Goal: Communication & Community: Share content

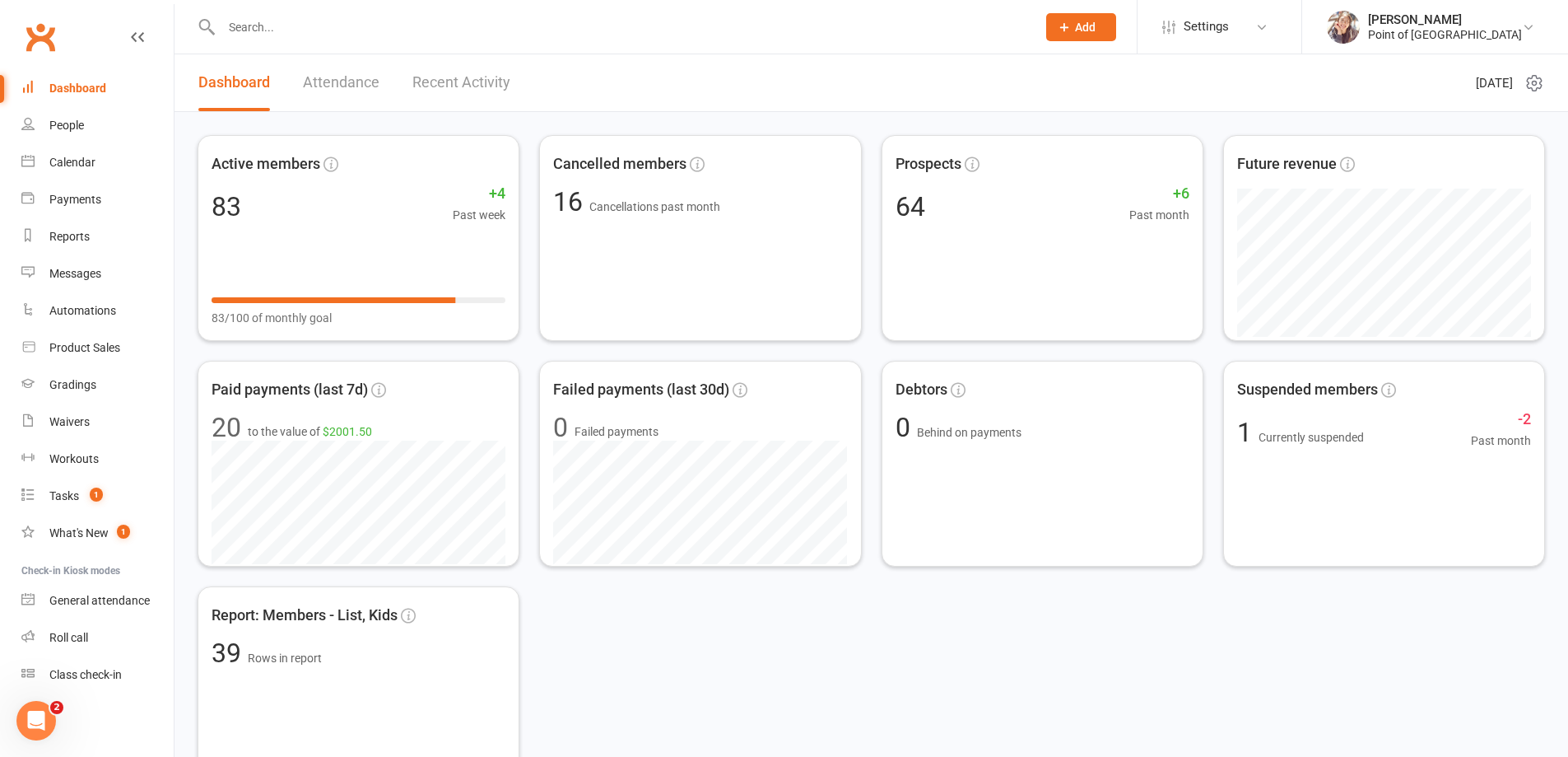
click at [300, 25] on input "text" at bounding box center [620, 27] width 809 height 23
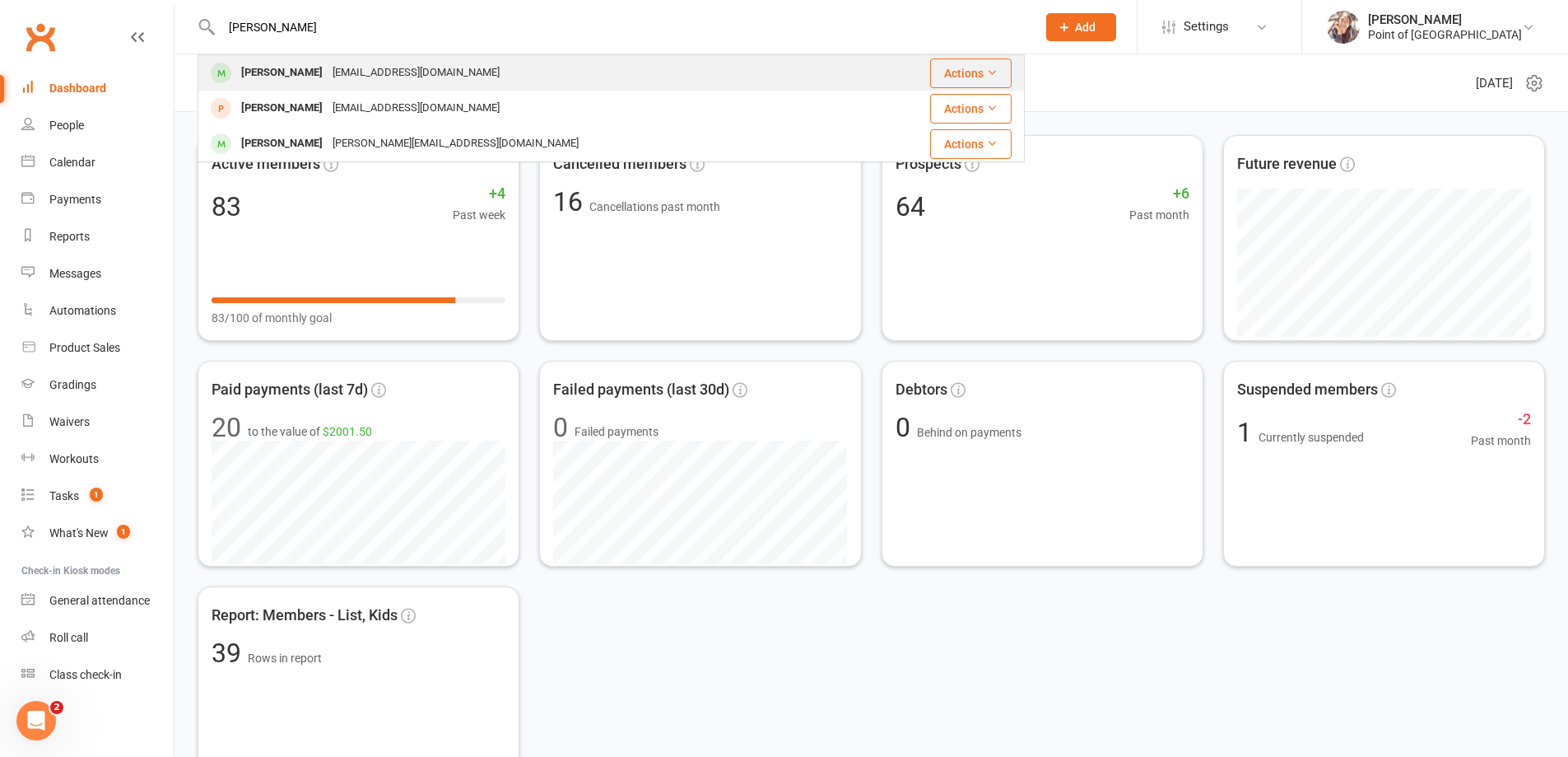
type input "tara"
click at [327, 67] on div "adrilukitty@hotmail.com" at bounding box center [416, 72] width 177 height 24
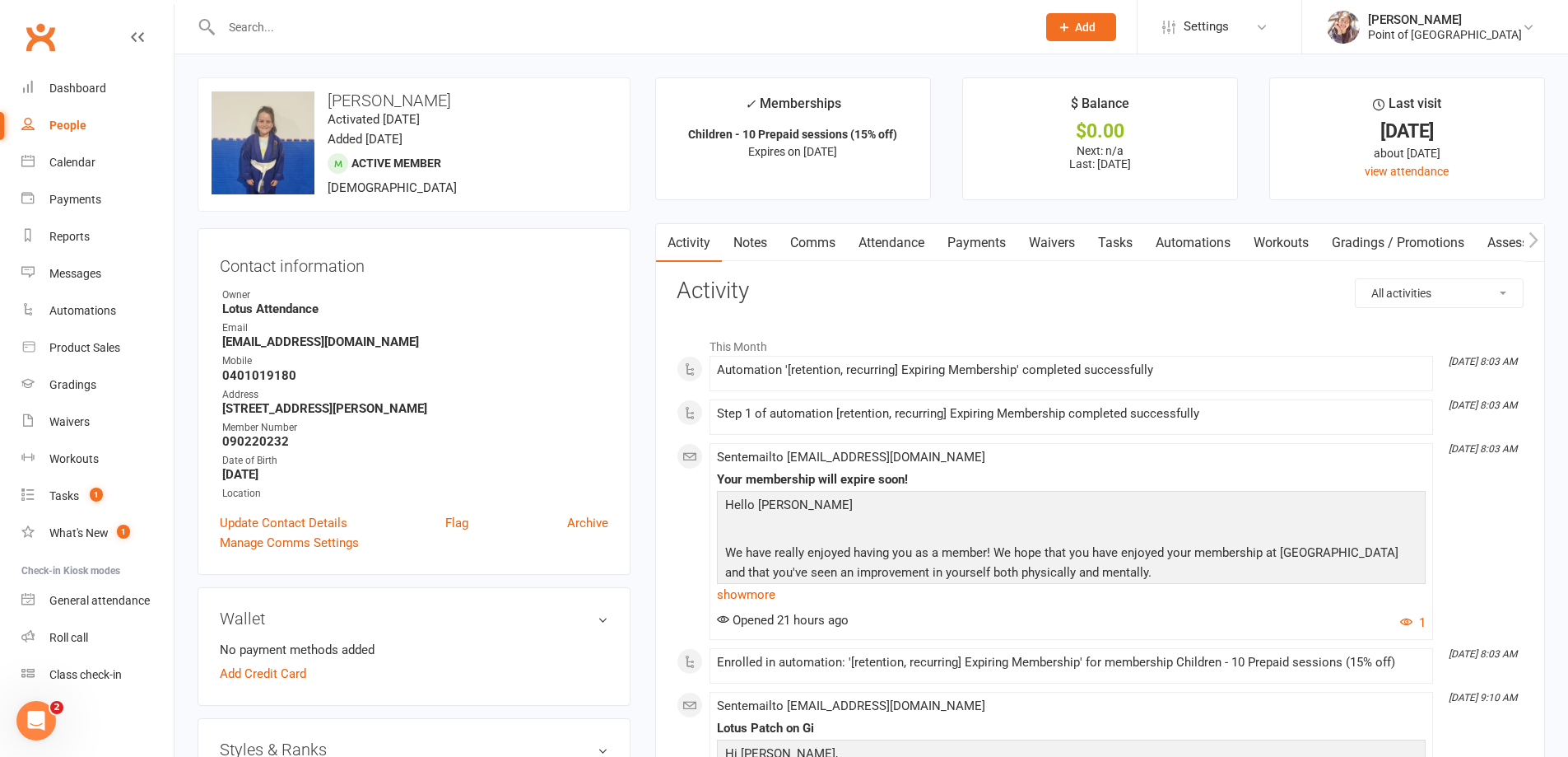
click at [321, 28] on input "text" at bounding box center [620, 27] width 809 height 23
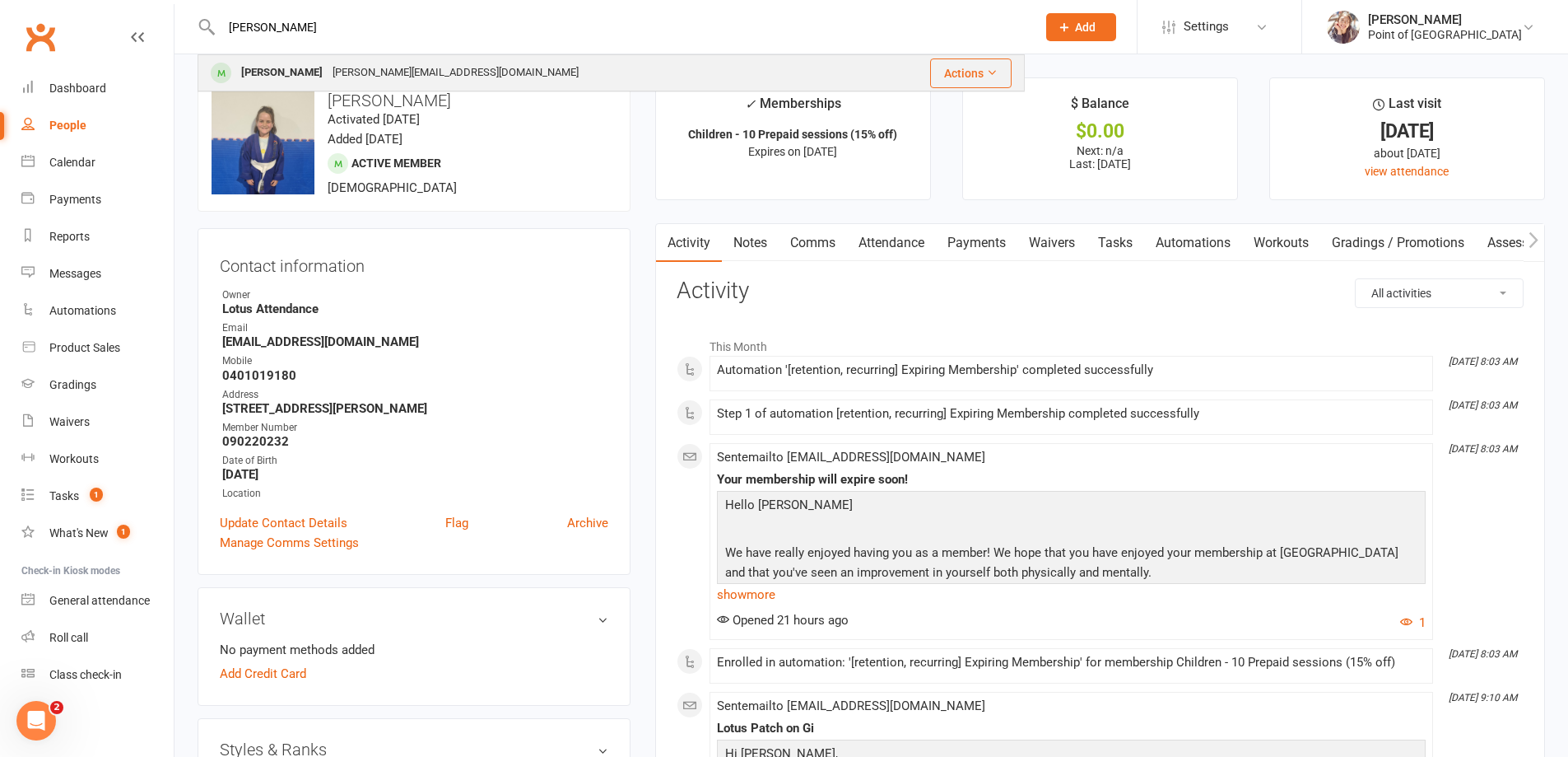
type input "orin"
click at [327, 78] on div "d.j.a.brennan@gmail.com" at bounding box center [455, 72] width 256 height 24
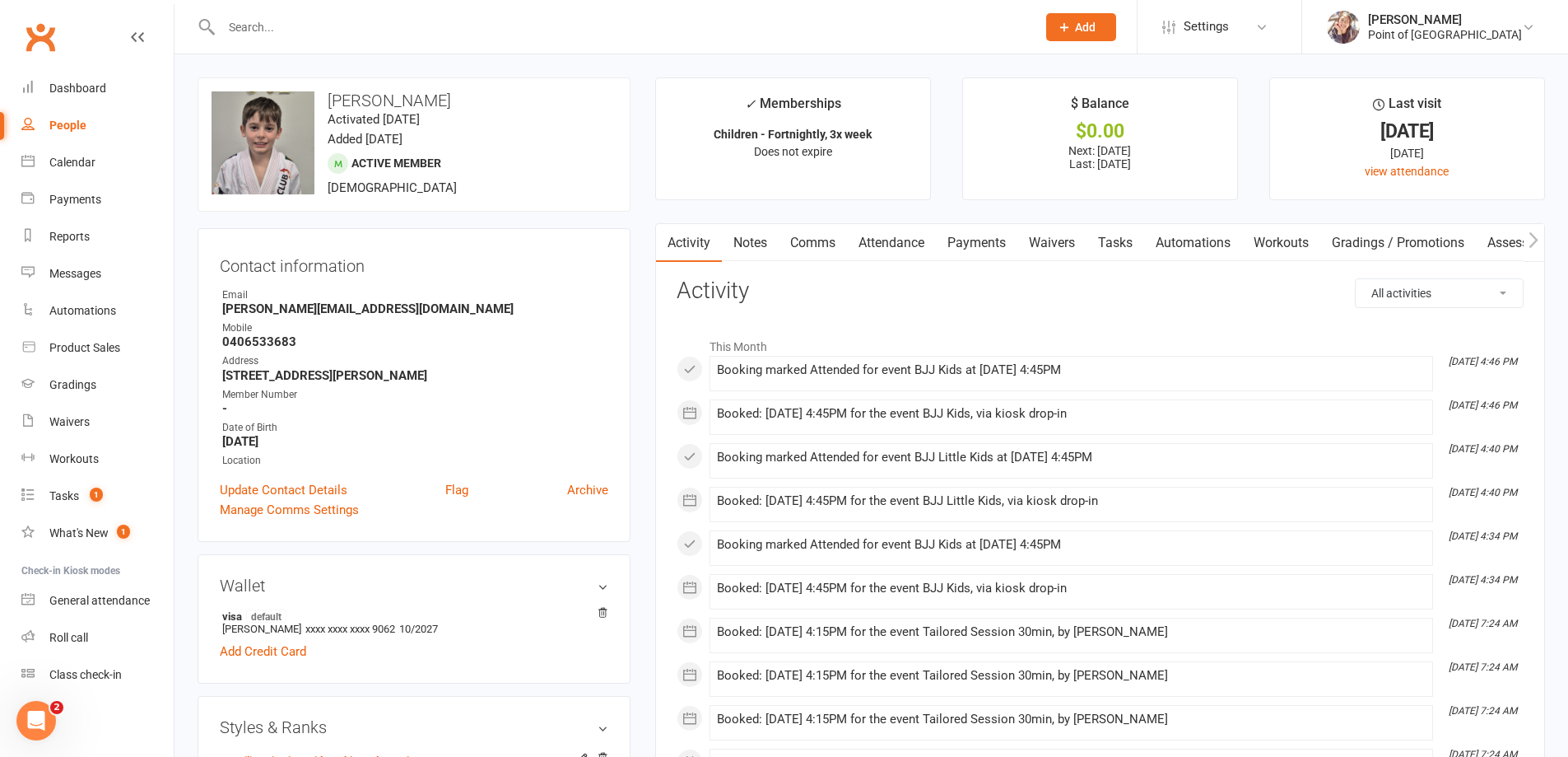
click at [875, 244] on link "Attendance" at bounding box center [891, 242] width 89 height 37
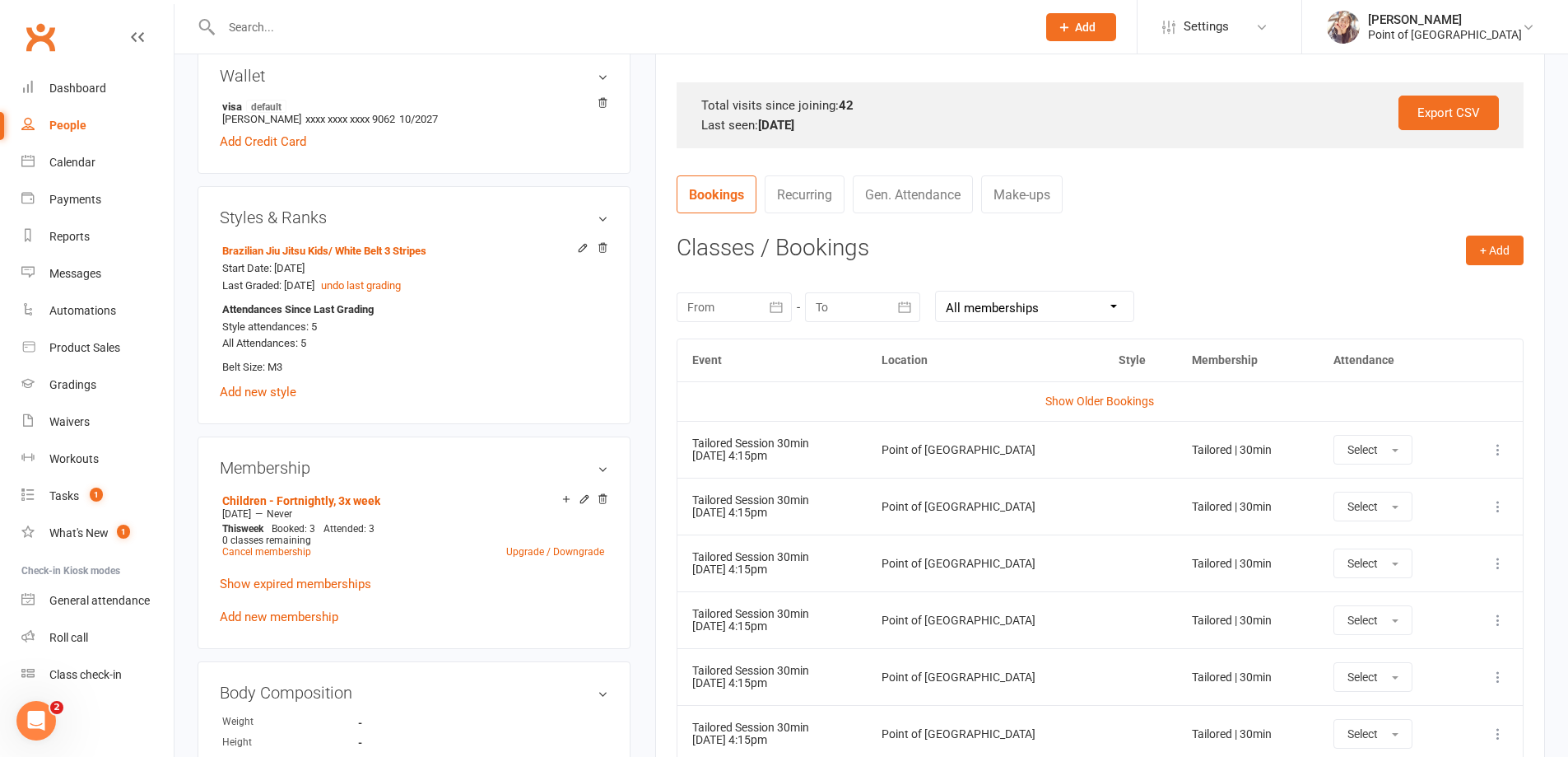
scroll to position [515, 0]
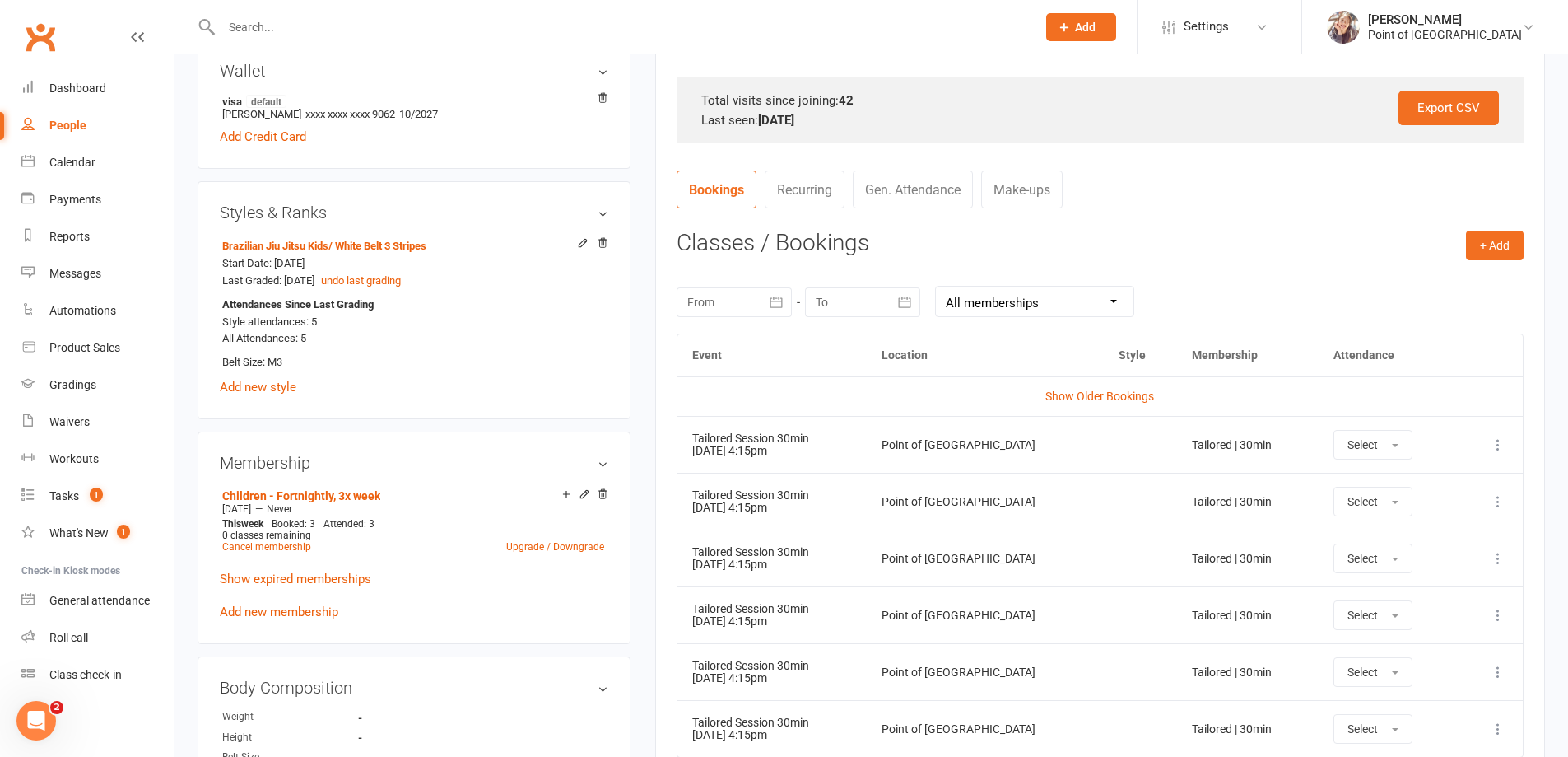
click at [763, 303] on button "button" at bounding box center [778, 302] width 30 height 30
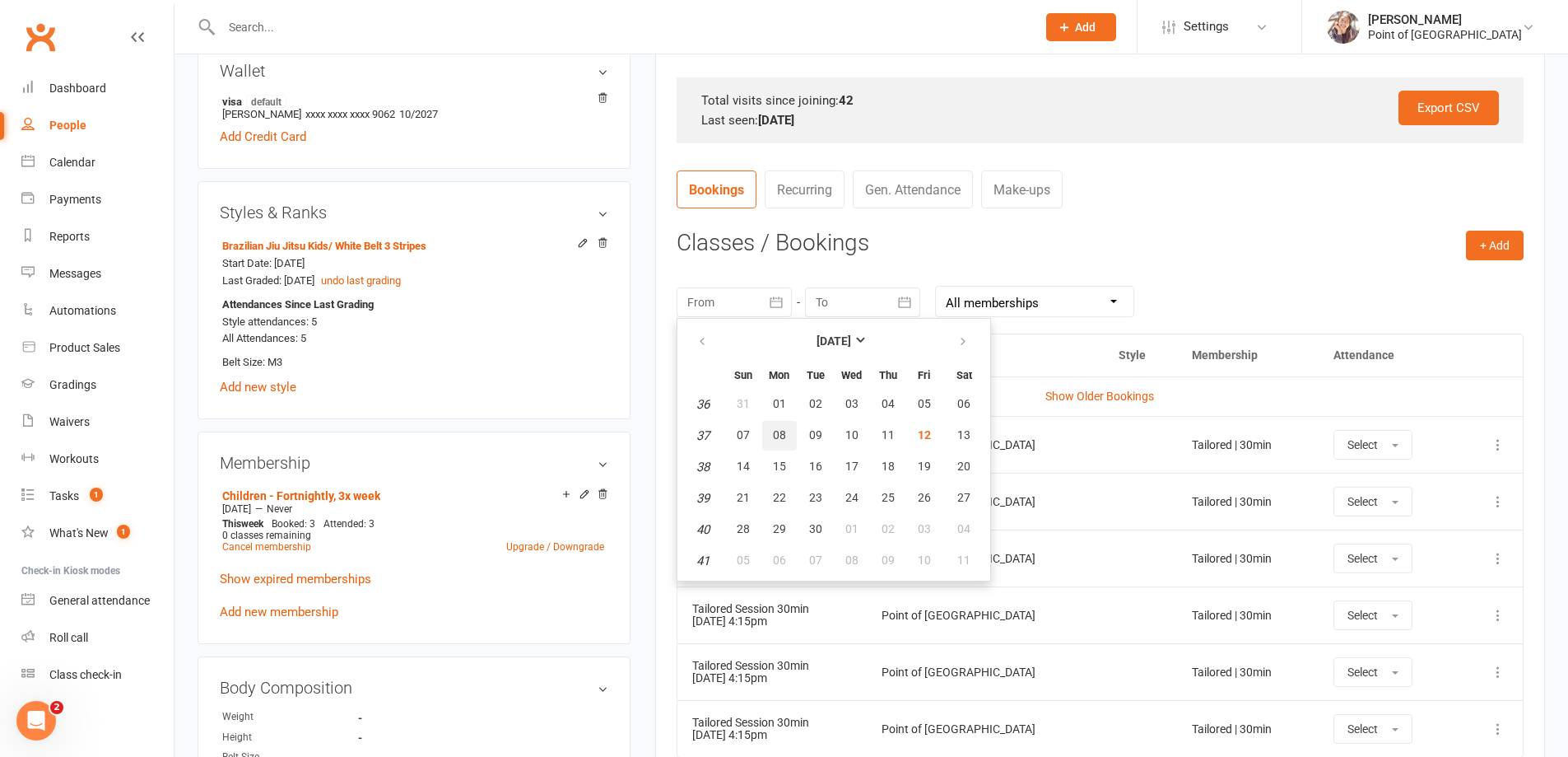
click at [775, 434] on span "08" at bounding box center [779, 435] width 13 height 13
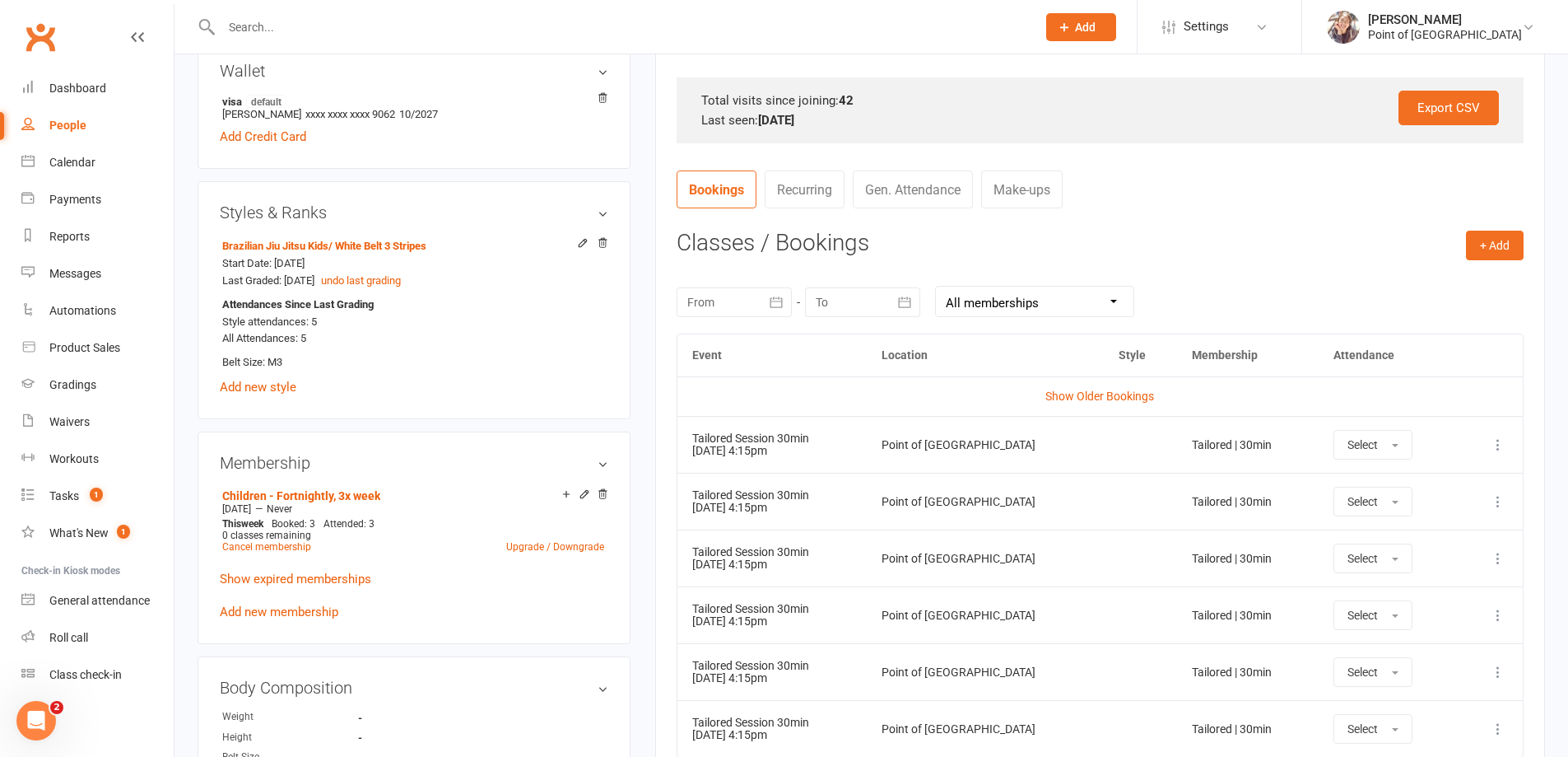
type input "08 Sep 2025"
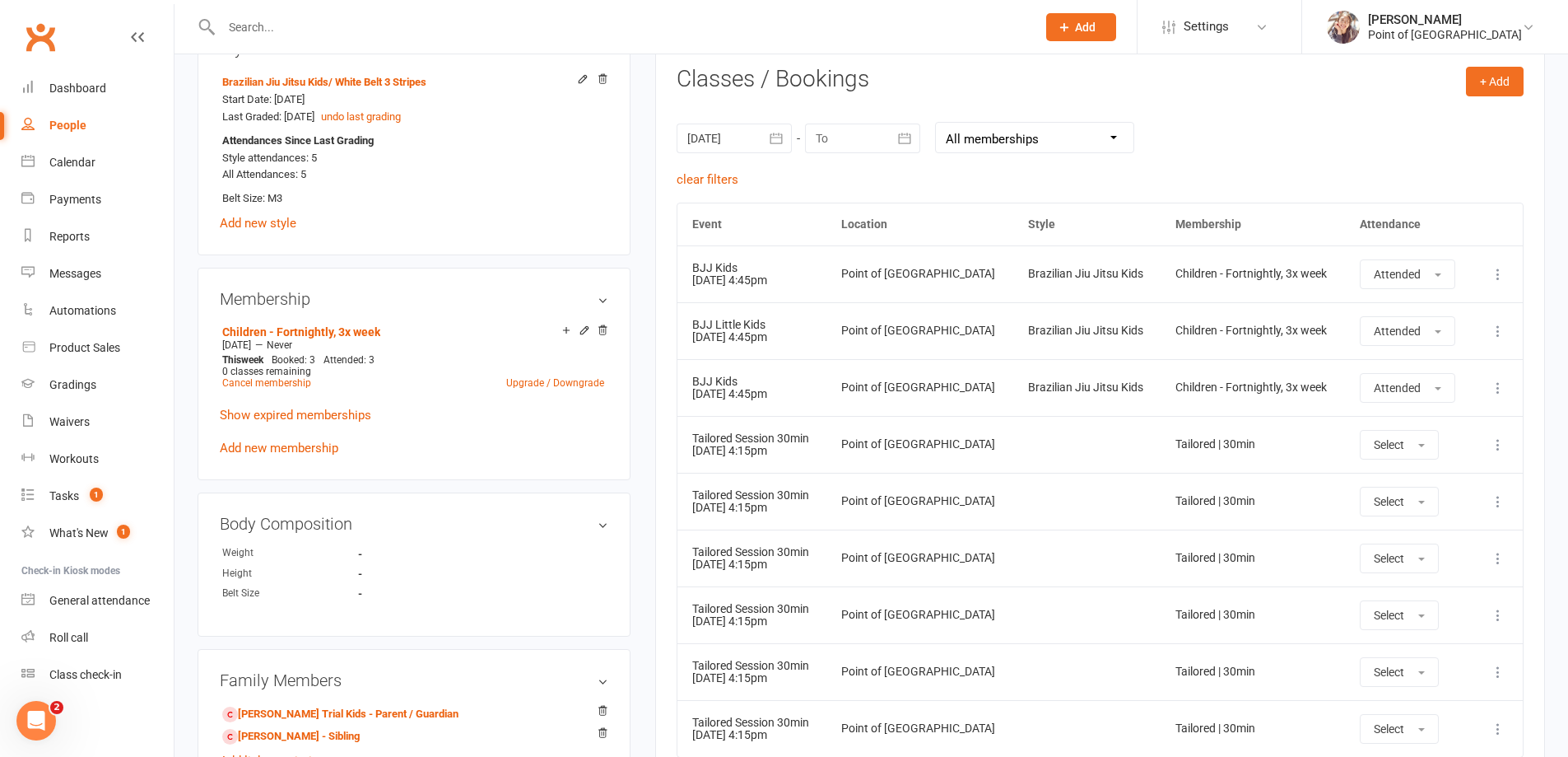
scroll to position [680, 0]
click at [909, 143] on icon "button" at bounding box center [905, 137] width 17 height 17
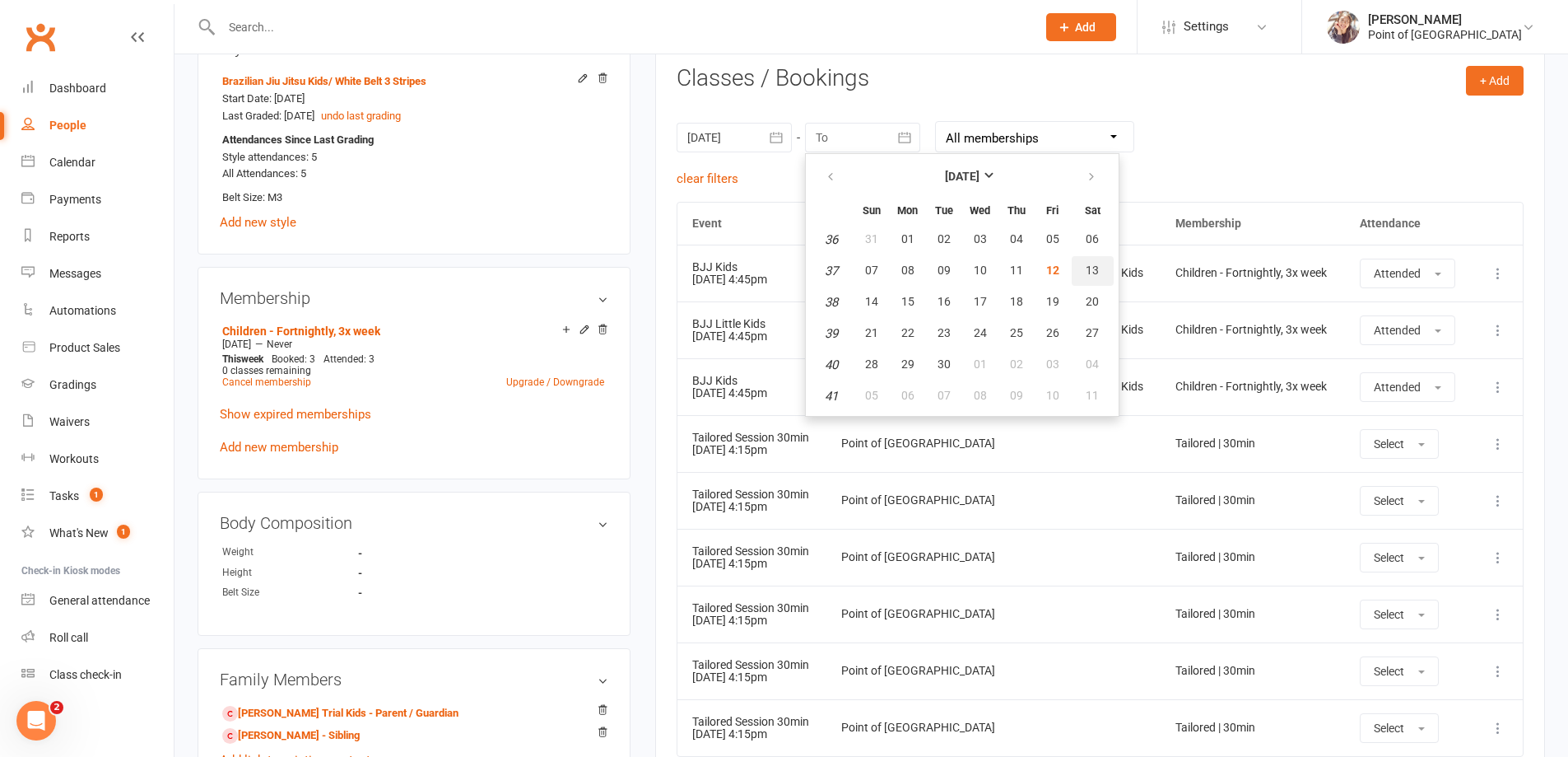
click at [1091, 272] on span "13" at bounding box center [1093, 270] width 13 height 13
type input "13 Sep 2025"
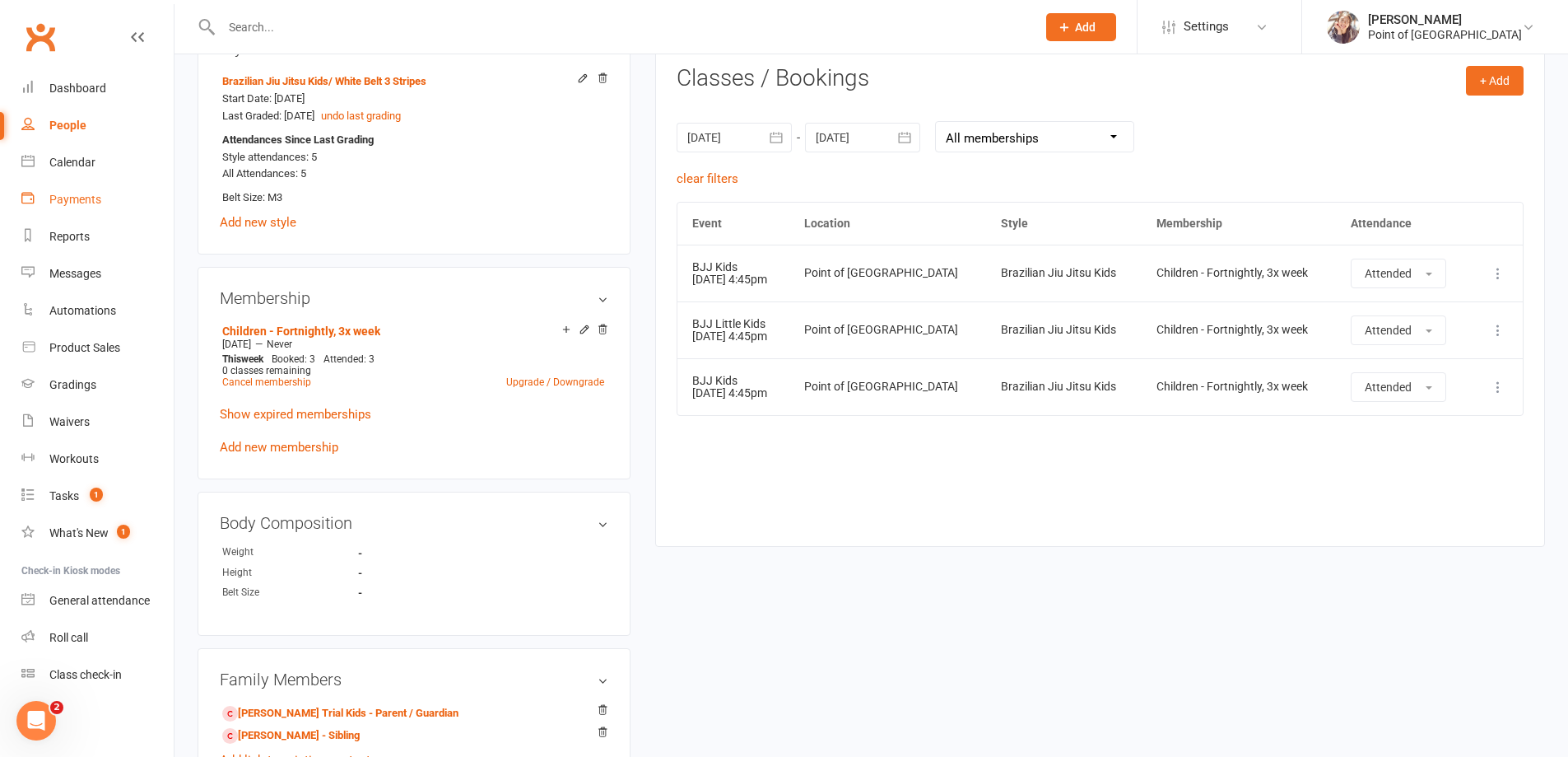
click at [70, 195] on div "Payments" at bounding box center [75, 199] width 52 height 13
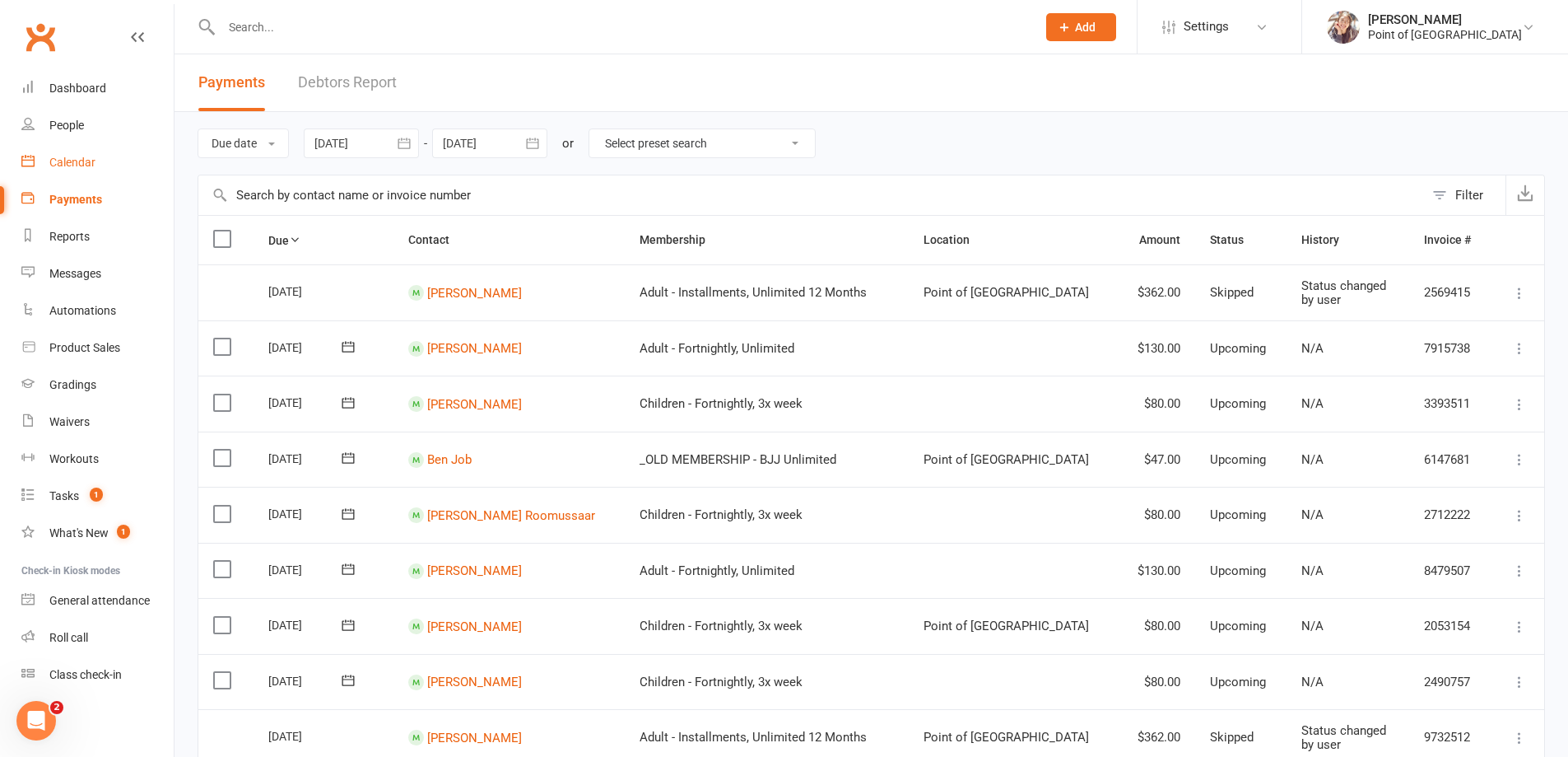
click at [52, 157] on div "Calendar" at bounding box center [72, 162] width 46 height 13
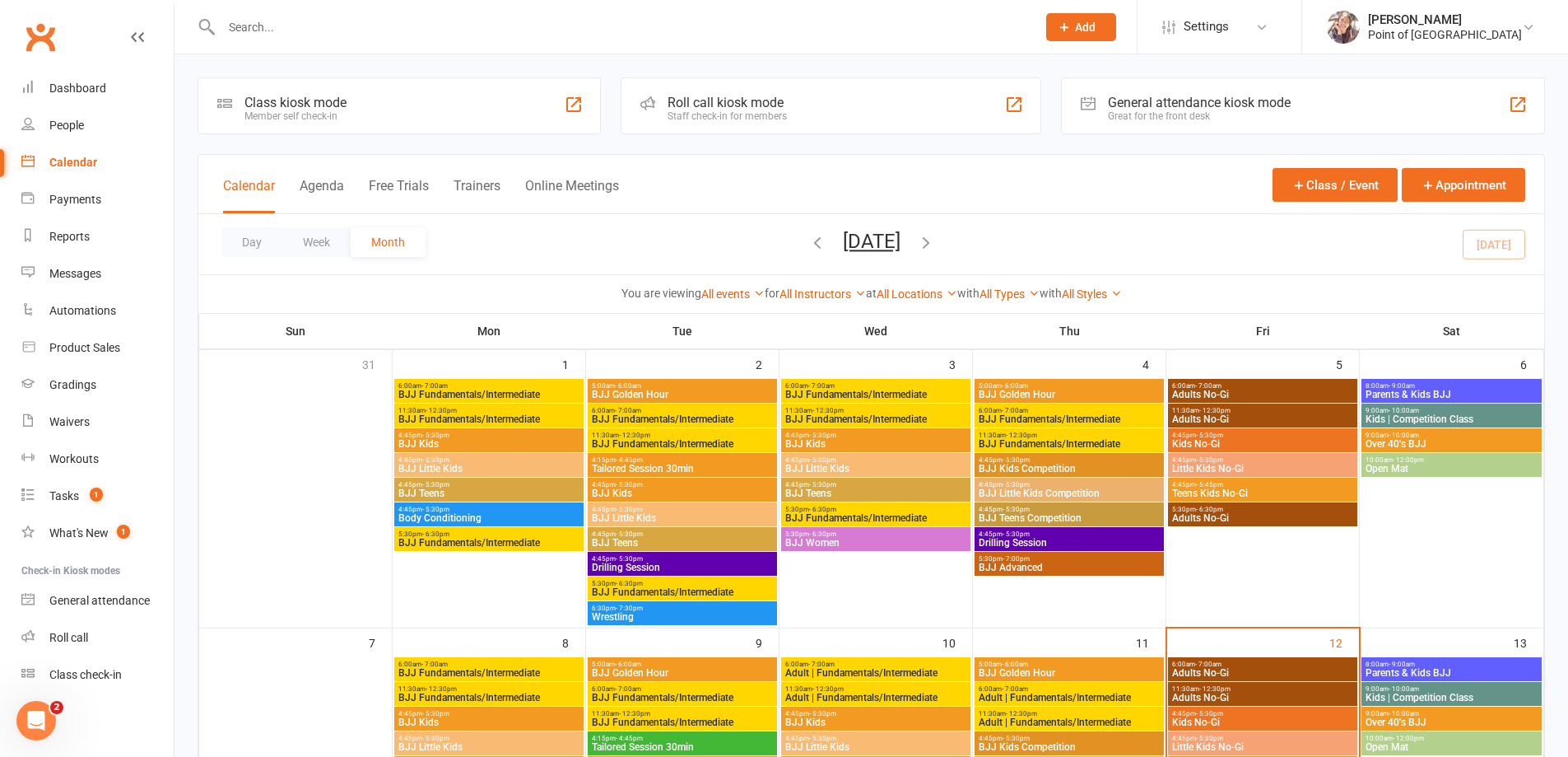
click at [362, 107] on div "Class kiosk mode Member self check-in" at bounding box center [399, 106] width 403 height 57
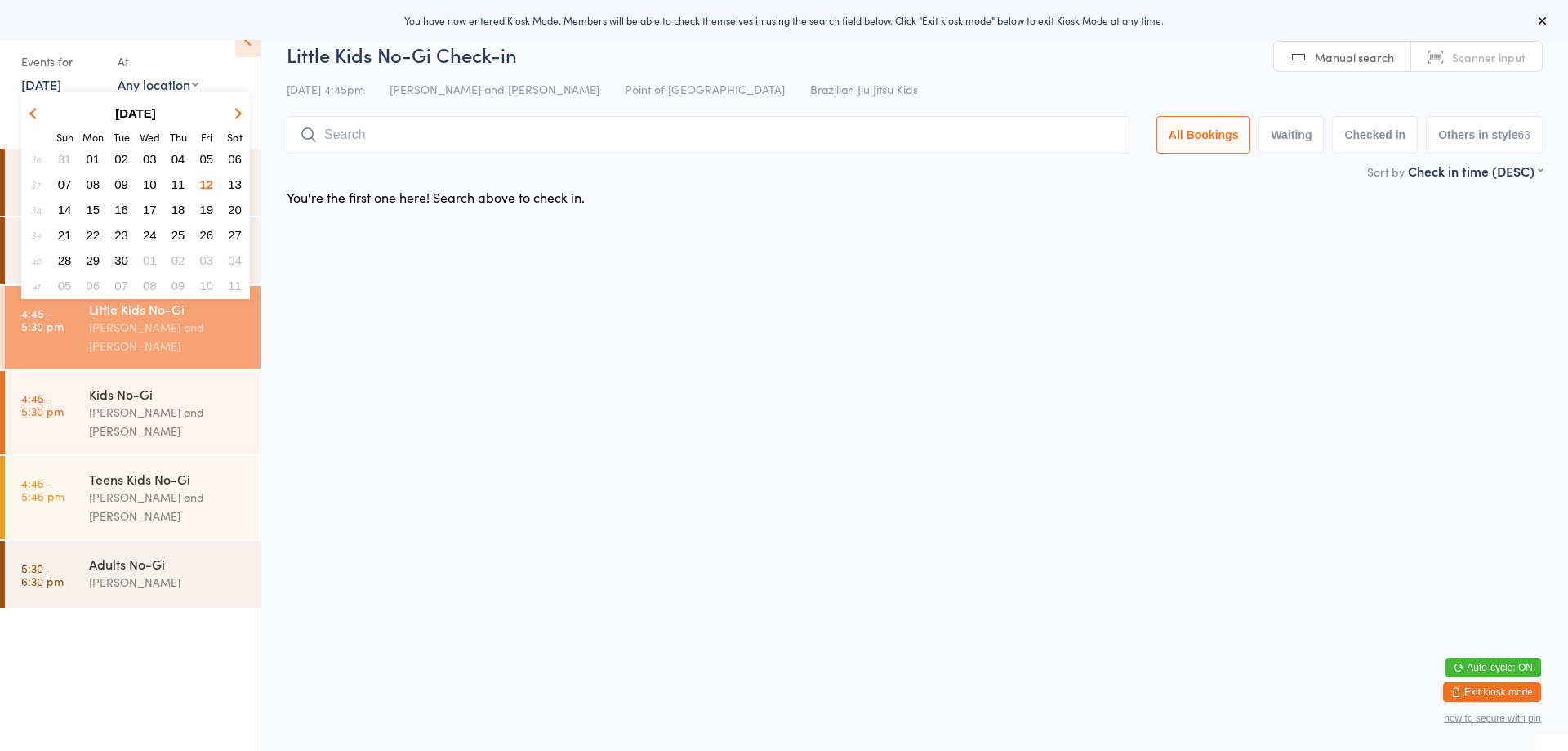
click at [123, 180] on span "09" at bounding box center [121, 184] width 14 height 14
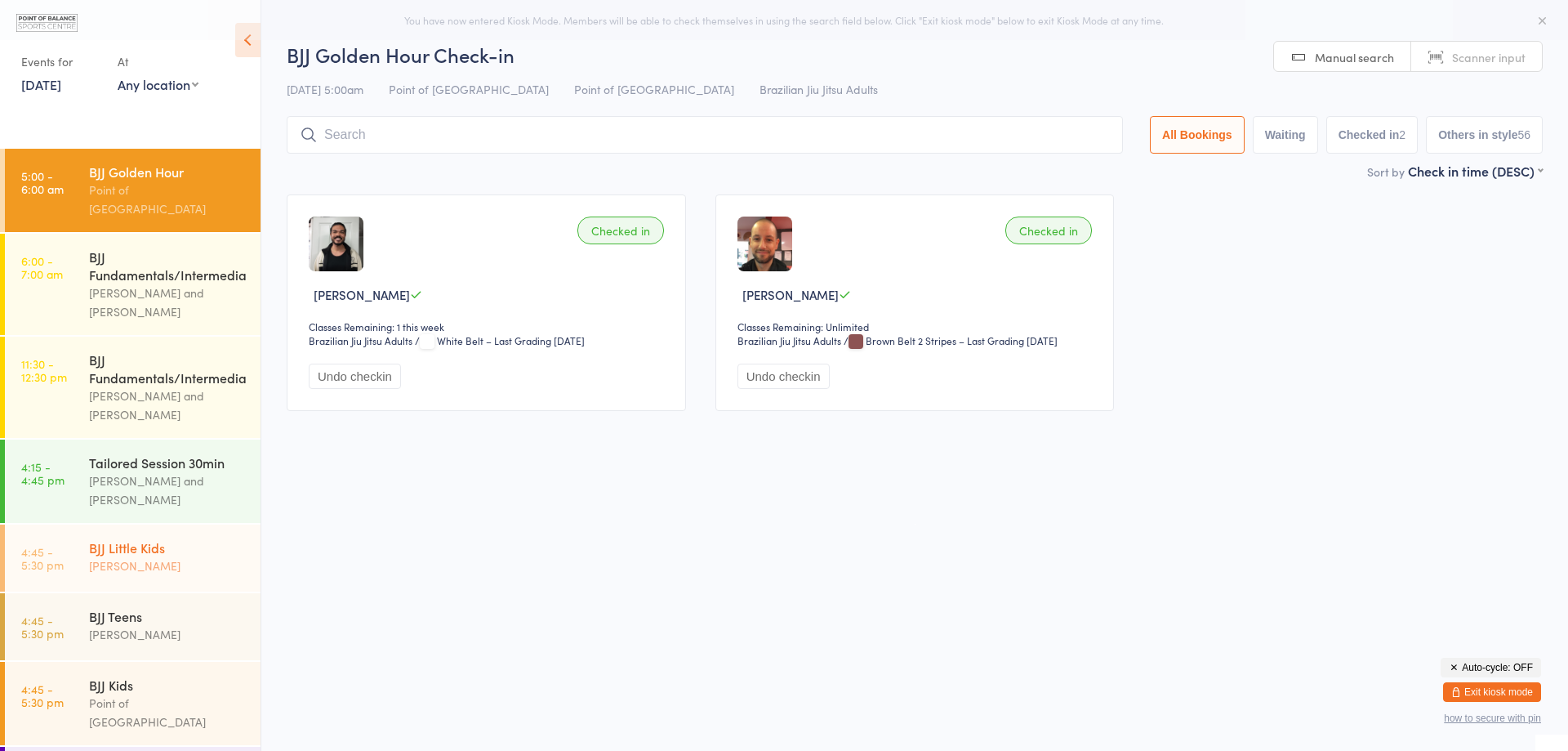
click at [146, 562] on div "[PERSON_NAME]" at bounding box center [168, 565] width 158 height 19
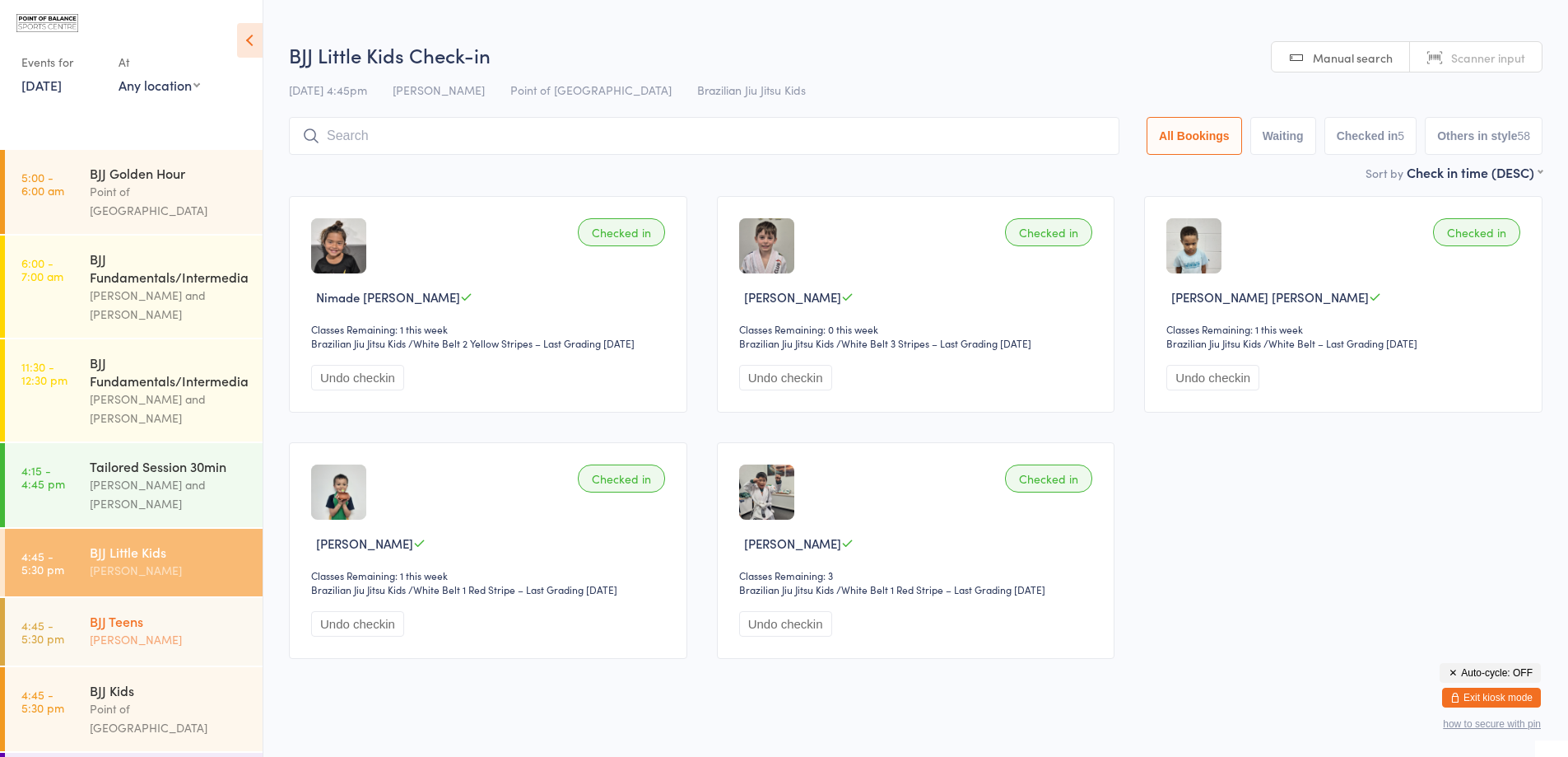
click at [152, 624] on div "BJJ Teens" at bounding box center [169, 621] width 159 height 18
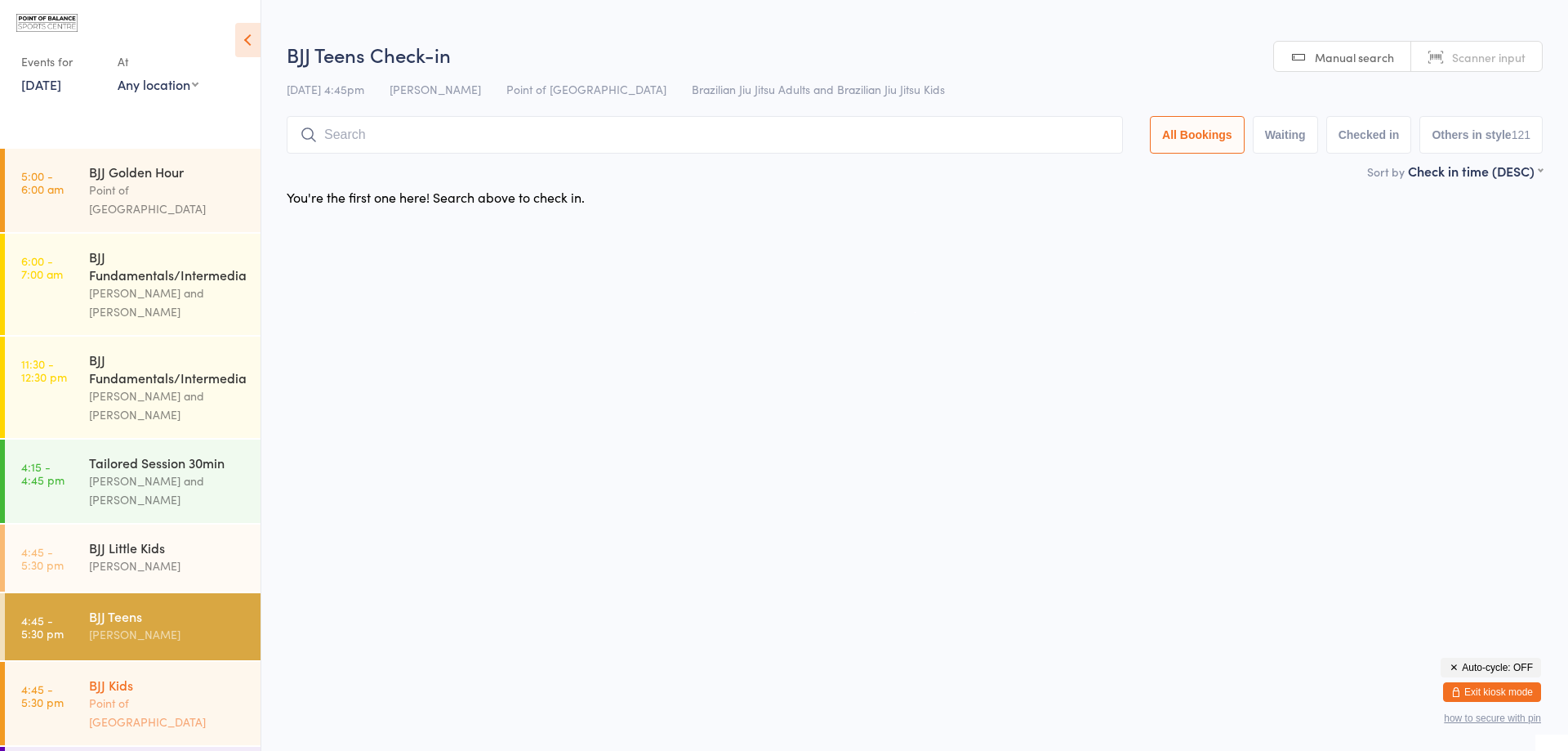
click at [132, 706] on div "Point of [GEOGRAPHIC_DATA]" at bounding box center [168, 711] width 158 height 37
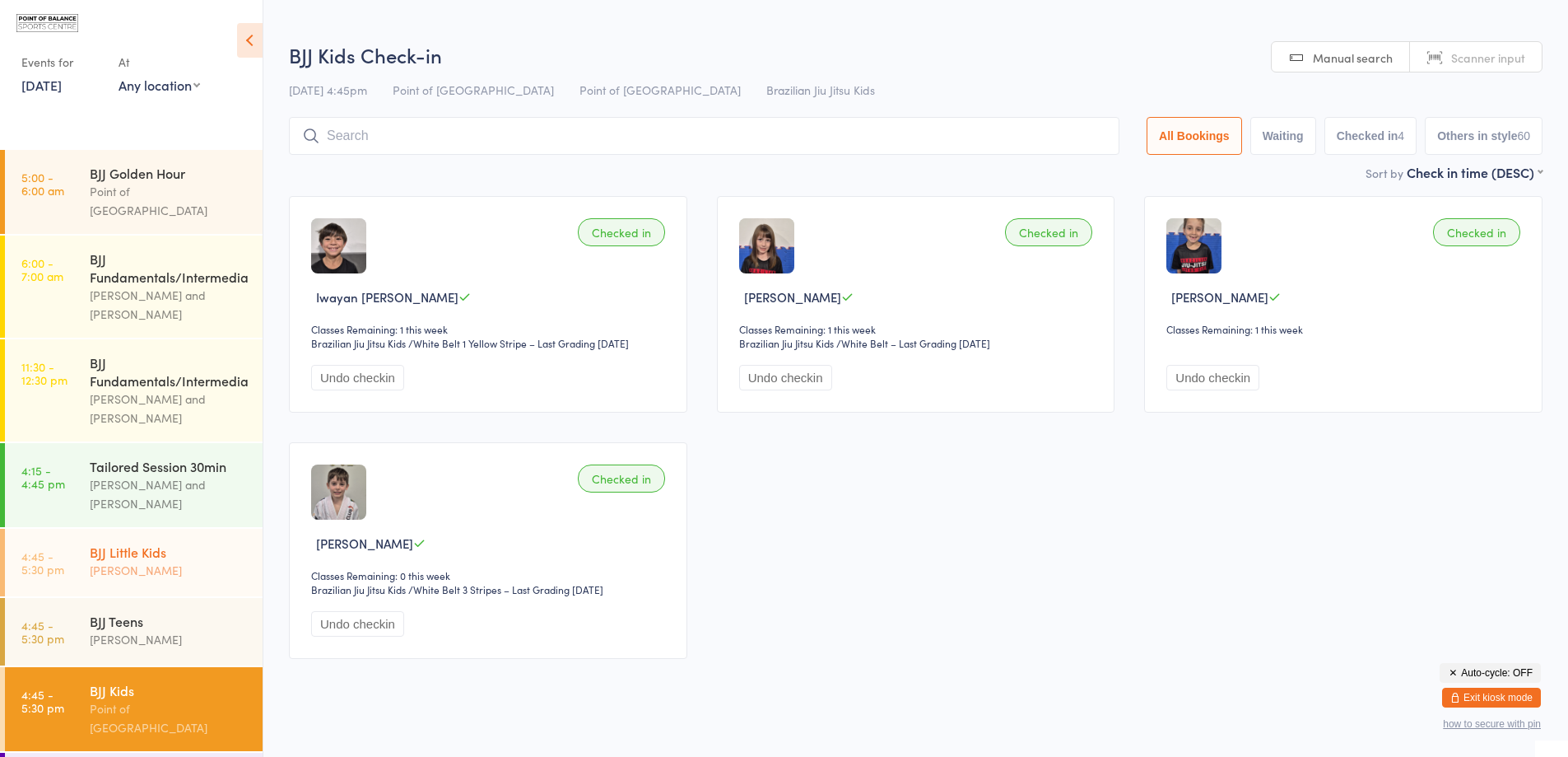
click at [142, 562] on div "[PERSON_NAME]" at bounding box center [169, 570] width 159 height 19
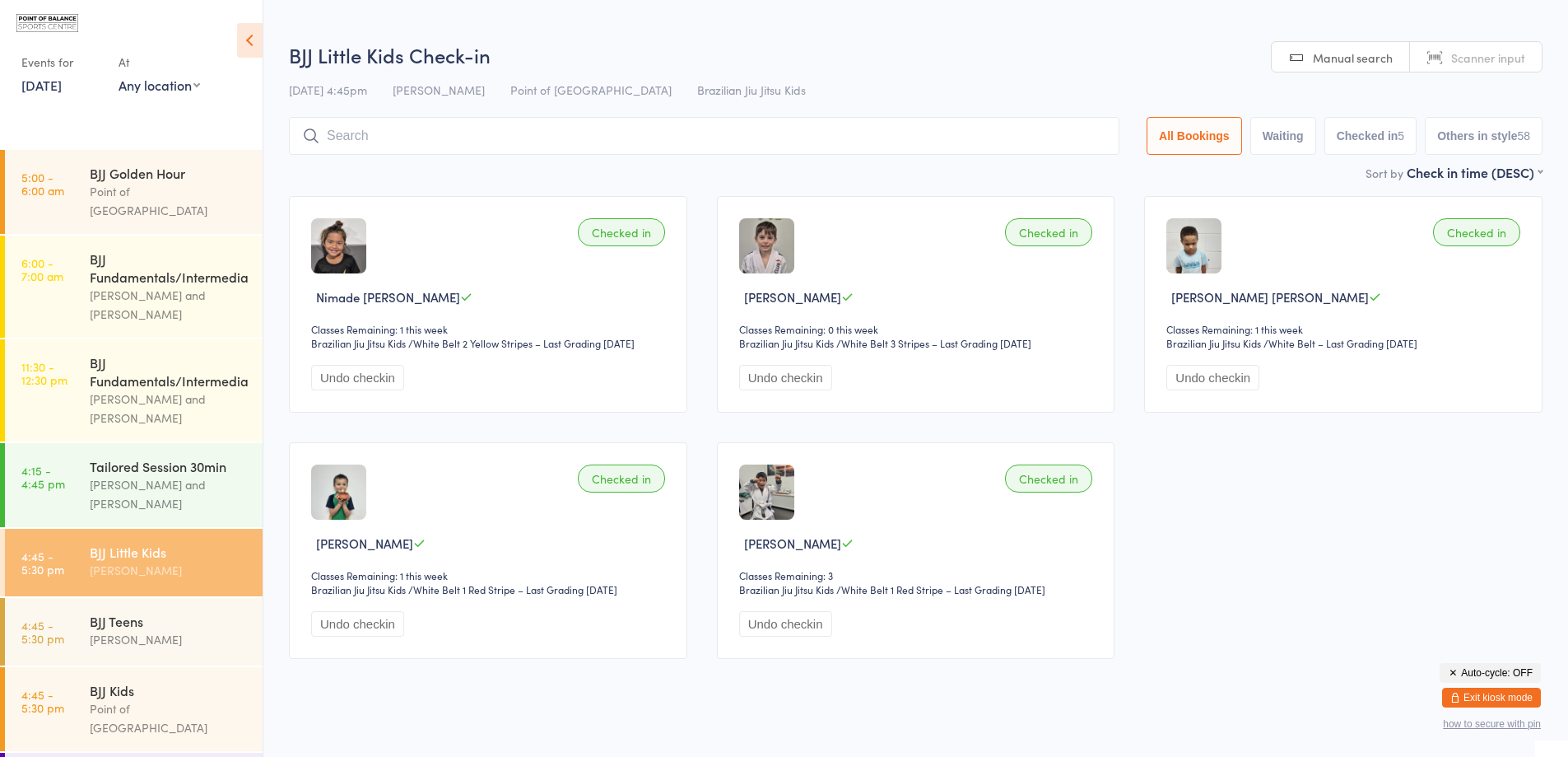
click at [764, 378] on button "Undo checkin" at bounding box center [786, 377] width 93 height 26
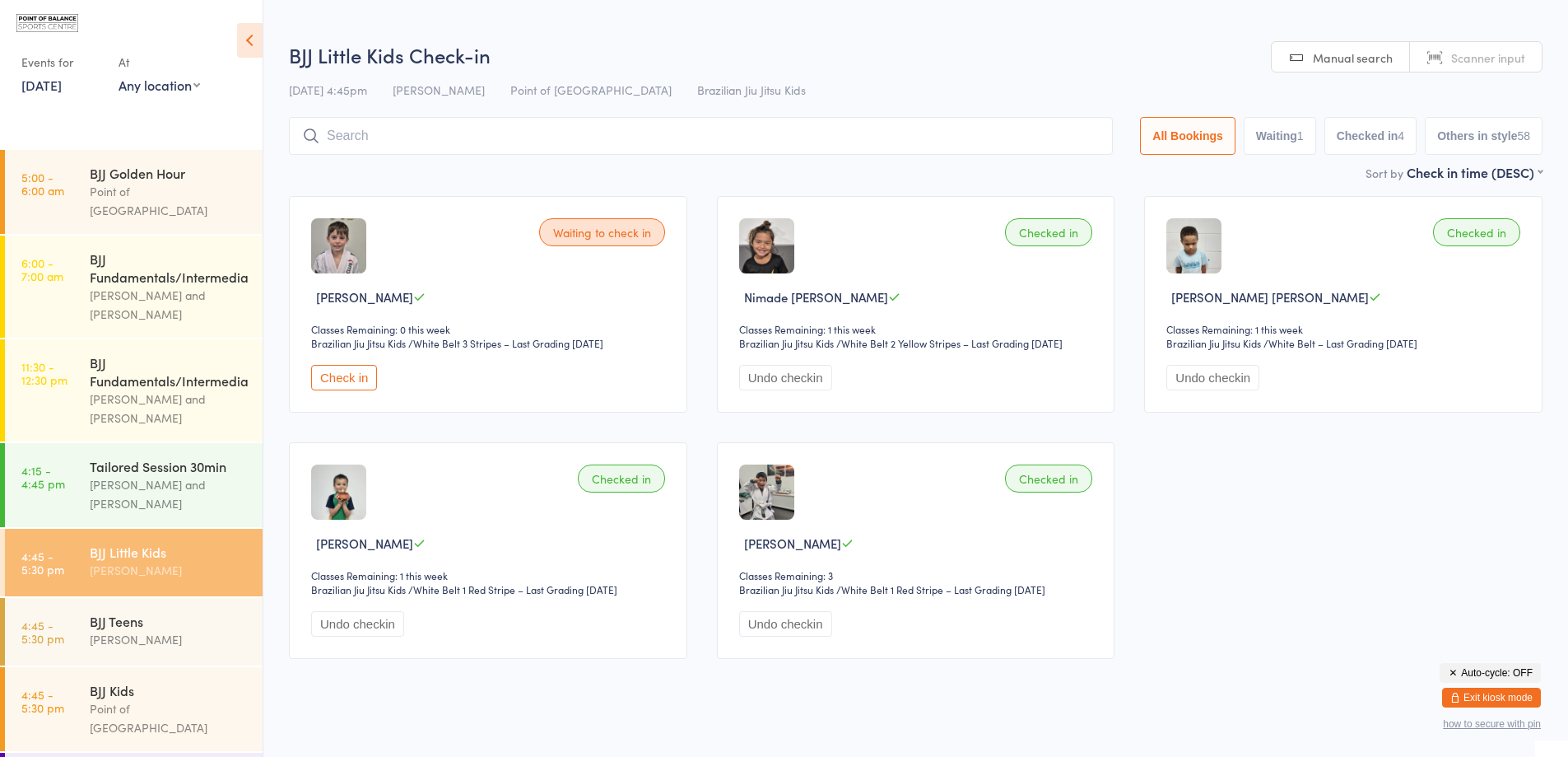
click at [1489, 702] on button "Exit kiosk mode" at bounding box center [1491, 698] width 99 height 20
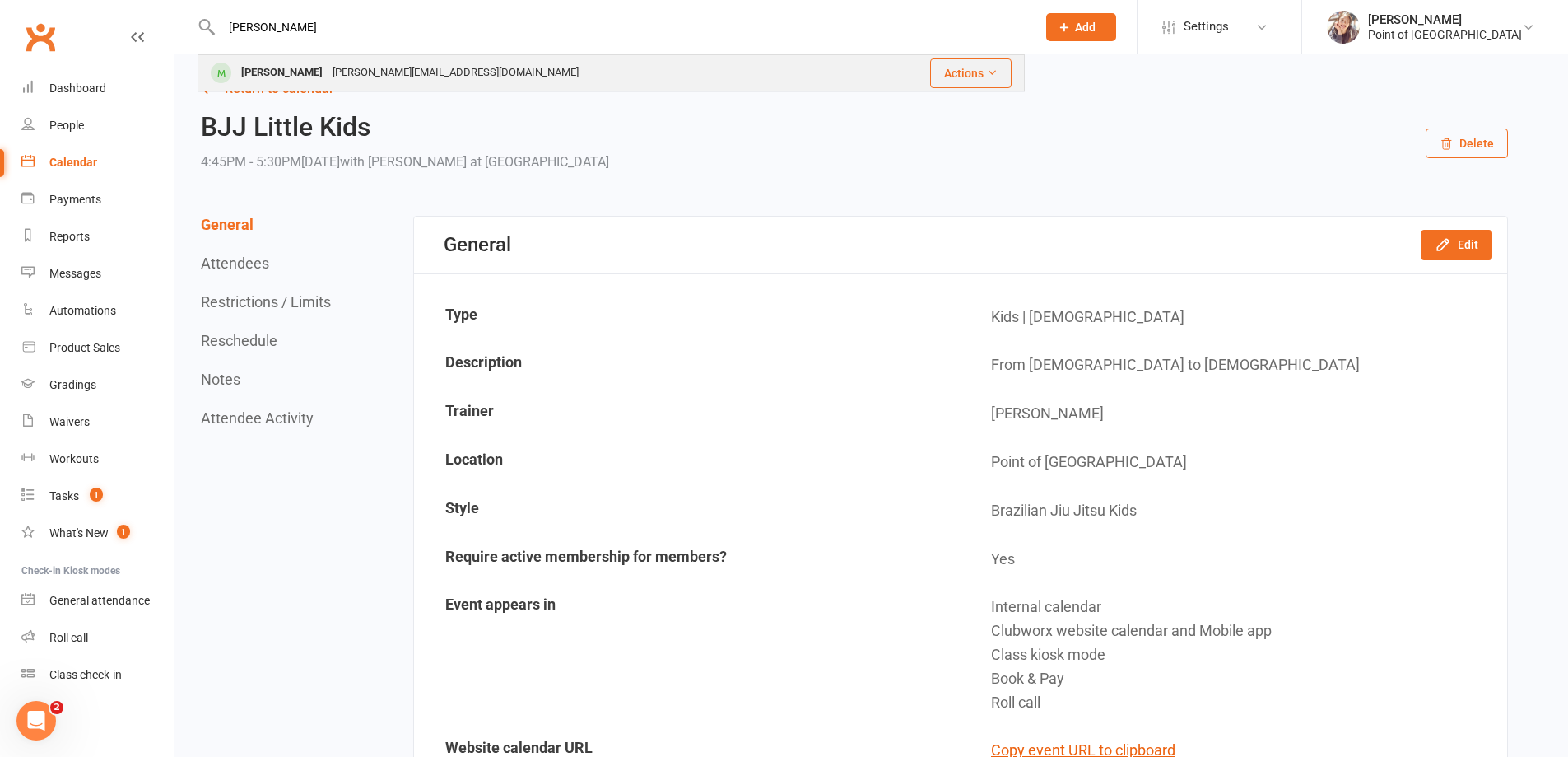
type input "orin"
click at [327, 74] on div "d.j.a.brennan@gmail.com" at bounding box center [455, 72] width 256 height 24
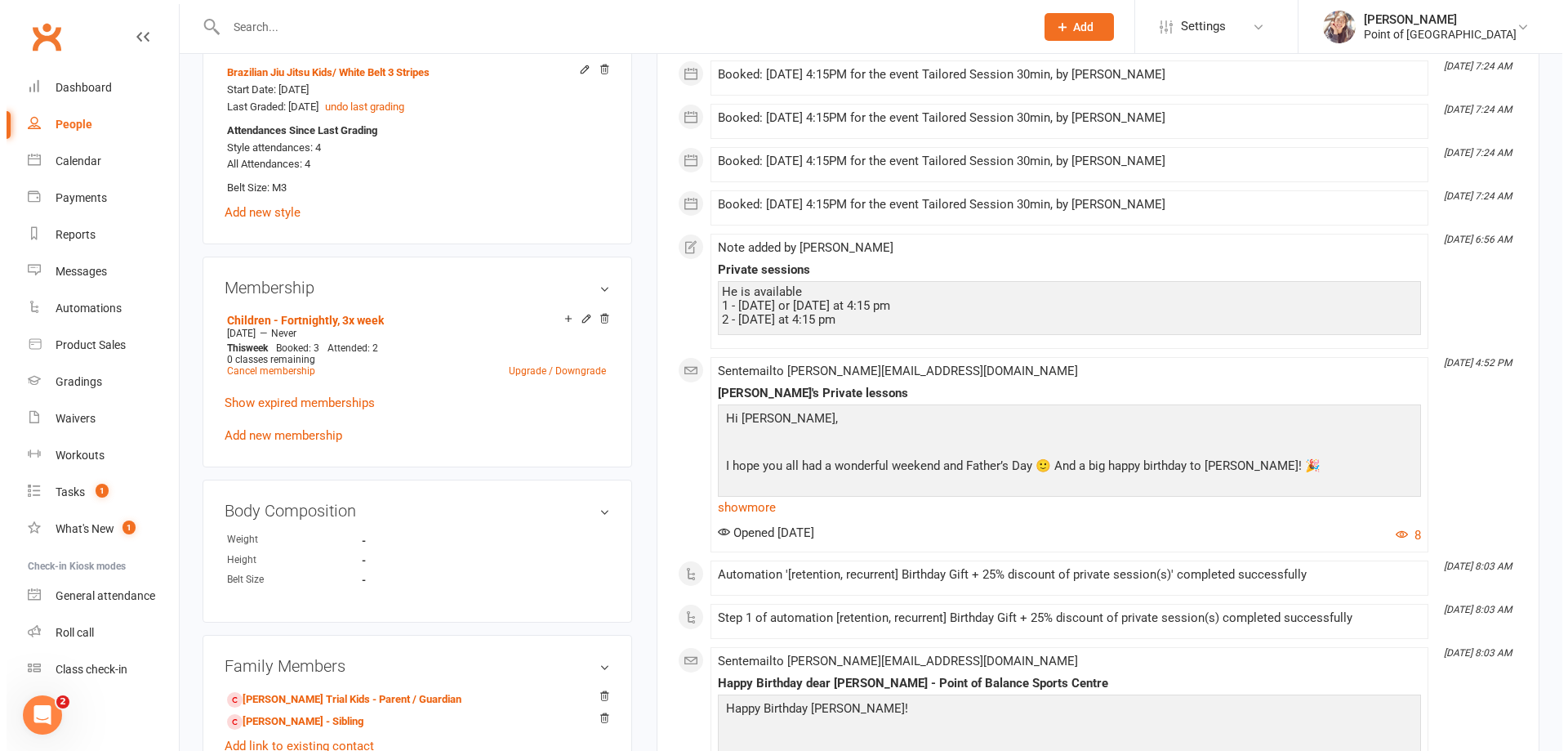
scroll to position [674, 0]
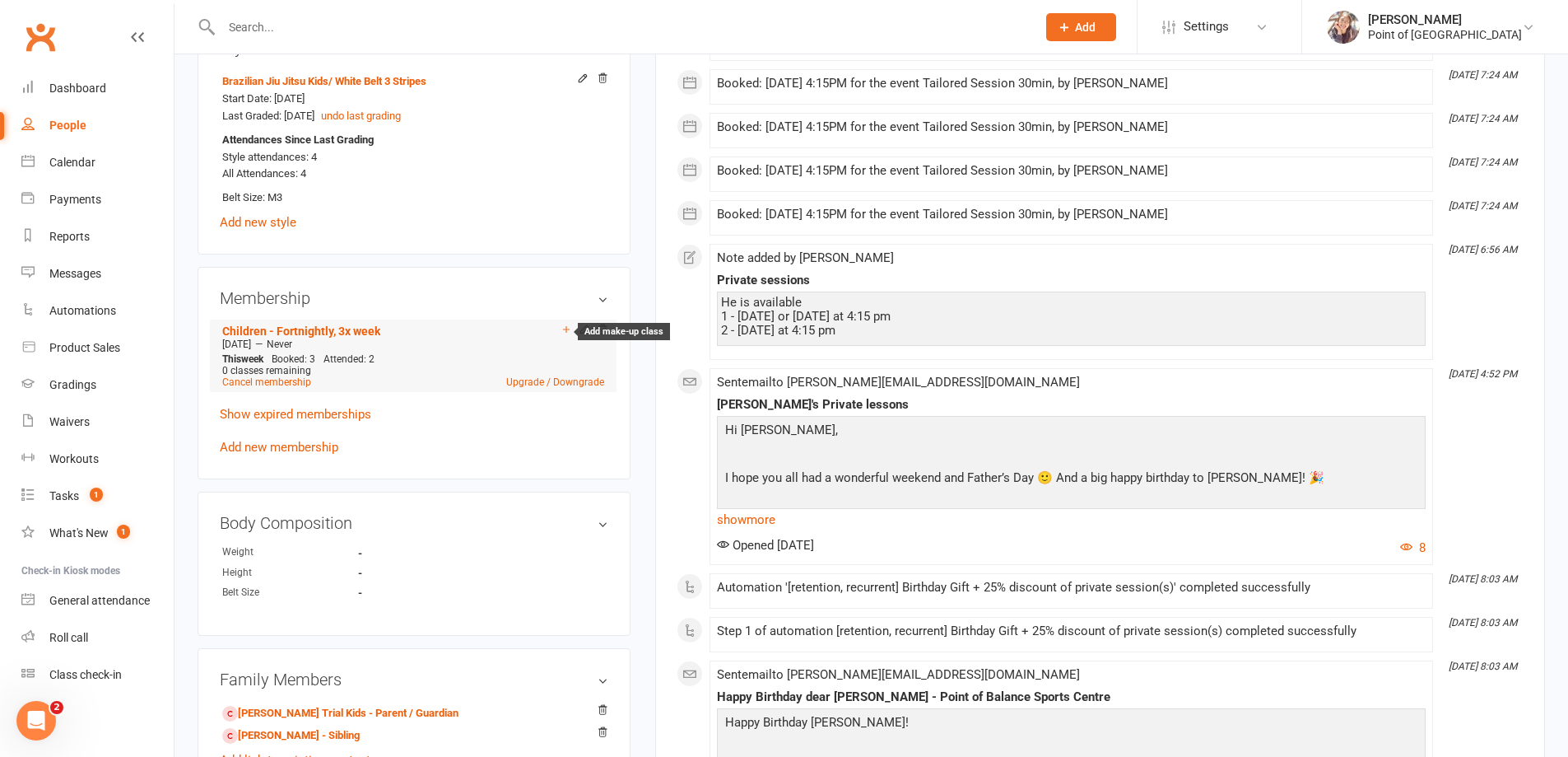
click at [570, 326] on icon at bounding box center [566, 330] width 12 height 12
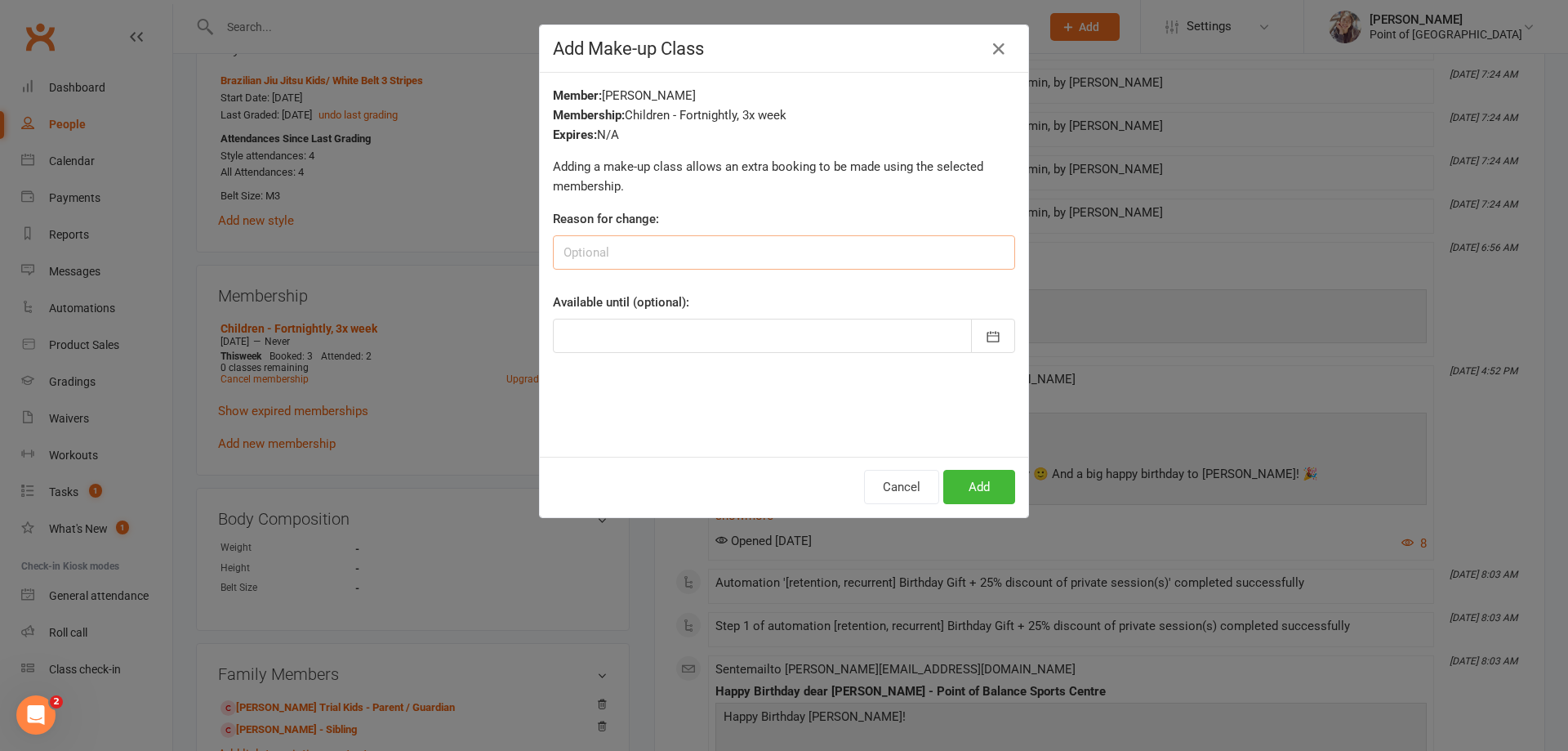
click at [645, 250] on input at bounding box center [784, 253] width 463 height 35
type input "double checked in on 9th/Sep"
click at [668, 337] on div at bounding box center [784, 336] width 463 height 35
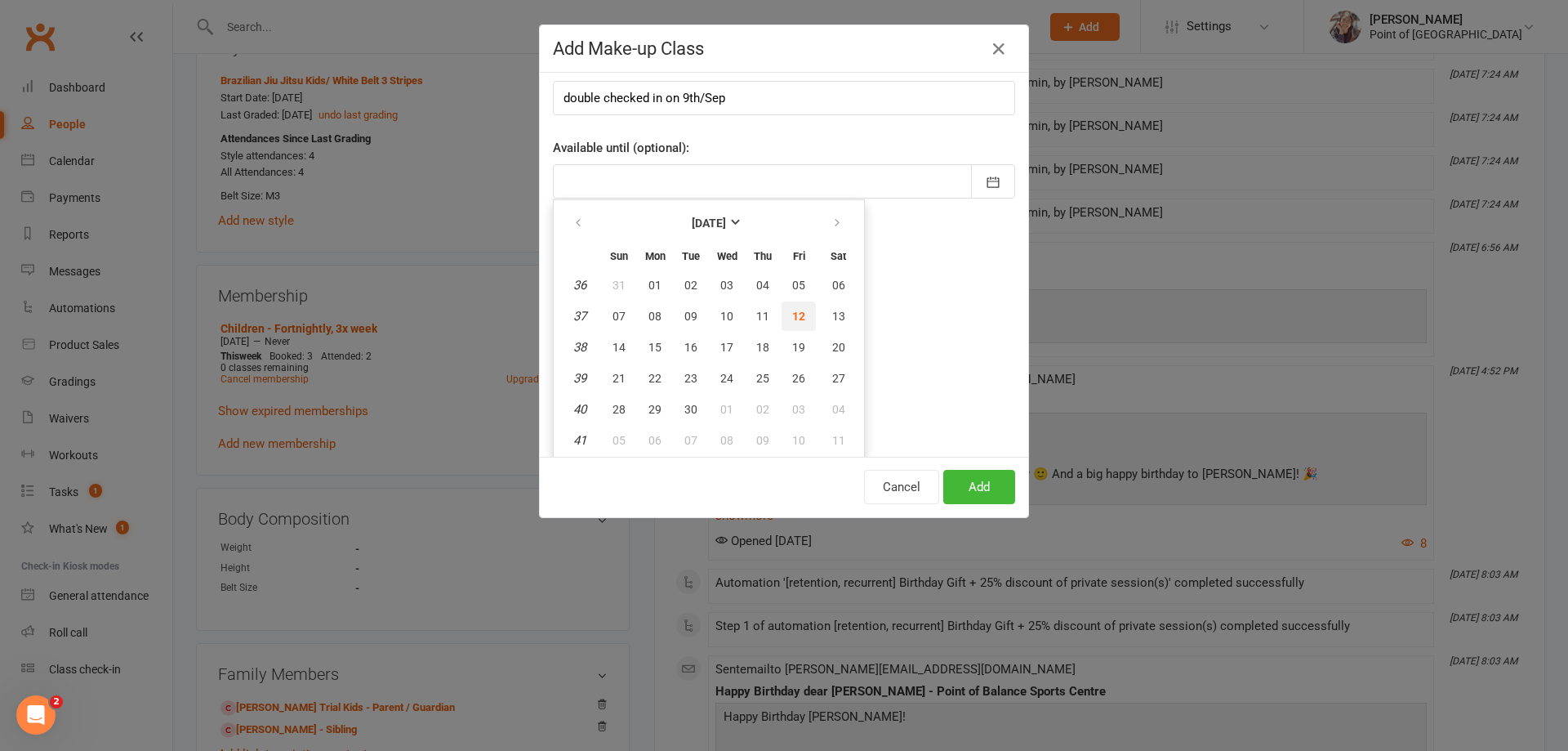
click at [792, 318] on span "12" at bounding box center [799, 316] width 13 height 13
type input "12 Sep 2025"
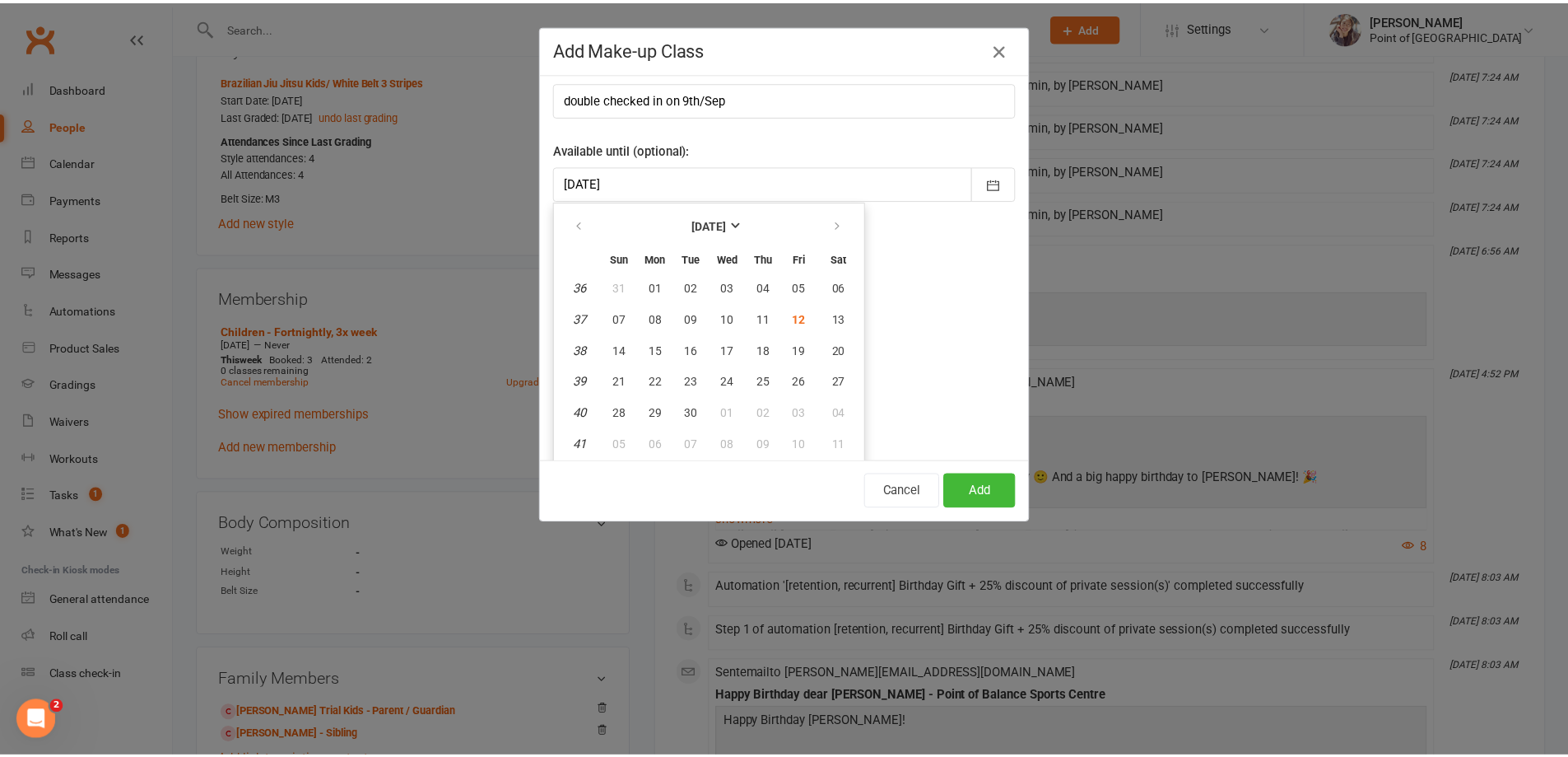
scroll to position [0, 0]
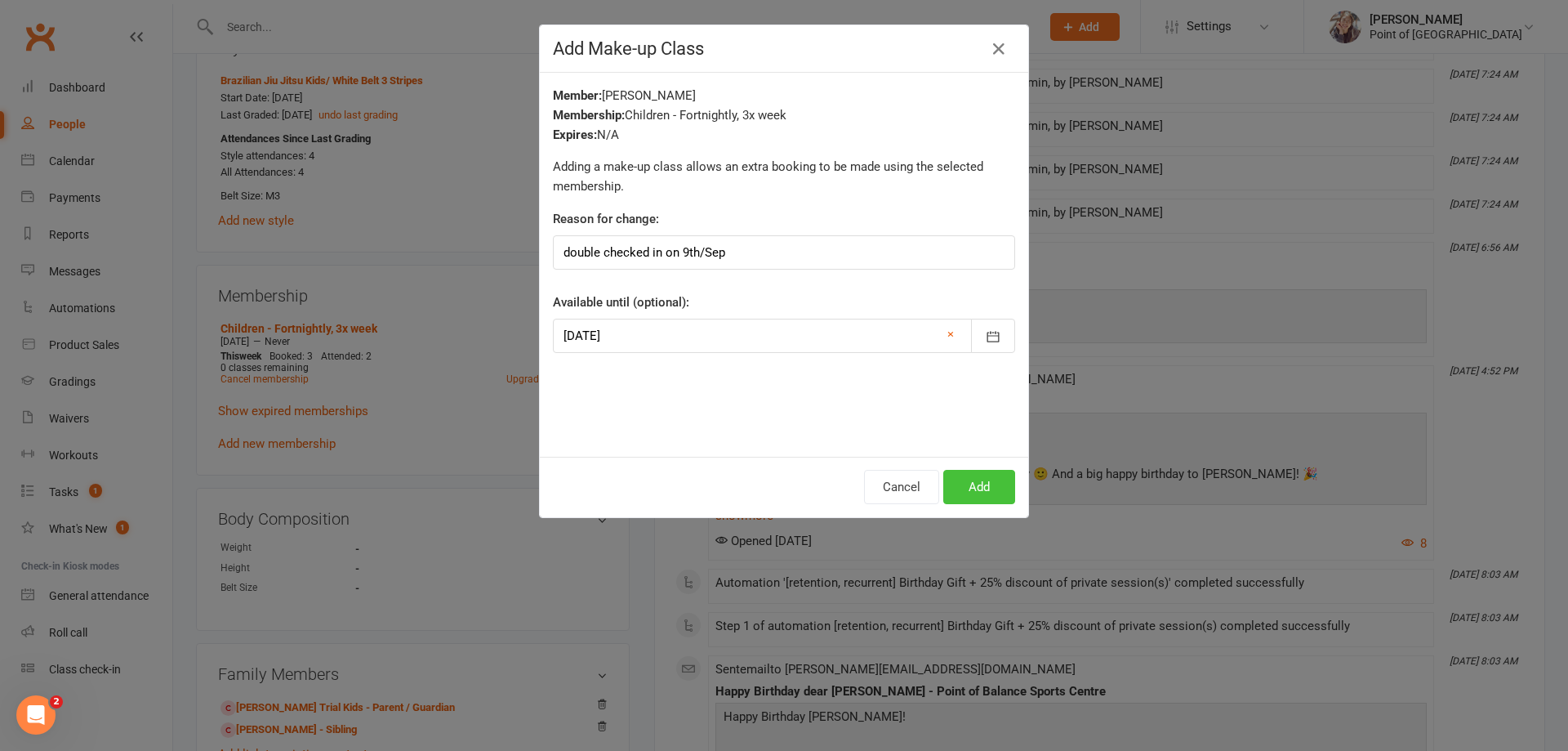
click at [971, 476] on button "Add" at bounding box center [979, 487] width 72 height 35
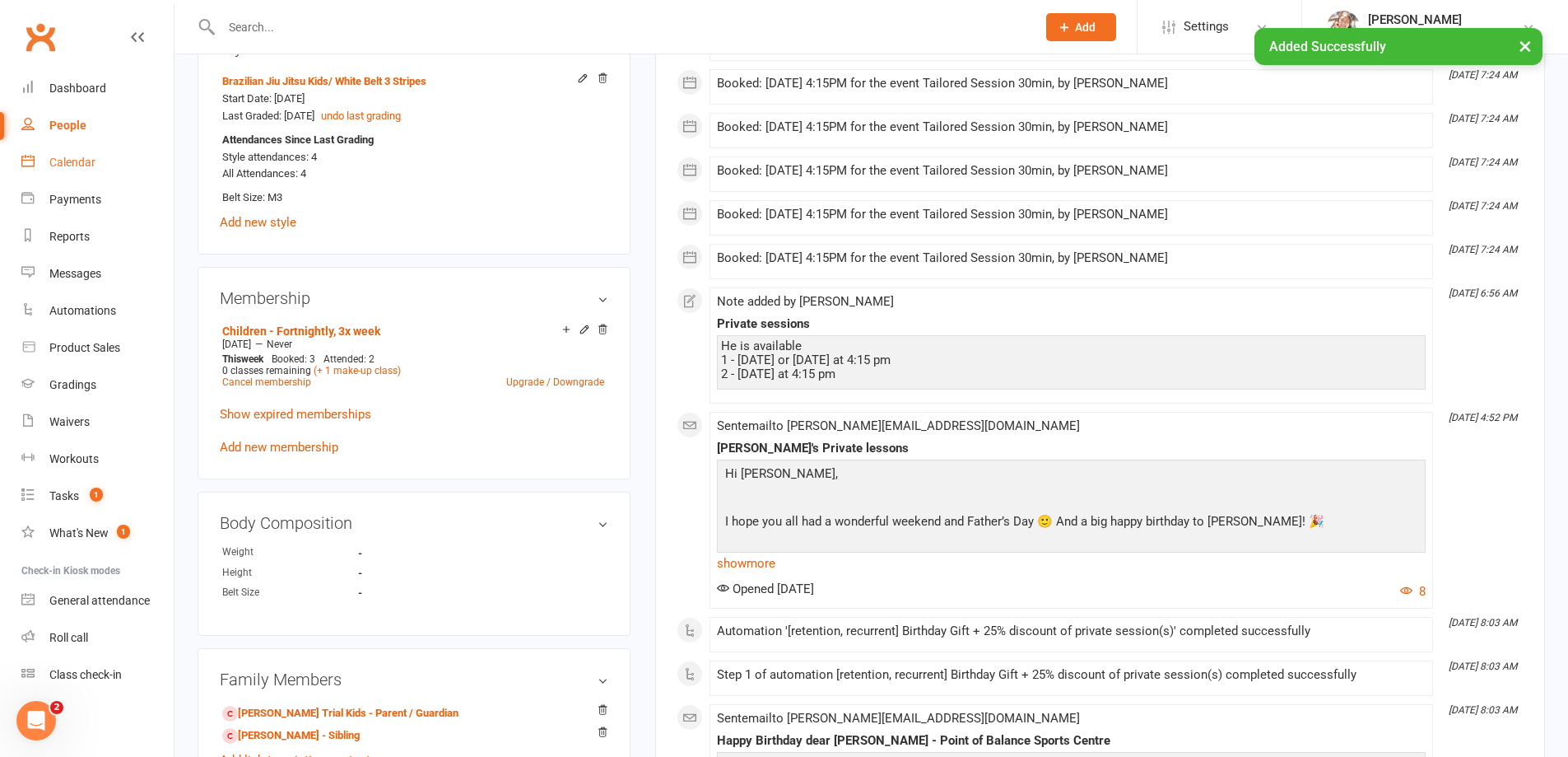
click at [92, 165] on div "Calendar" at bounding box center [72, 162] width 46 height 13
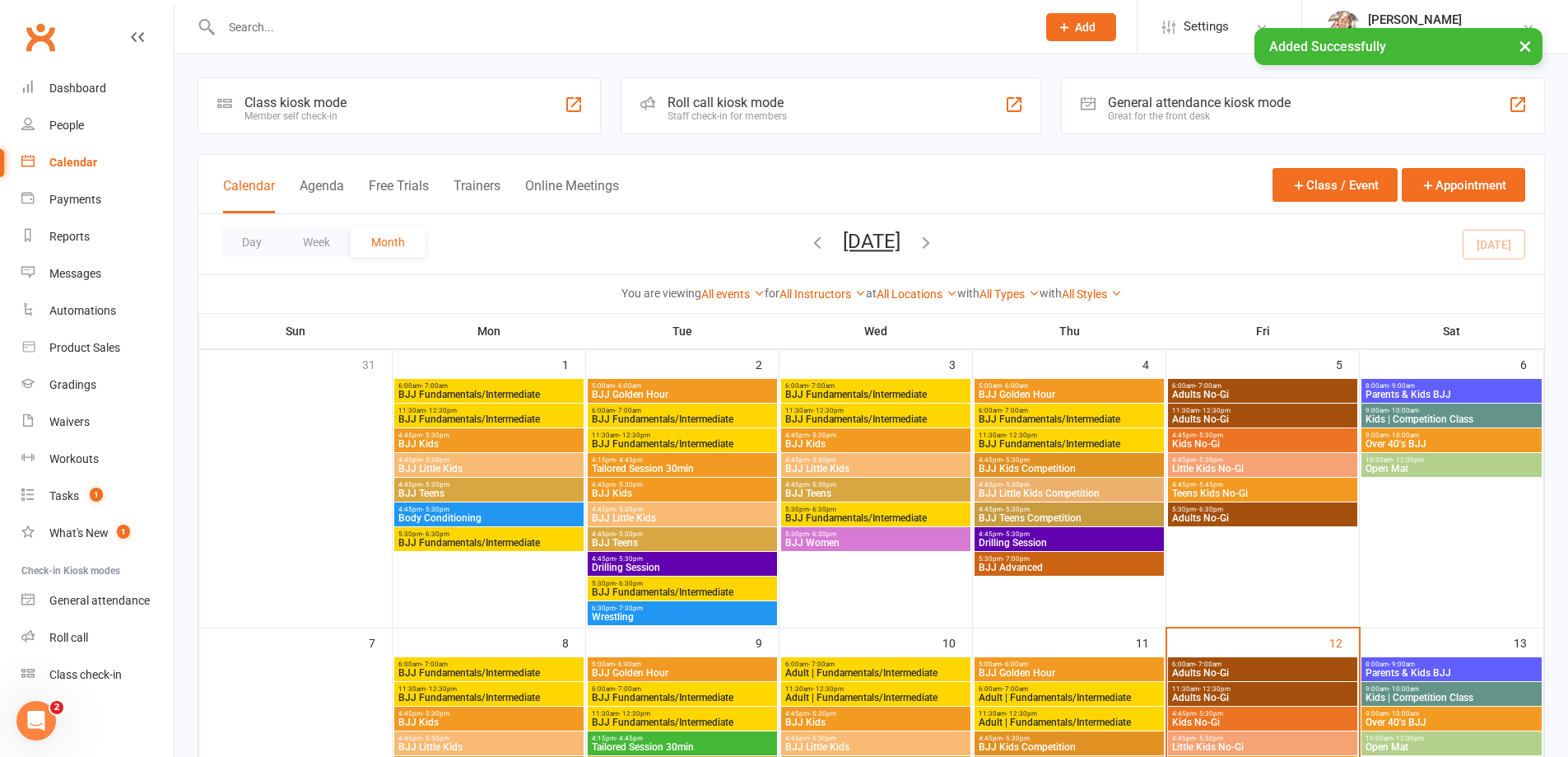
click at [366, 106] on div "Class kiosk mode Member self check-in" at bounding box center [399, 106] width 403 height 57
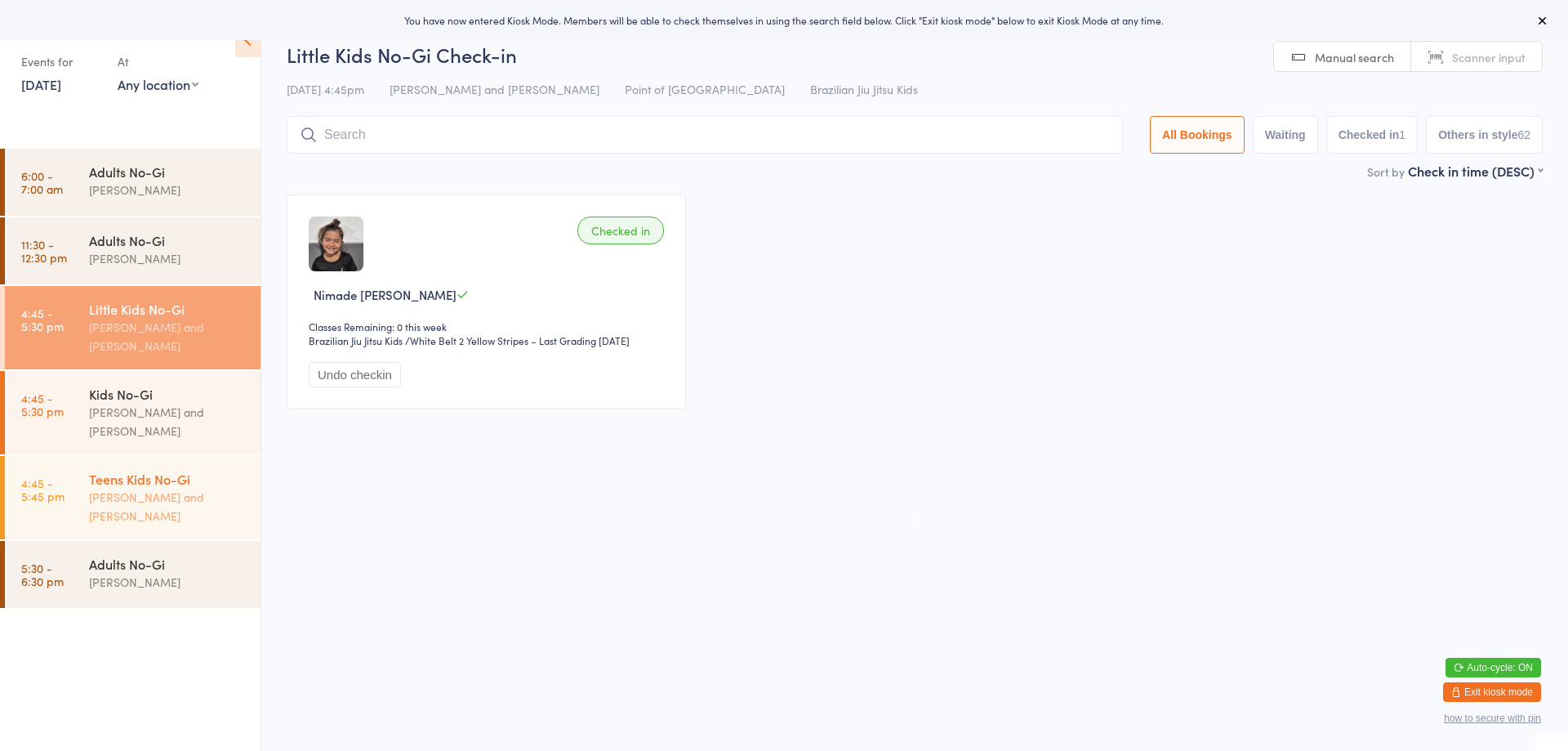
click at [180, 487] on div "[PERSON_NAME] and [PERSON_NAME]" at bounding box center [168, 506] width 158 height 37
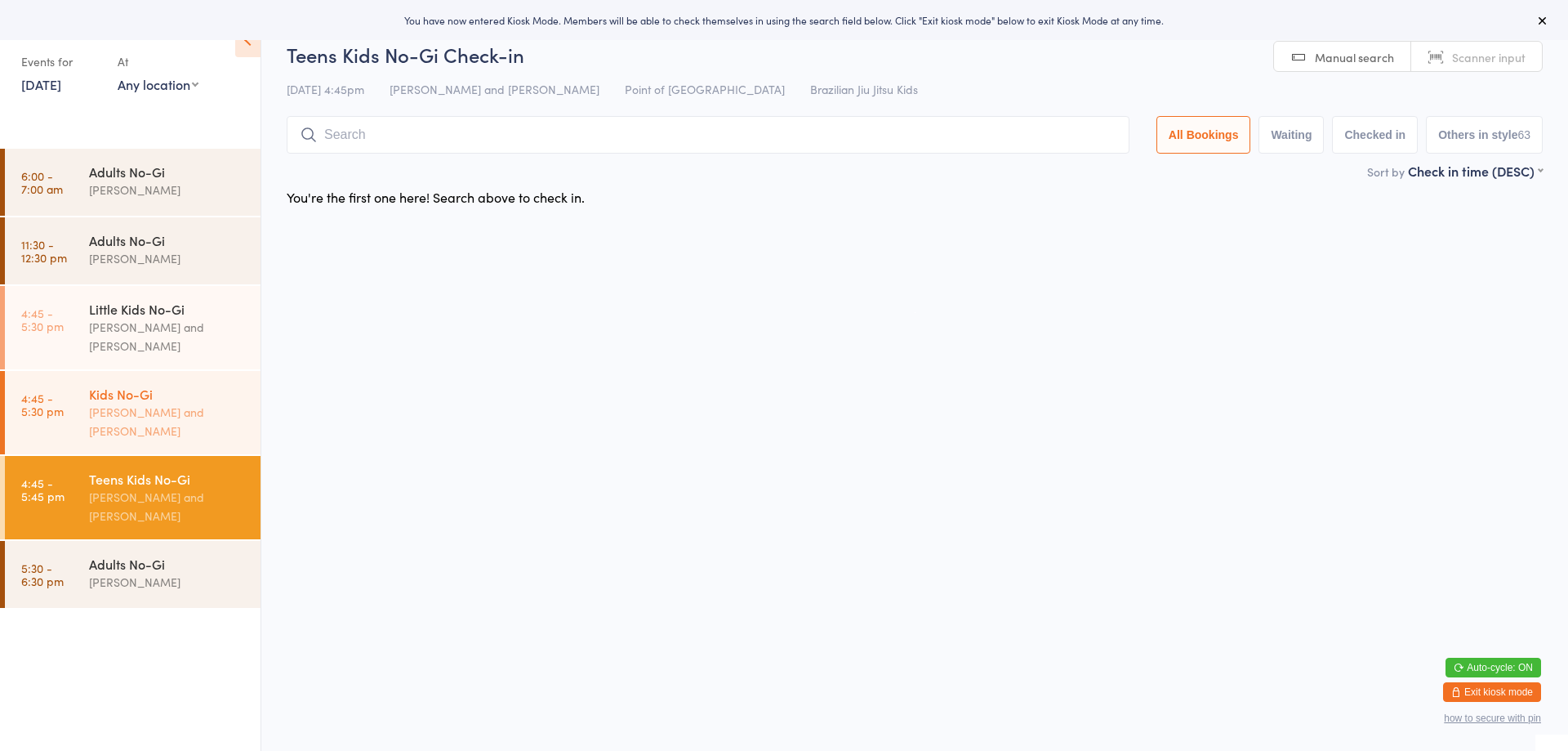
click at [174, 408] on div "[PERSON_NAME] and [PERSON_NAME]" at bounding box center [168, 421] width 158 height 37
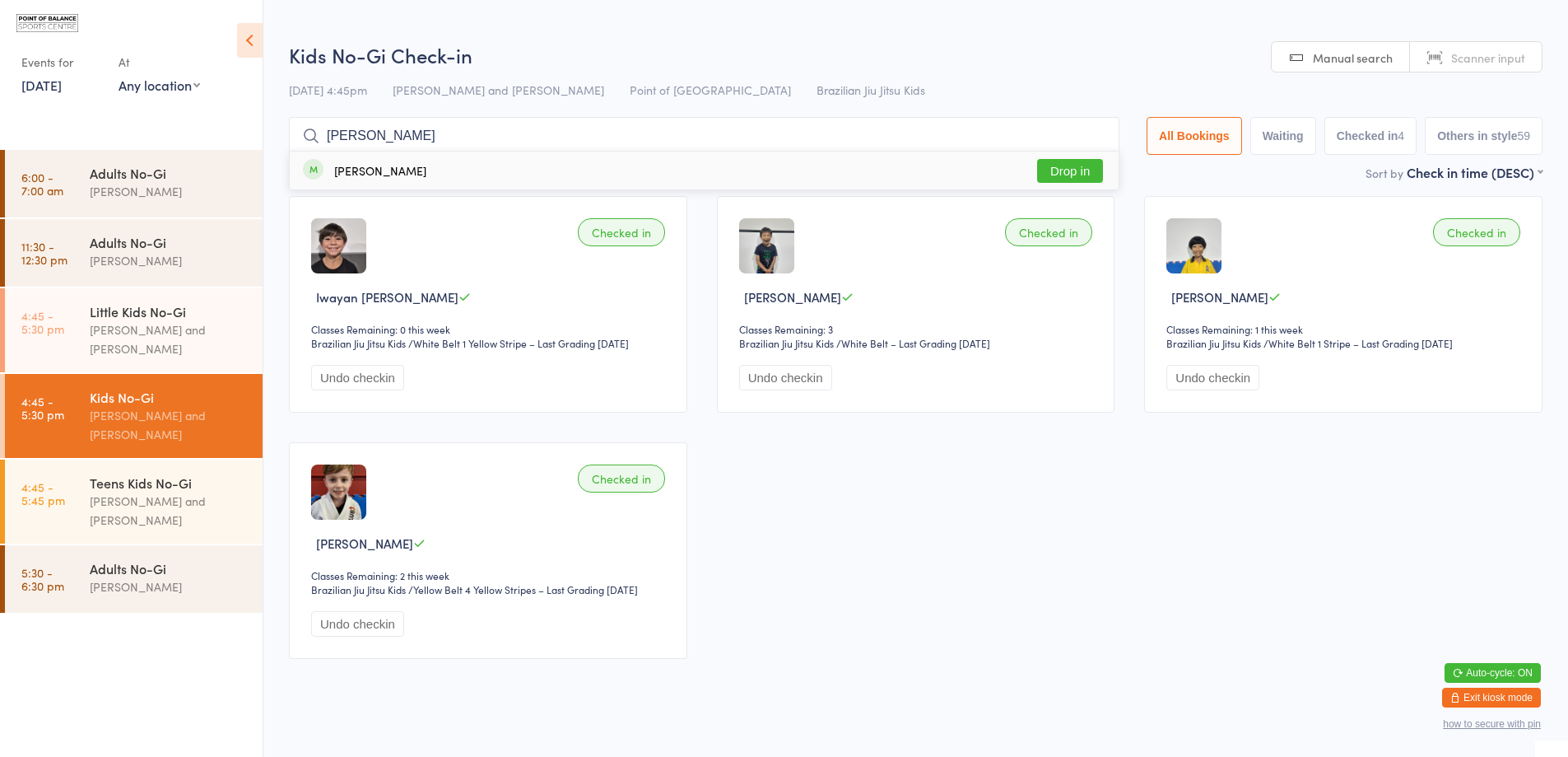
type input "orin"
click at [1060, 178] on button "Drop in" at bounding box center [1070, 171] width 66 height 24
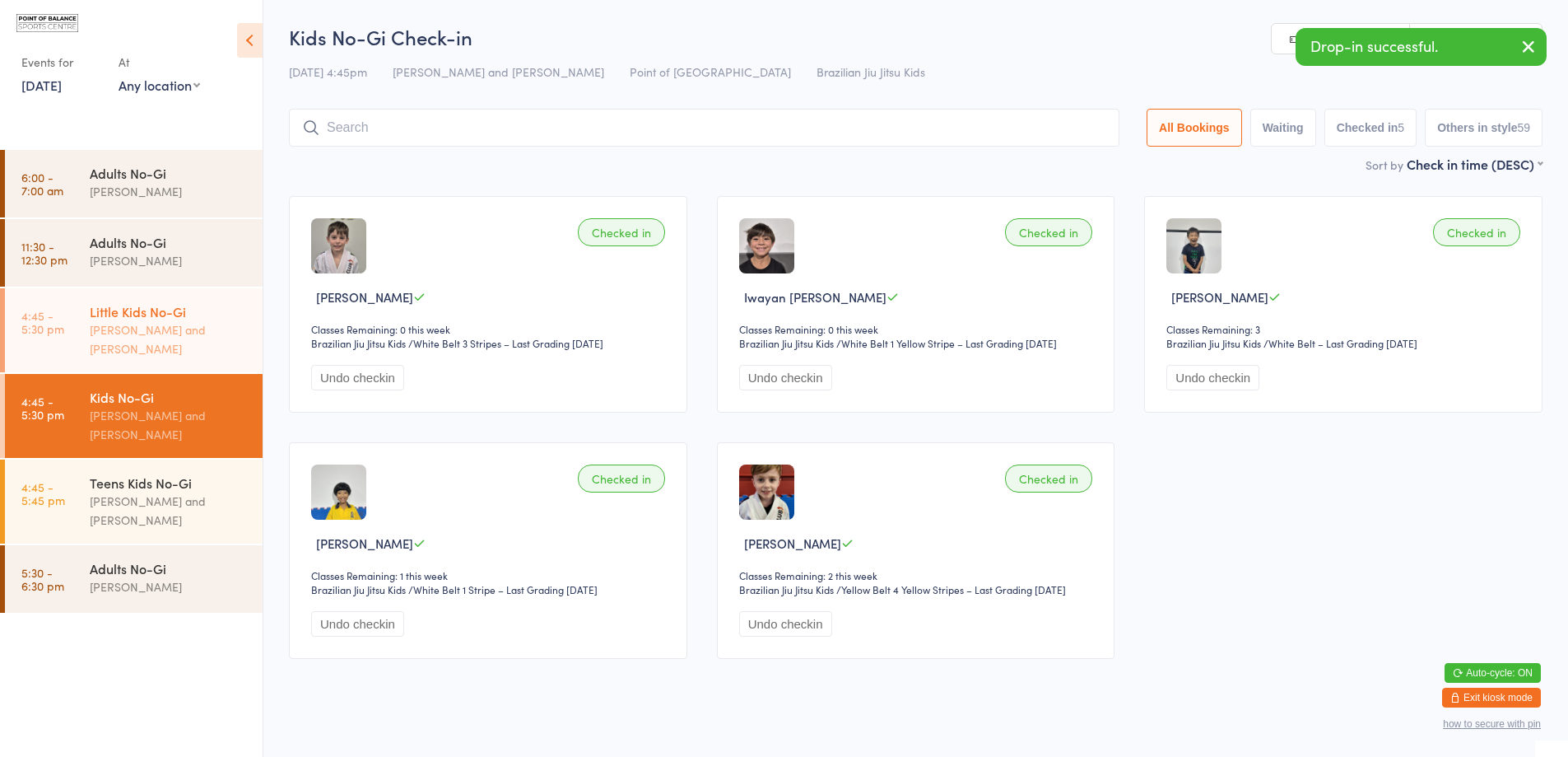
click at [162, 348] on div "[PERSON_NAME] and [PERSON_NAME]" at bounding box center [169, 339] width 159 height 37
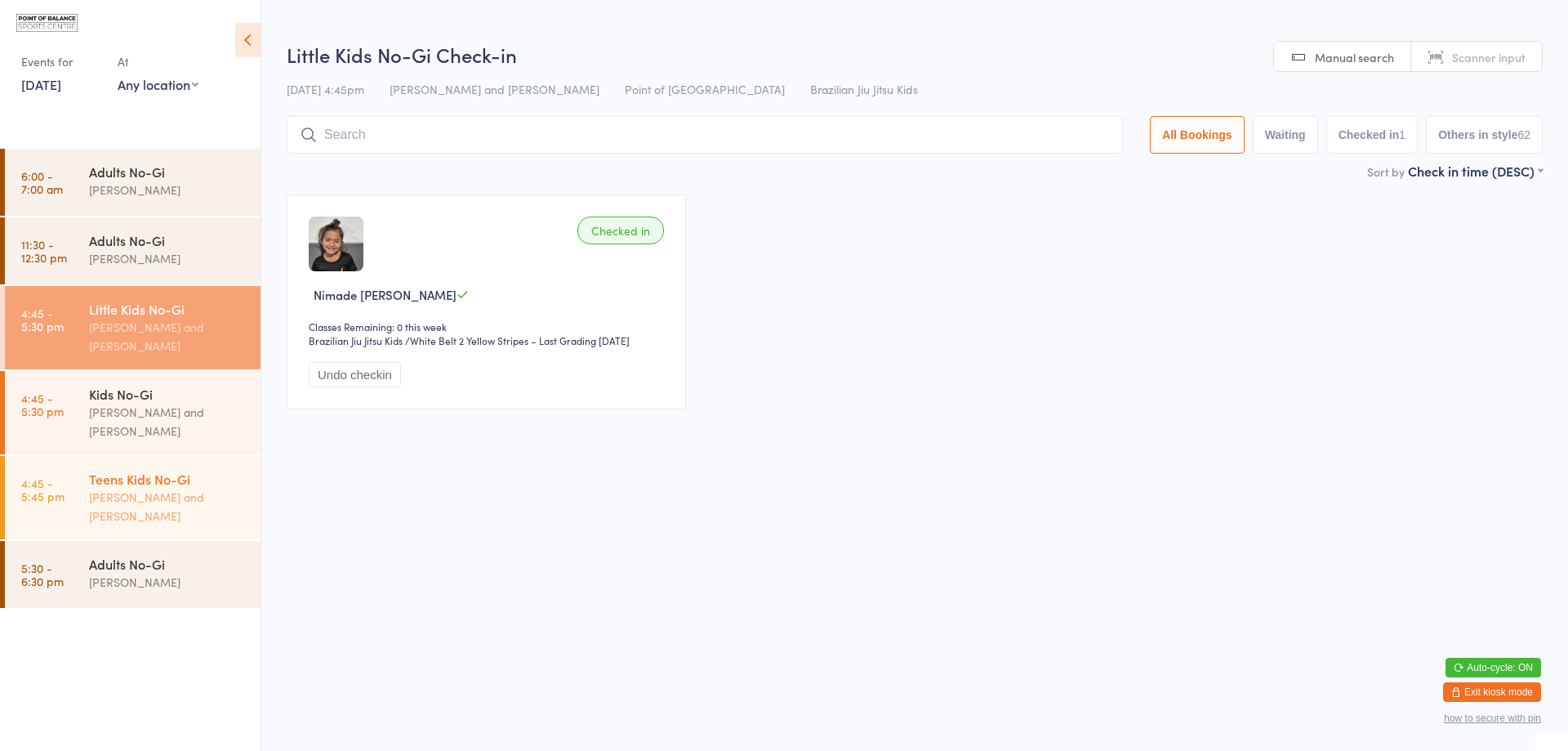
click at [149, 478] on div "Teens Kids No-Gi" at bounding box center [168, 478] width 158 height 18
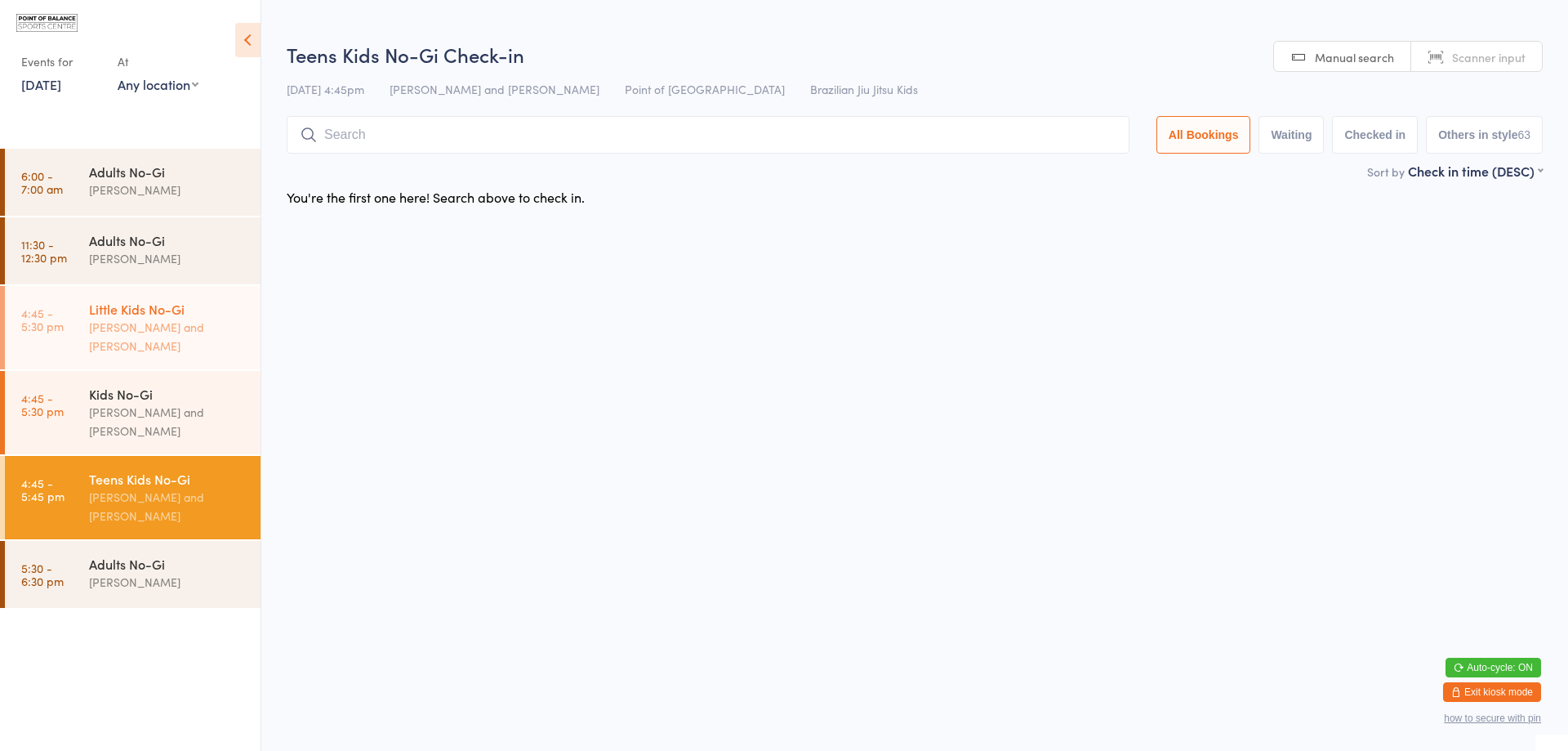
click at [164, 337] on div "[PERSON_NAME] and [PERSON_NAME]" at bounding box center [168, 336] width 158 height 37
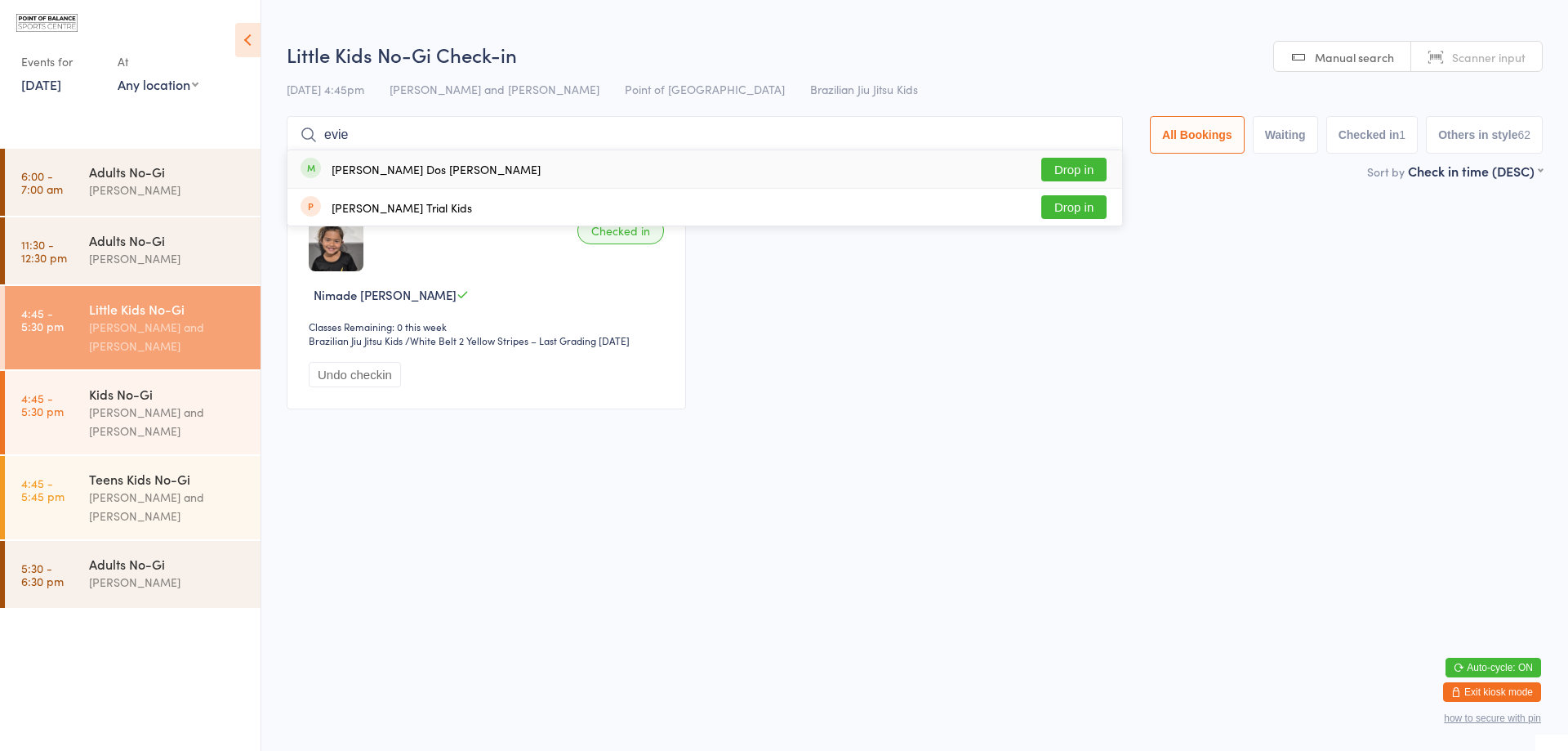
type input "evie"
click at [1053, 162] on button "Drop in" at bounding box center [1074, 169] width 65 height 24
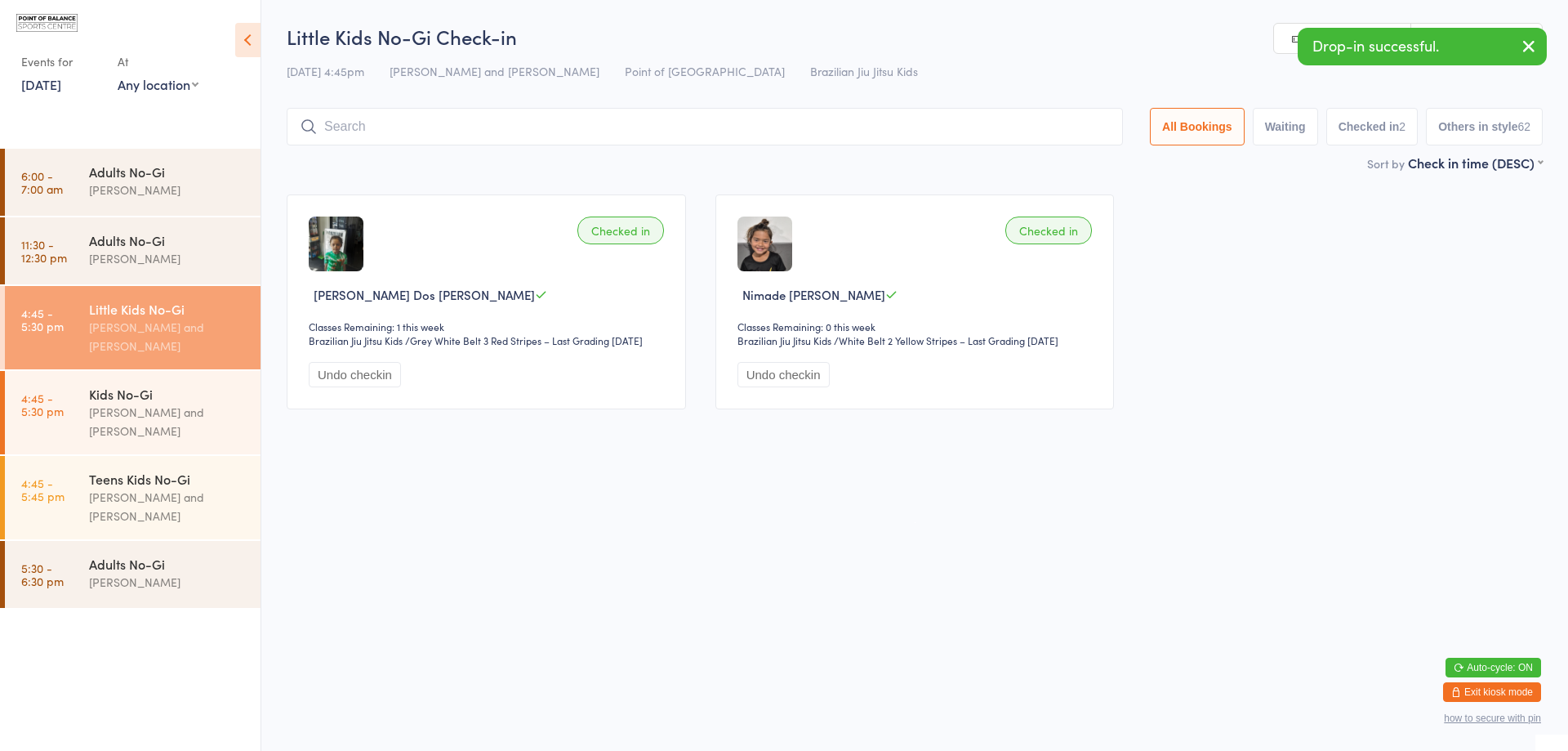
click at [1485, 689] on button "Exit kiosk mode" at bounding box center [1492, 692] width 98 height 20
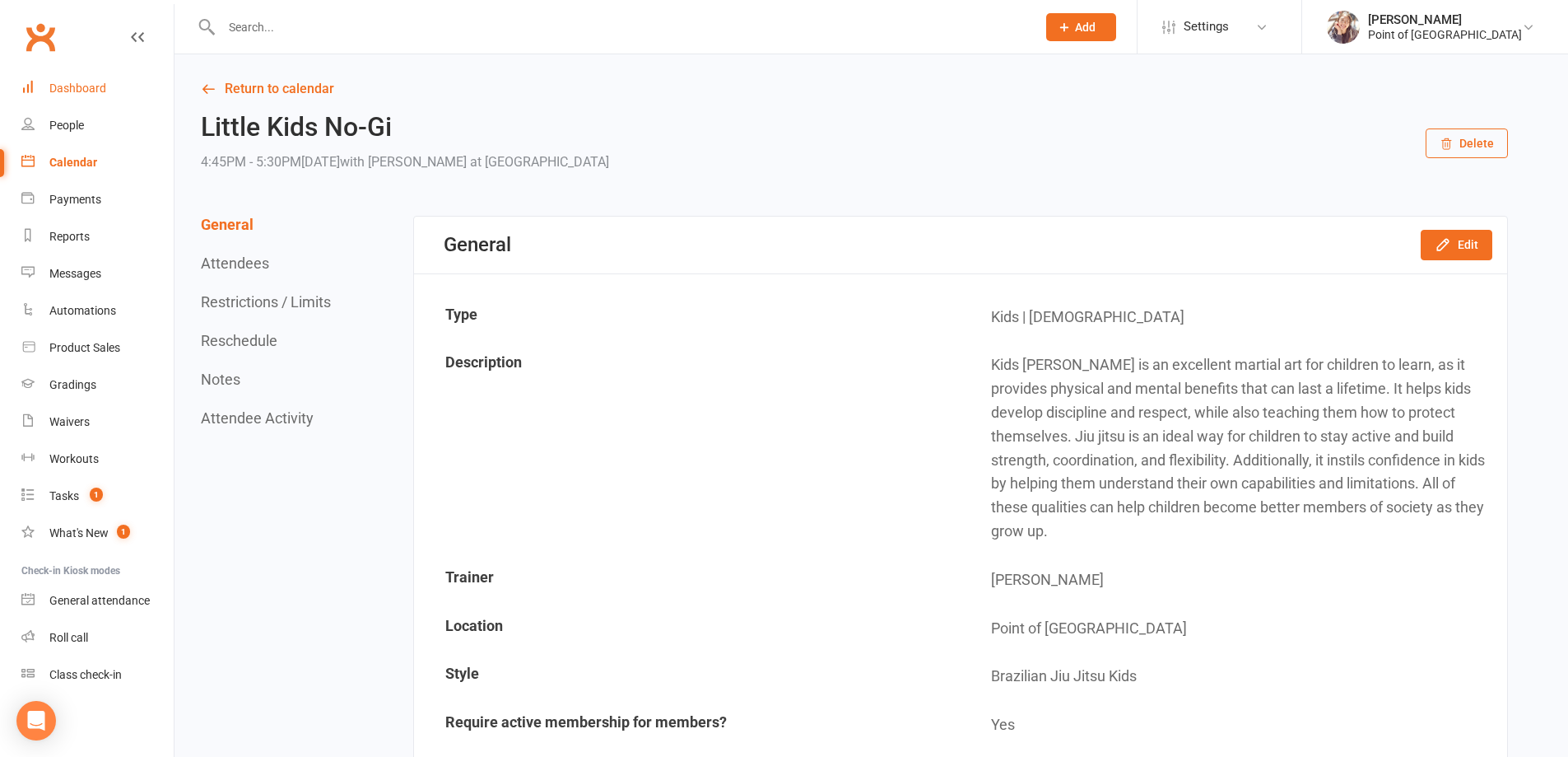
click at [76, 87] on div "Dashboard" at bounding box center [77, 88] width 57 height 13
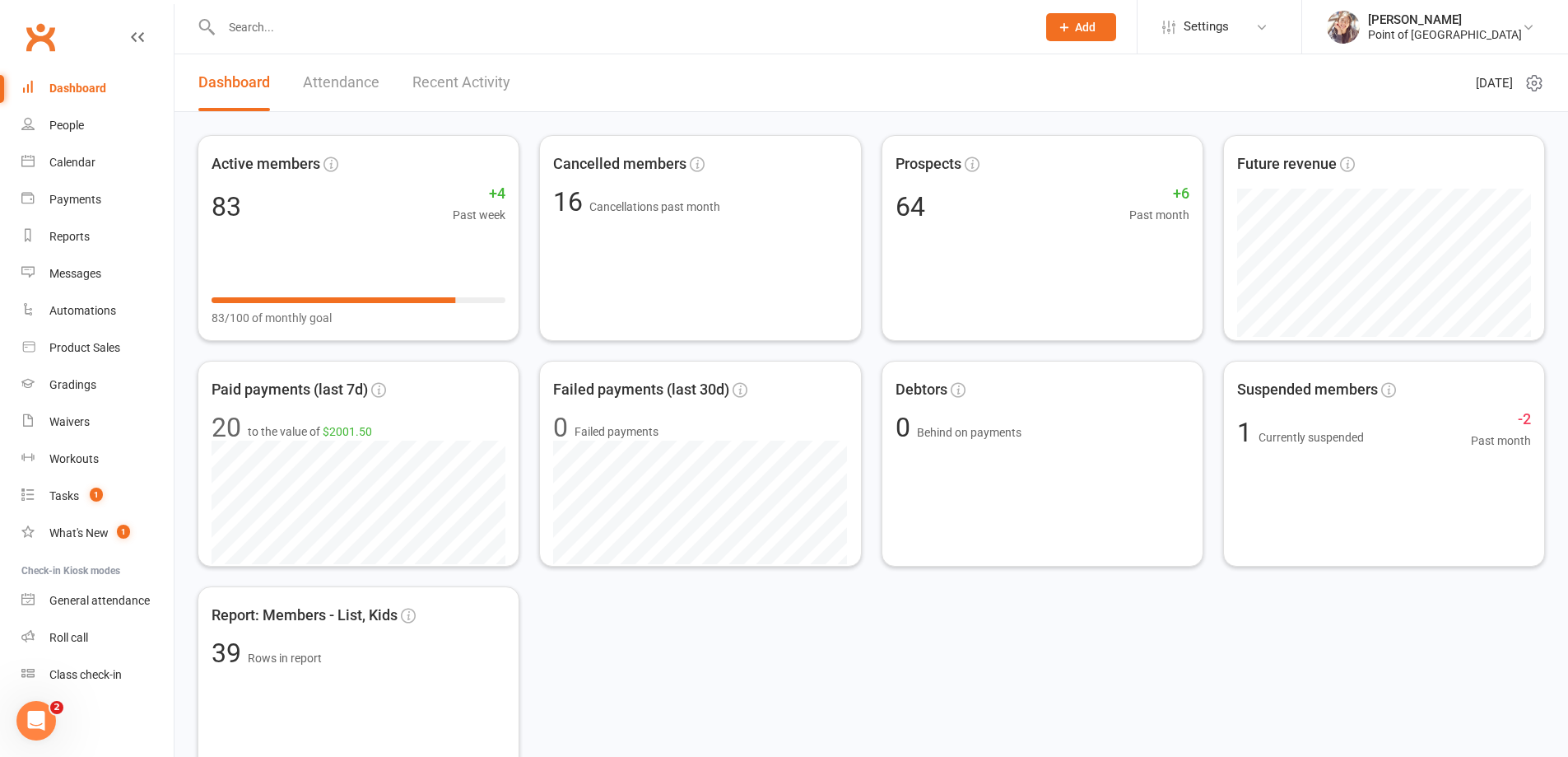
click at [407, 29] on input "text" at bounding box center [620, 27] width 809 height 23
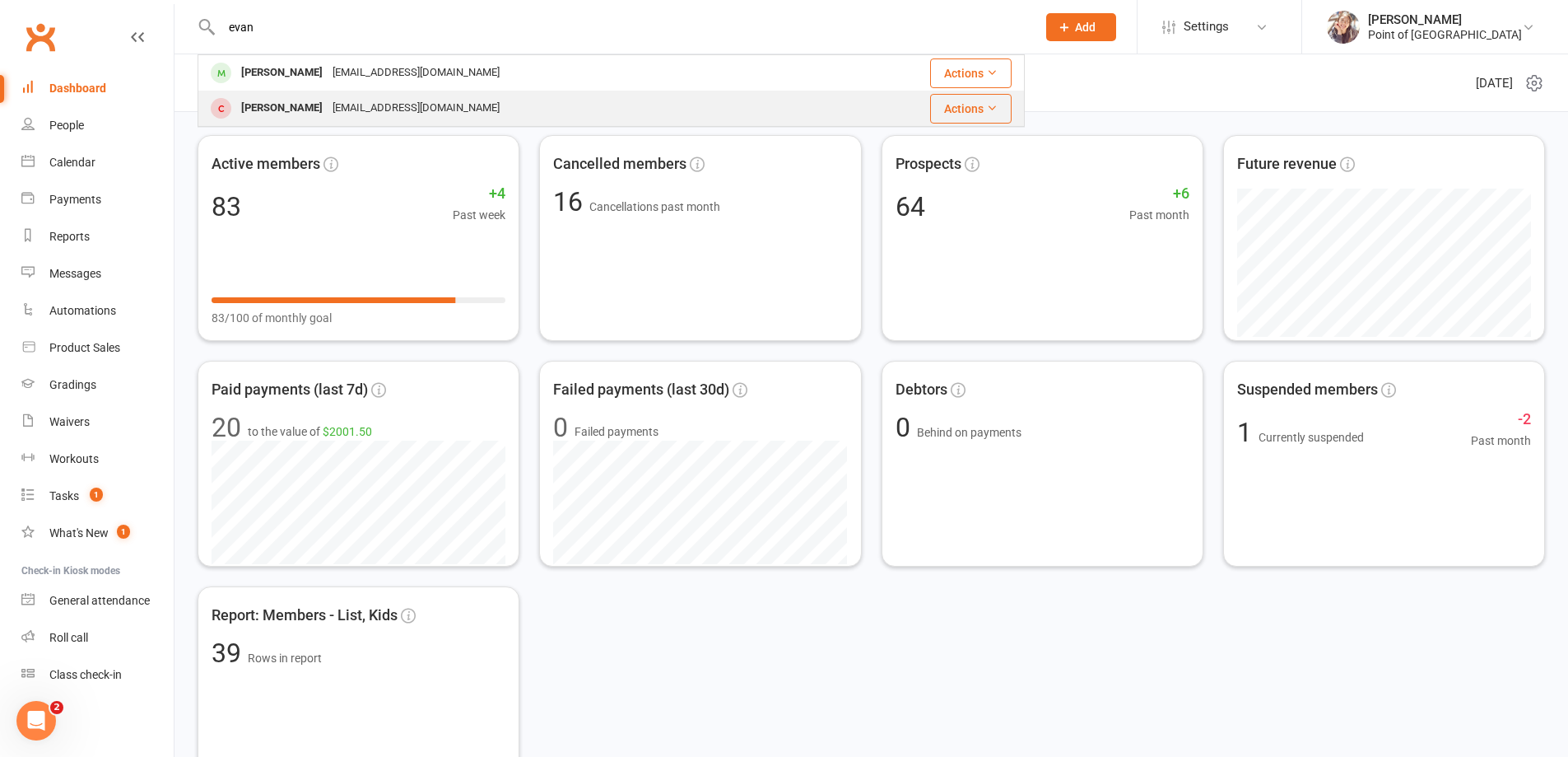
type input "evan"
click at [413, 102] on div "teirrah_@hotmail.com" at bounding box center [416, 108] width 177 height 24
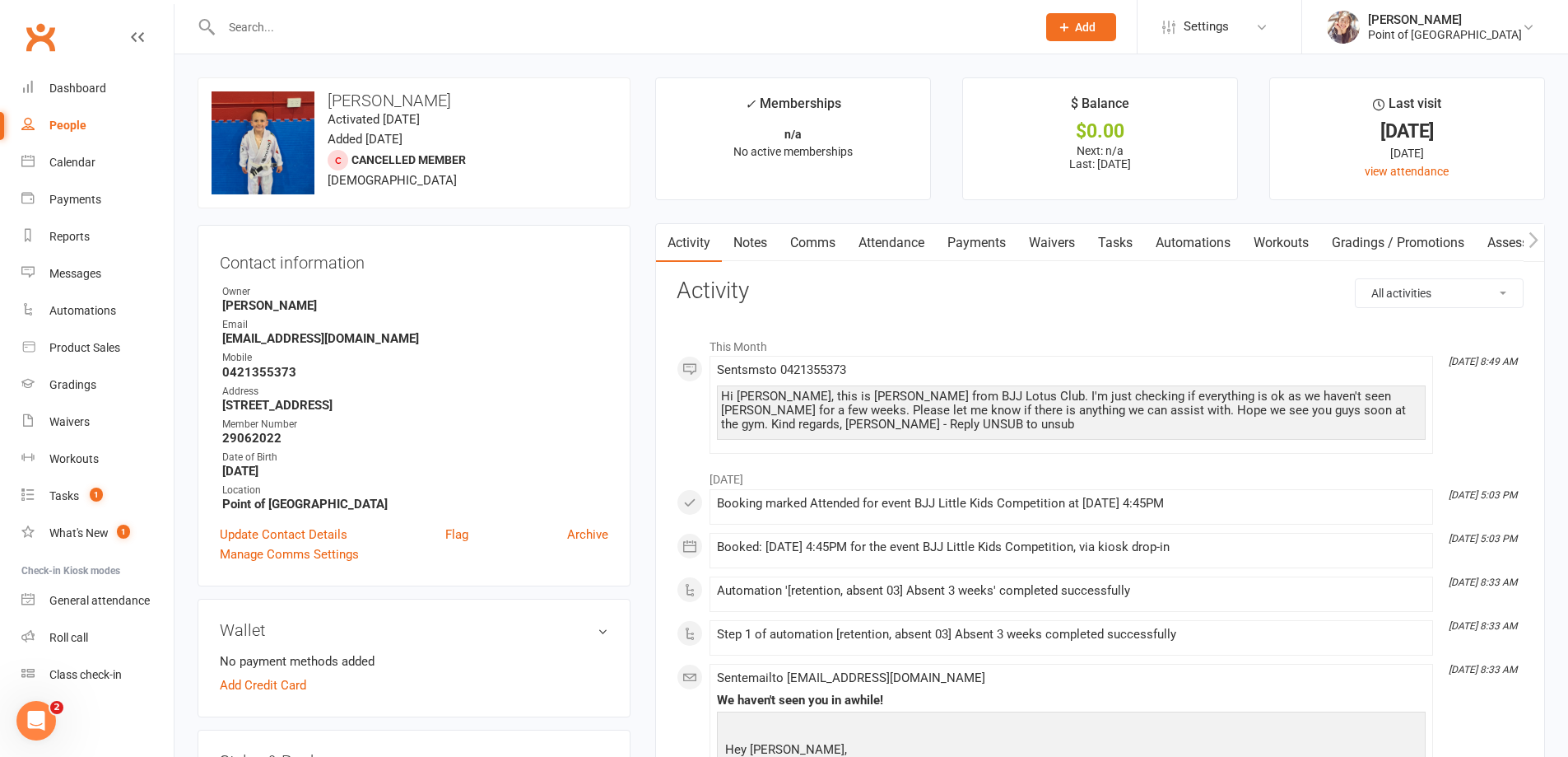
click at [771, 421] on div "Hi Harriet, this is Nagisa from BJJ Lotus Club. I'm just checking if everything…" at bounding box center [1071, 411] width 700 height 42
click at [451, 27] on input "text" at bounding box center [620, 27] width 809 height 23
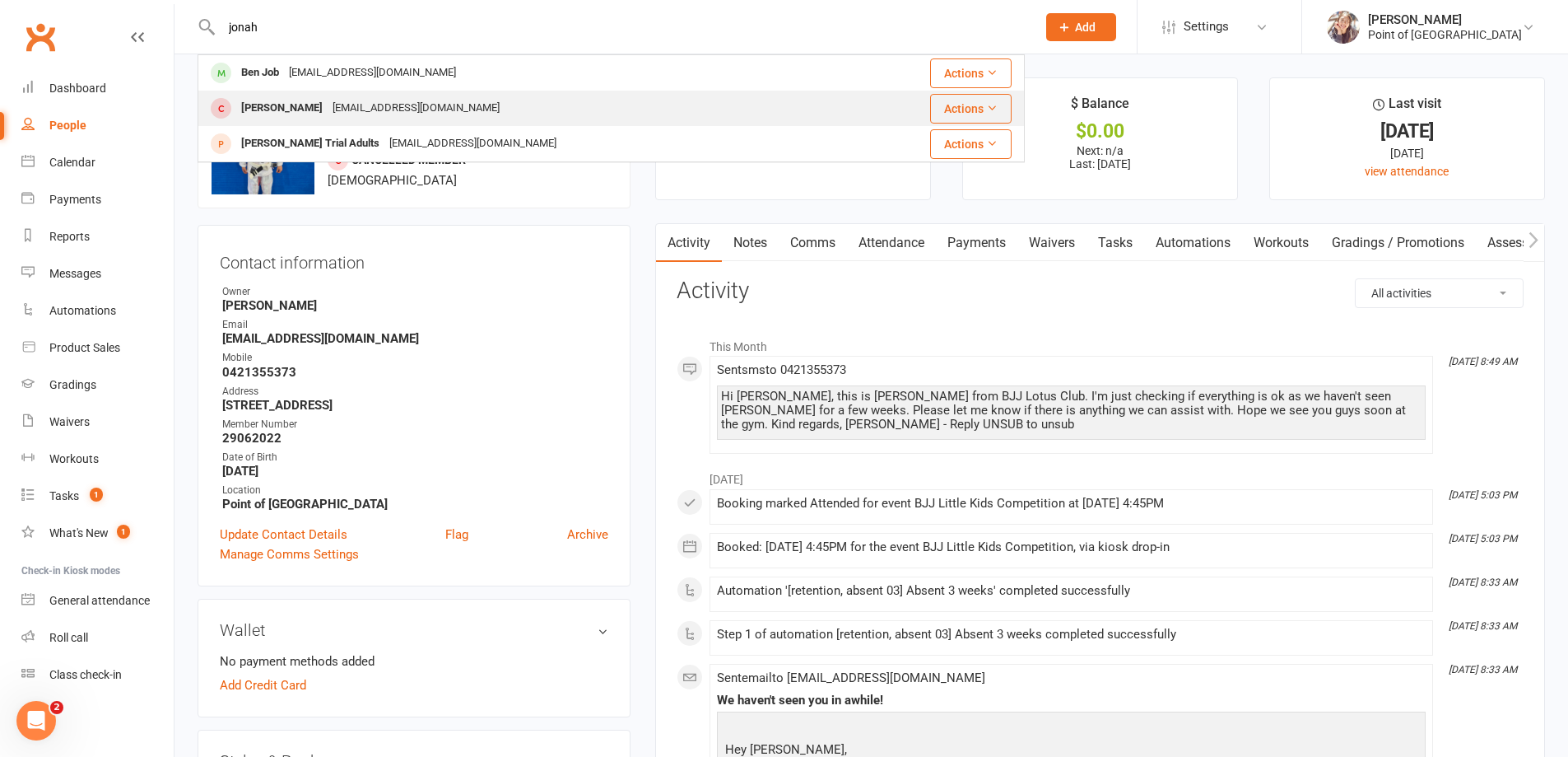
type input "jonah"
click at [381, 107] on div "jcnewzealand@yahoo.co.uk" at bounding box center [416, 108] width 177 height 24
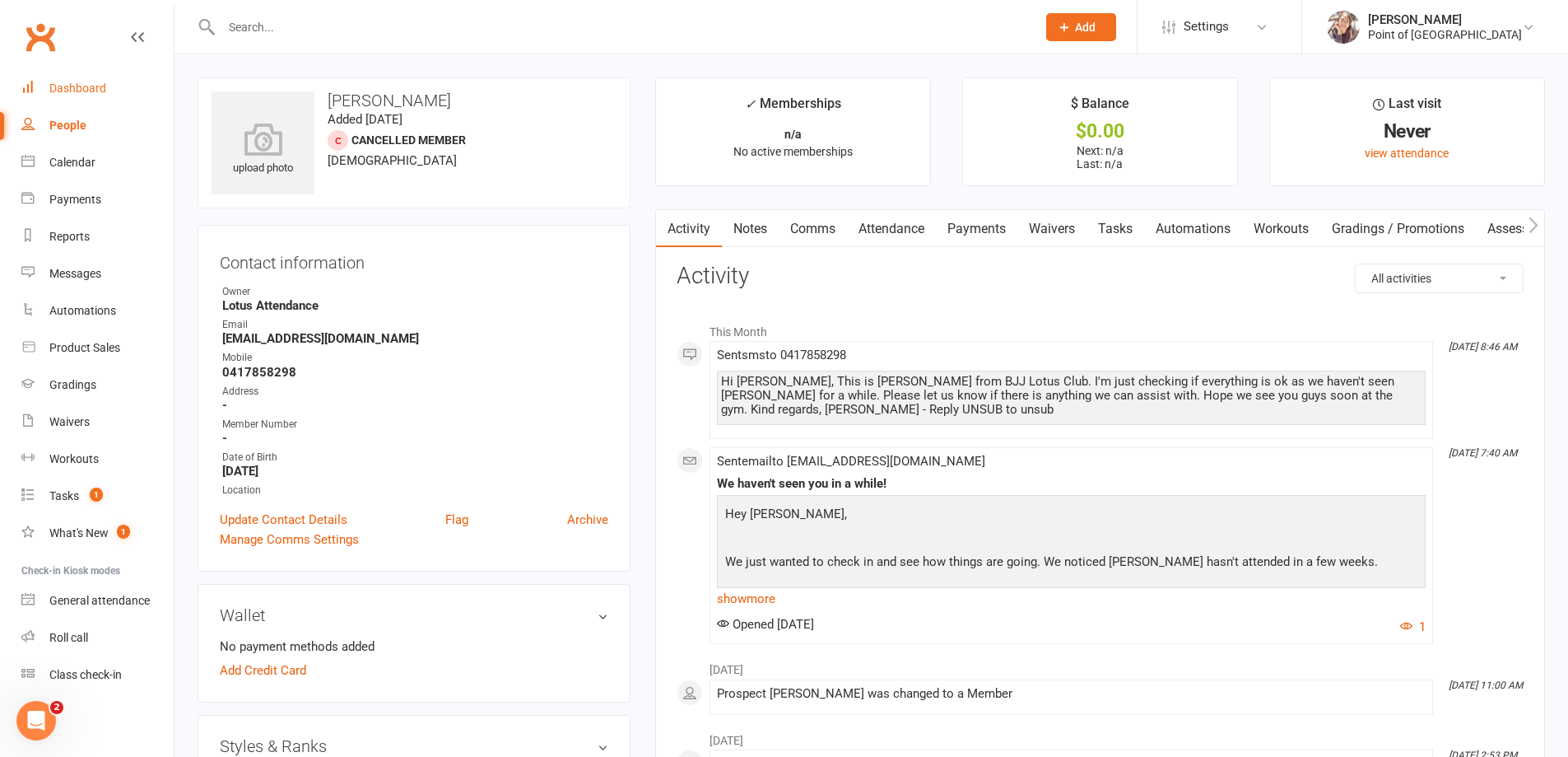
click at [91, 82] on div "Dashboard" at bounding box center [77, 88] width 57 height 13
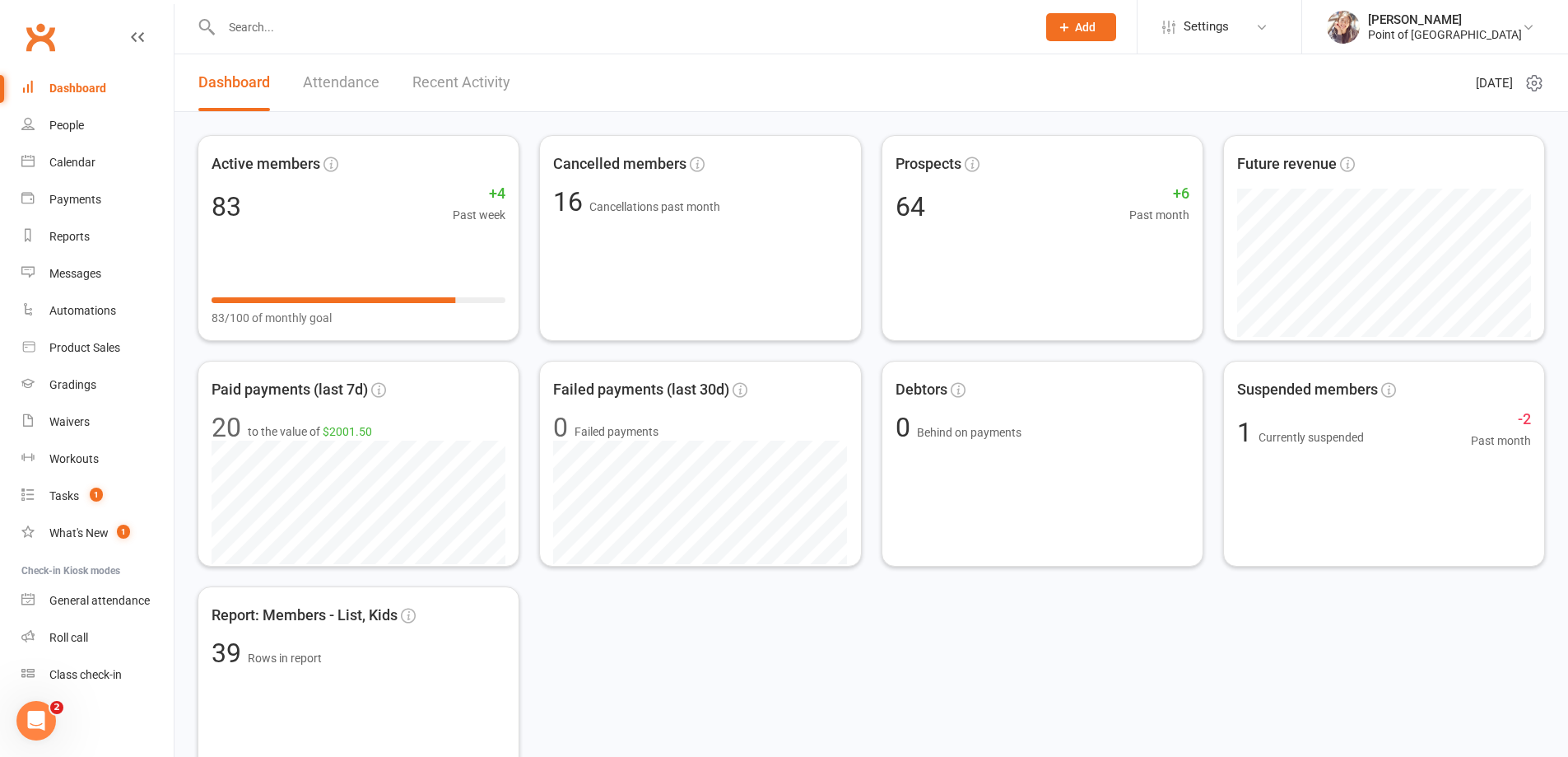
click at [313, 32] on input "text" at bounding box center [620, 27] width 809 height 23
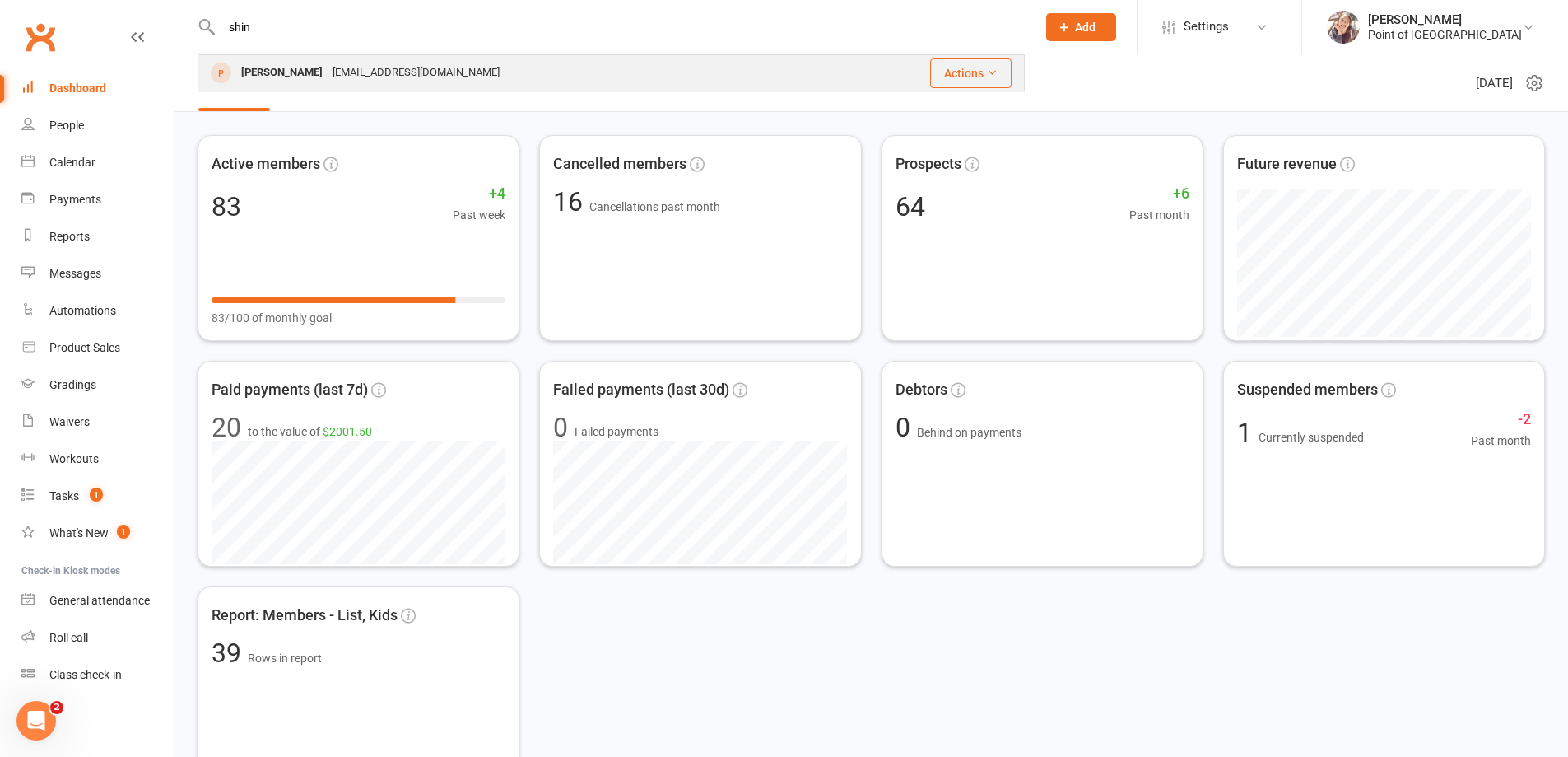
type input "shin"
click at [320, 59] on div "Shingo Tamura mr.shingo.0409@gmail.com" at bounding box center [515, 72] width 632 height 34
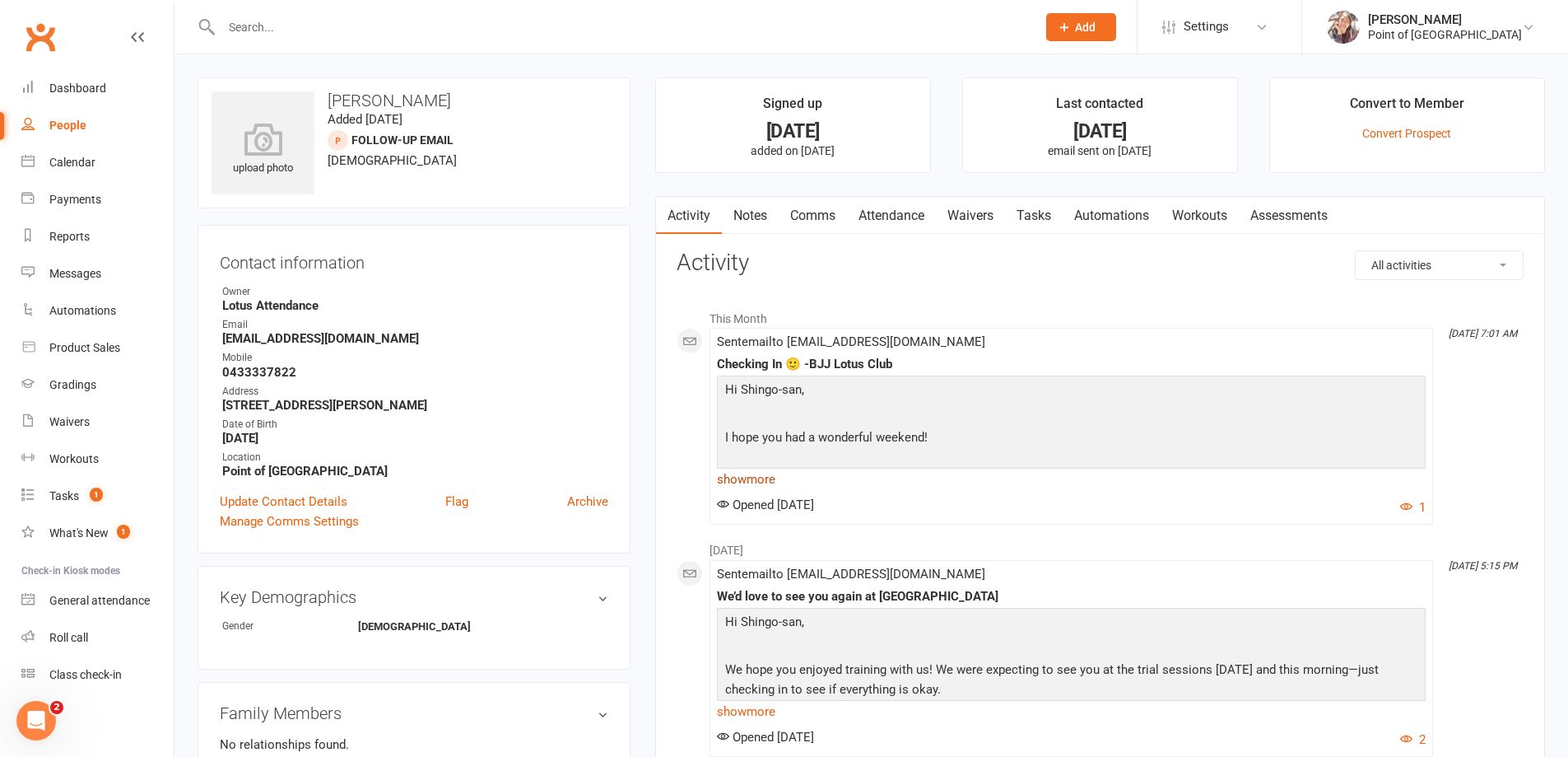
click at [769, 481] on link "show more" at bounding box center [1071, 480] width 709 height 23
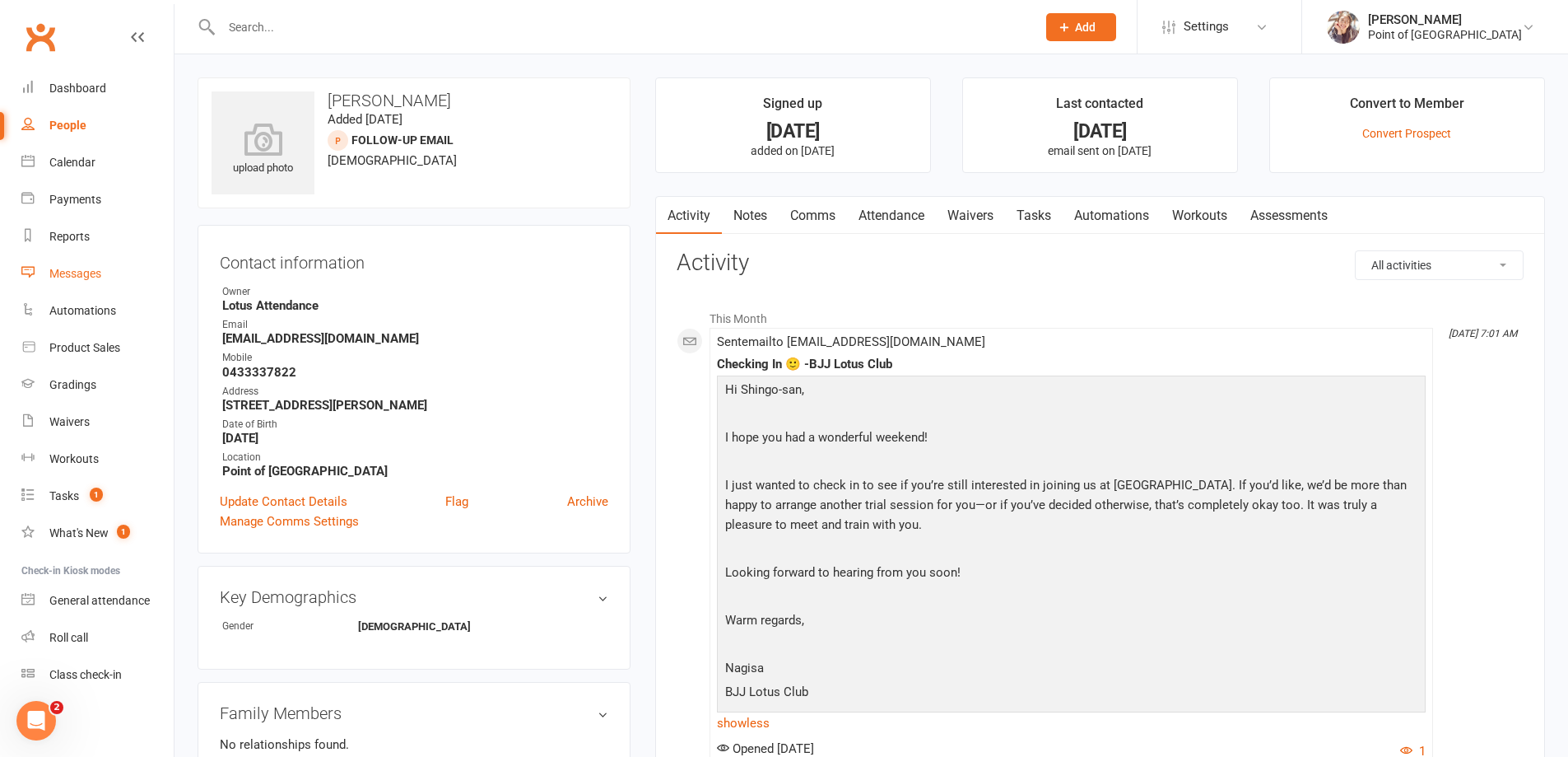
click at [80, 275] on div "Messages" at bounding box center [75, 273] width 52 height 13
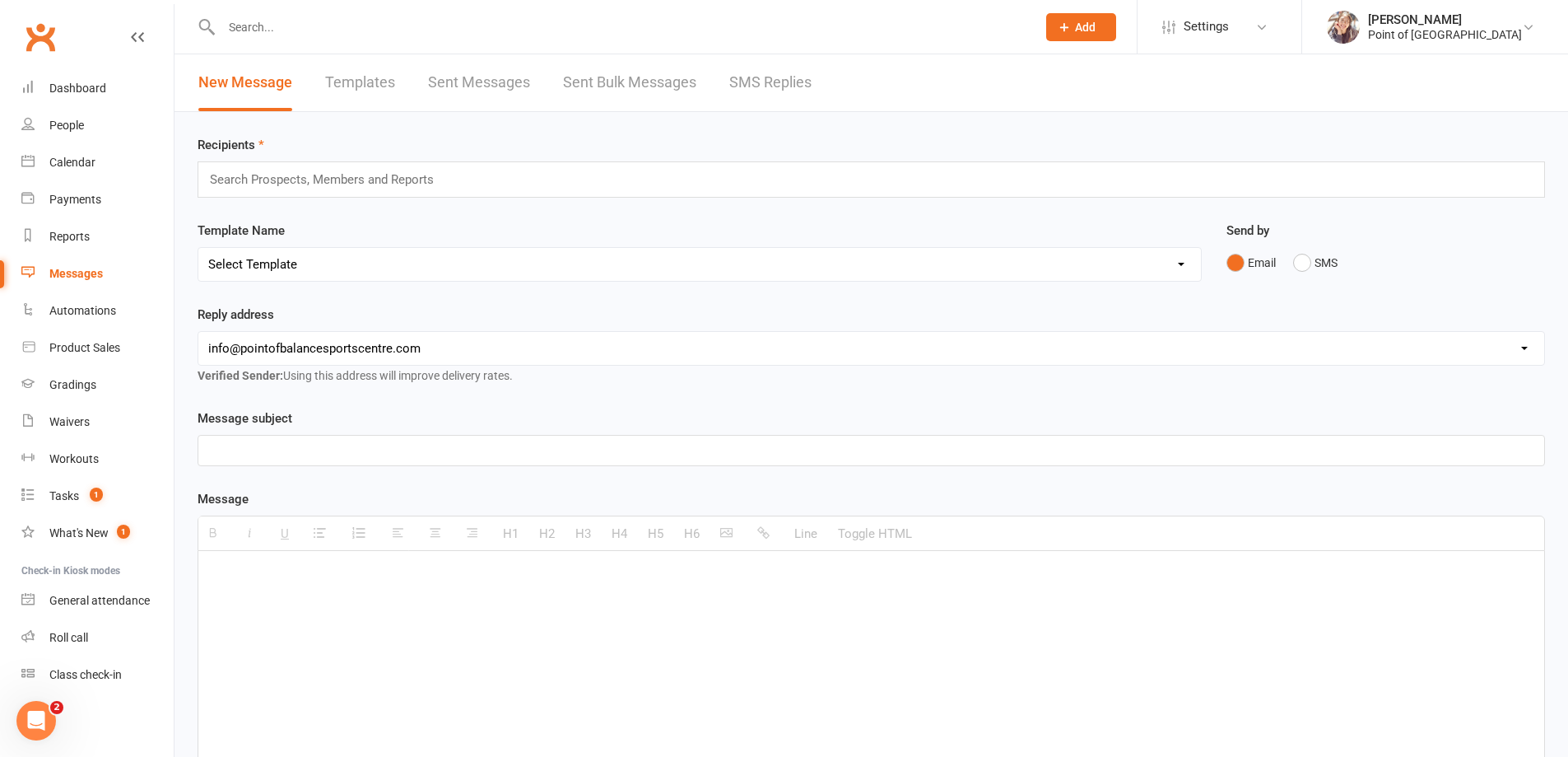
click at [391, 82] on link "Templates" at bounding box center [361, 82] width 70 height 57
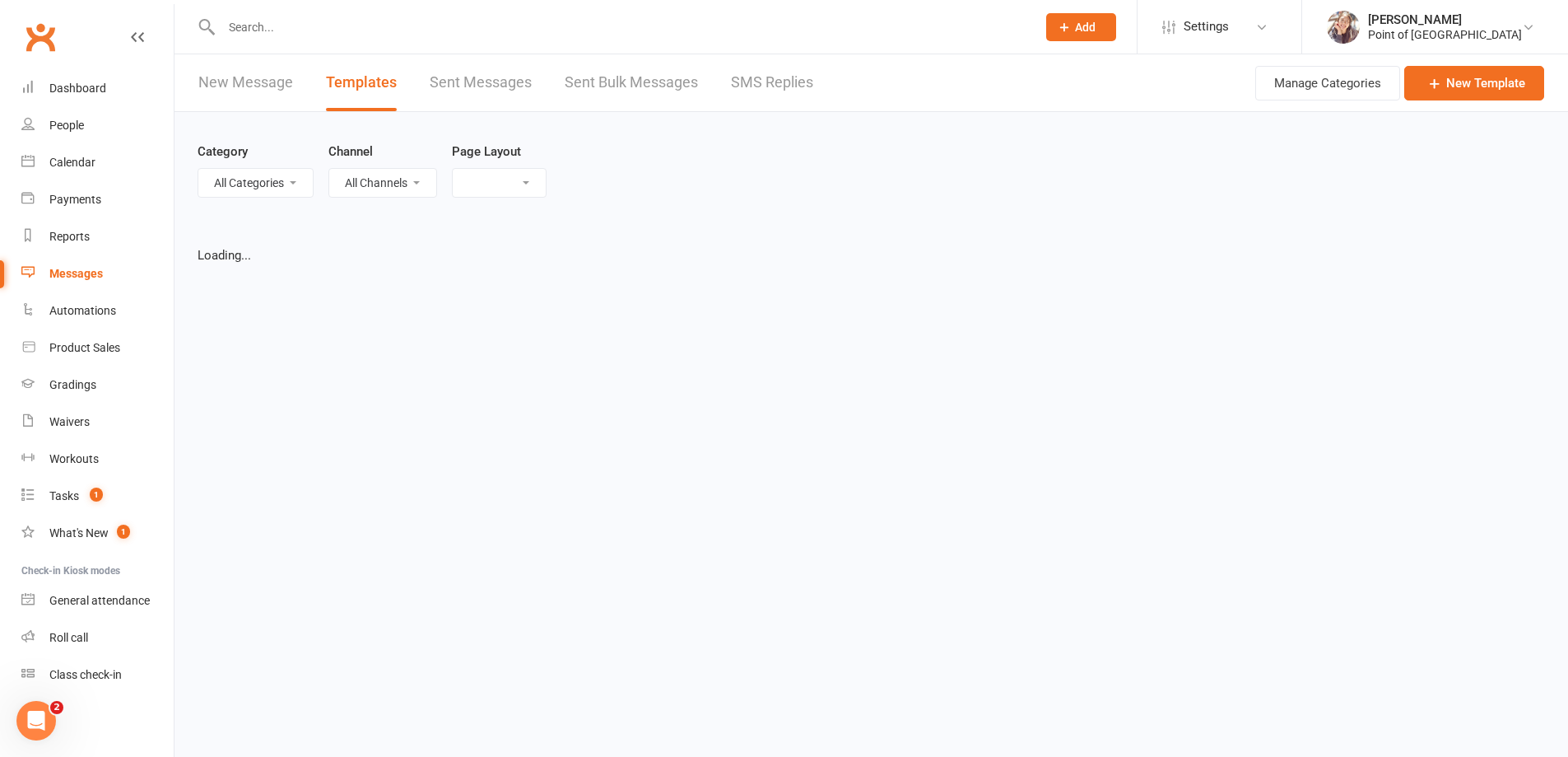
select select "grid"
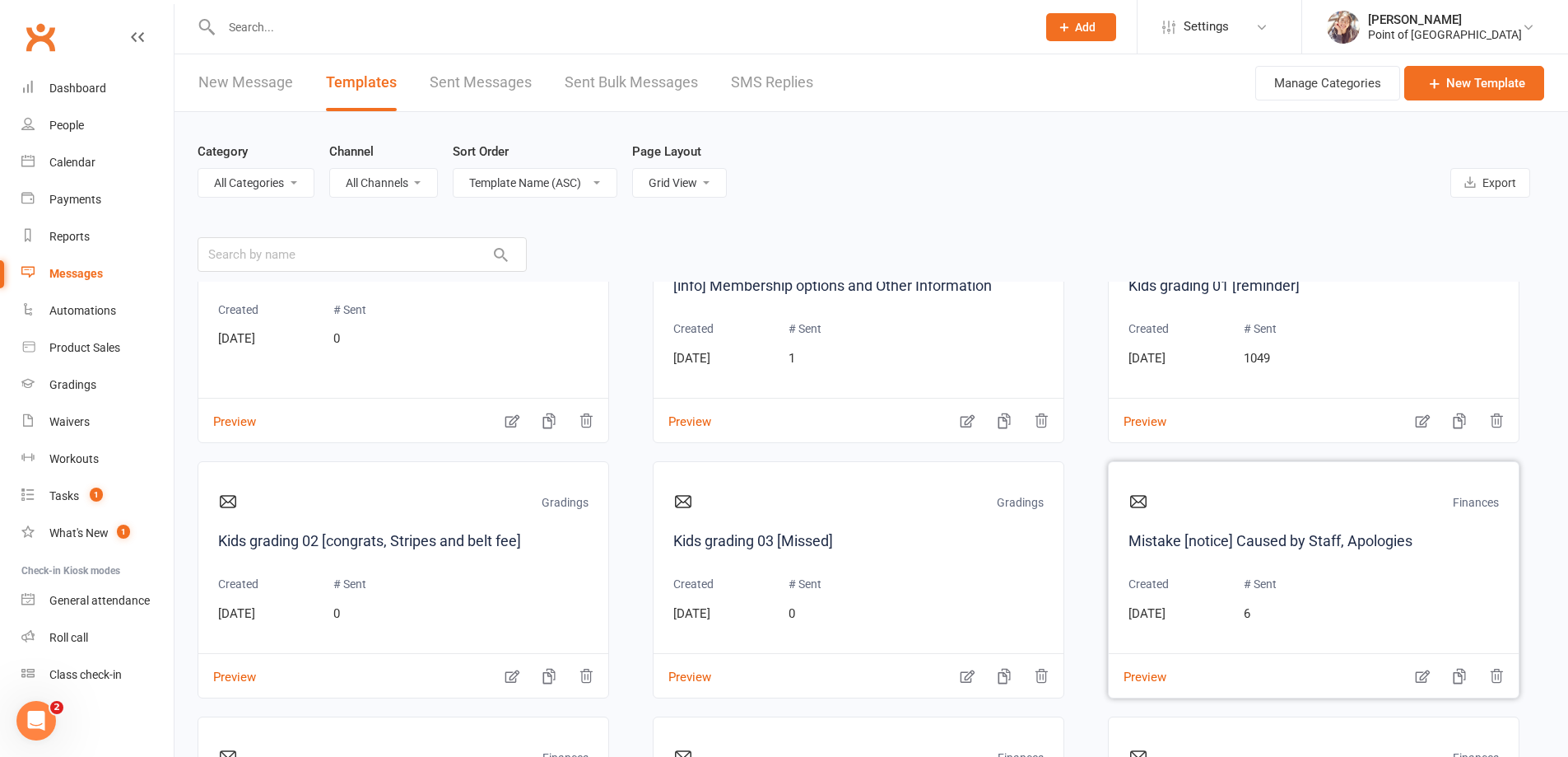
scroll to position [1132, 0]
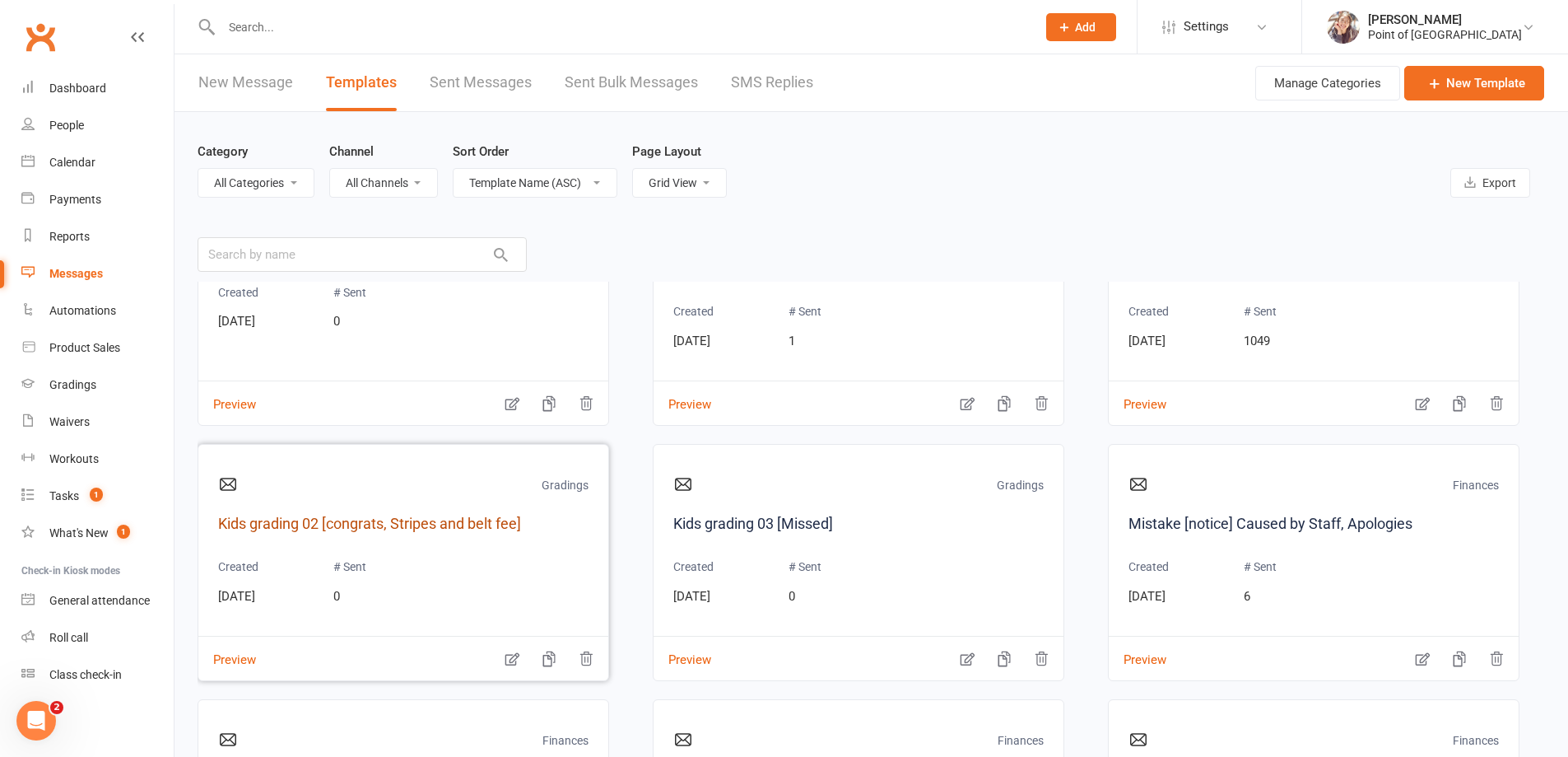
click at [425, 526] on link "Kids grading 02 [congrats, Stripes and belt fee]" at bounding box center [403, 524] width 371 height 24
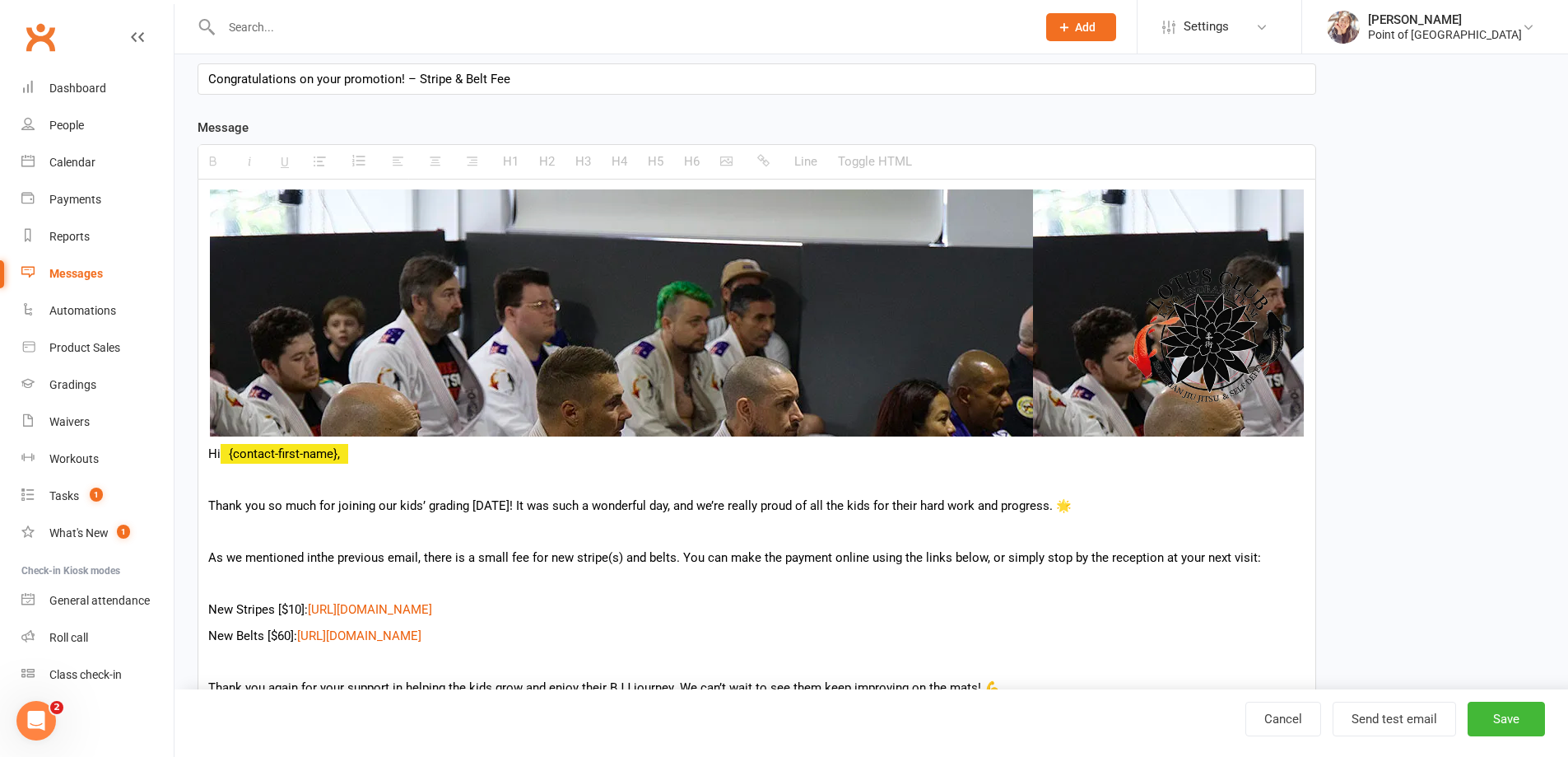
scroll to position [157, 0]
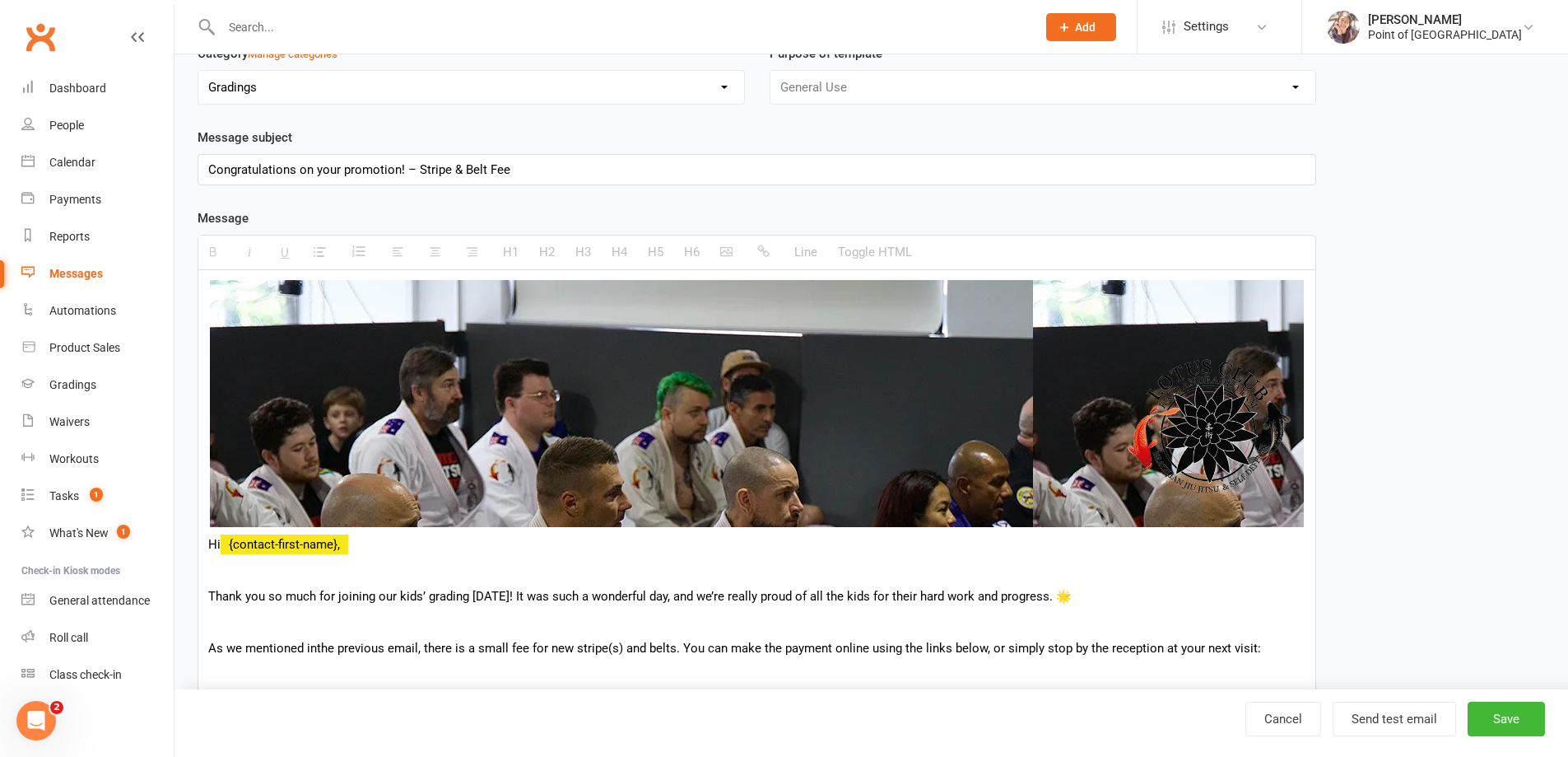
click at [82, 288] on link "Messages" at bounding box center [97, 273] width 152 height 37
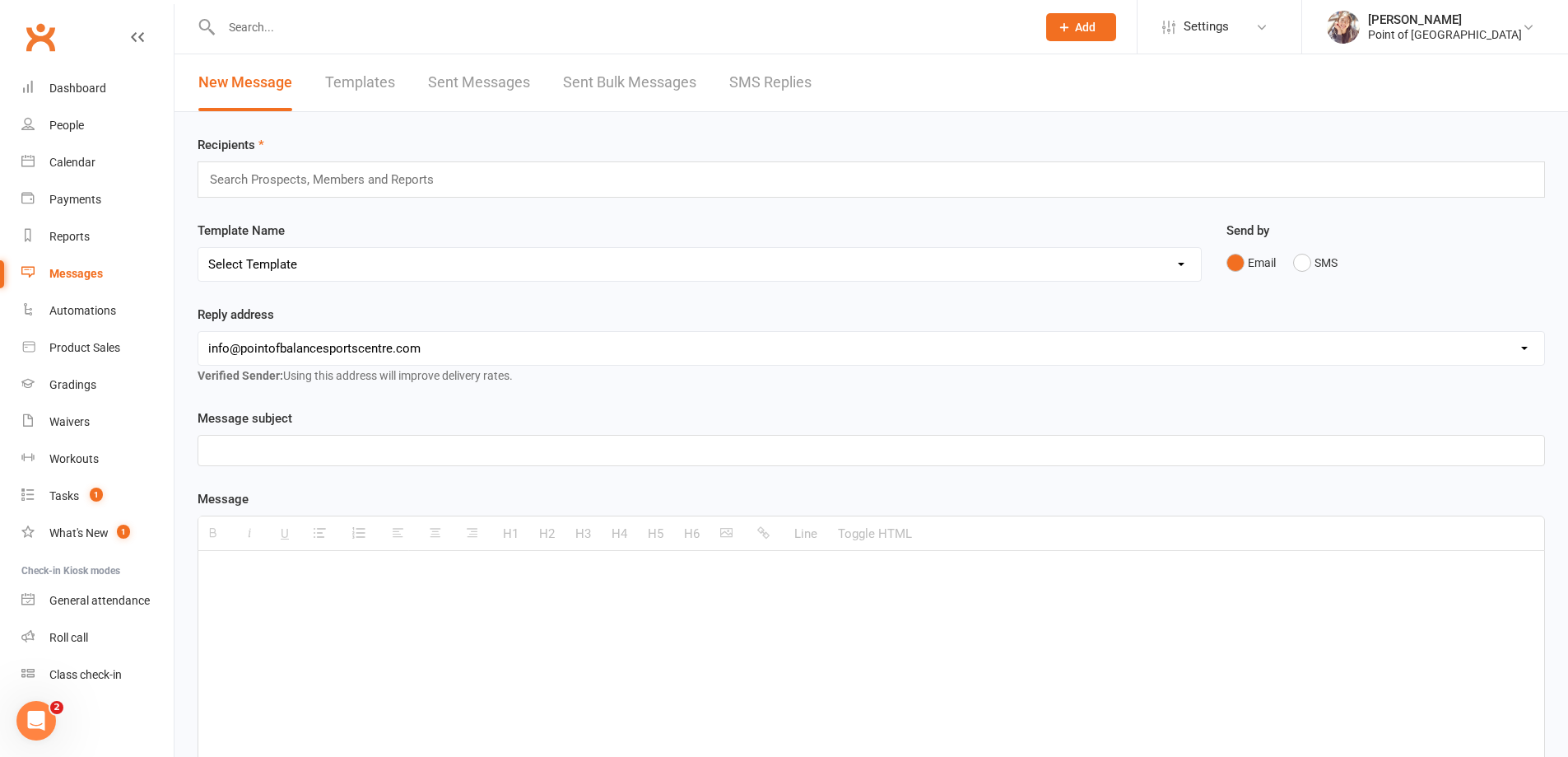
click at [353, 87] on link "Templates" at bounding box center [361, 82] width 70 height 57
select select "grid"
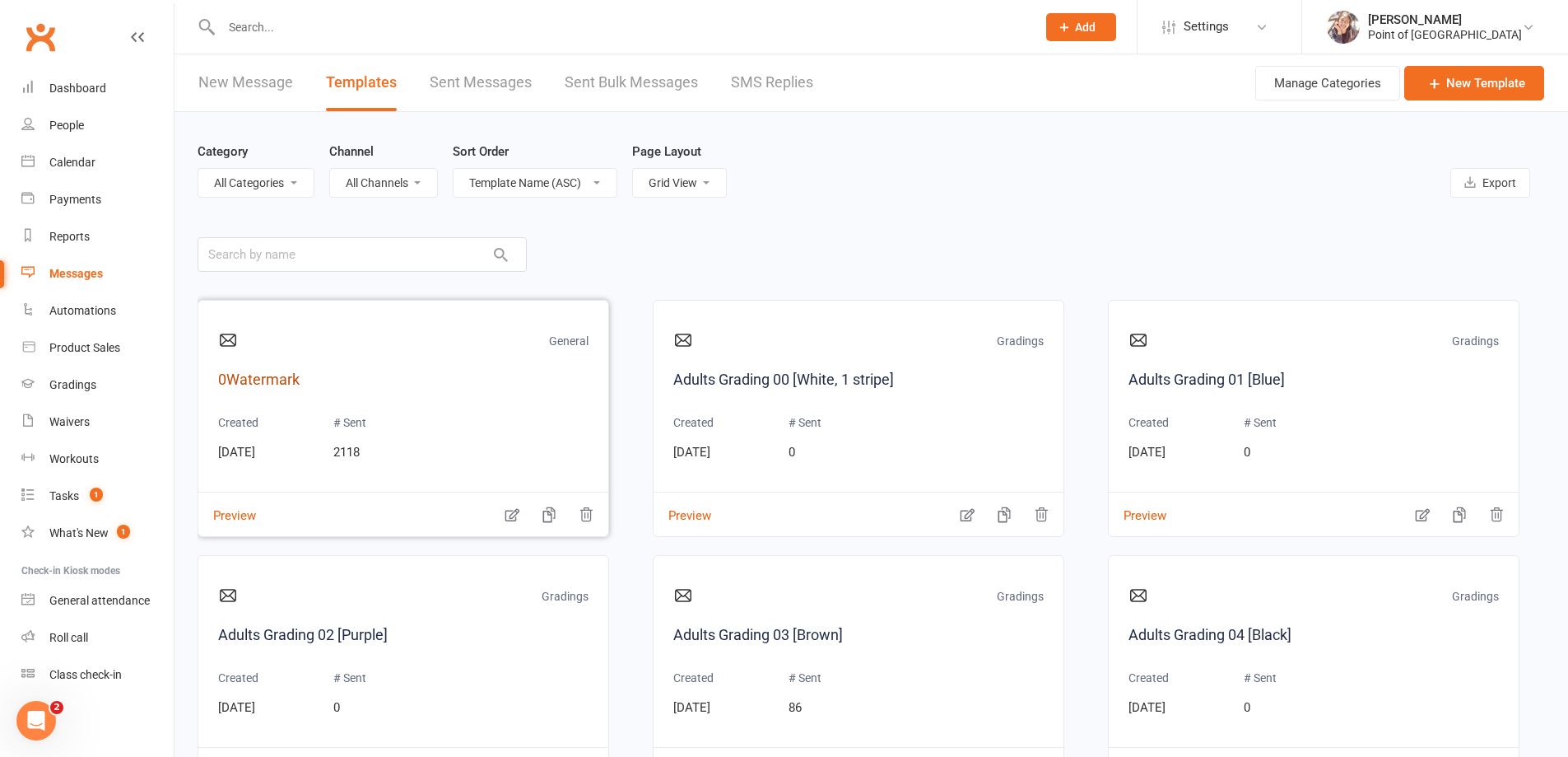
click at [254, 385] on link "0Watermark" at bounding box center [403, 380] width 371 height 24
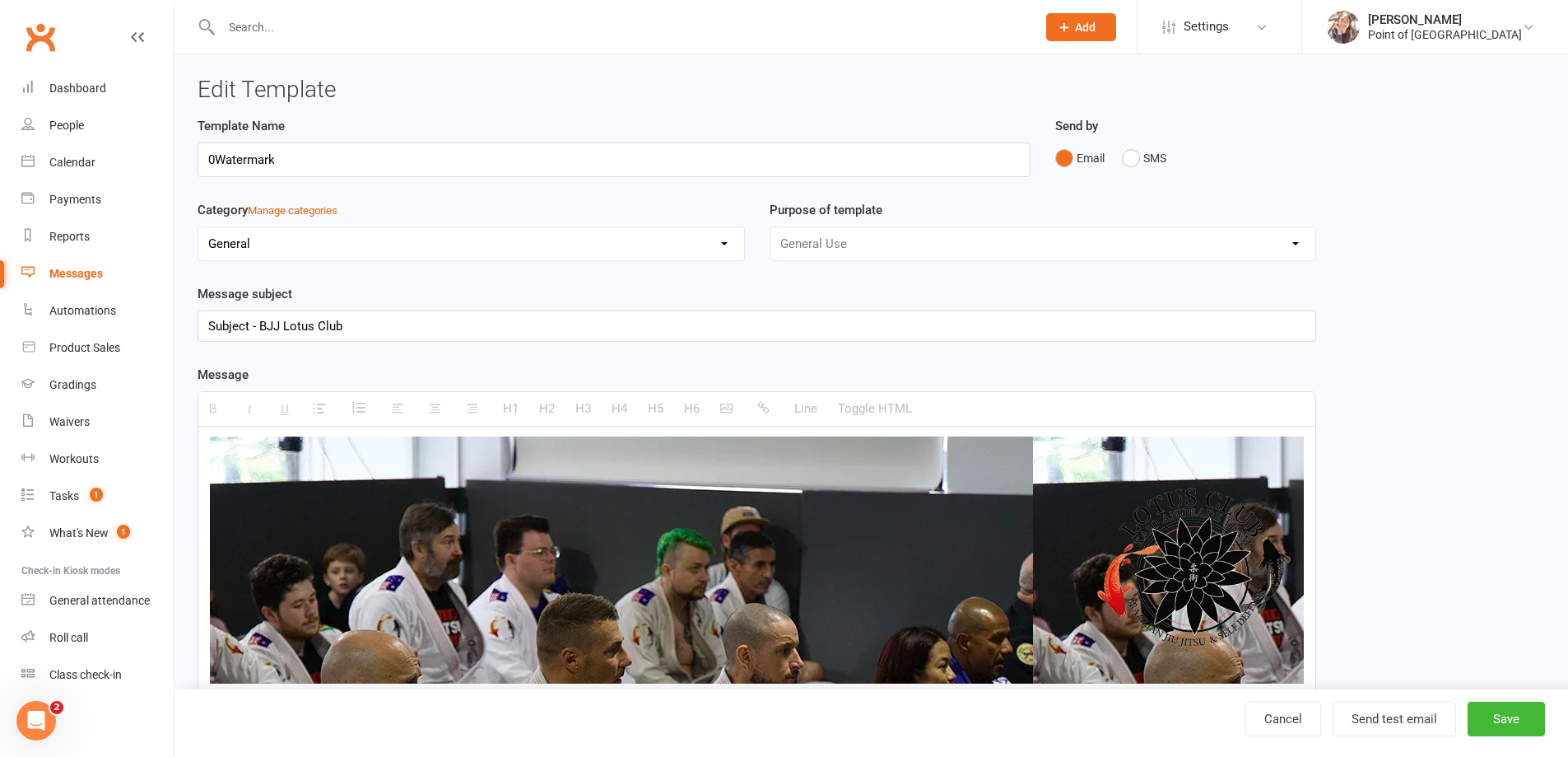
select select "grid"
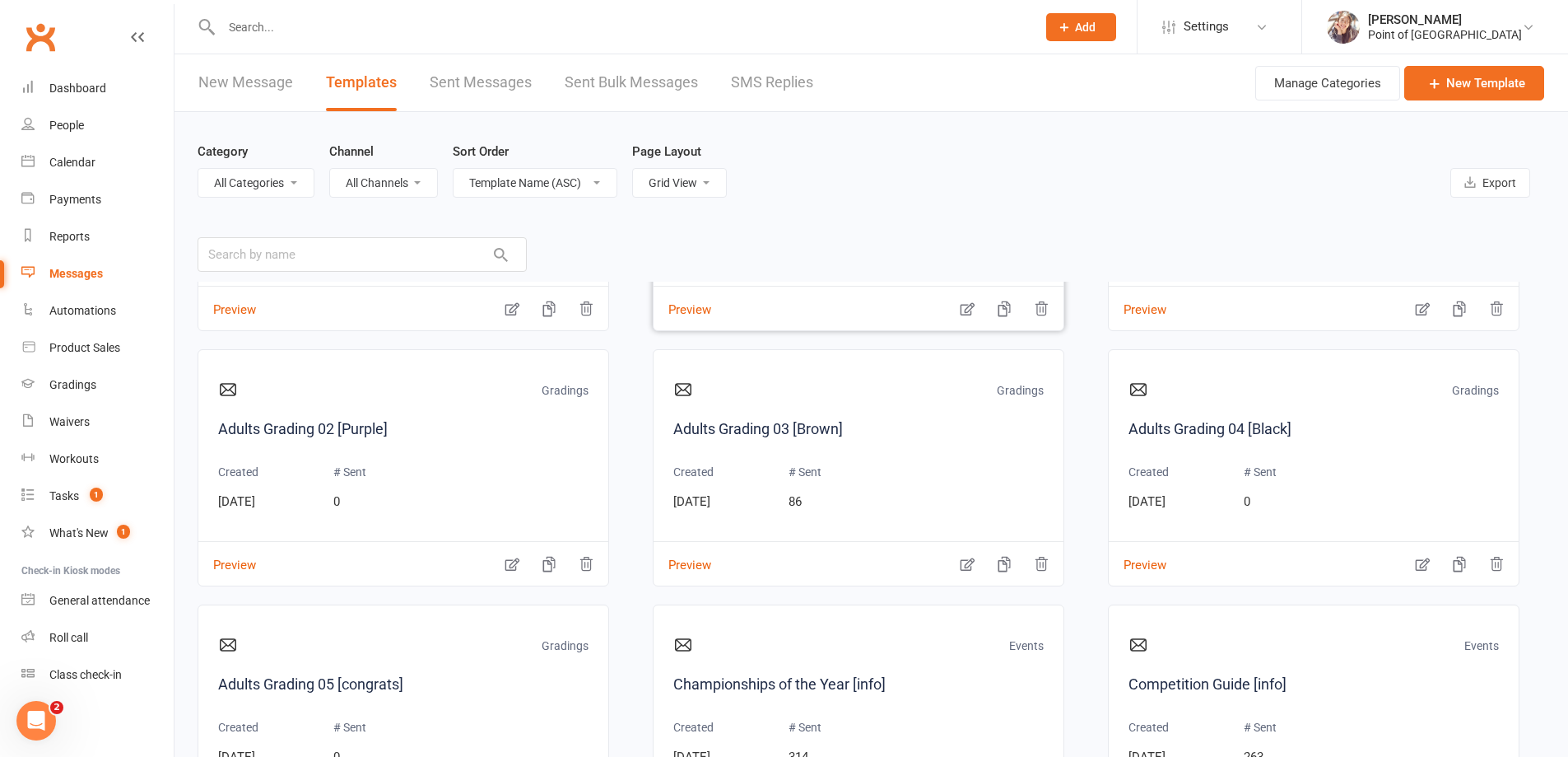
scroll to position [227, 0]
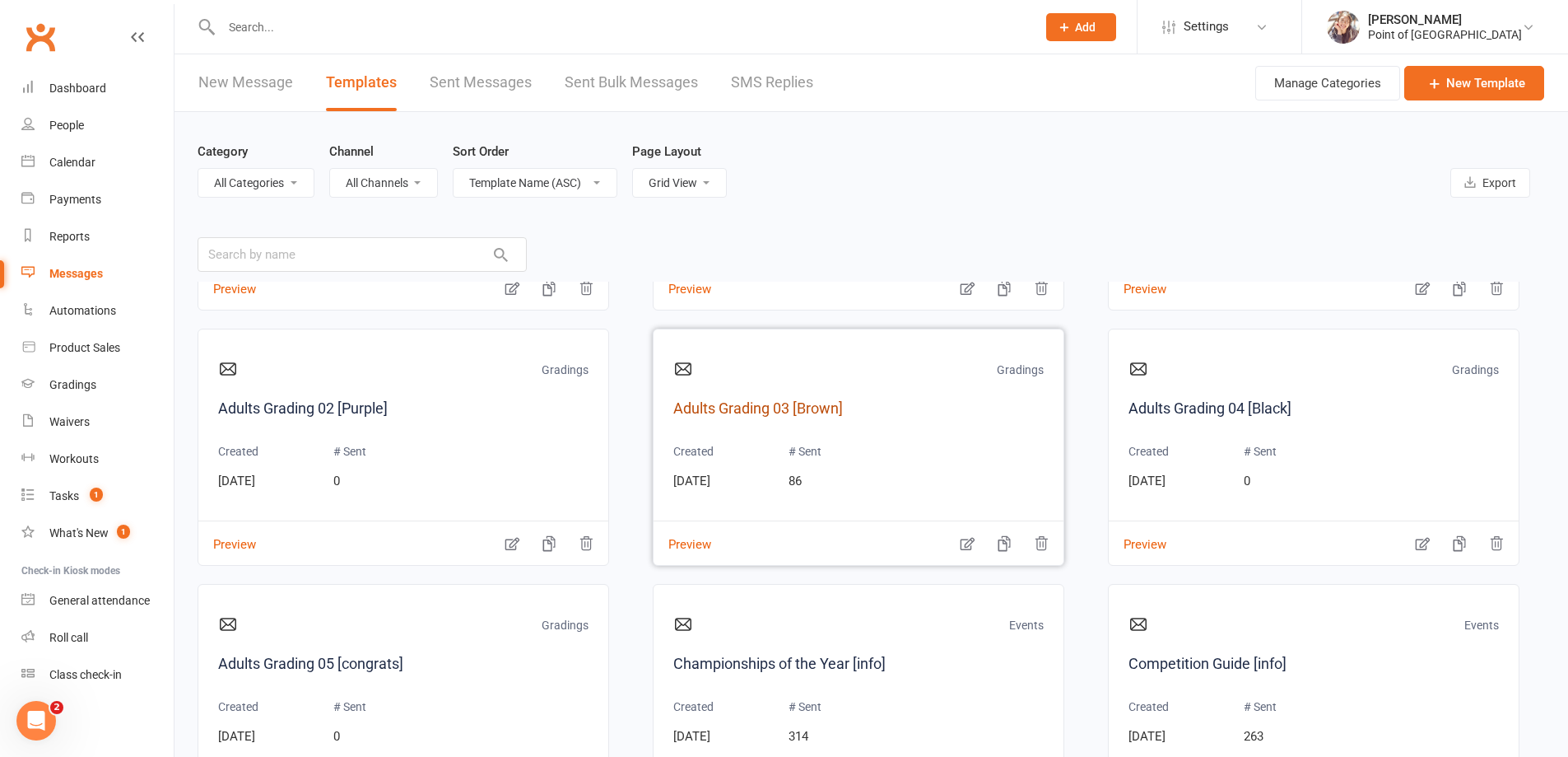
click at [830, 412] on link "Adults Grading 03 [Brown]" at bounding box center [859, 409] width 371 height 24
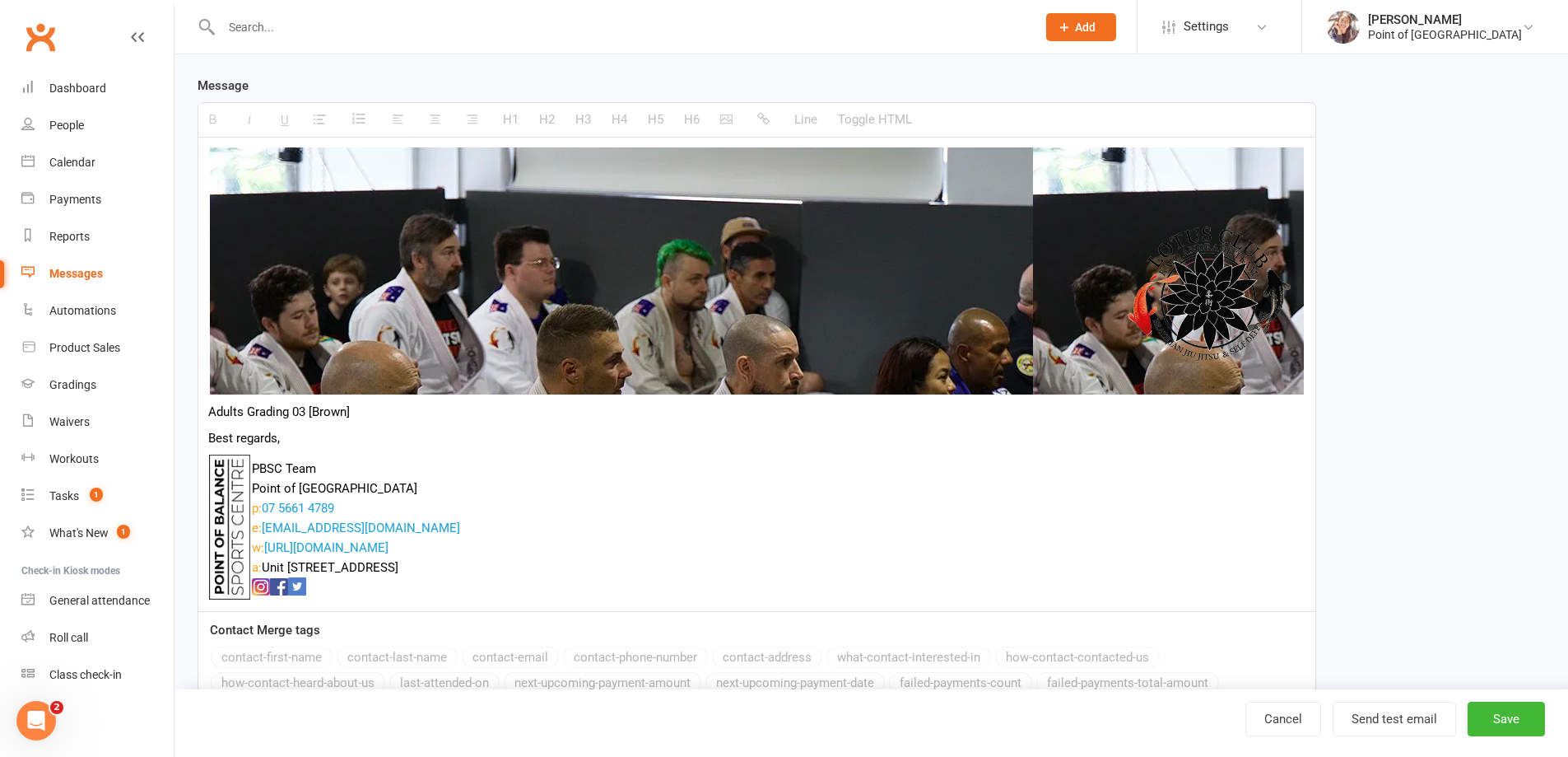
scroll to position [371, 0]
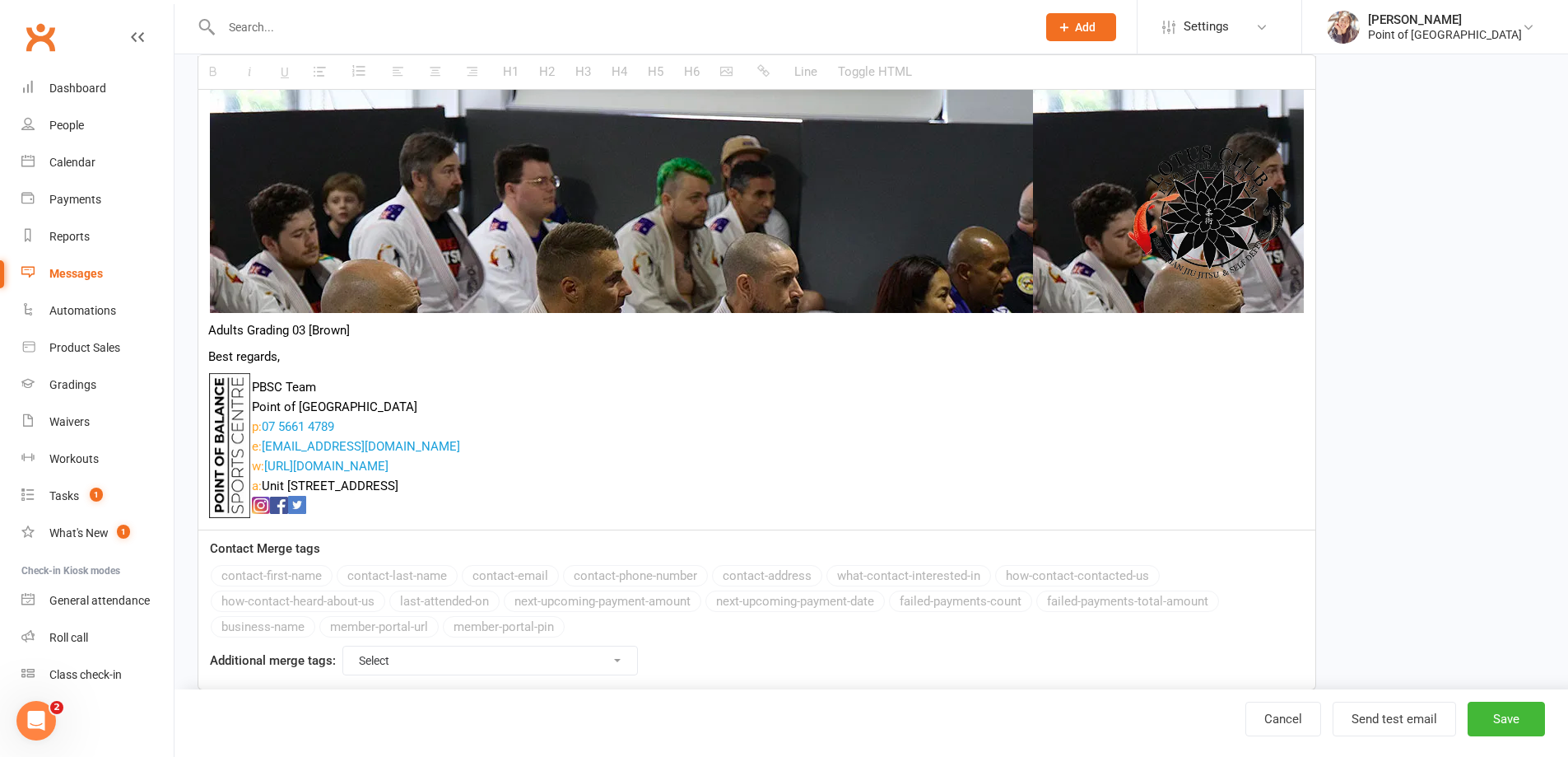
select select "grid"
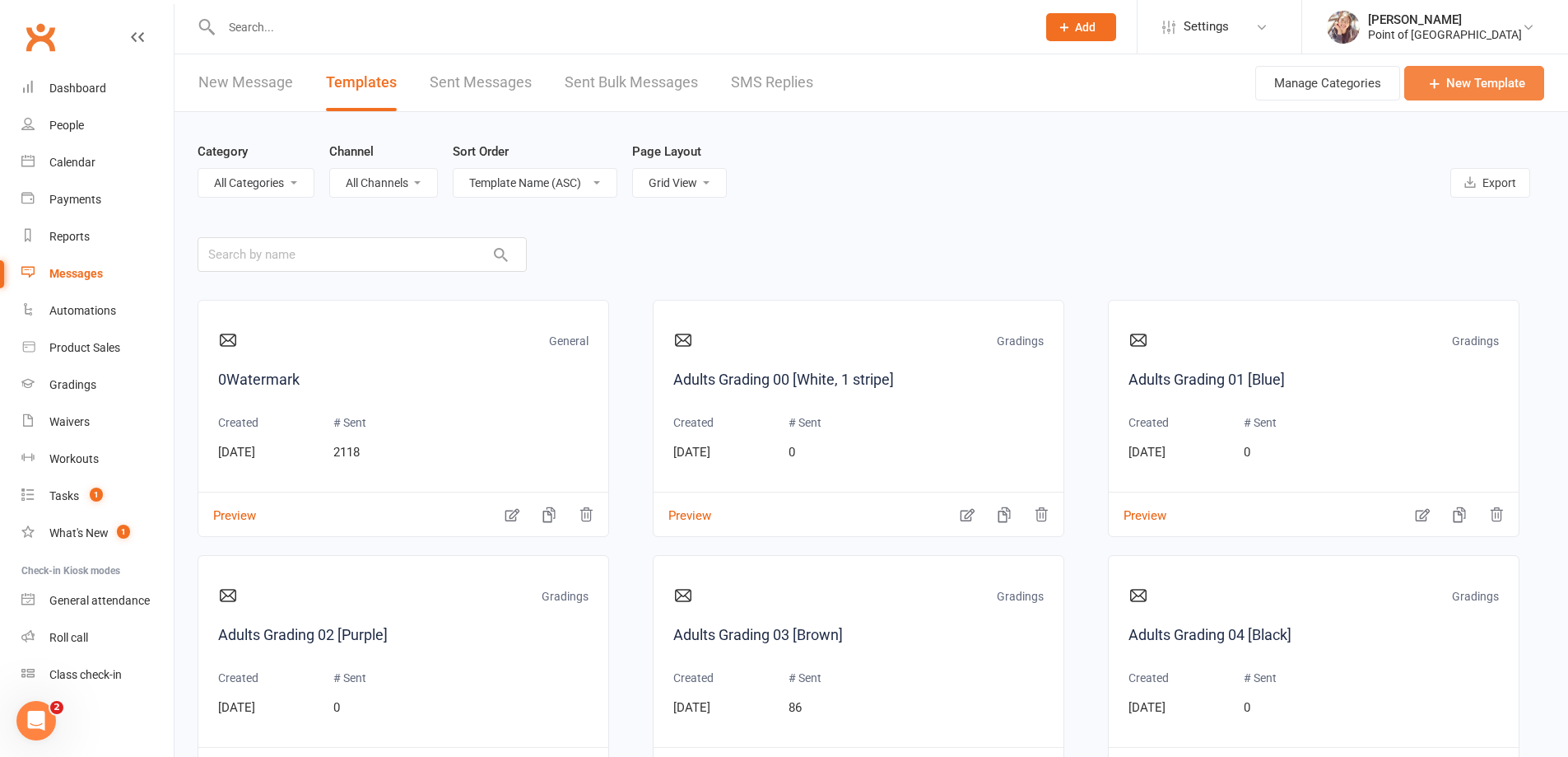
click at [1459, 89] on link "New Template" at bounding box center [1475, 83] width 140 height 35
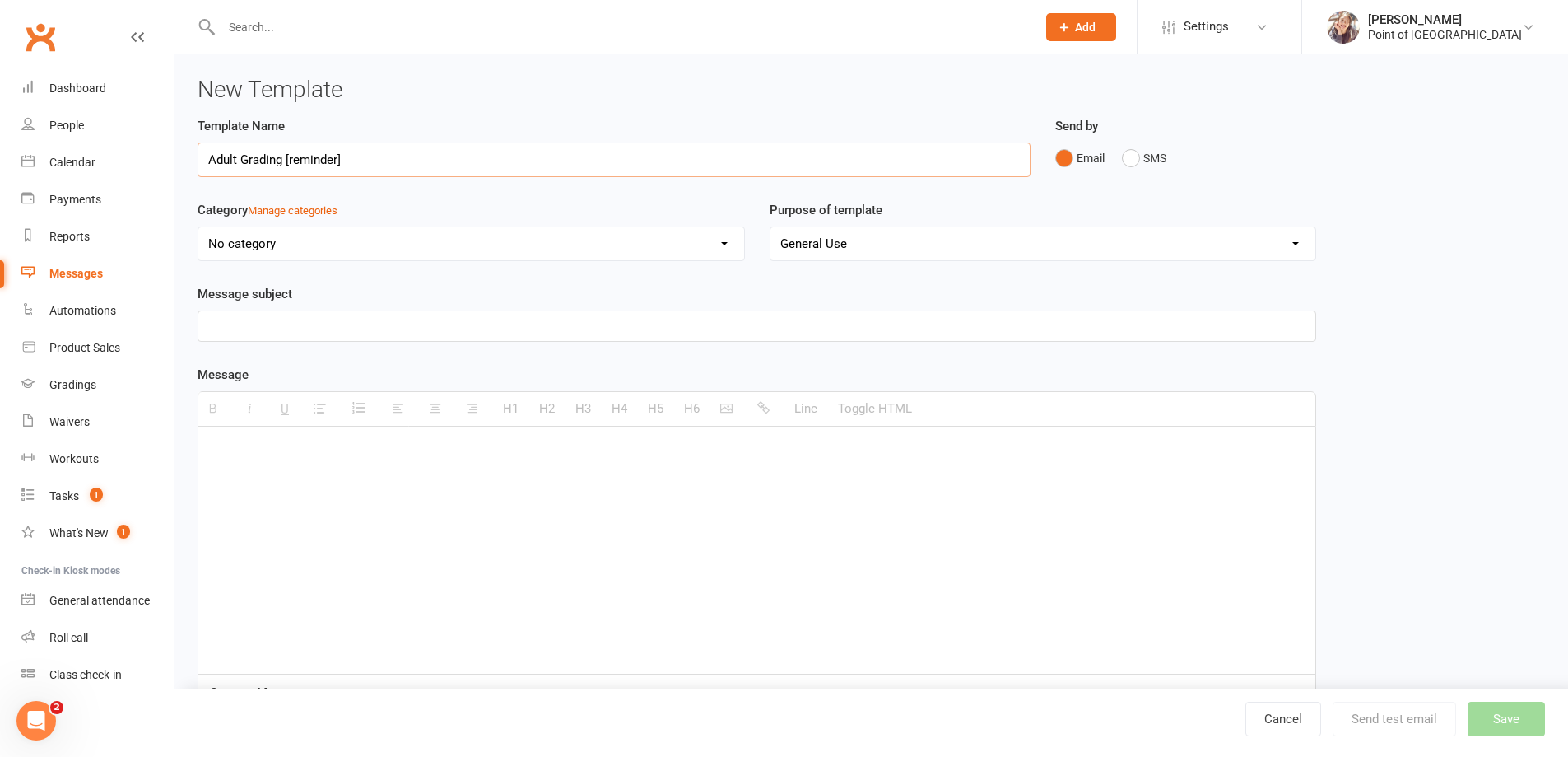
type input "Adult Grading [reminder]"
click at [370, 324] on p at bounding box center [757, 326] width 1098 height 20
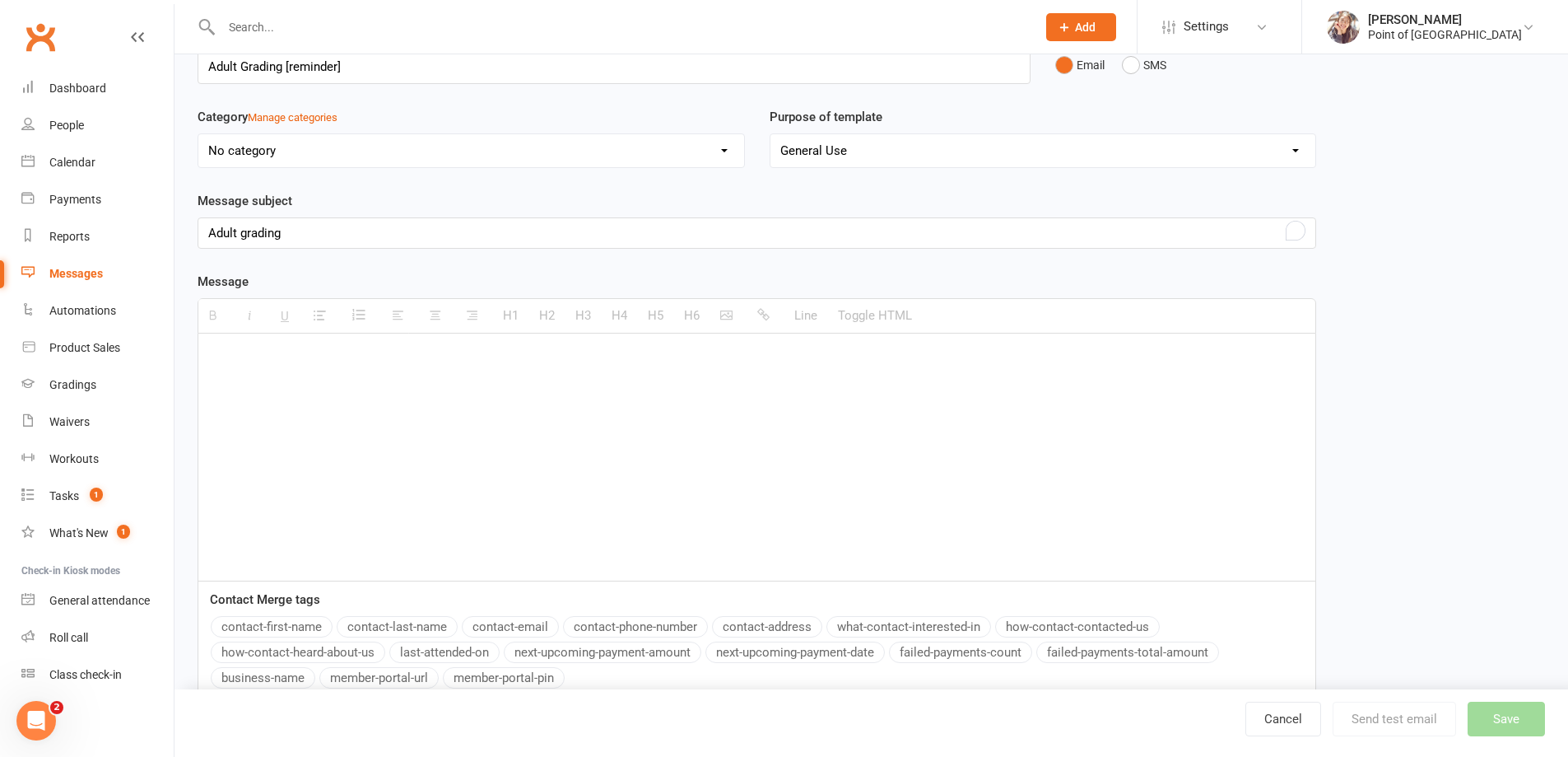
scroll to position [180, 0]
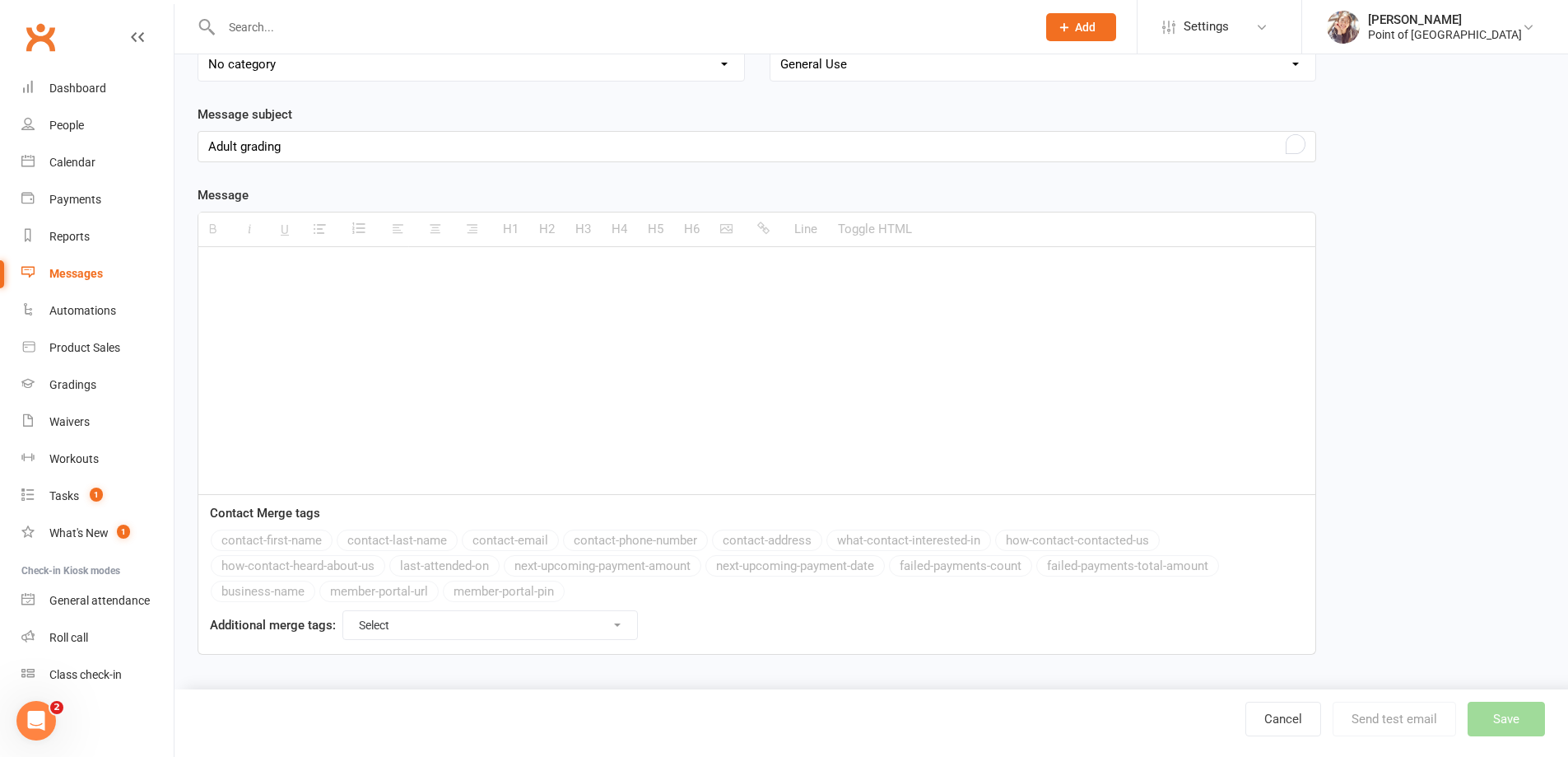
click at [595, 627] on select "Select For Payment automations For Booking automations For Membership automatio…" at bounding box center [490, 625] width 294 height 28
click at [848, 621] on div "Additional merge tags: Select For Payment automations For Booking automations F…" at bounding box center [757, 626] width 1118 height 32
click at [320, 327] on div at bounding box center [757, 371] width 1118 height 247
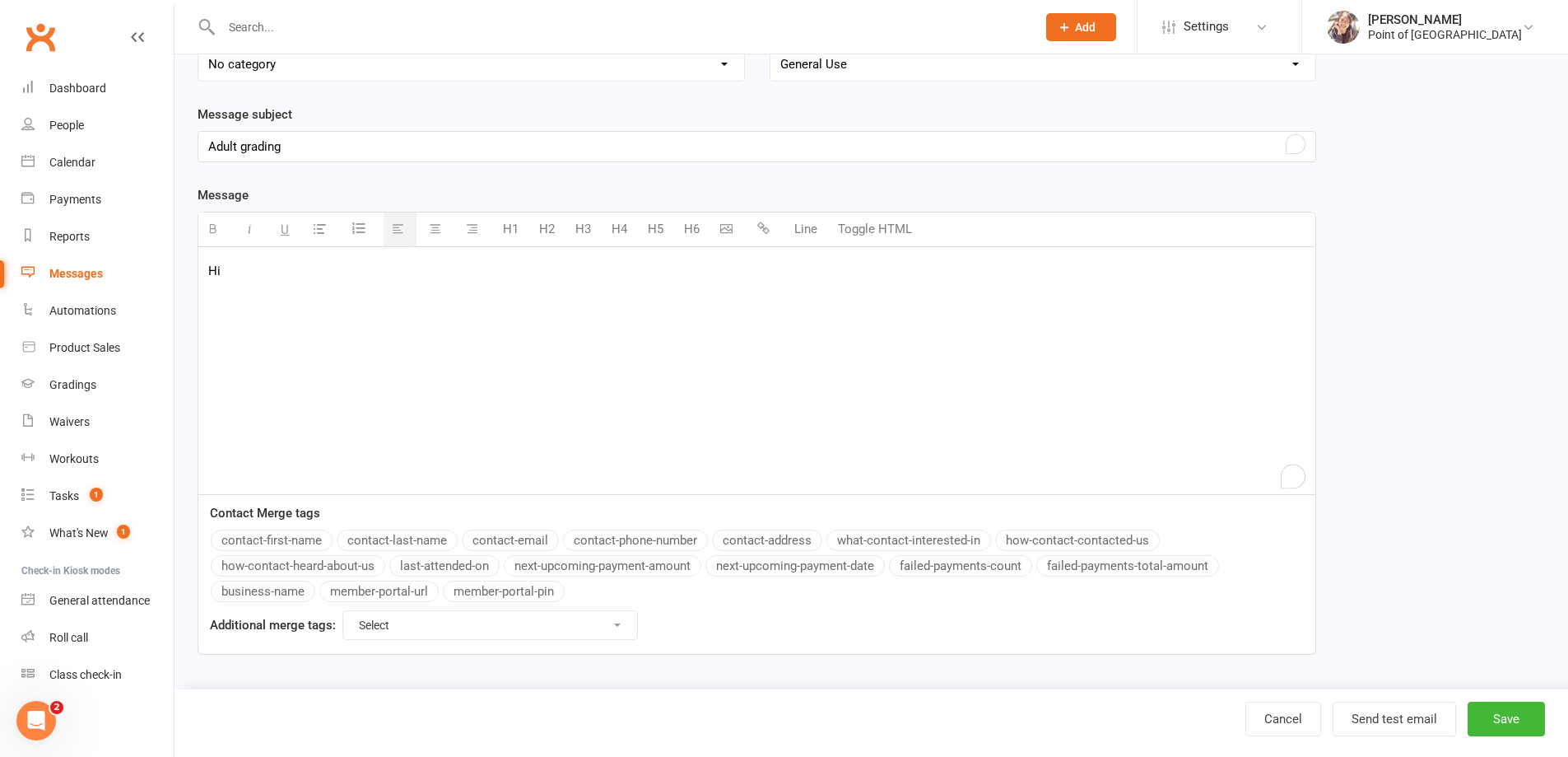
click at [306, 534] on button "contact-first-name" at bounding box center [271, 540] width 122 height 22
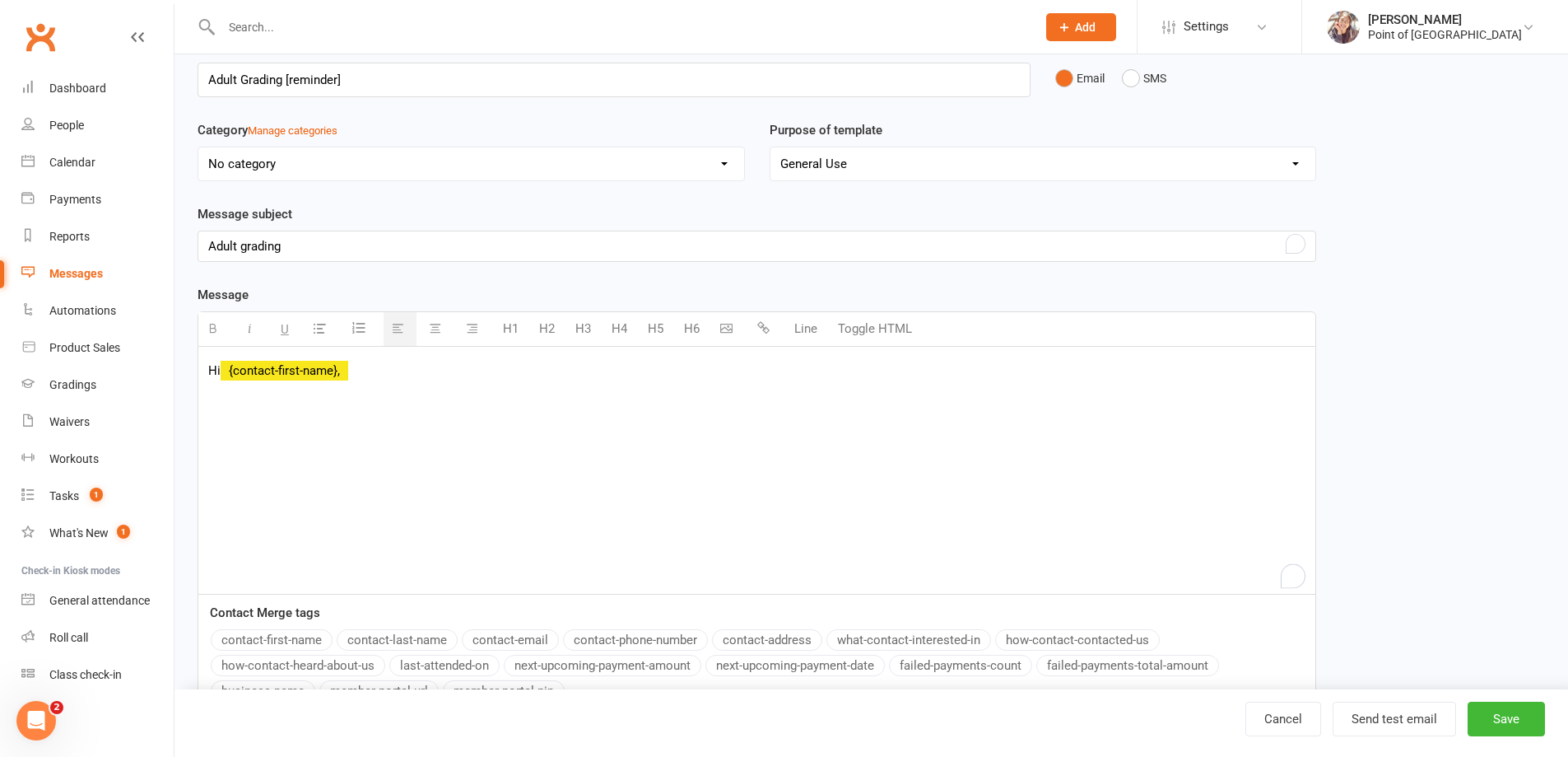
scroll to position [77, 0]
click at [297, 248] on p "Adult grading" at bounding box center [757, 250] width 1098 height 20
click at [400, 387] on div "Hi {contact-first-name}," at bounding box center [757, 473] width 1118 height 247
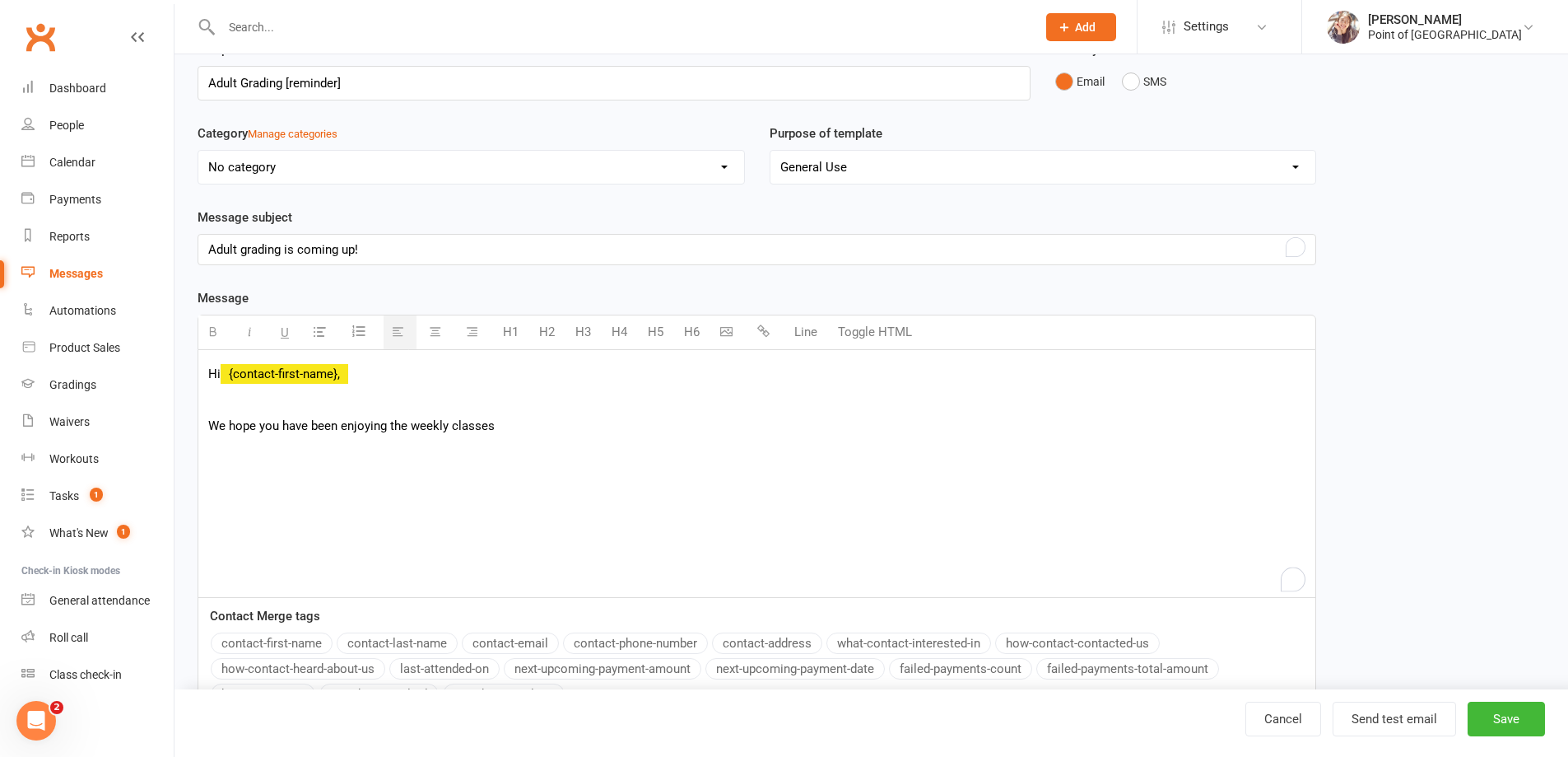
click at [450, 426] on p "We hope you have been enjoying the weekly classes" at bounding box center [757, 426] width 1098 height 20
click at [540, 427] on p "We hope you have been enjoying the weekly BJJ classes" at bounding box center [757, 426] width 1098 height 20
drag, startPoint x: 386, startPoint y: 481, endPoint x: 454, endPoint y: 473, distance: 68.5
click at [454, 473] on p "The Adult Grading is coming up DATE INSERT" at bounding box center [757, 478] width 1098 height 20
click at [218, 332] on icon "button" at bounding box center [212, 331] width 12 height 12
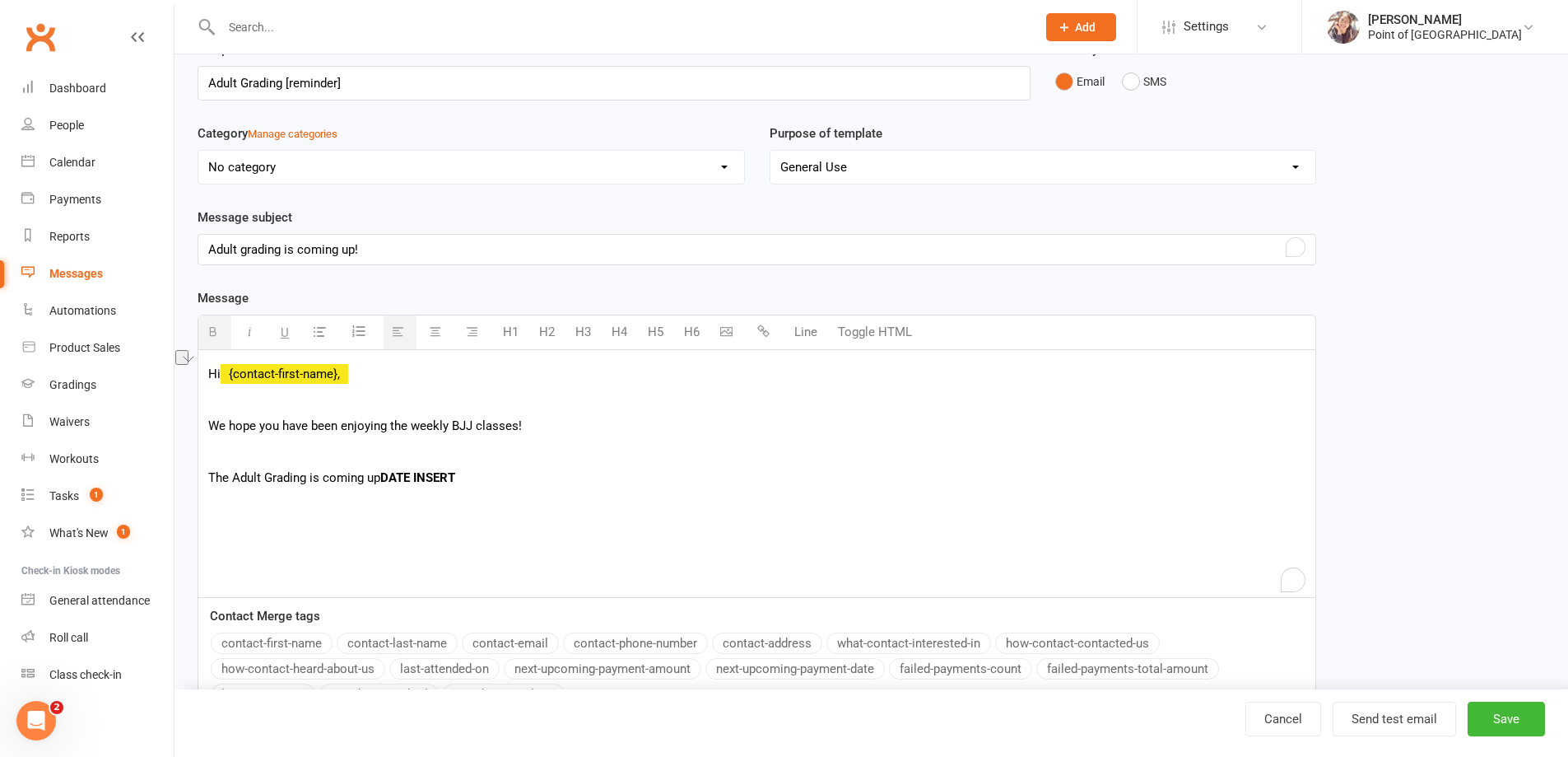
click at [480, 474] on p "The Adult Grading is coming up DATE INSERT" at bounding box center [757, 478] width 1098 height 20
click at [504, 481] on p "The Adult Grading is coming up DATE INSERT" at bounding box center [757, 478] width 1098 height 20
drag, startPoint x: 385, startPoint y: 478, endPoint x: 465, endPoint y: 475, distance: 80.1
click at [465, 475] on p "The Adult Grading is coming up DATE INSERT" at bounding box center [757, 478] width 1098 height 20
click at [288, 337] on icon "button" at bounding box center [285, 331] width 8 height 12
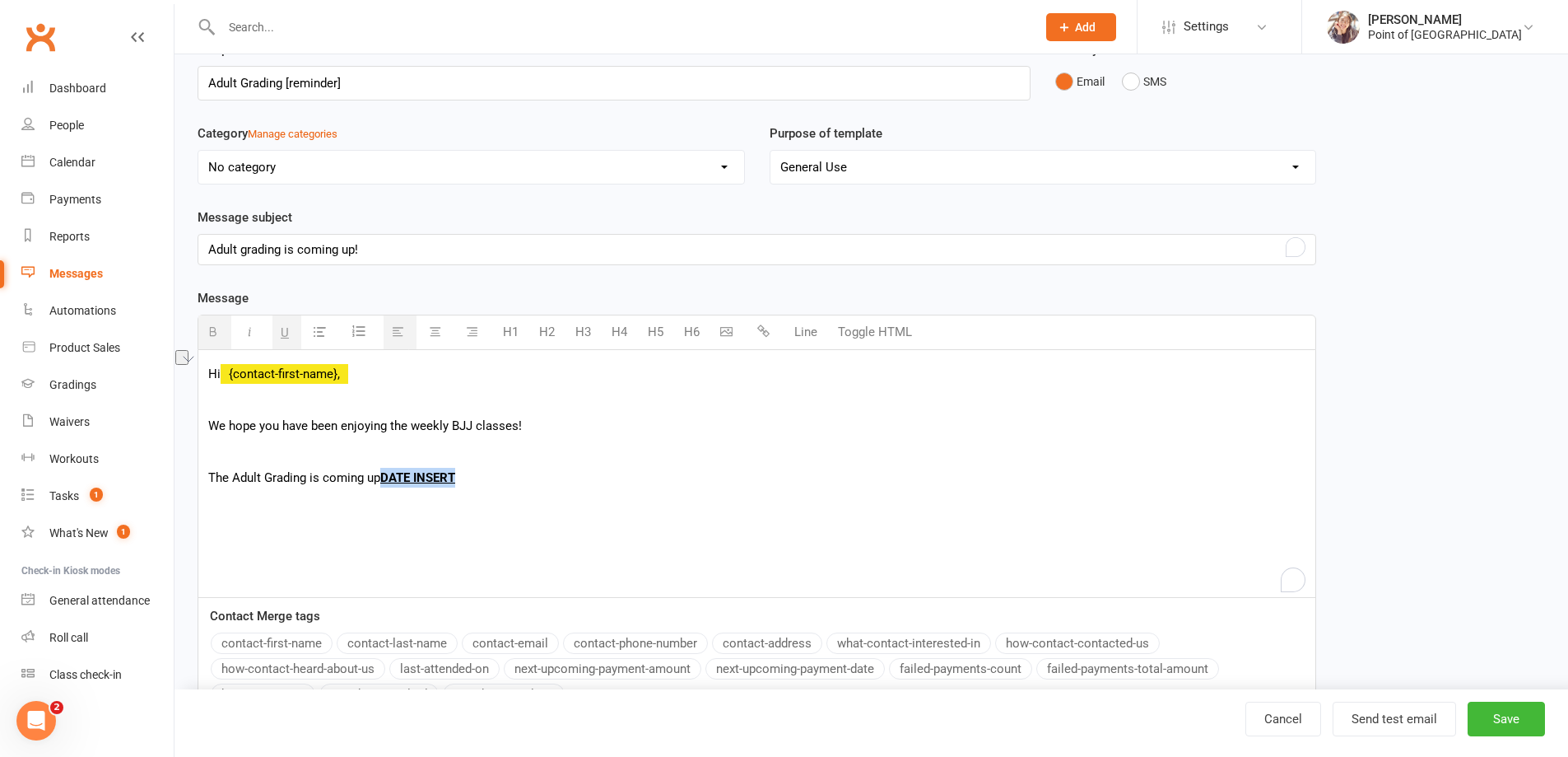
click at [251, 332] on icon "button" at bounding box center [250, 331] width 12 height 12
click at [251, 335] on icon "button" at bounding box center [250, 331] width 12 height 12
click at [254, 331] on icon "button" at bounding box center [250, 331] width 12 height 12
click at [578, 482] on p "The Adult Grading is coming up DATE INSERT" at bounding box center [757, 478] width 1098 height 20
click at [378, 478] on p "The Adult Grading is coming up DATE INSERT" at bounding box center [757, 478] width 1098 height 20
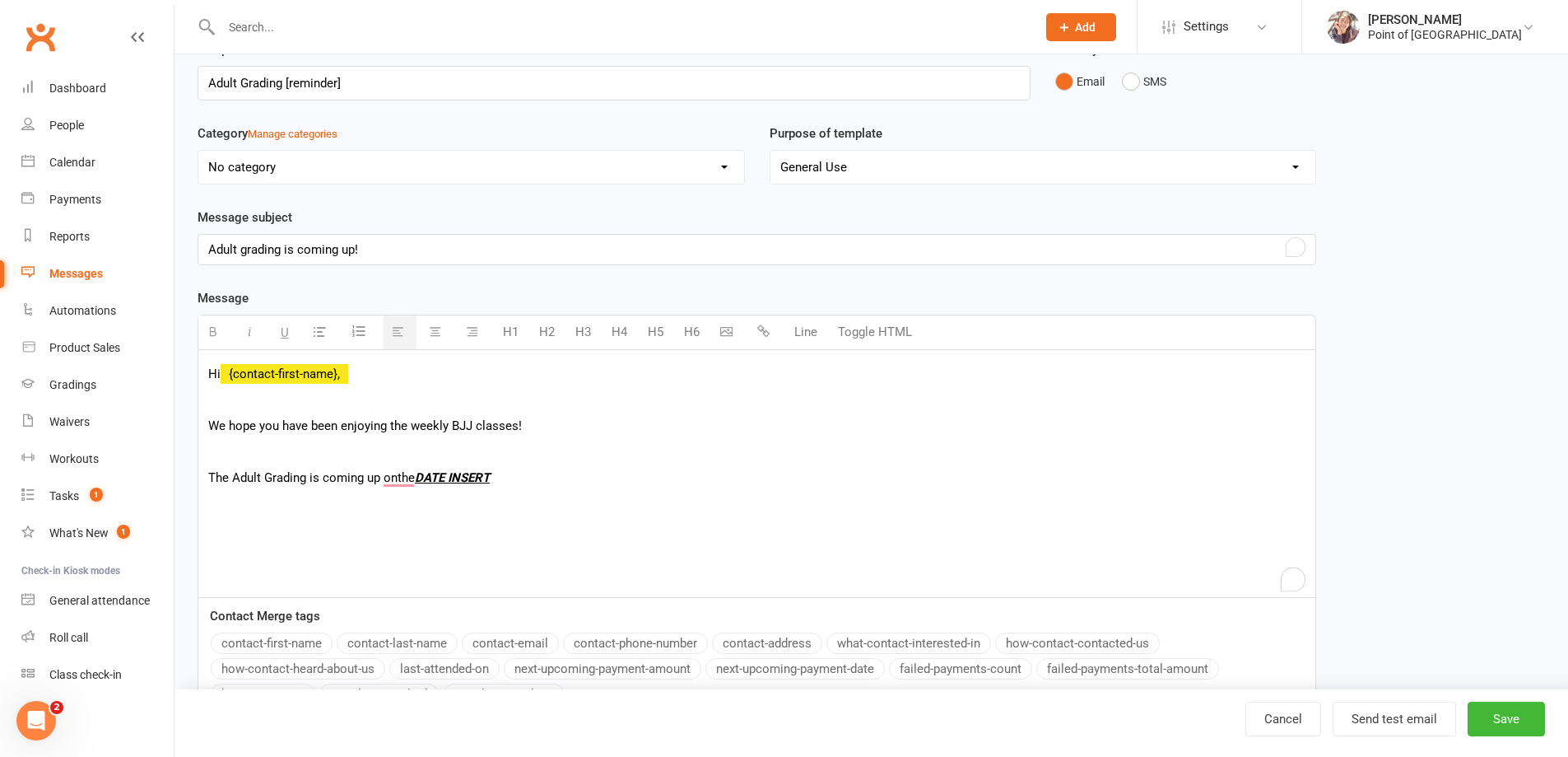
click at [397, 476] on p "The Adult Grading is coming up onthe DATE INSERT" at bounding box center [757, 478] width 1098 height 20
click at [530, 476] on p "The Adult Grading is coming up on the DATE INSERT" at bounding box center [757, 478] width 1098 height 20
click at [510, 477] on p "The Adult Grading is coming up on the DATE INSERT" at bounding box center [757, 478] width 1098 height 20
drag, startPoint x: 283, startPoint y: 331, endPoint x: 269, endPoint y: 331, distance: 14.0
click at [282, 331] on icon "button" at bounding box center [285, 331] width 8 height 12
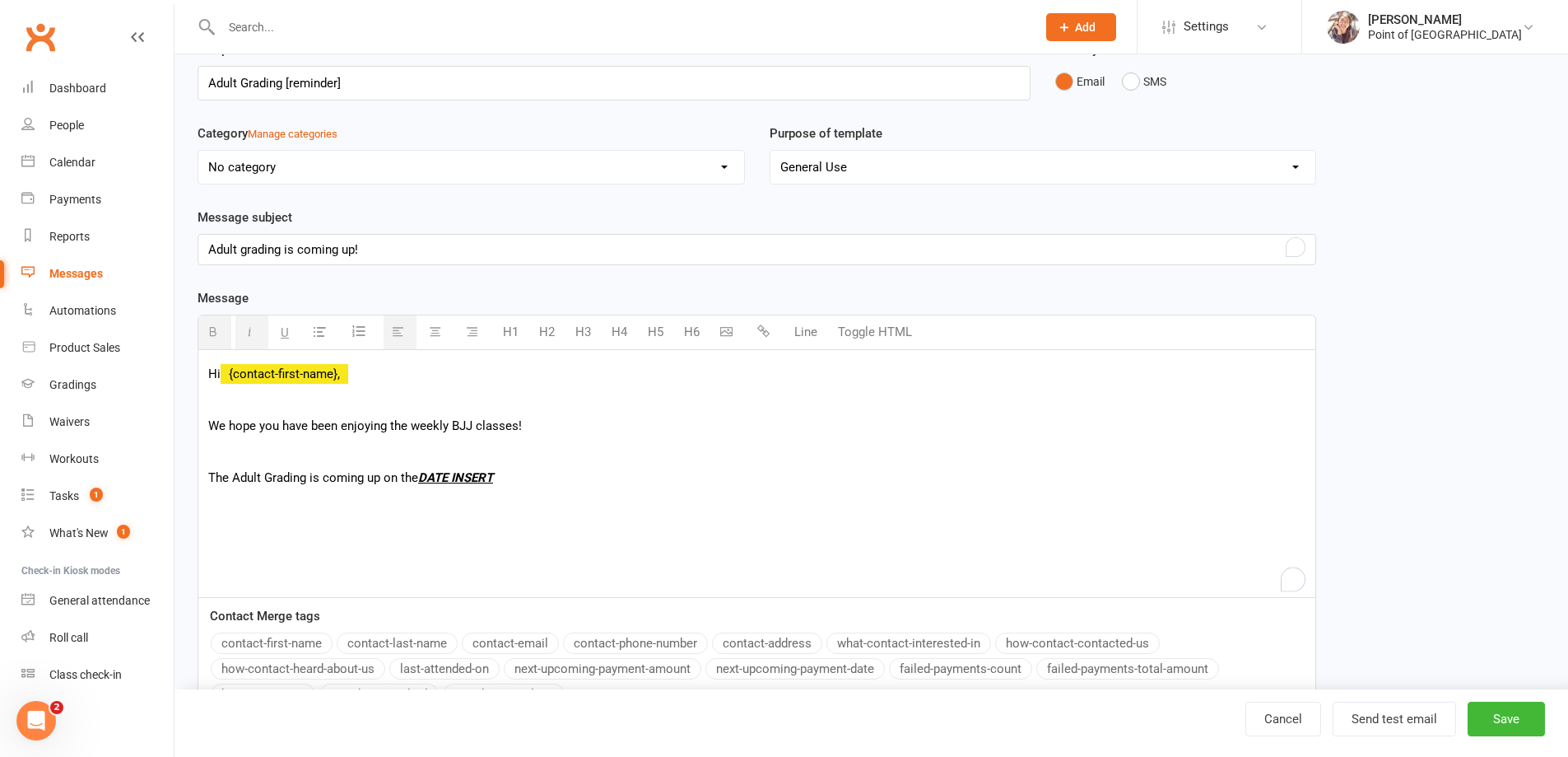
click at [247, 331] on icon "button" at bounding box center [250, 331] width 12 height 12
click at [222, 331] on button "button" at bounding box center [215, 332] width 33 height 34
drag, startPoint x: 500, startPoint y: 481, endPoint x: 563, endPoint y: 478, distance: 63.1
click at [563, 478] on p "The Adult Grading is coming up on the DATE INSERT (Saturday)" at bounding box center [757, 478] width 1098 height 20
click at [213, 335] on icon "button" at bounding box center [212, 331] width 12 height 12
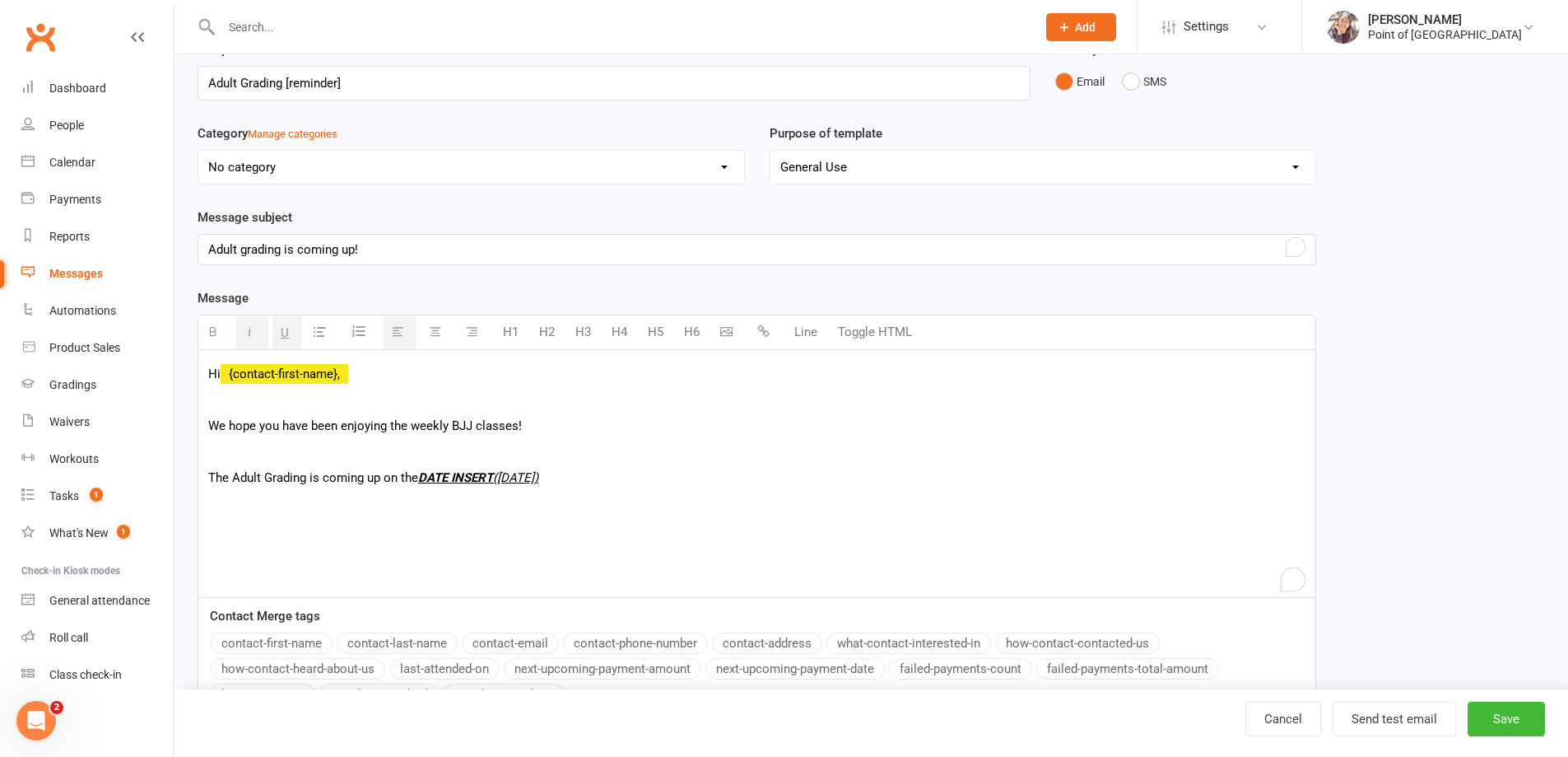
click at [241, 331] on button "button" at bounding box center [252, 332] width 33 height 34
click at [284, 331] on icon "button" at bounding box center [285, 331] width 8 height 12
click at [588, 461] on p "To enrich screen reader interactions, please activate Accessibility in Grammarl…" at bounding box center [757, 452] width 1098 height 20
click at [587, 478] on p "The Adult Grading is coming up on the DATE INSERT (Saturday)" at bounding box center [757, 478] width 1098 height 20
click at [573, 476] on p "The Adult Grading is coming up on the DATE INSERT (Saturday) aat 10:00am (right…" at bounding box center [757, 478] width 1098 height 20
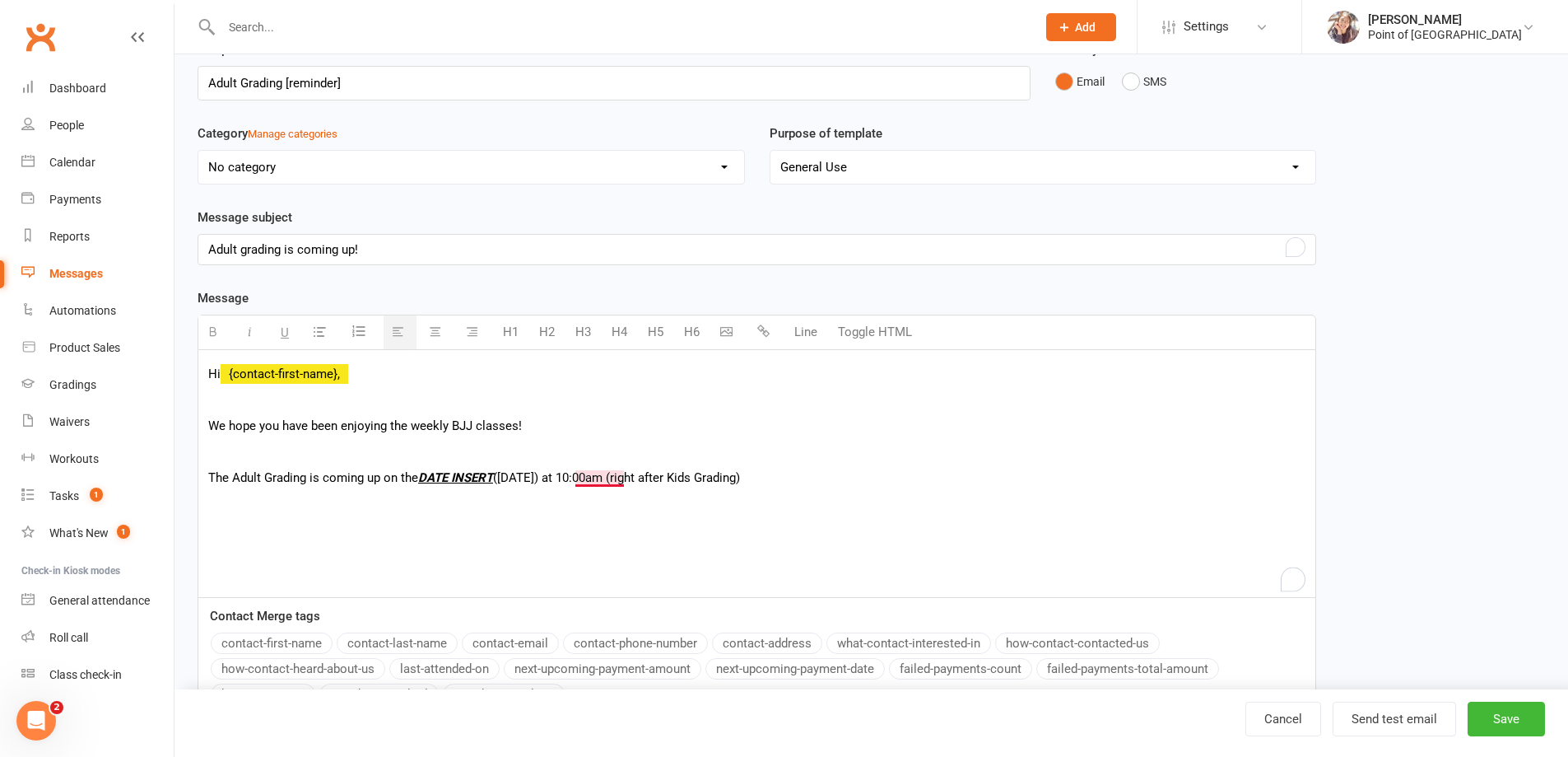
click at [605, 476] on p "The Adult Grading is coming up on the DATE INSERT (Saturday) at 10:00am (right …" at bounding box center [757, 478] width 1098 height 20
click at [784, 484] on p "The Adult Grading is coming up on the DATE INSERT (Saturday) at 10:00 am (right…" at bounding box center [757, 478] width 1098 height 20
click at [687, 475] on p "The Adult Grading is coming up on the DATE INSERT (Saturday) at 10:00 am (right…" at bounding box center [757, 478] width 1098 height 20
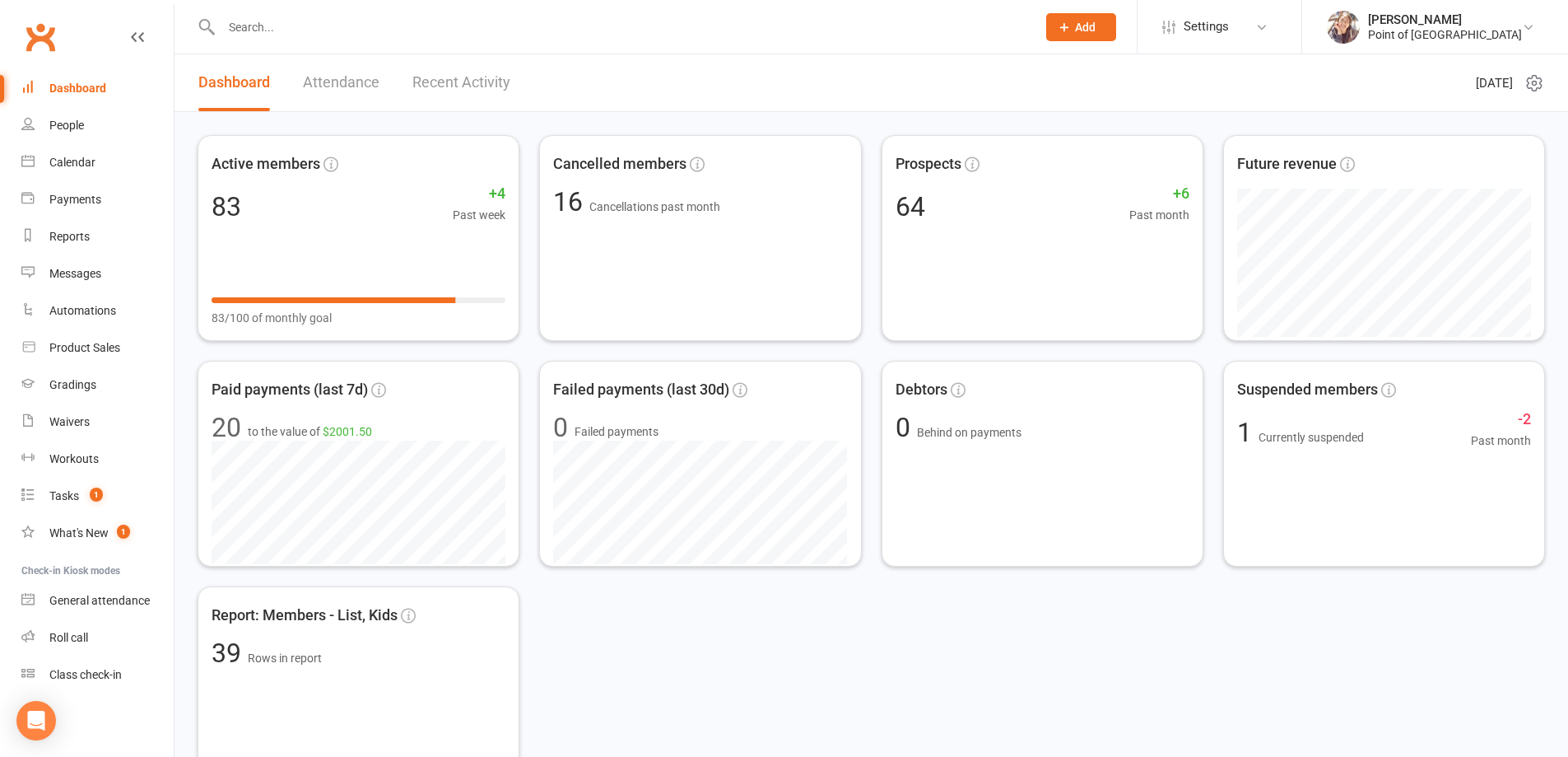
type input "o"
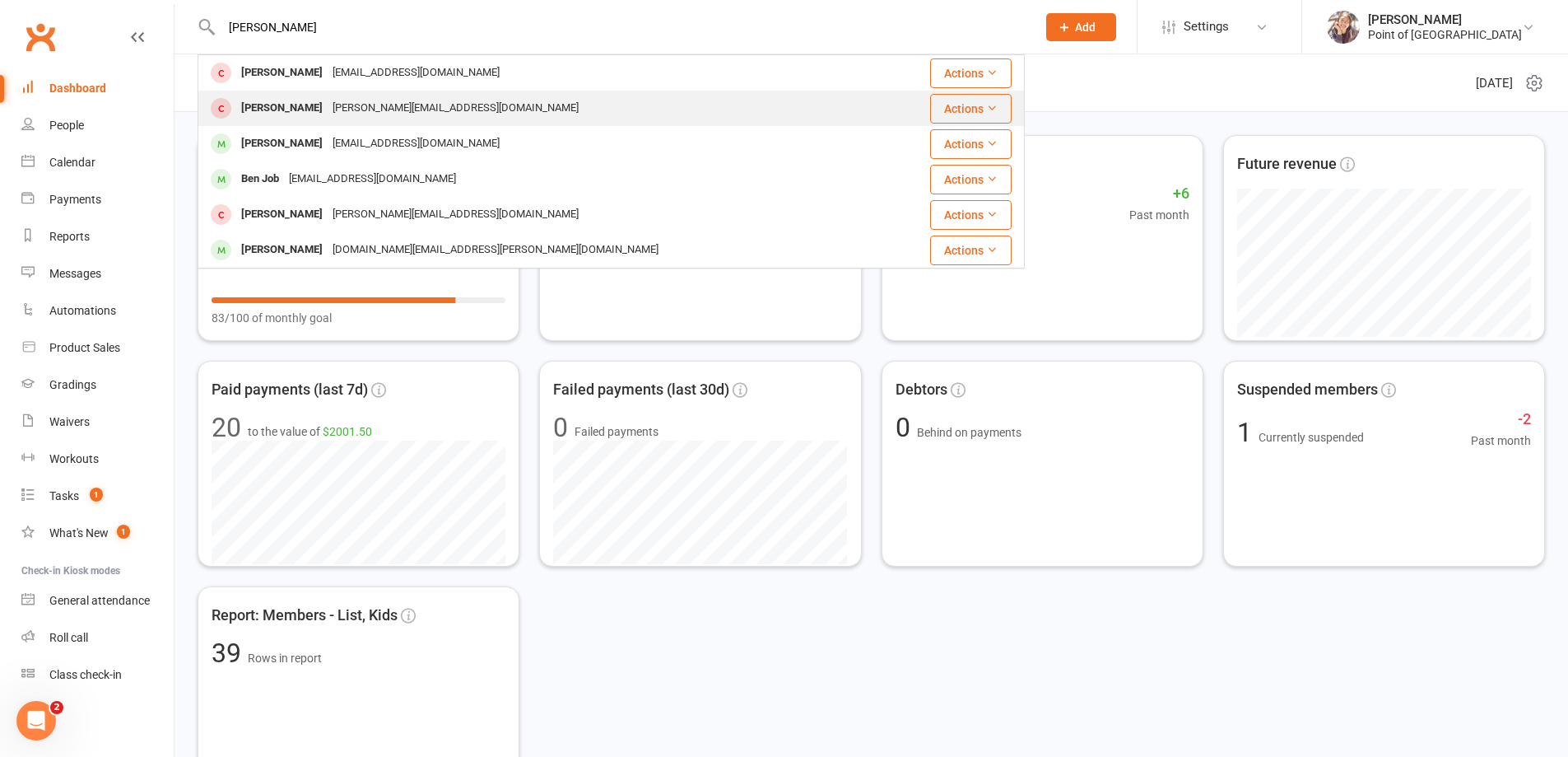
type input "josh"
click at [310, 112] on div "Joshua Patterson" at bounding box center [282, 108] width 92 height 24
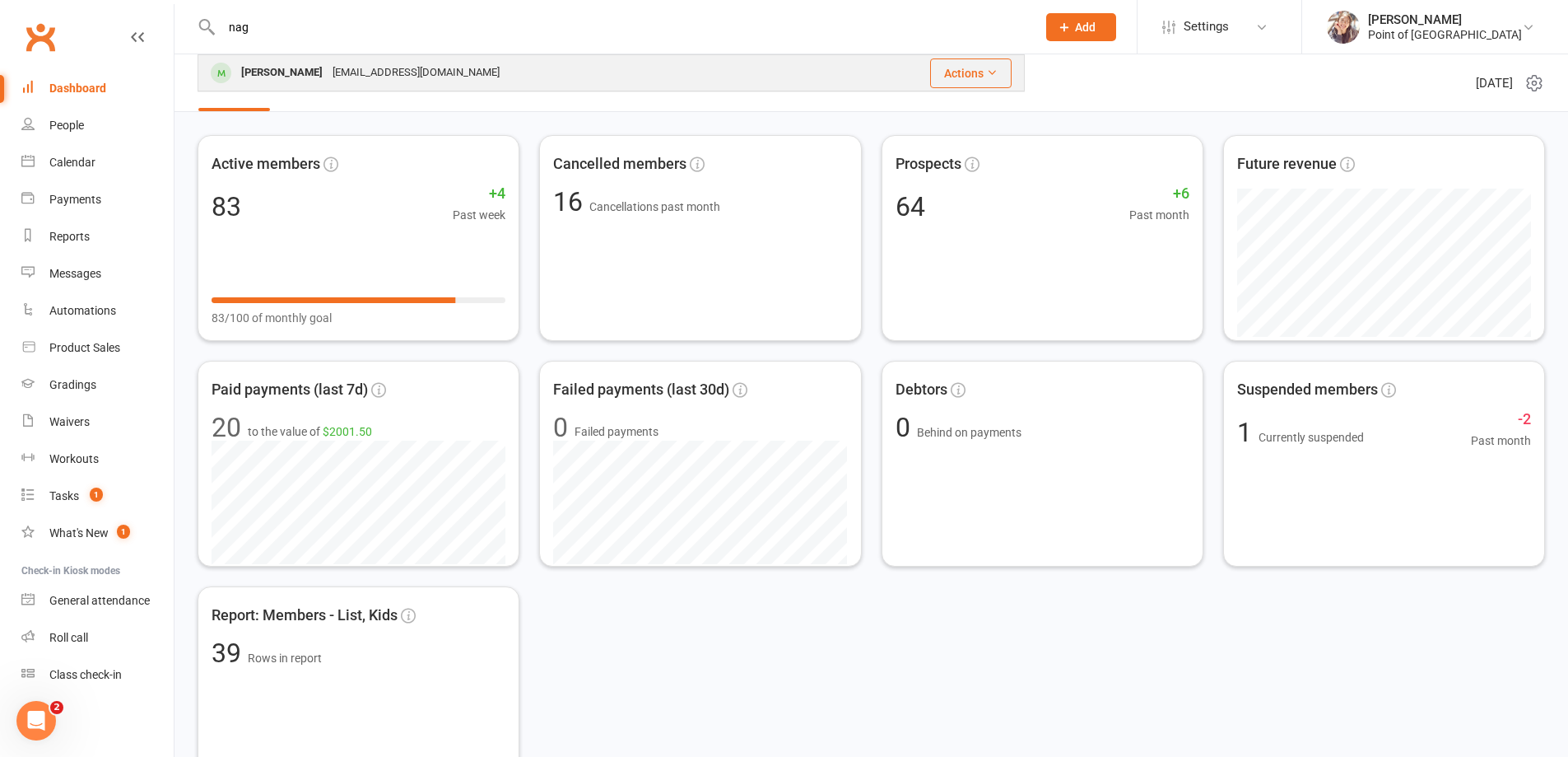
type input "nag"
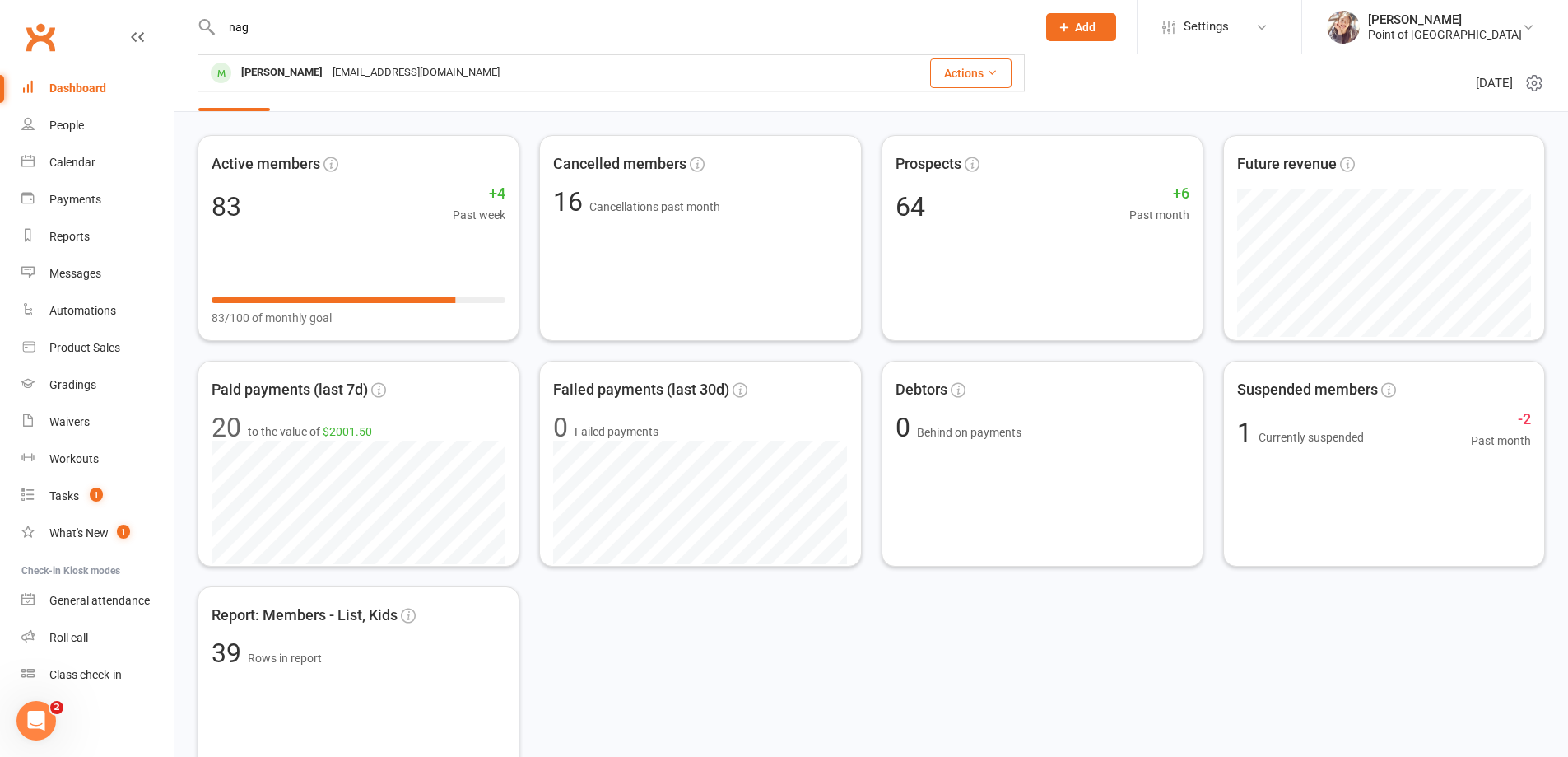
click at [348, 79] on div "[EMAIL_ADDRESS][DOMAIN_NAME]" at bounding box center [416, 72] width 177 height 24
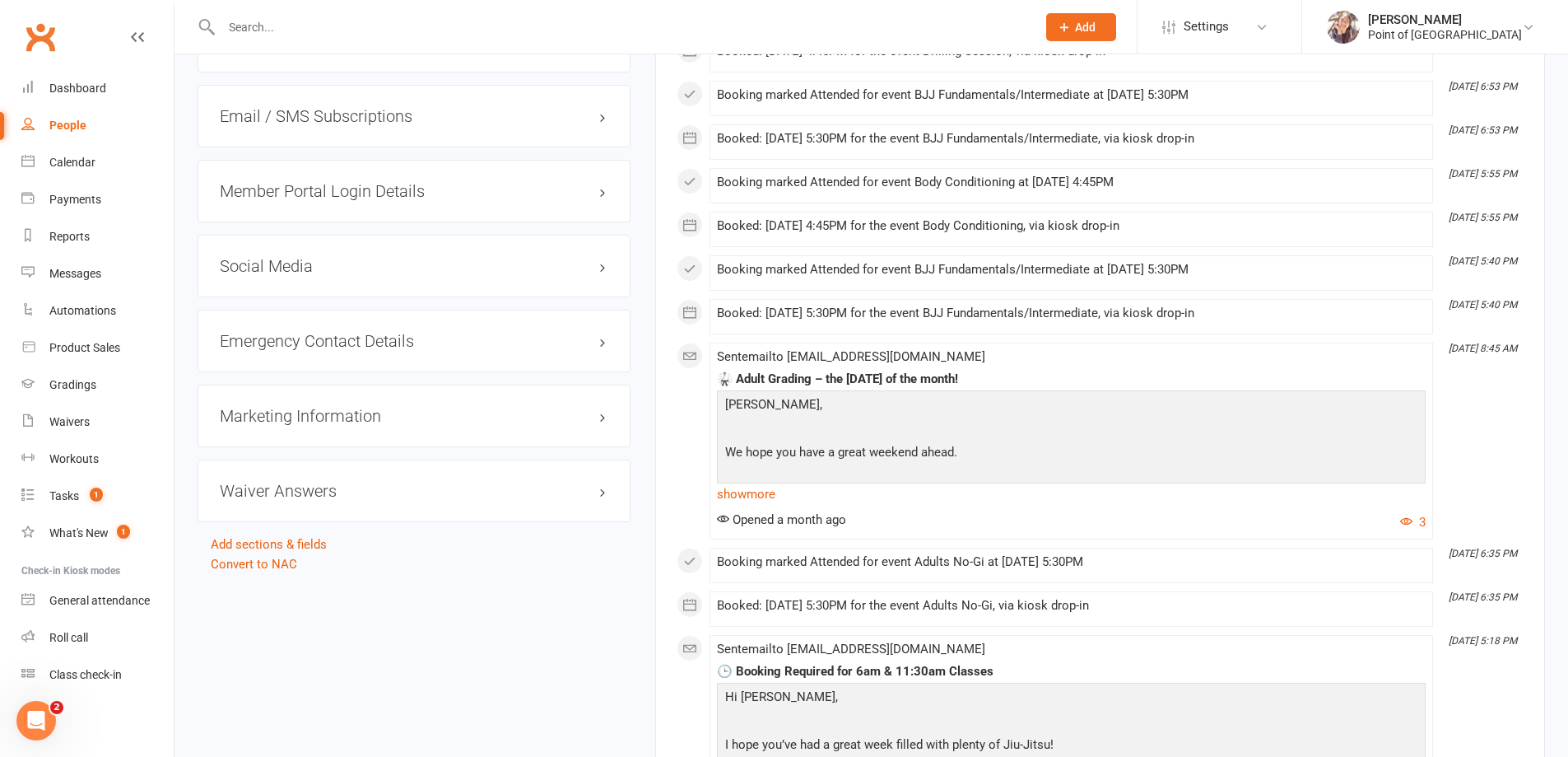
scroll to position [1688, 0]
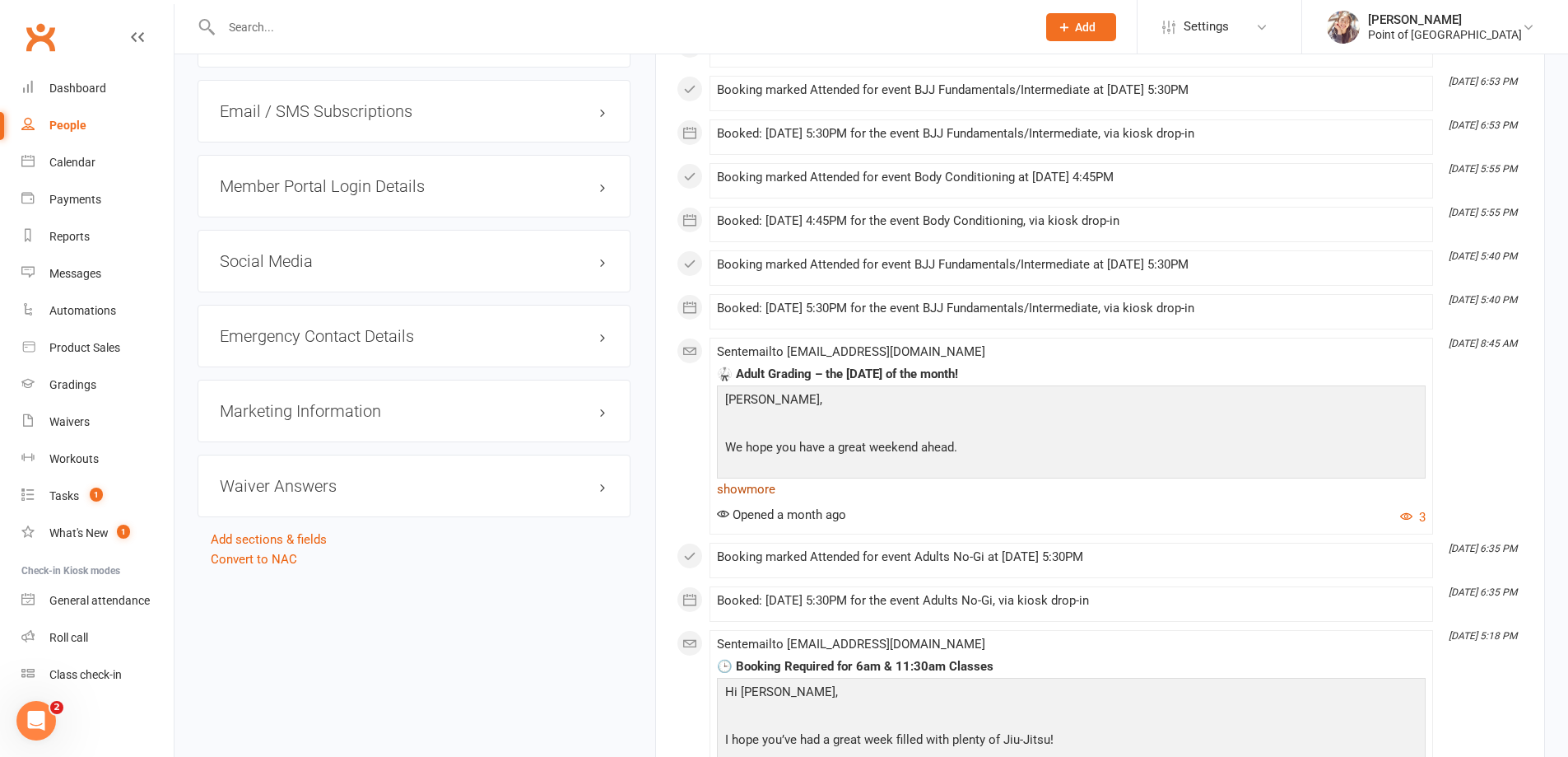
click at [763, 493] on link "show more" at bounding box center [1071, 489] width 709 height 23
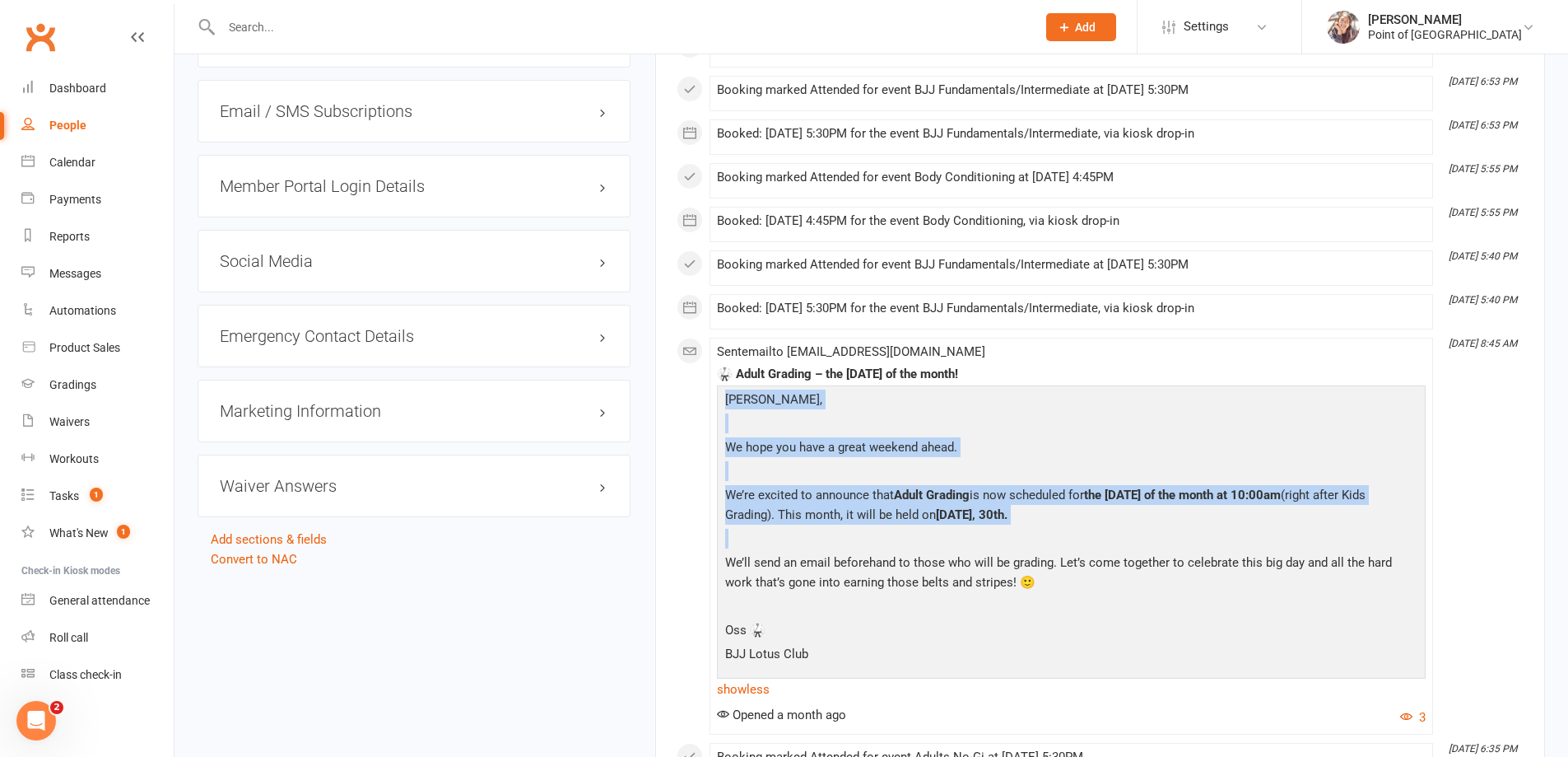
drag, startPoint x: 728, startPoint y: 397, endPoint x: 852, endPoint y: 548, distance: 195.4
click at [852, 548] on div "[PERSON_NAME], We hope you have a great weekend ahead. We’re excited to announc…" at bounding box center [1071, 530] width 700 height 282
click at [852, 540] on p at bounding box center [1071, 540] width 700 height 24
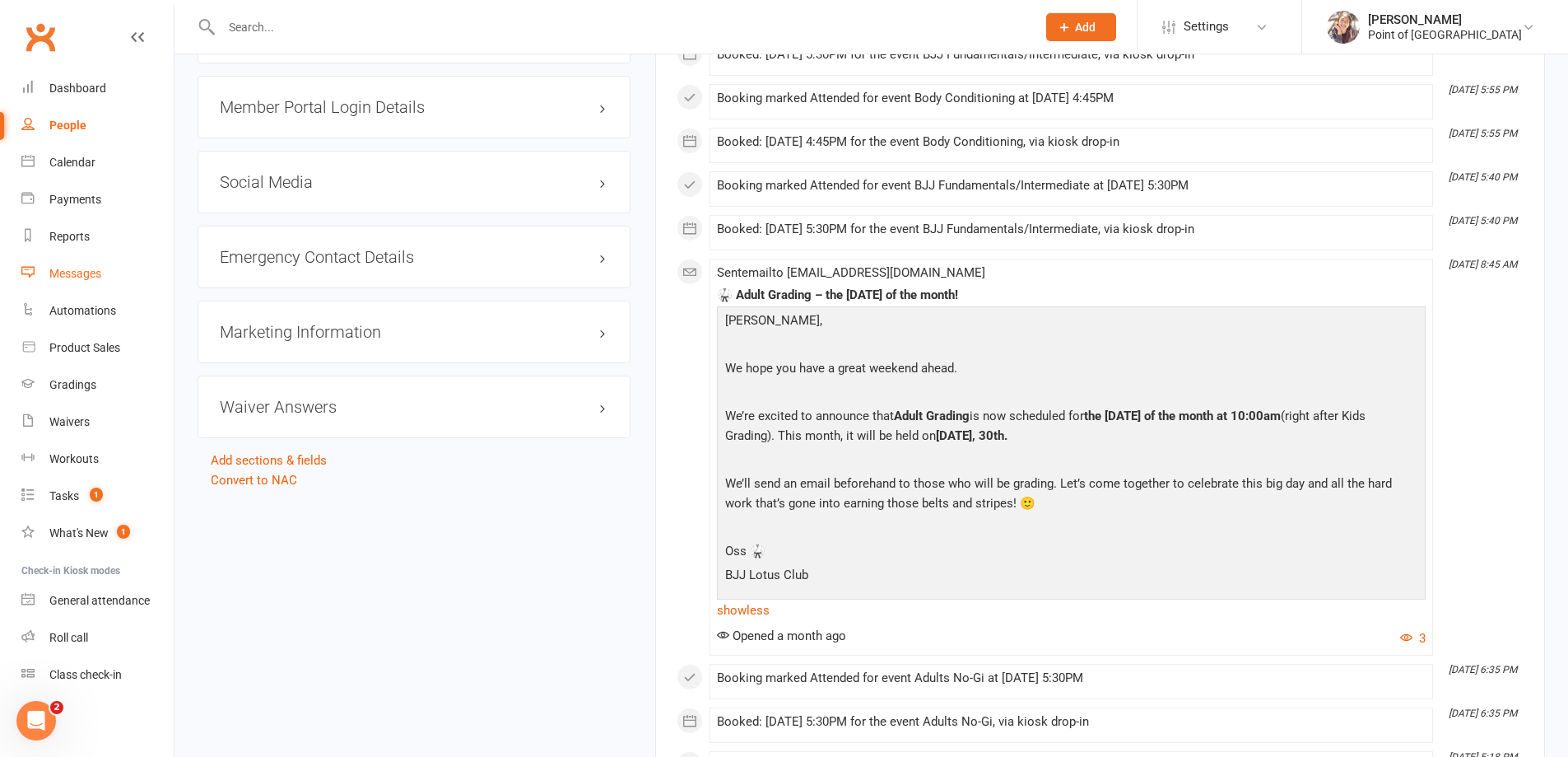
scroll to position [1770, 0]
drag, startPoint x: 1262, startPoint y: 414, endPoint x: 1276, endPoint y: 418, distance: 14.6
click at [1276, 418] on b "the [DATE] of the month at 10:00am" at bounding box center [1182, 412] width 197 height 15
drag, startPoint x: 1262, startPoint y: 416, endPoint x: 772, endPoint y: 432, distance: 490.3
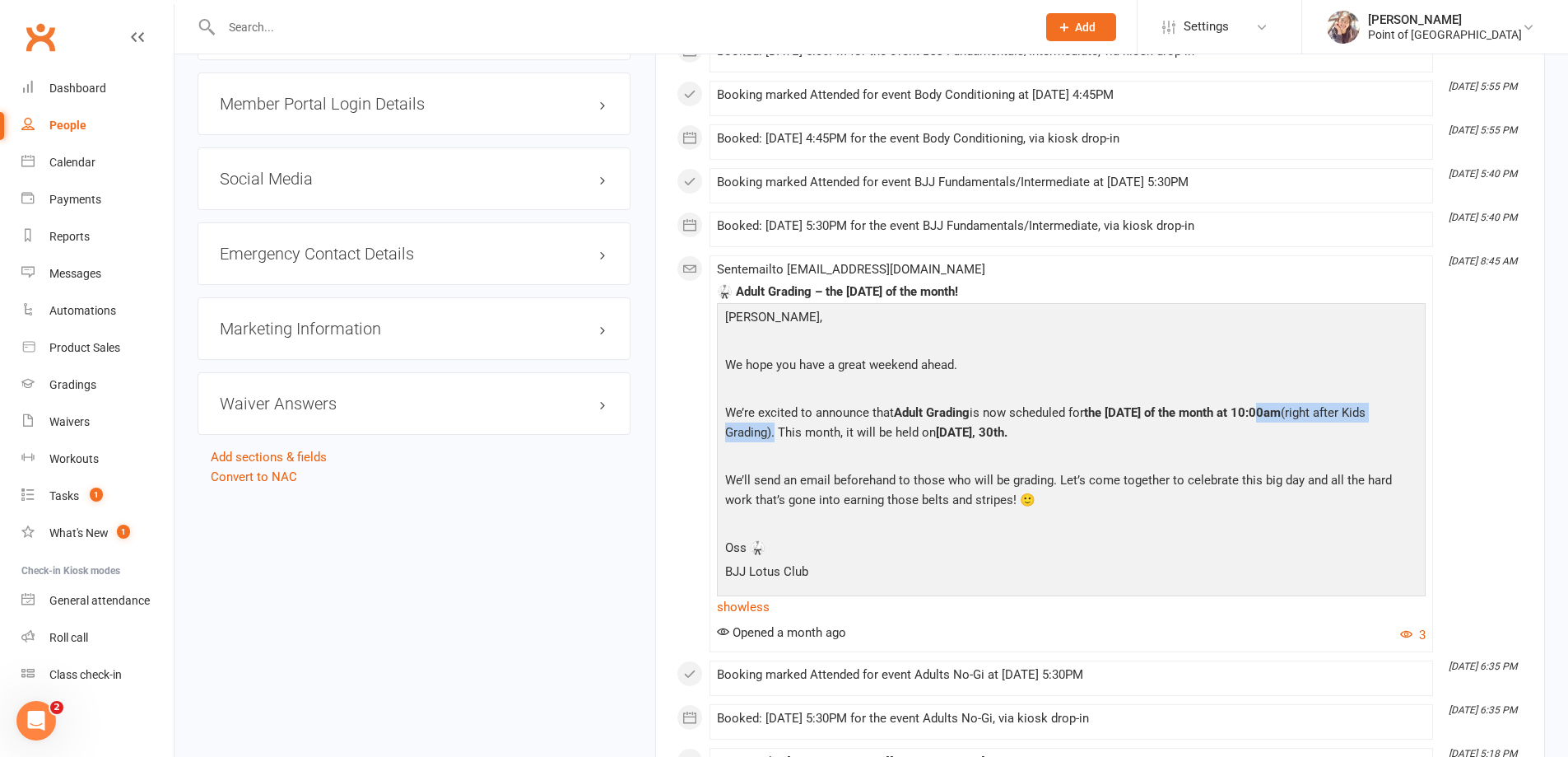
click at [772, 432] on p "We’re excited to announce that Adult Grading is now scheduled for the [DATE] of…" at bounding box center [1071, 424] width 700 height 43
copy p "at 10:00am (right after Kids Grading)"
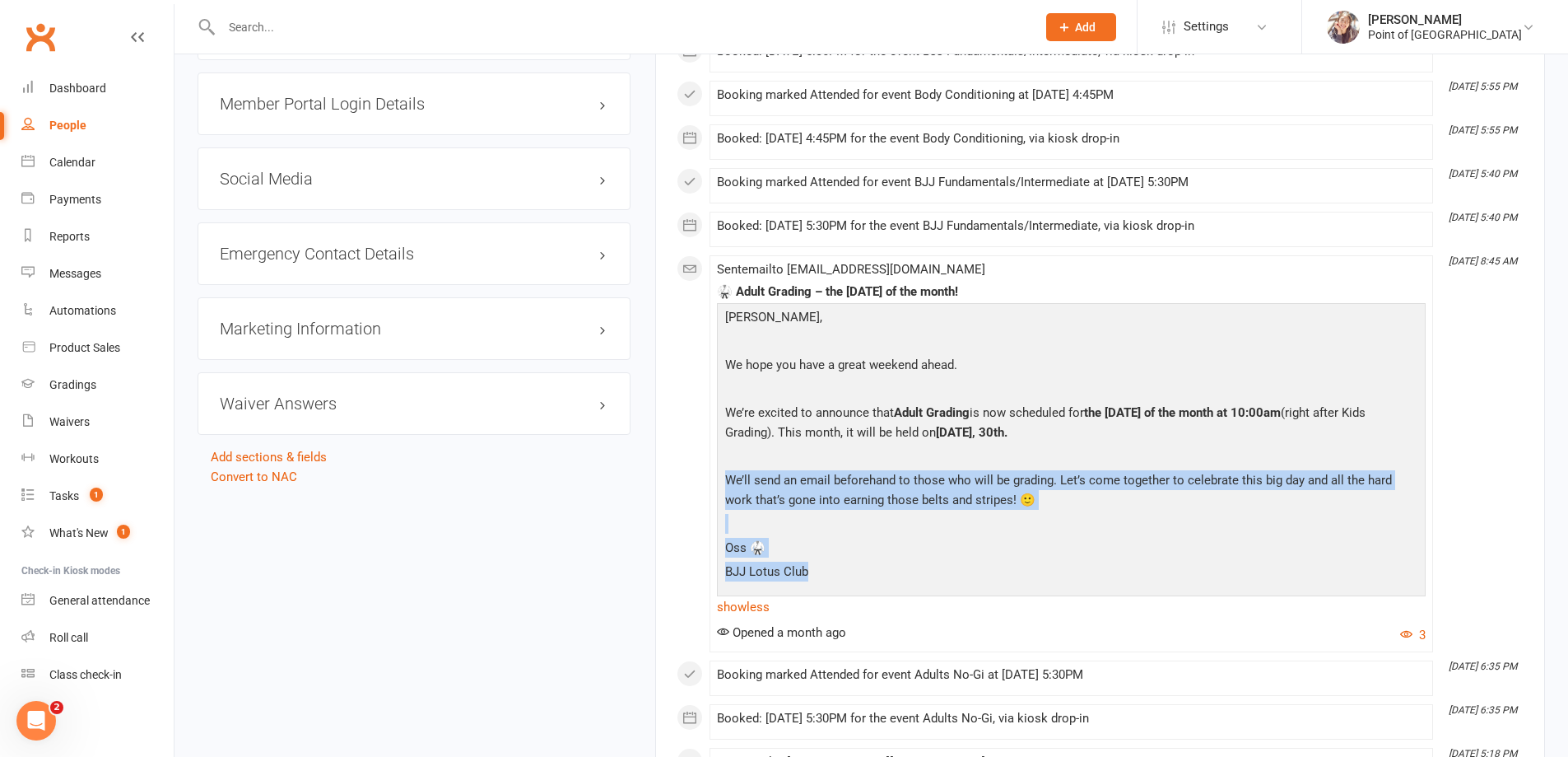
drag, startPoint x: 726, startPoint y: 477, endPoint x: 1099, endPoint y: 569, distance: 384.2
click at [1099, 569] on div "[PERSON_NAME], We hope you have a great weekend ahead. We’re excited to announc…" at bounding box center [1071, 448] width 700 height 282
copy div "We’ll send an email beforehand to those who will be grading. Let’s come togethe…"
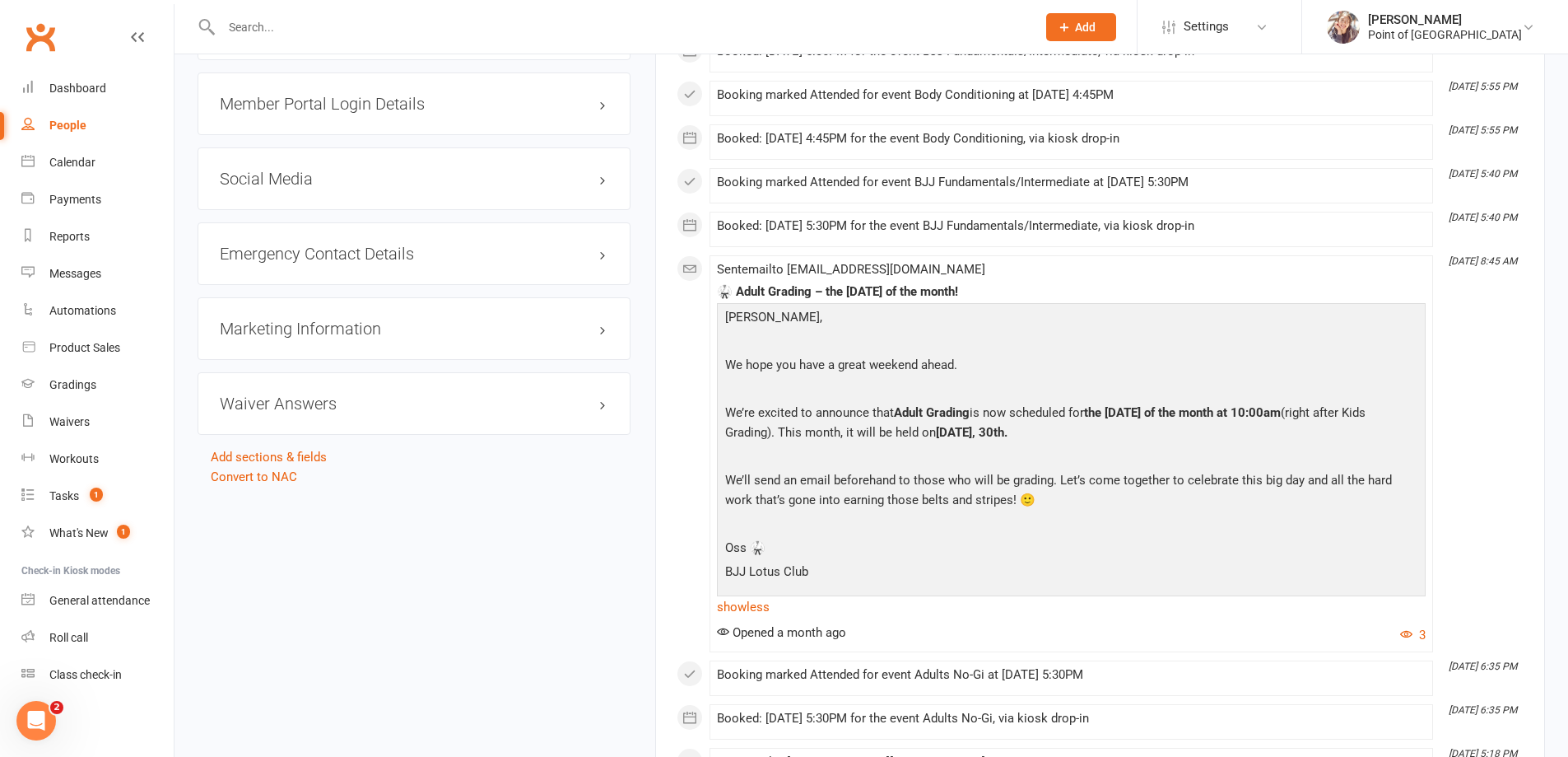
click at [391, 32] on input "text" at bounding box center [620, 27] width 809 height 23
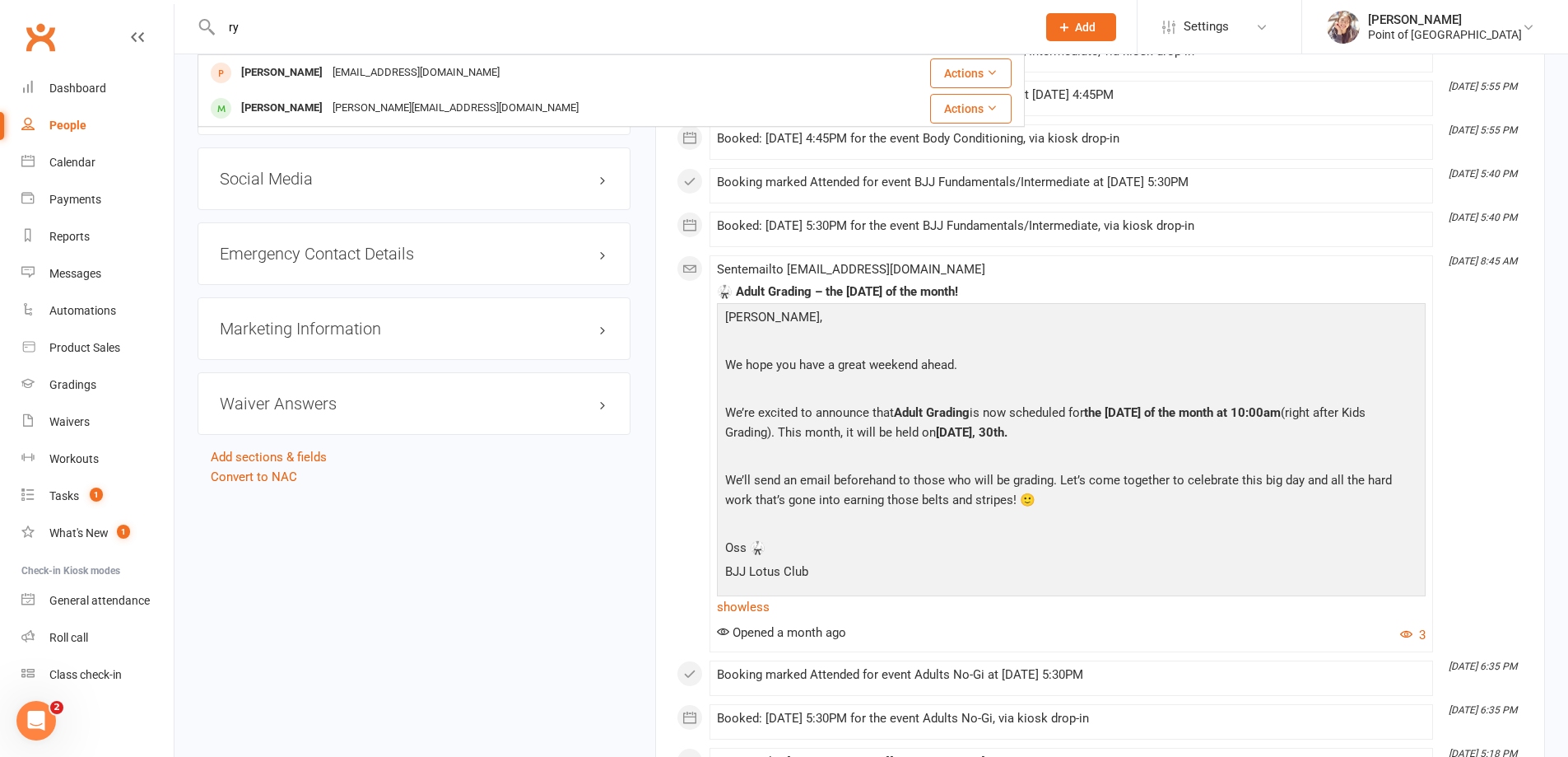
type input "ry"
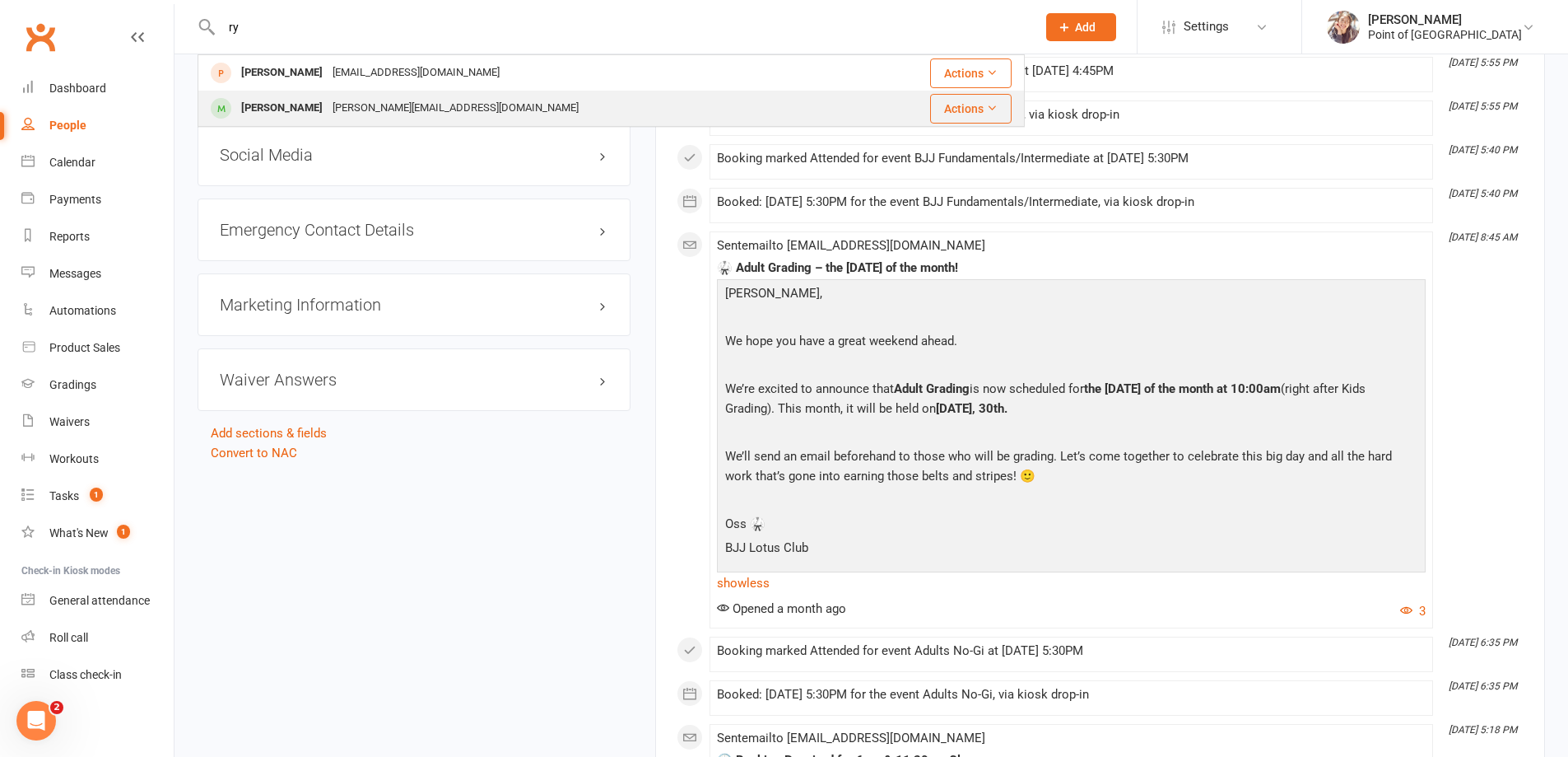
scroll to position [1811, 0]
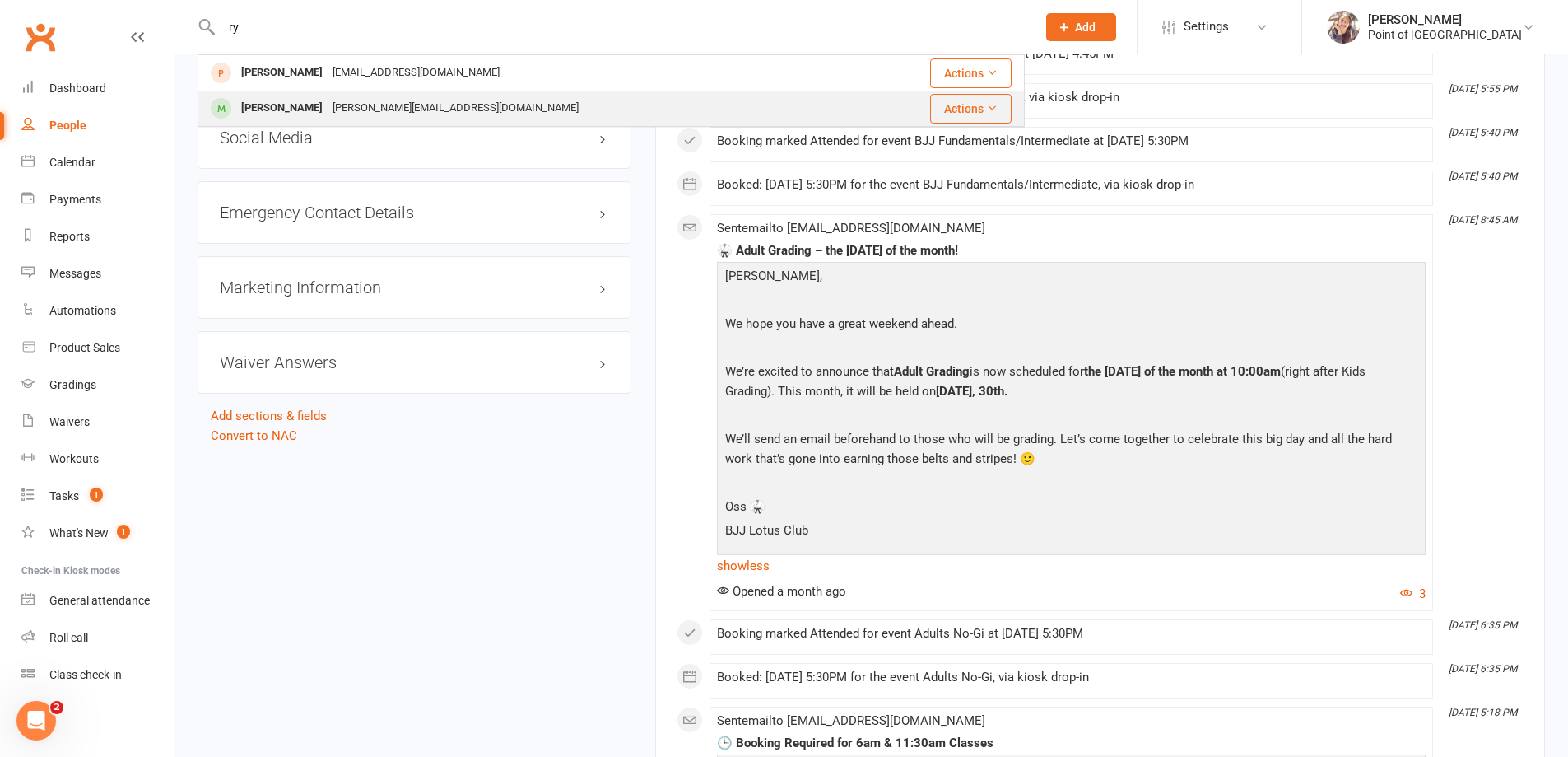
click at [433, 97] on div "[PERSON_NAME][EMAIL_ADDRESS][DOMAIN_NAME]" at bounding box center [455, 108] width 256 height 24
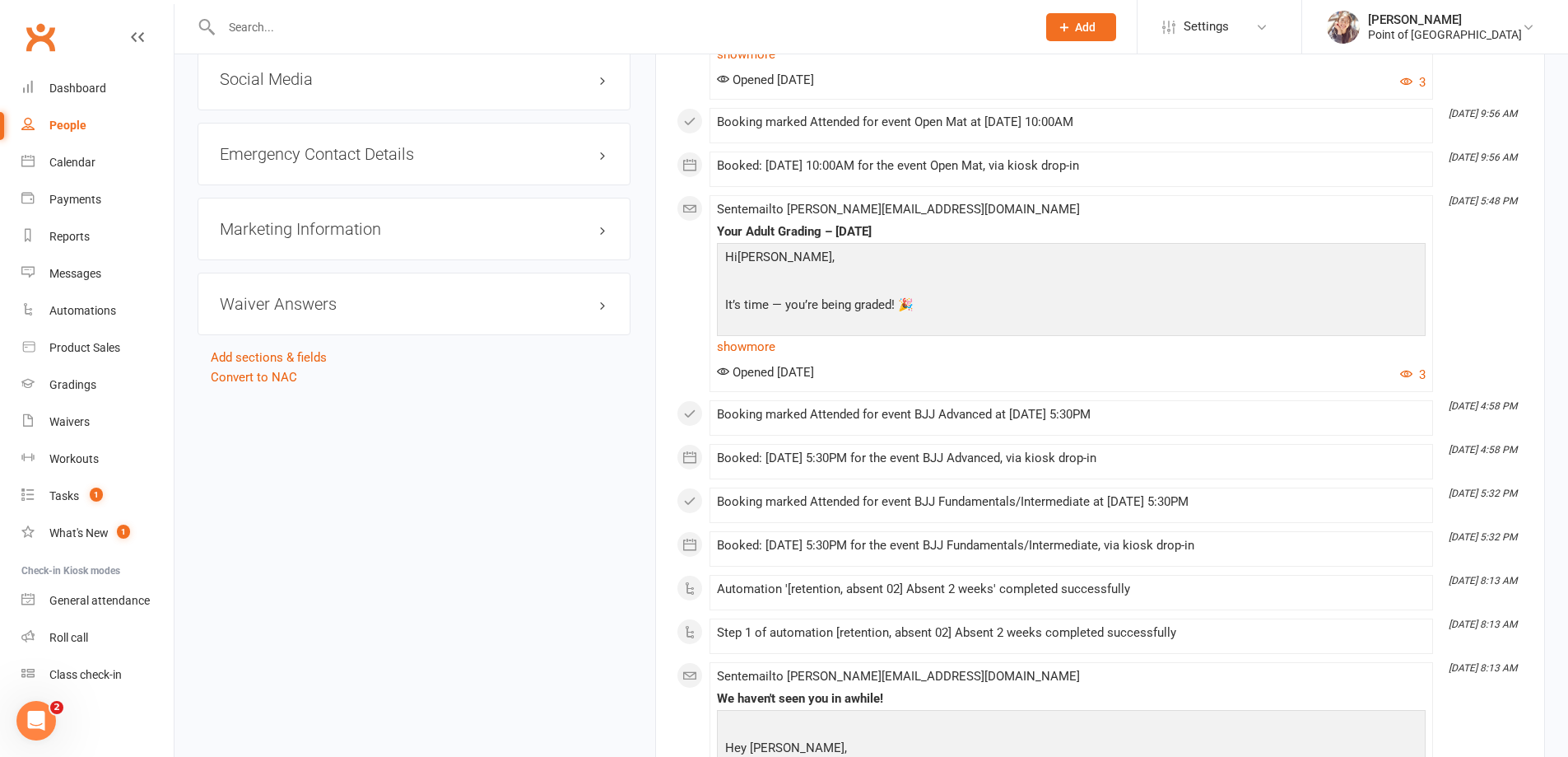
scroll to position [1790, 0]
click at [754, 343] on link "show more" at bounding box center [1071, 342] width 709 height 23
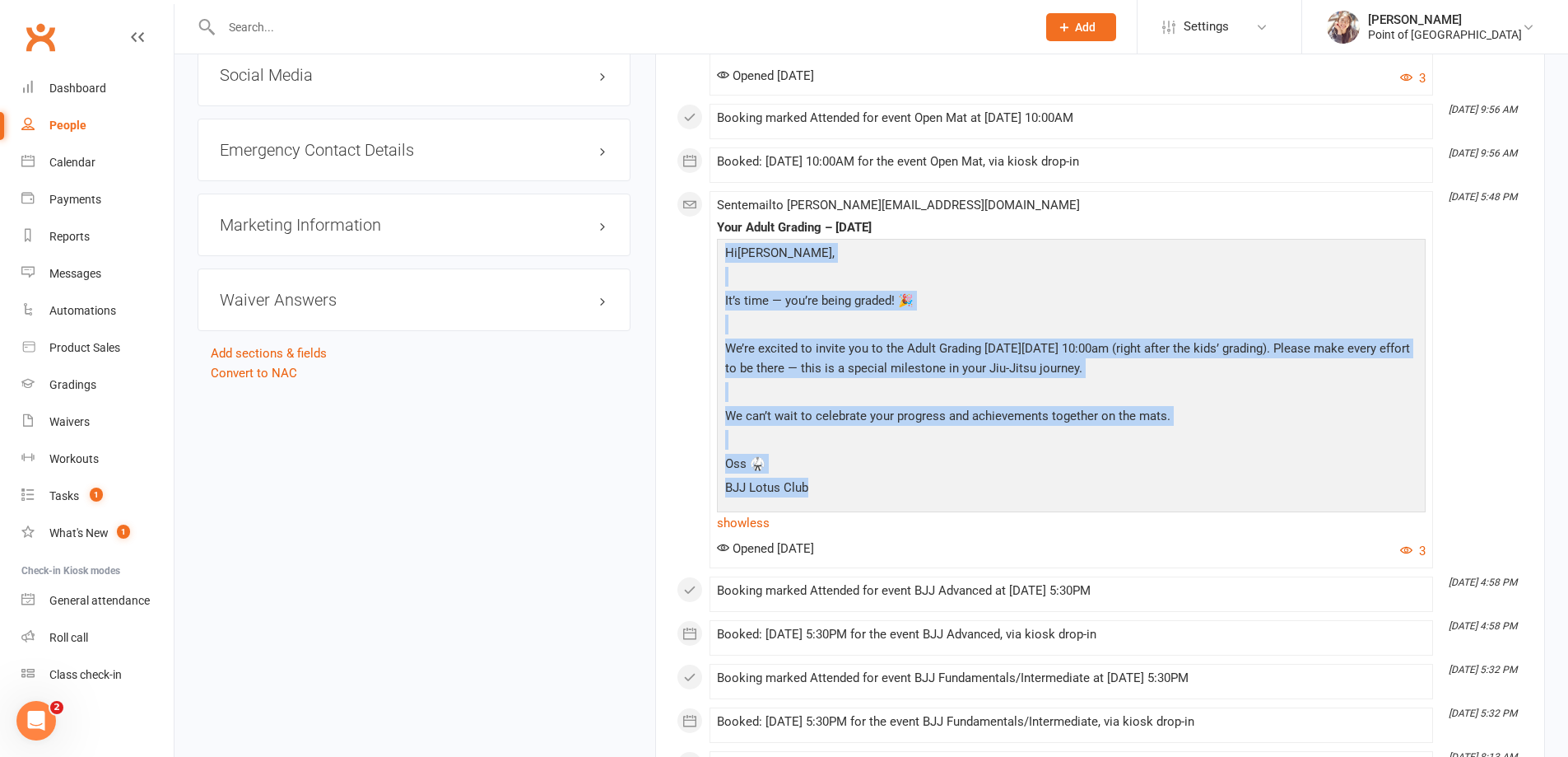
drag, startPoint x: 728, startPoint y: 256, endPoint x: 859, endPoint y: 484, distance: 263.0
click at [859, 484] on div "Hi [PERSON_NAME], It’s time — you’re being graded! 🎉 We’re excited to invite yo…" at bounding box center [1071, 374] width 700 height 262
copy div "Hi [PERSON_NAME], It’s time — you’re being graded! 🎉 We’re excited to invite yo…"
drag, startPoint x: 965, startPoint y: 219, endPoint x: 719, endPoint y: 217, distance: 246.0
click at [719, 217] on div "Sent email to [PERSON_NAME][EMAIL_ADDRESS][DOMAIN_NAME] Your Adult Grading – [D…" at bounding box center [1071, 379] width 709 height 362
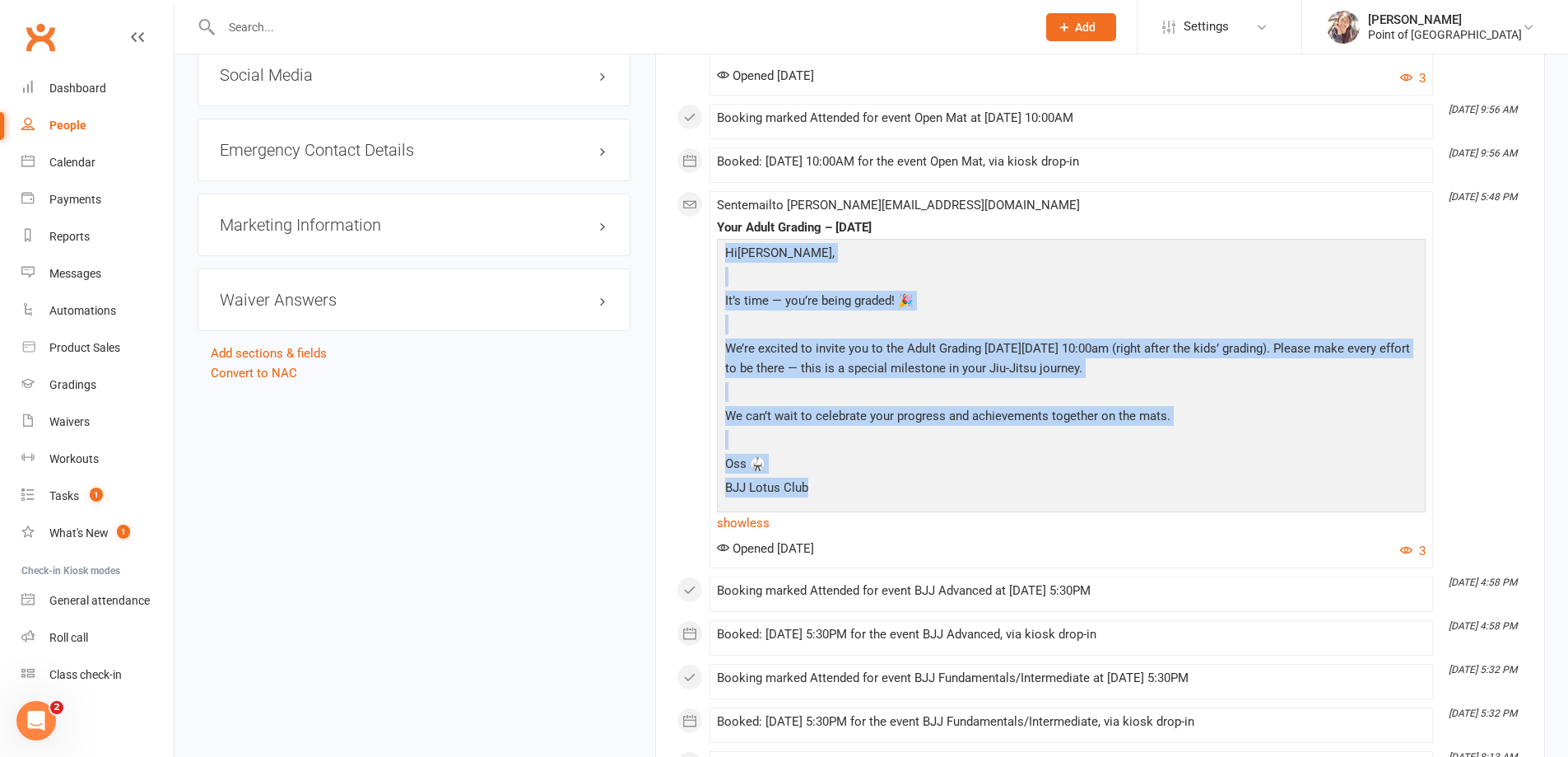
copy div "Your Adult Grading – [DATE]"
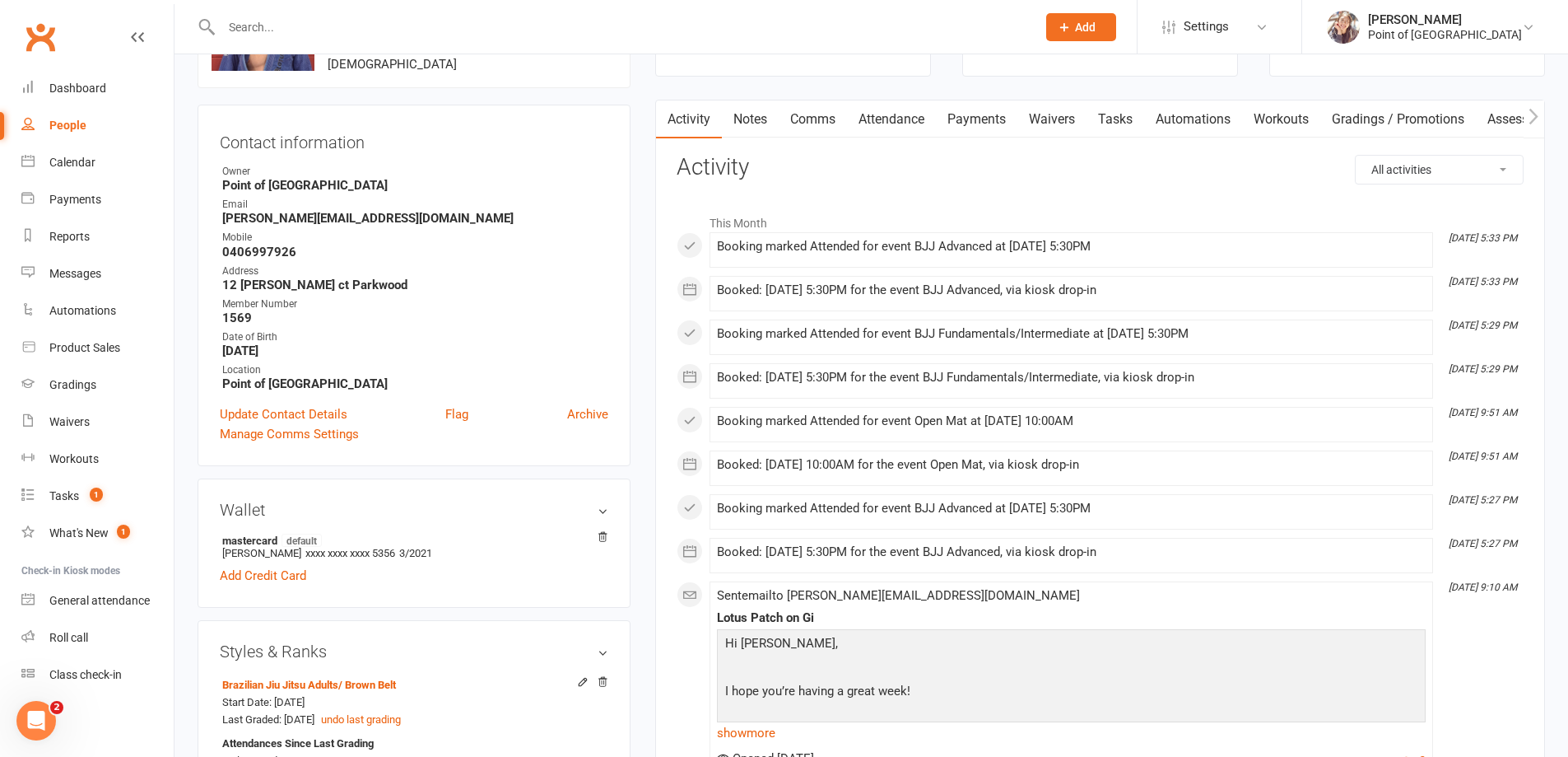
scroll to position [0, 0]
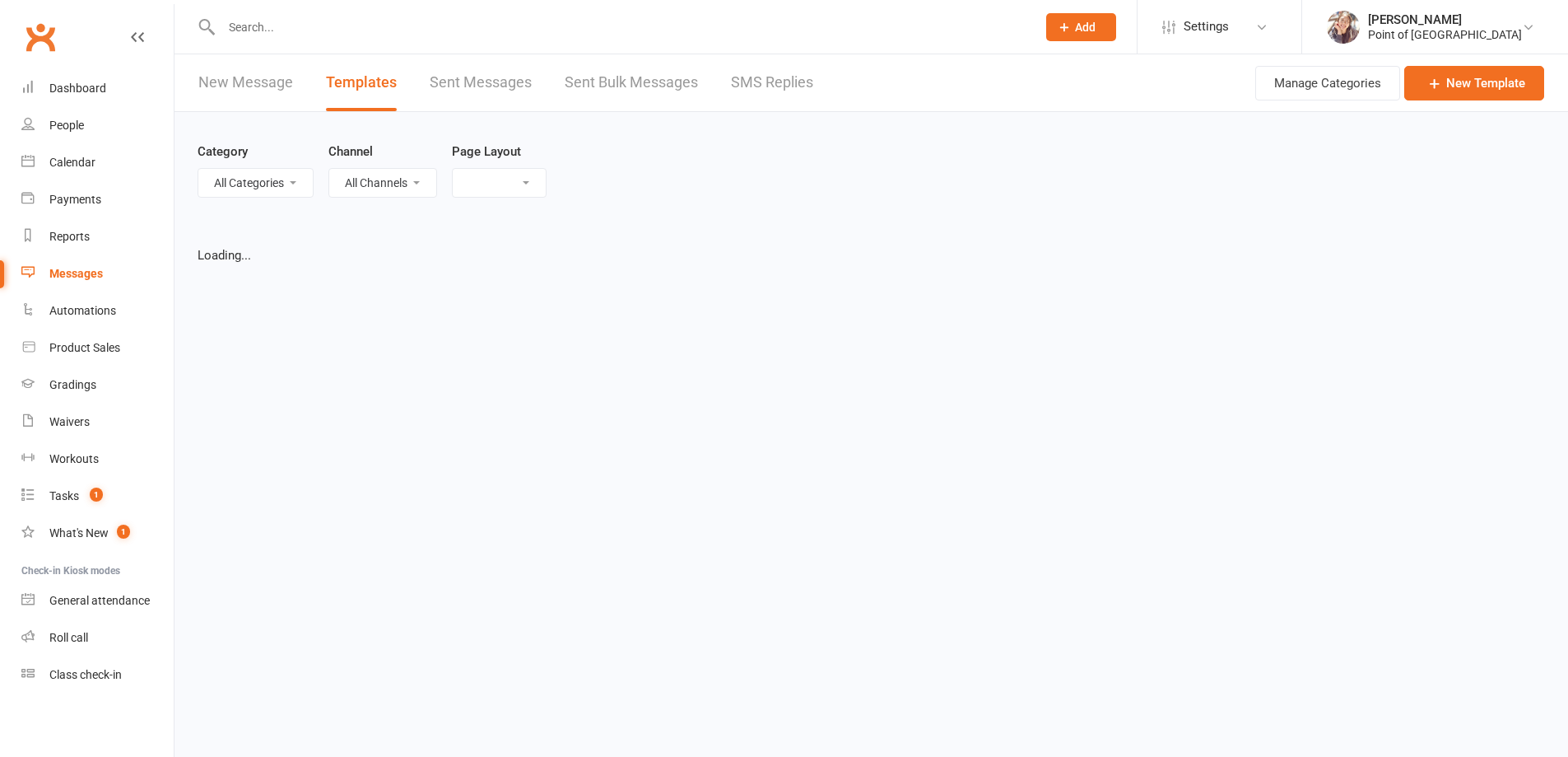
select select "grid"
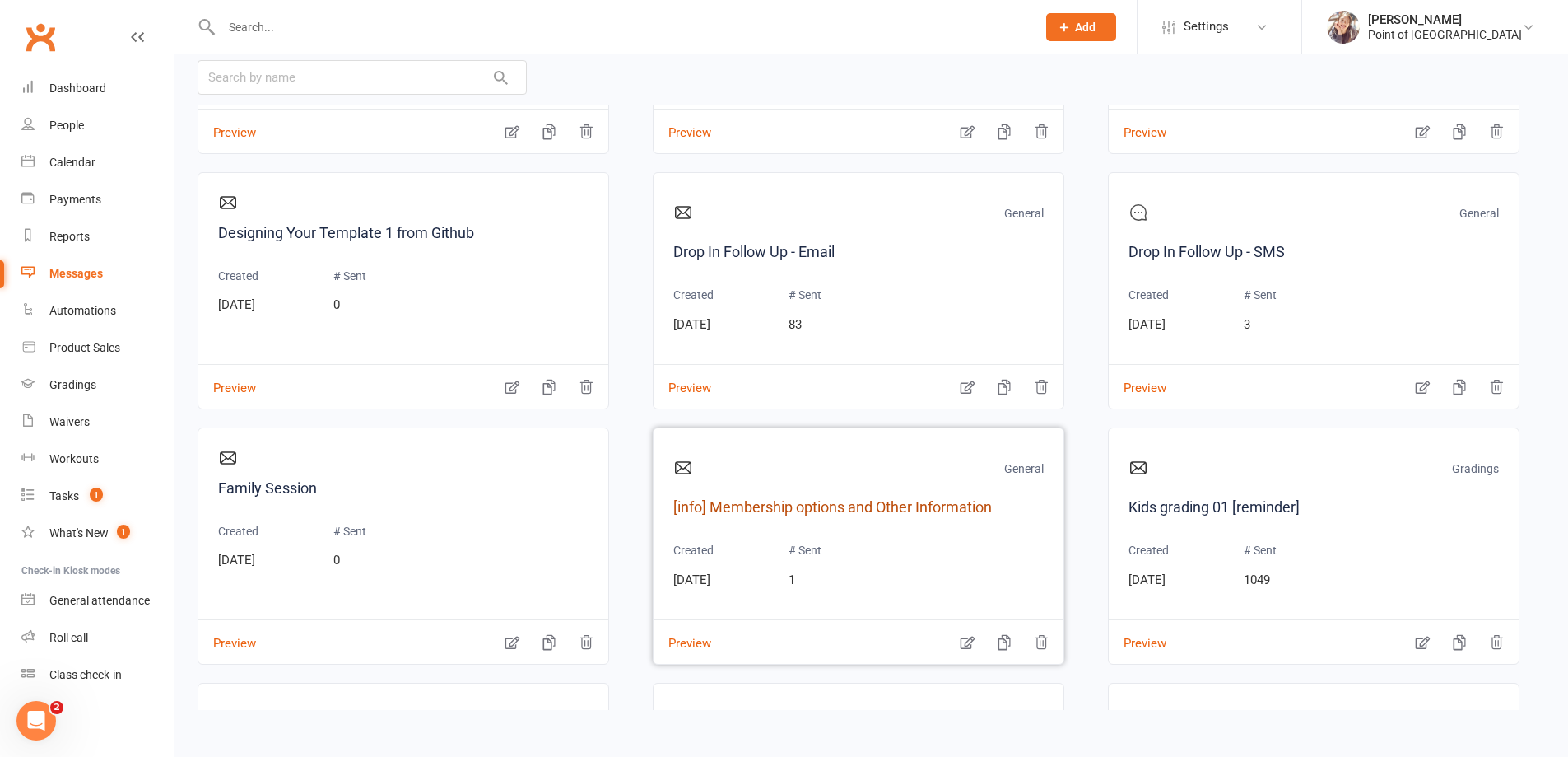
scroll to position [741, 0]
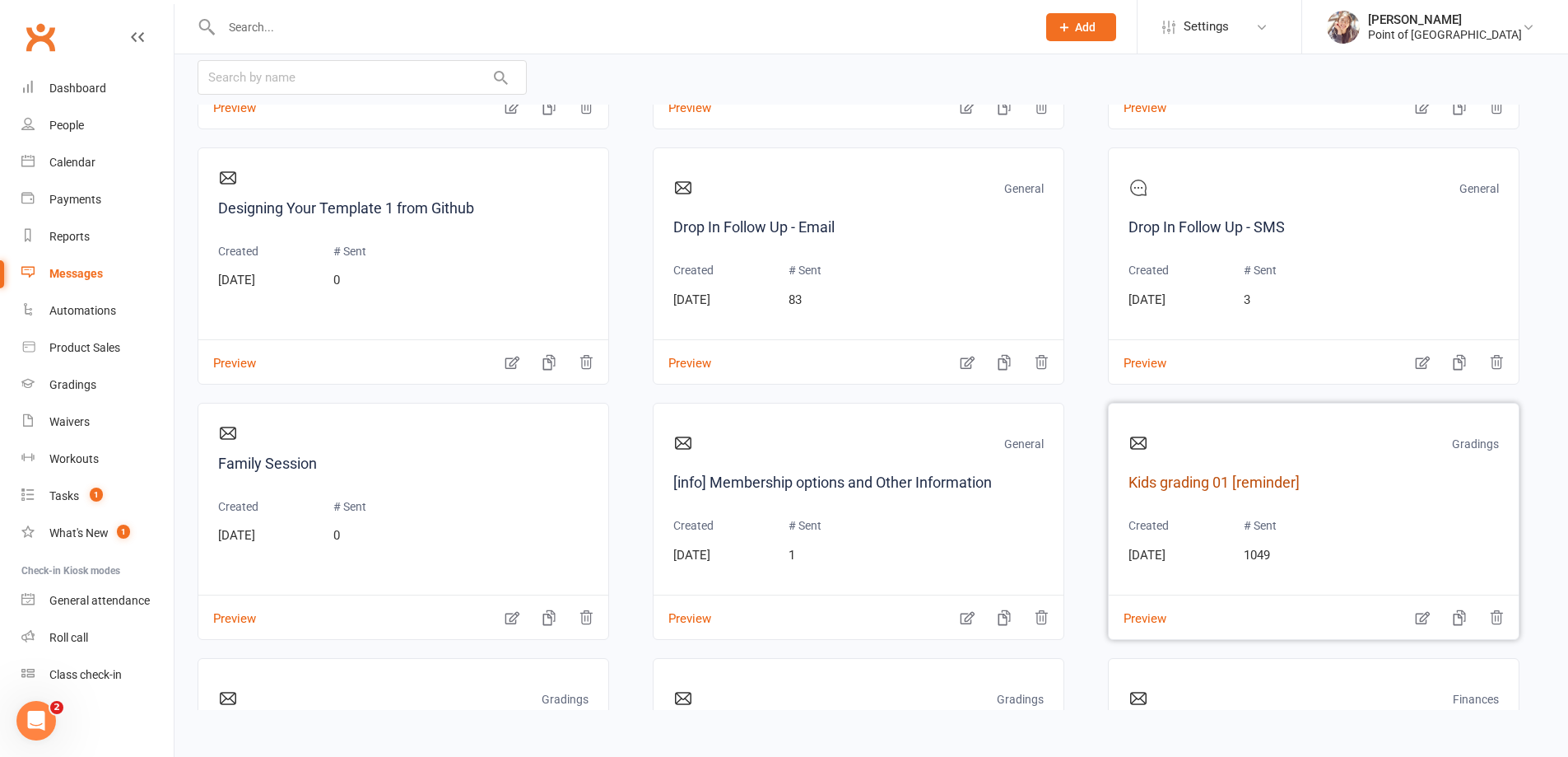
click at [1224, 491] on link "Kids grading 01 [reminder]" at bounding box center [1313, 483] width 371 height 24
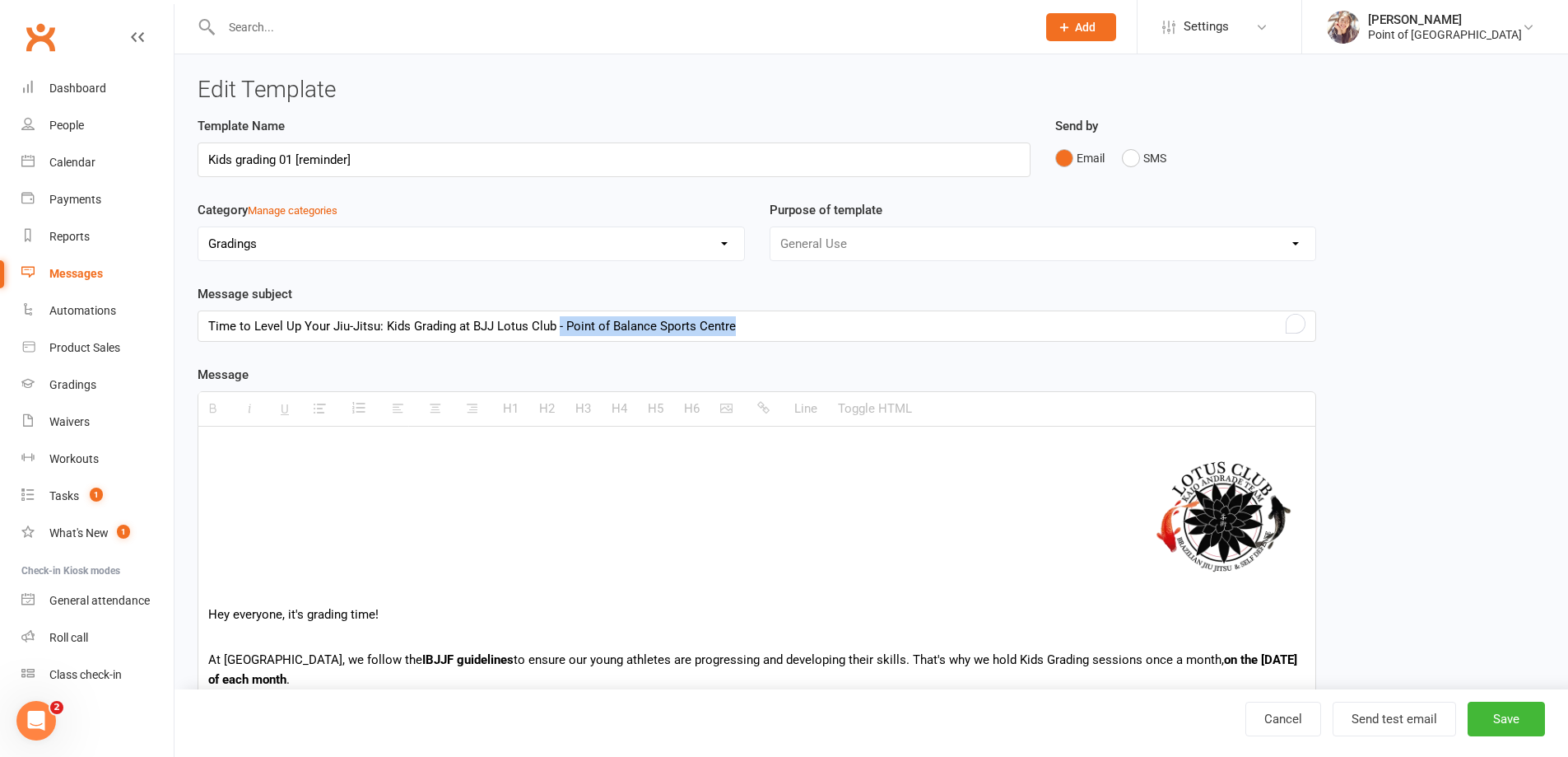
drag, startPoint x: 796, startPoint y: 328, endPoint x: 557, endPoint y: 332, distance: 239.0
click at [557, 332] on div "Time to Level Up Your Jiu-Jitsu: Kids Grading at BJJ Lotus Club - Point of Bala…" at bounding box center [757, 326] width 1118 height 30
click at [857, 329] on div "Time to Level Up Your Jiu-Jitsu: Kids Grading at BJJ Lotus Club - Point of Bala…" at bounding box center [757, 326] width 1118 height 30
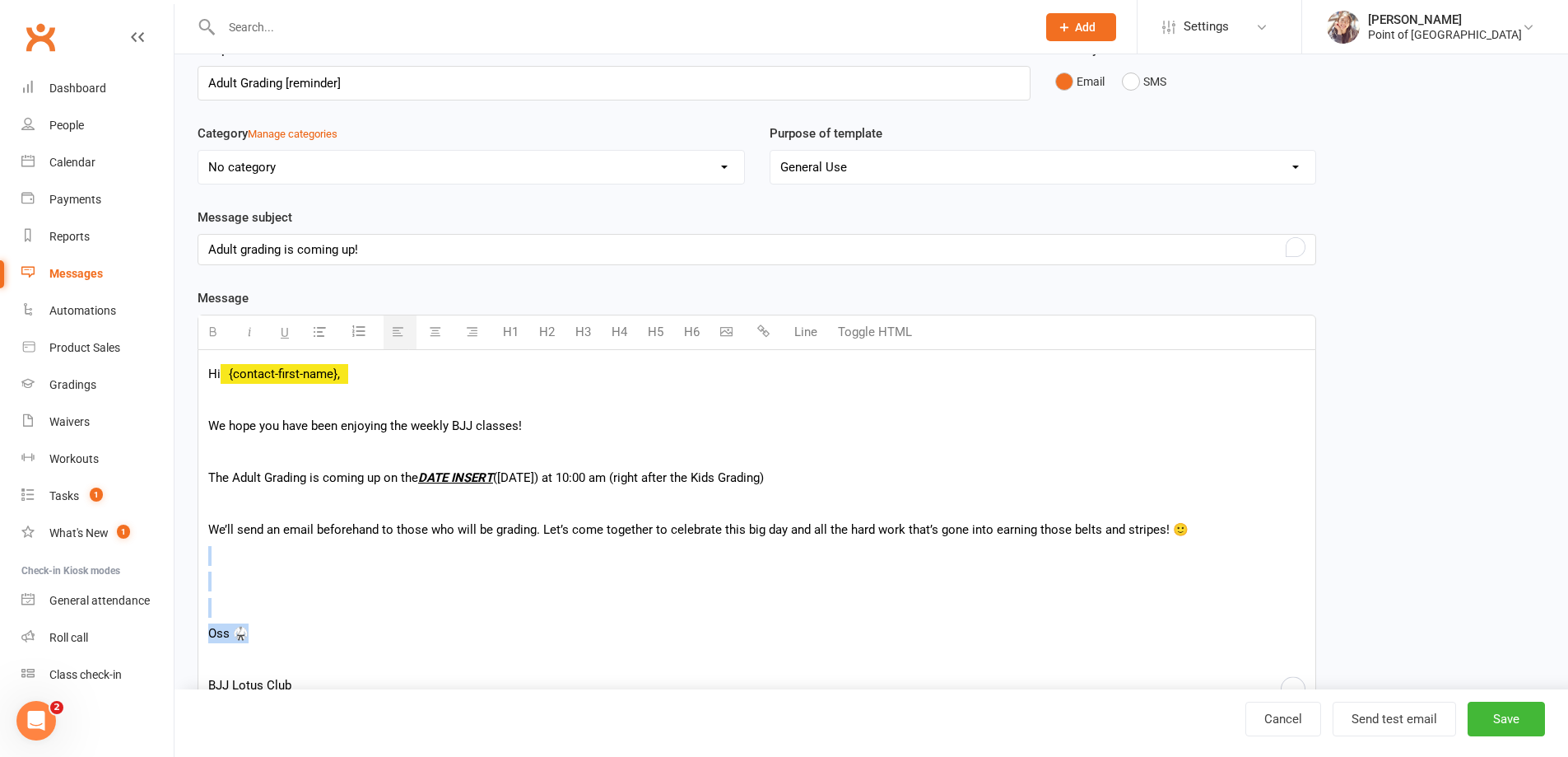
drag, startPoint x: 275, startPoint y: 564, endPoint x: 285, endPoint y: 618, distance: 54.9
click at [285, 618] on div "Hi {contact-first-name}, We hope you have been enjoying the weekly BJJ classes!…" at bounding box center [757, 528] width 1118 height 356
click at [280, 577] on p "To enrich screen reader interactions, please activate Accessibility in Grammarl…" at bounding box center [757, 581] width 1098 height 20
drag, startPoint x: 265, startPoint y: 561, endPoint x: 270, endPoint y: 620, distance: 59.2
click at [270, 620] on div "Hi {contact-first-name}, We hope you have been enjoying the weekly BJJ classes!…" at bounding box center [757, 528] width 1118 height 356
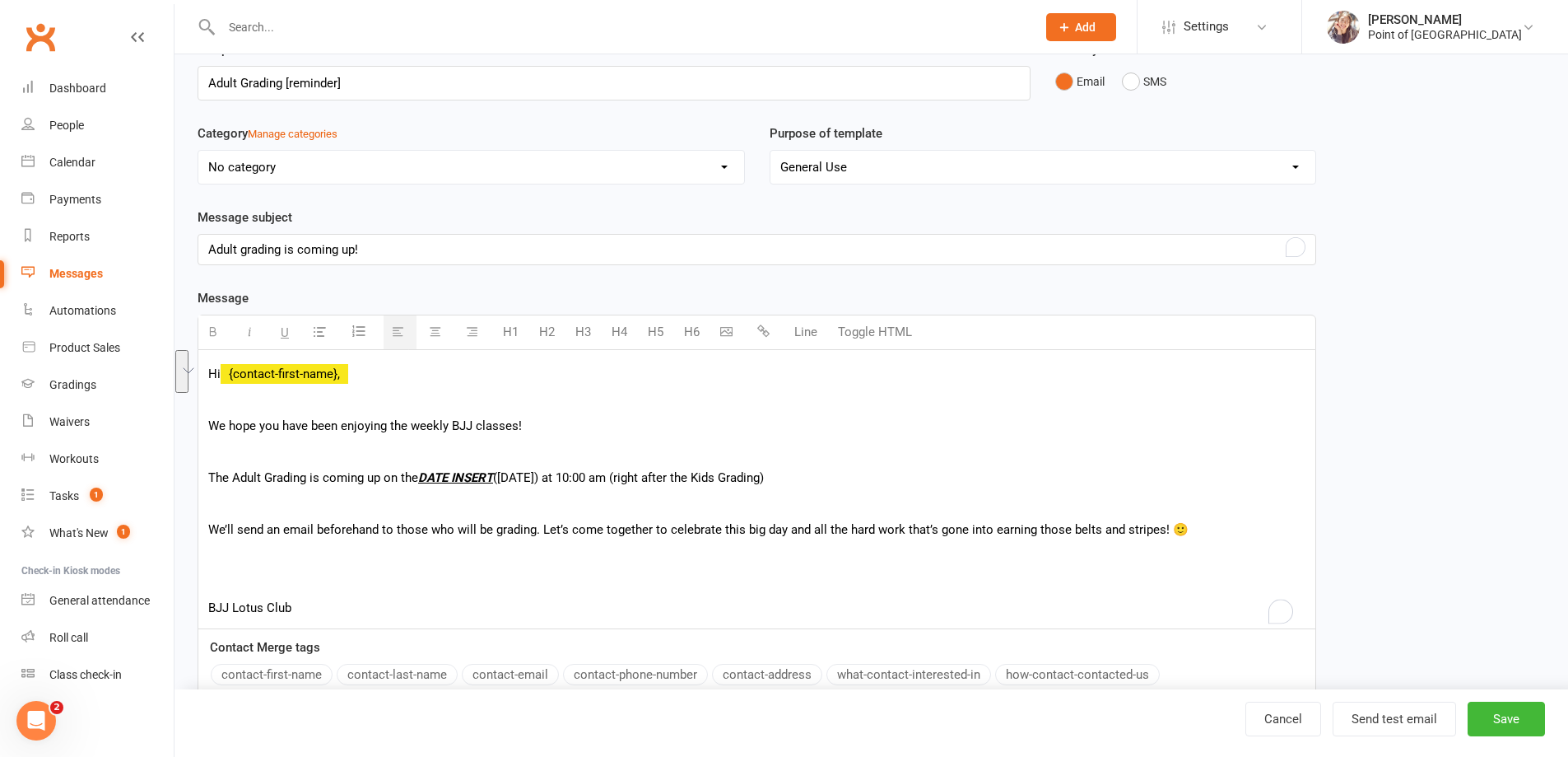
click at [270, 605] on p "BJJ Lotus Club" at bounding box center [757, 608] width 1098 height 20
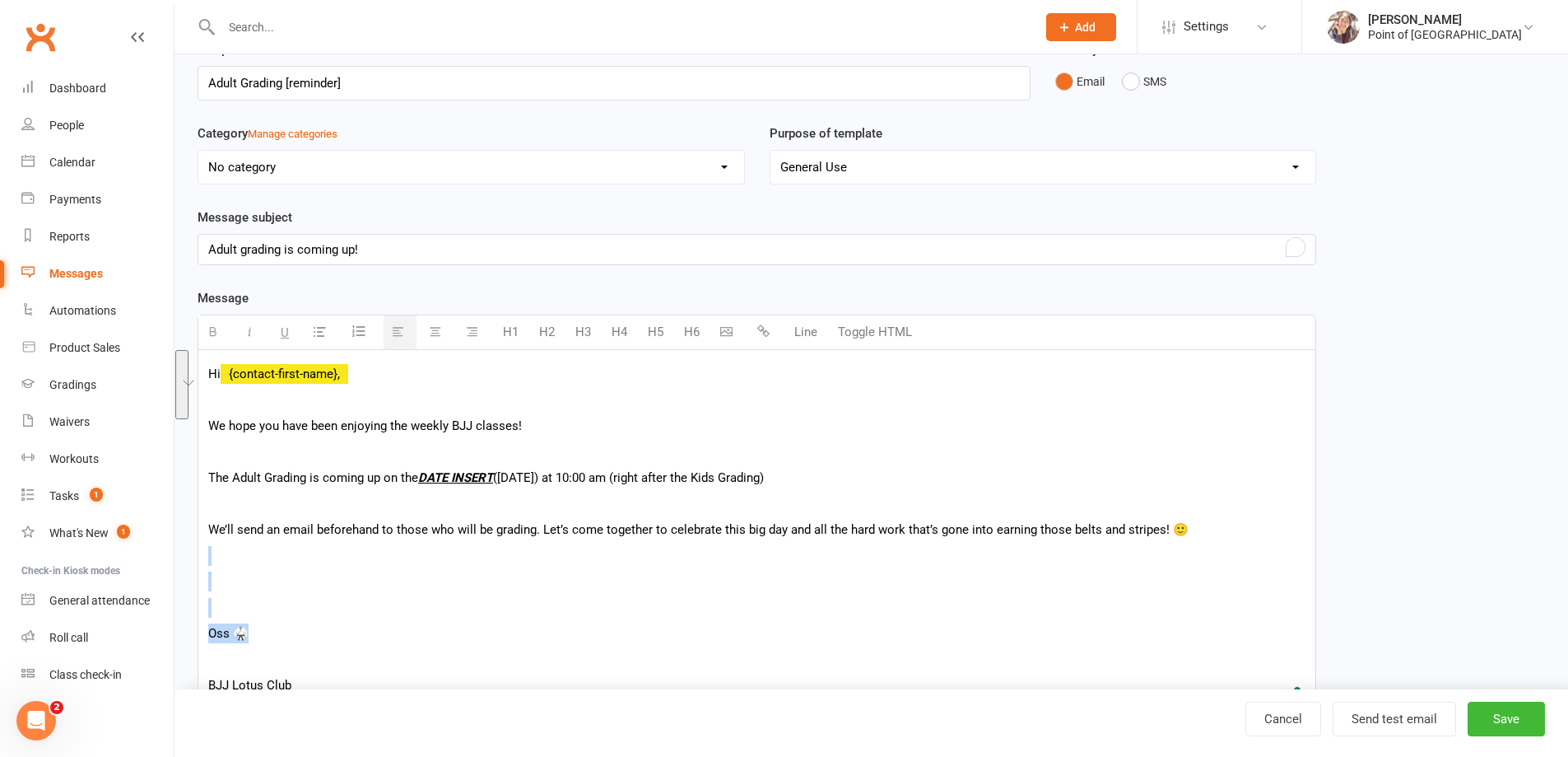
click at [240, 603] on p "To enrich screen reader interactions, please activate Accessibility in Grammarl…" at bounding box center [757, 608] width 1098 height 20
drag, startPoint x: 234, startPoint y: 605, endPoint x: 222, endPoint y: 556, distance: 50.4
click at [222, 556] on div "Hi {contact-first-name}, We hope you have been enjoying the weekly BJJ classes!…" at bounding box center [757, 528] width 1118 height 356
click at [252, 608] on p "To enrich screen reader interactions, please activate Accessibility in Grammarl…" at bounding box center [757, 608] width 1098 height 20
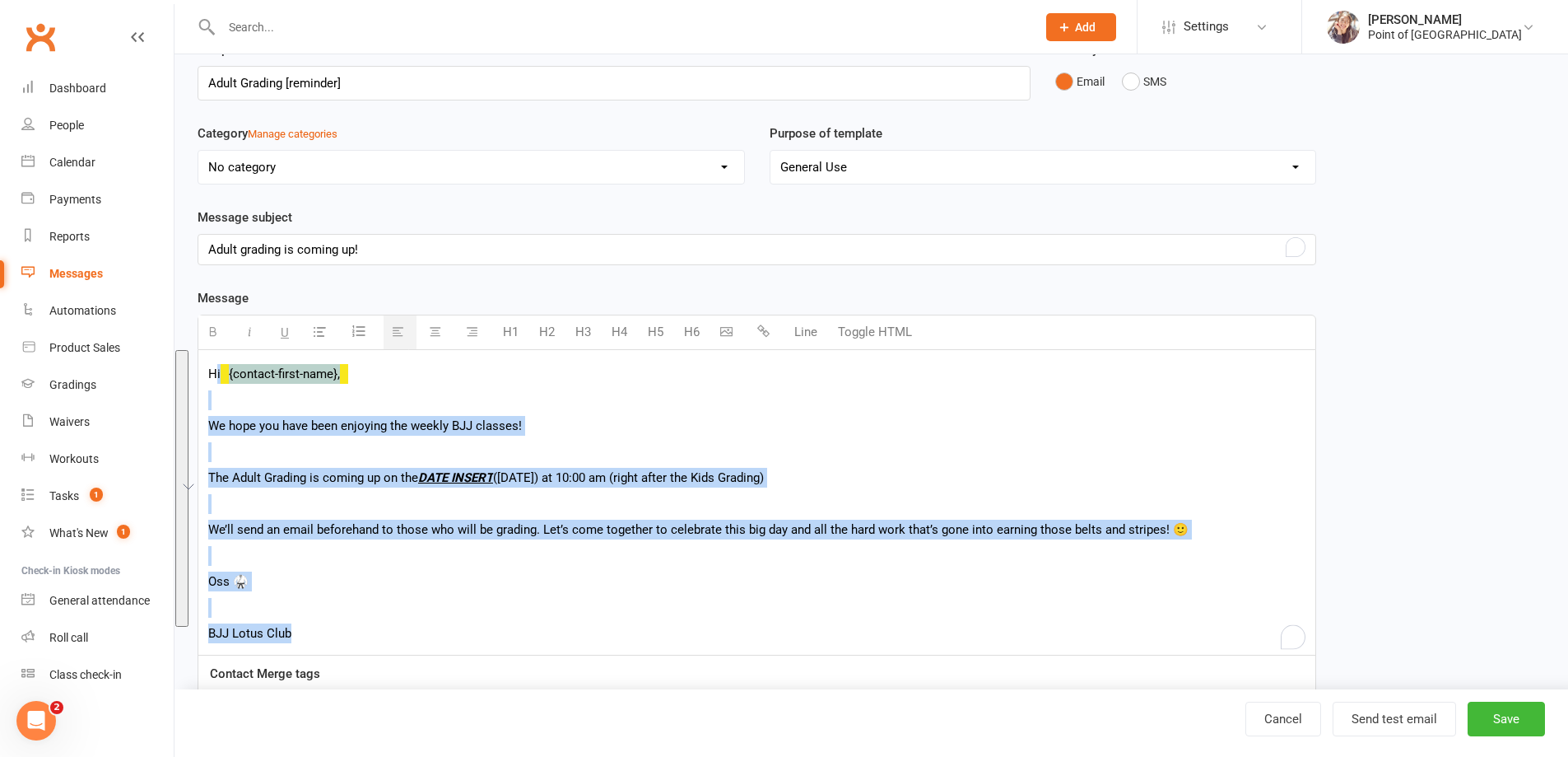
drag, startPoint x: 448, startPoint y: 635, endPoint x: 214, endPoint y: 369, distance: 354.3
click at [214, 369] on div "Hi {contact-first-name}, We hope you have been enjoying the weekly BJJ classes!…" at bounding box center [757, 502] width 1118 height 305
click at [217, 371] on p "Hi {contact-first-name}," at bounding box center [757, 374] width 1098 height 20
drag, startPoint x: 207, startPoint y: 373, endPoint x: 362, endPoint y: 620, distance: 291.6
click at [362, 621] on div "Hi {contact-first-name}, We hope you have been enjoying the weekly BJJ classes!…" at bounding box center [757, 502] width 1118 height 305
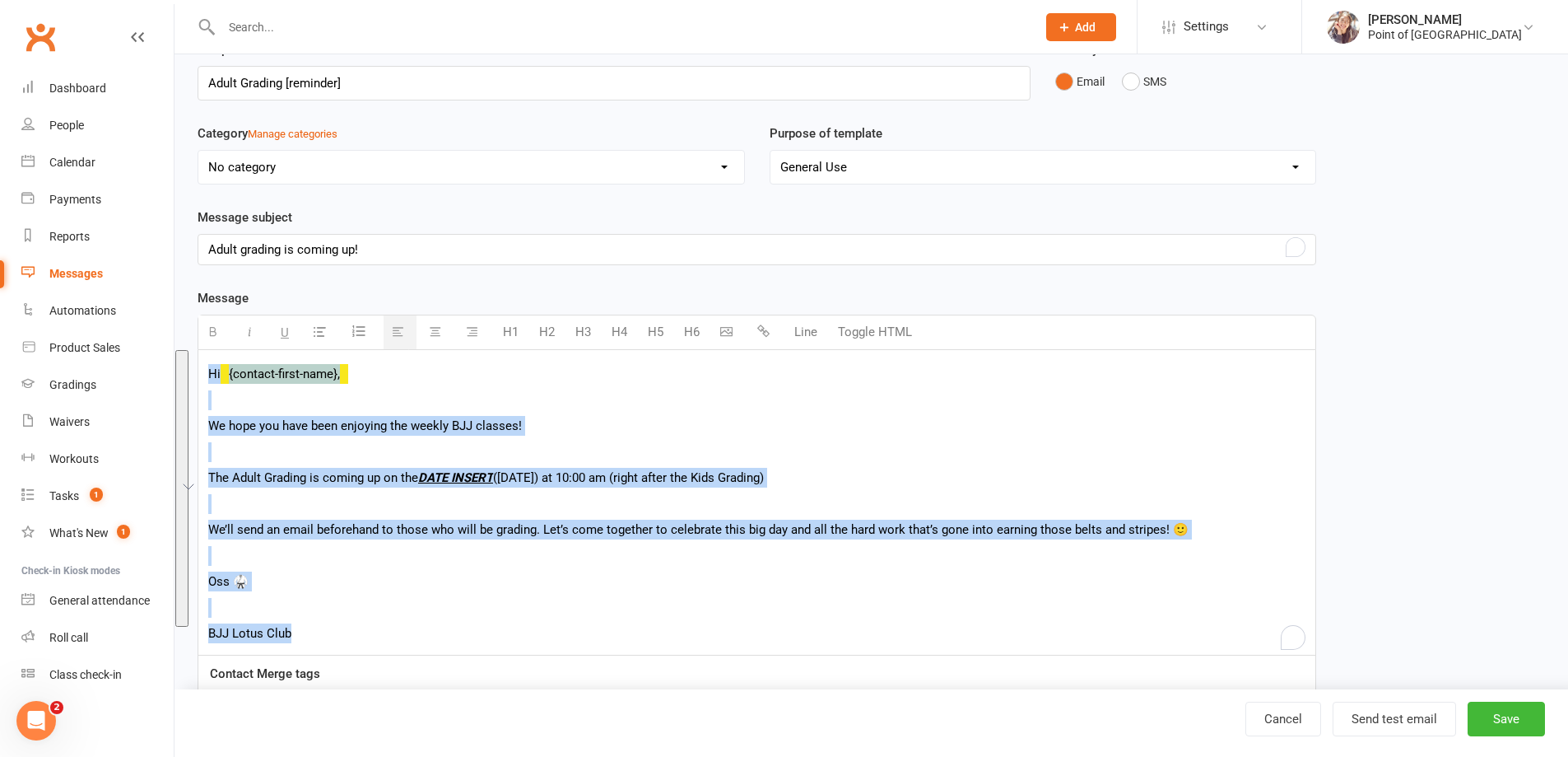
copy div "Hi {contact-first-name}, We hope you have been enjoying the weekly BJJ classes!…"
click at [217, 387] on div "Hi {contact-first-name}, We hope you have been enjoying the weekly BJJ classes!…" at bounding box center [757, 502] width 1118 height 305
drag, startPoint x: 208, startPoint y: 400, endPoint x: 384, endPoint y: 635, distance: 293.6
click at [386, 640] on div "Hi {contact-first-name}, We hope you have been enjoying the weekly BJJ classes!…" at bounding box center [757, 502] width 1118 height 305
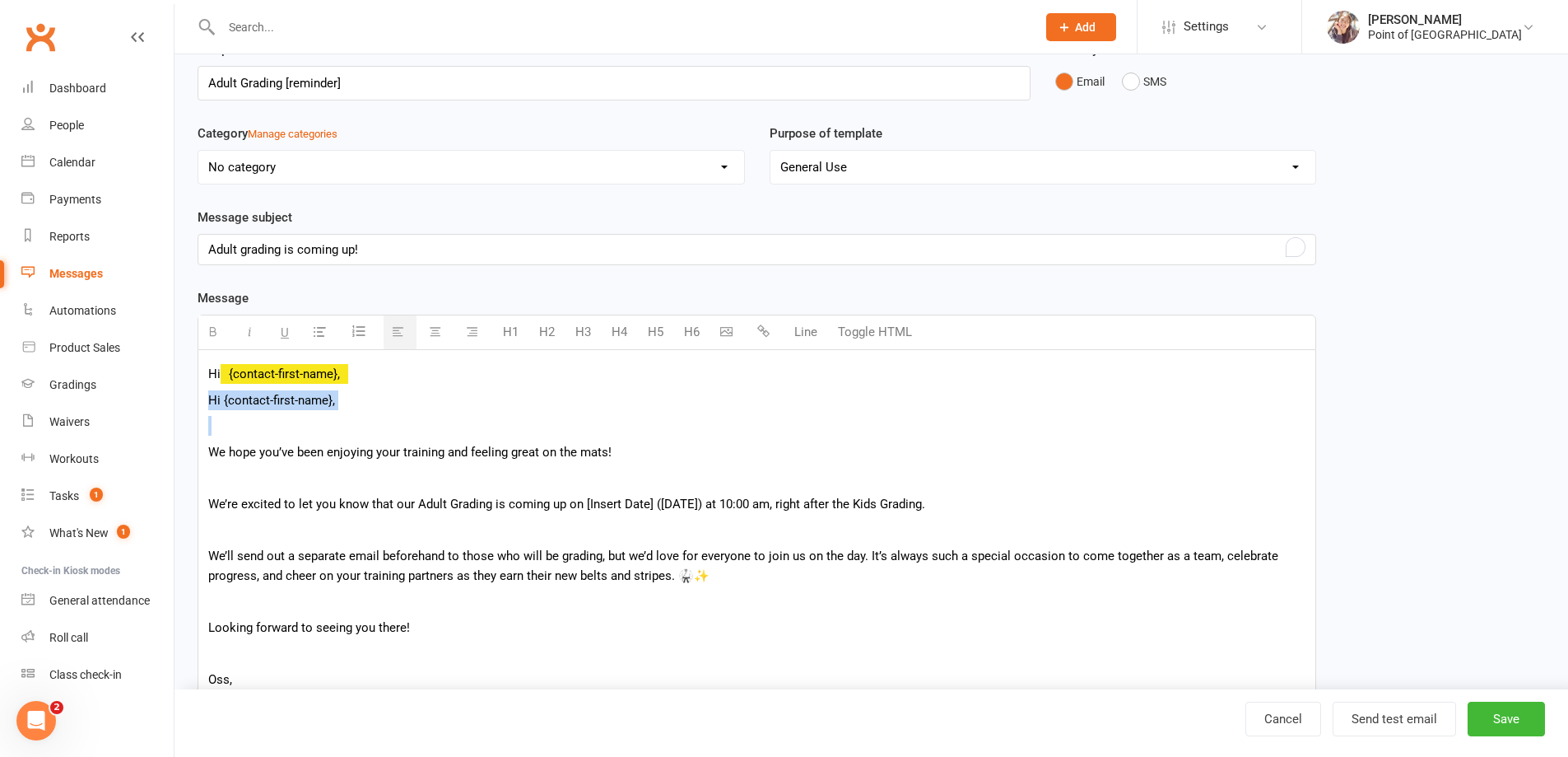
drag, startPoint x: 307, startPoint y: 434, endPoint x: 201, endPoint y: 403, distance: 110.4
click at [201, 403] on div "Hi {contact-first-name}, Hi {contact-first-name}, We hope you’ve been enjoying …" at bounding box center [757, 538] width 1118 height 376
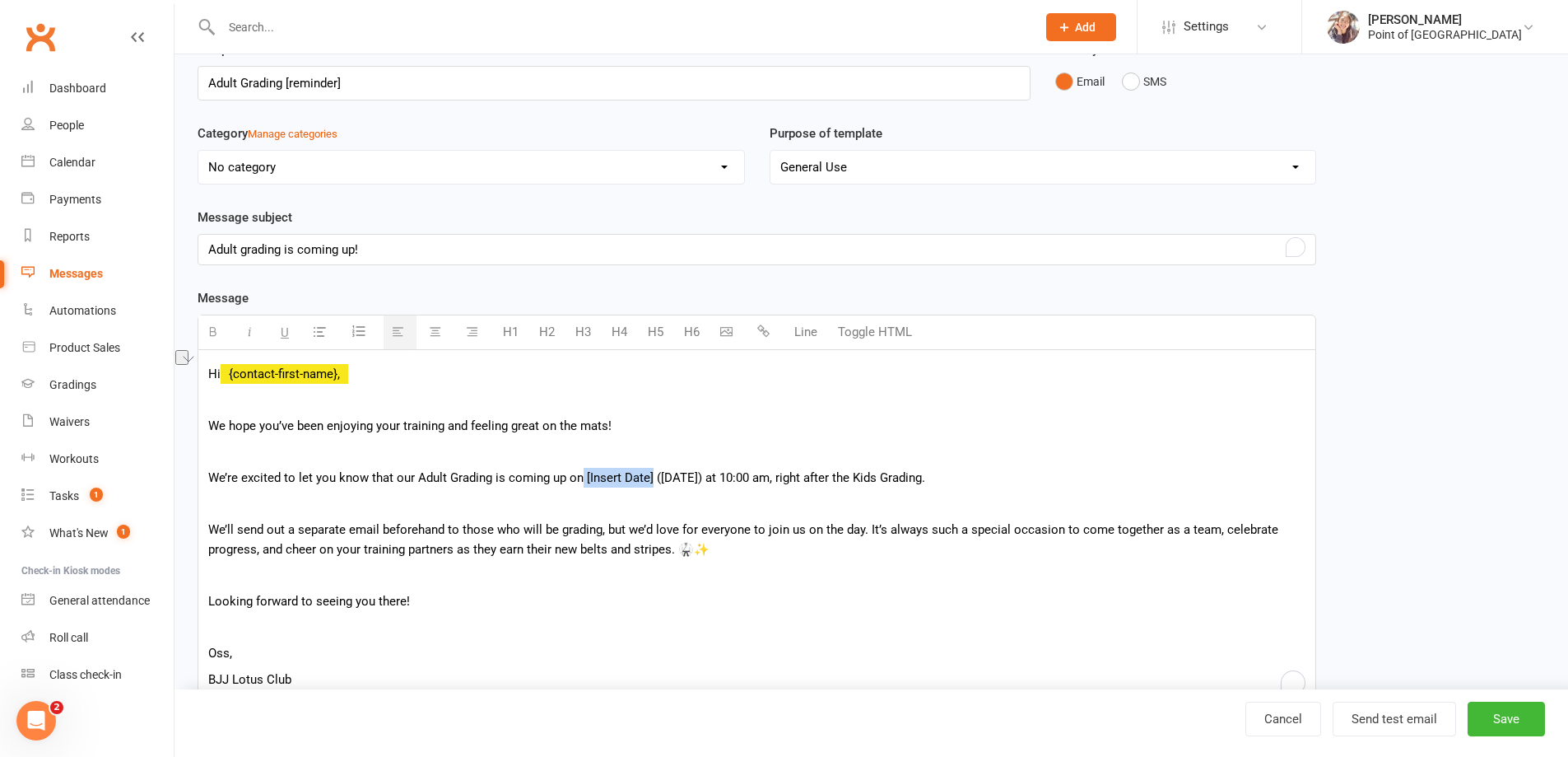
drag, startPoint x: 582, startPoint y: 477, endPoint x: 650, endPoint y: 477, distance: 68.0
click at [650, 477] on p "We’re excited to let you know that our Adult Grading is coming up on [Insert Da…" at bounding box center [757, 478] width 1098 height 20
click at [212, 331] on icon "button" at bounding box center [212, 331] width 12 height 12
drag, startPoint x: 236, startPoint y: 329, endPoint x: 247, endPoint y: 329, distance: 11.0
click at [237, 329] on button "button" at bounding box center [252, 332] width 33 height 34
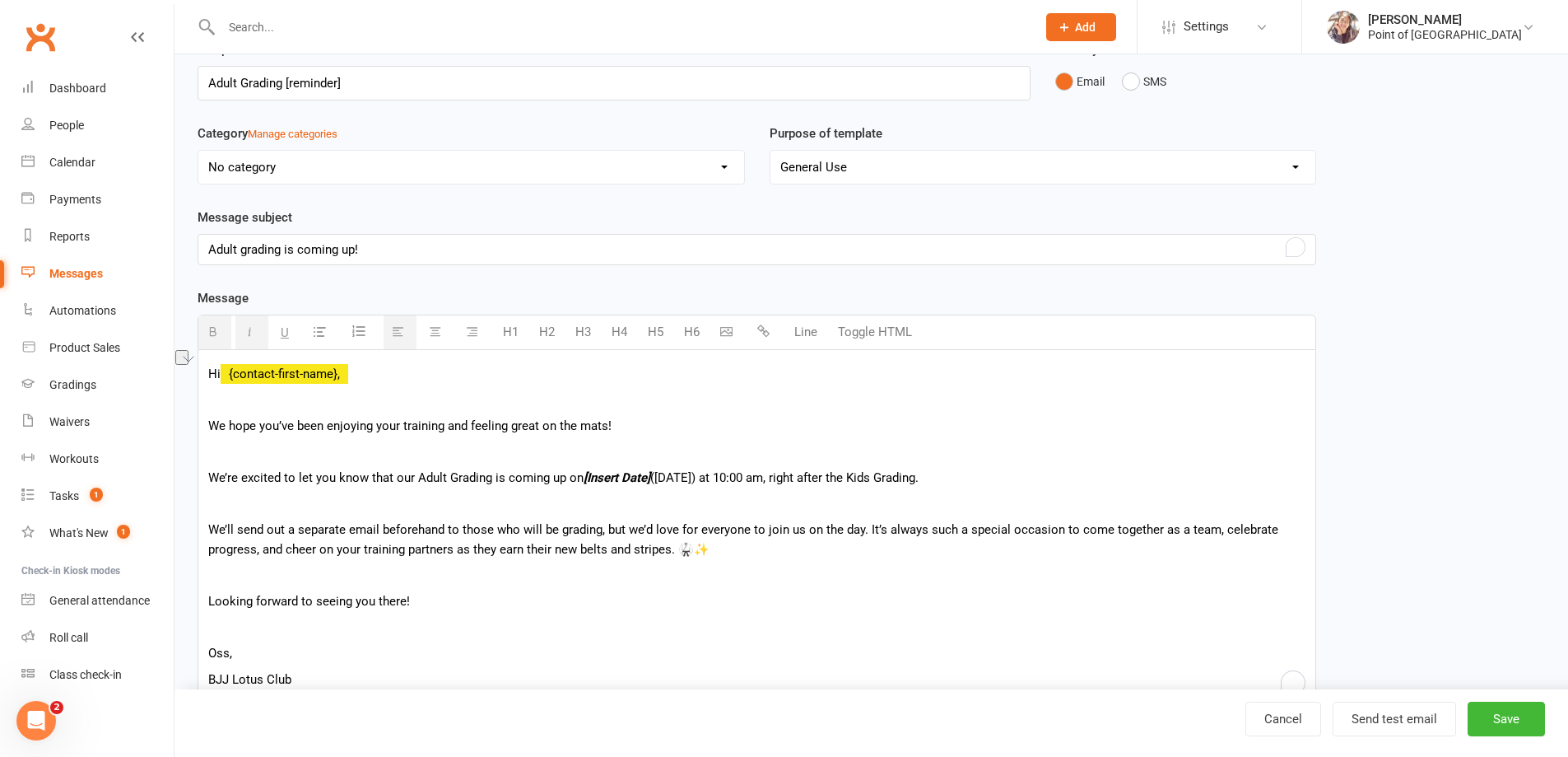
drag, startPoint x: 267, startPoint y: 328, endPoint x: 286, endPoint y: 328, distance: 19.0
click at [271, 328] on div "H1 H2 H3 H4 H5 H6 Line Toggle HTML" at bounding box center [757, 332] width 1119 height 36
click at [286, 328] on icon "button" at bounding box center [285, 331] width 8 height 12
click at [1005, 432] on p "We hope you’ve been enjoying your training and feeling great on the mats!" at bounding box center [757, 426] width 1098 height 20
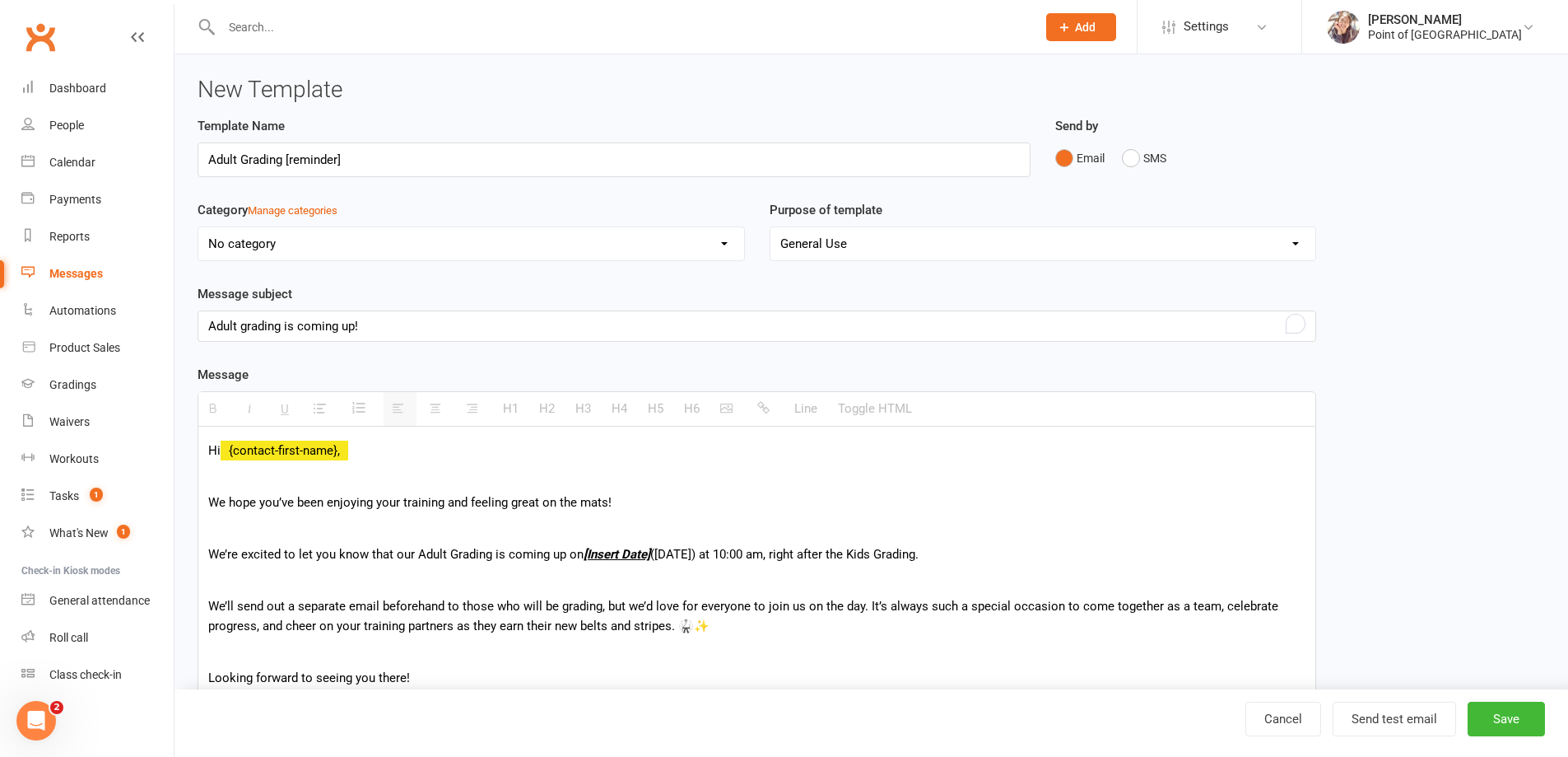
click at [376, 251] on select "No category Bookings Events Finances General Gradings Prospects Retention" at bounding box center [470, 244] width 545 height 33
select select "4"
click at [198, 227] on select "No category Bookings Events Finances General Gradings Prospects Retention" at bounding box center [470, 244] width 545 height 33
drag, startPoint x: 390, startPoint y: 323, endPoint x: 444, endPoint y: 310, distance: 55.5
click at [390, 323] on p "Adult grading is coming up!" at bounding box center [757, 326] width 1098 height 20
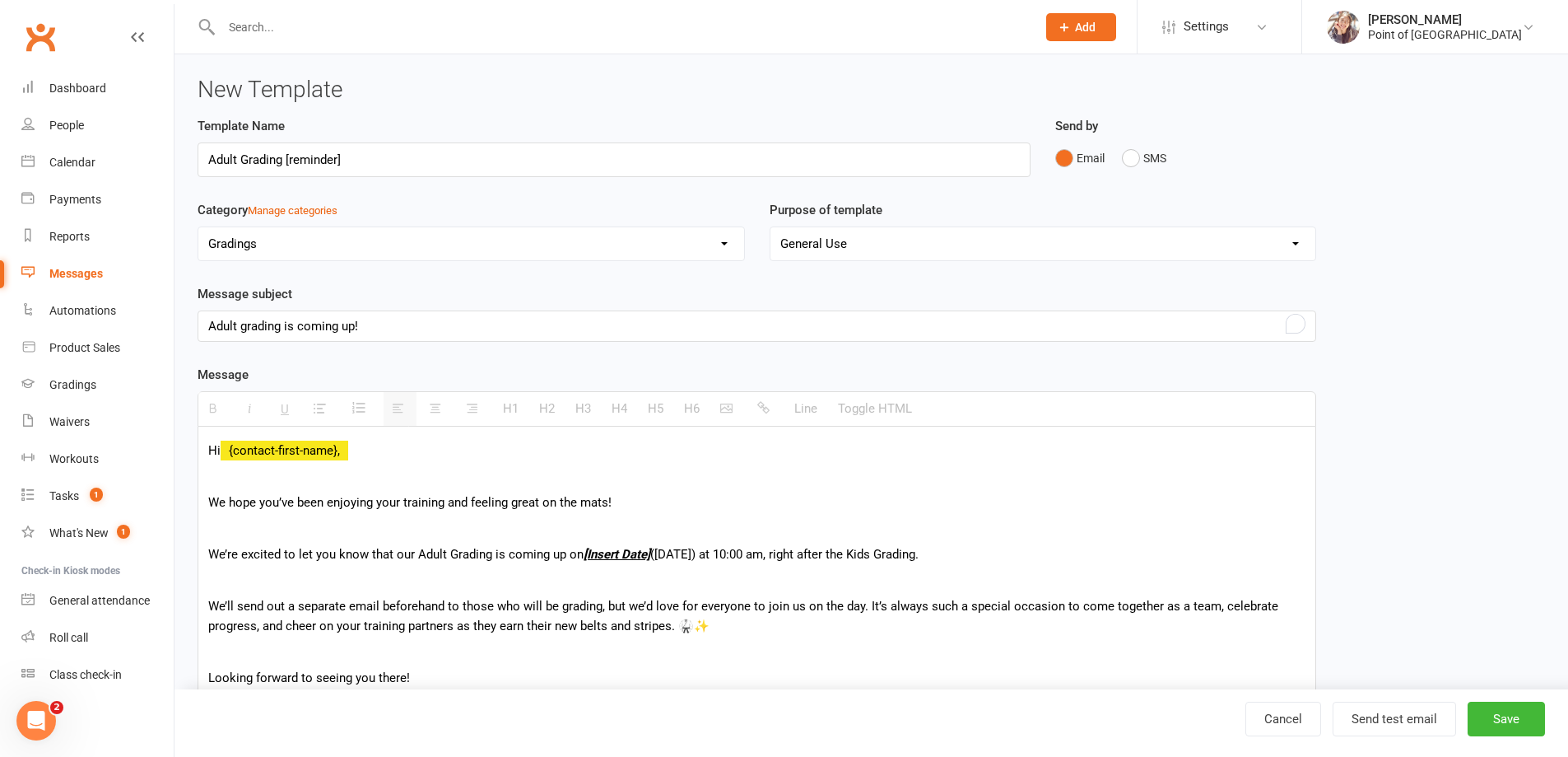
click at [525, 282] on div "Category Manage categories No category Bookings Events Finances General Grading…" at bounding box center [470, 242] width 572 height 84
click at [1502, 719] on button "Save" at bounding box center [1506, 719] width 77 height 35
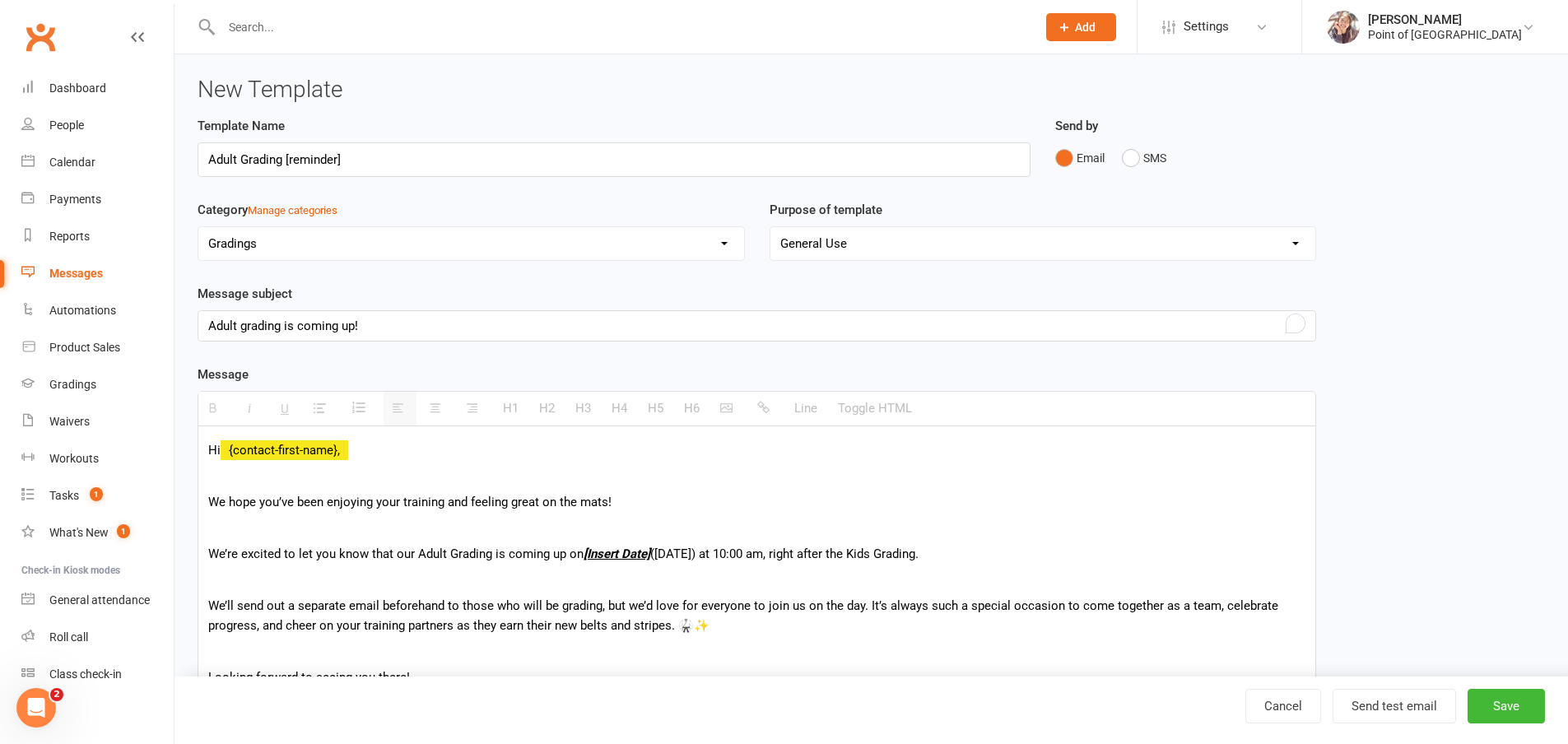
select select "grid"
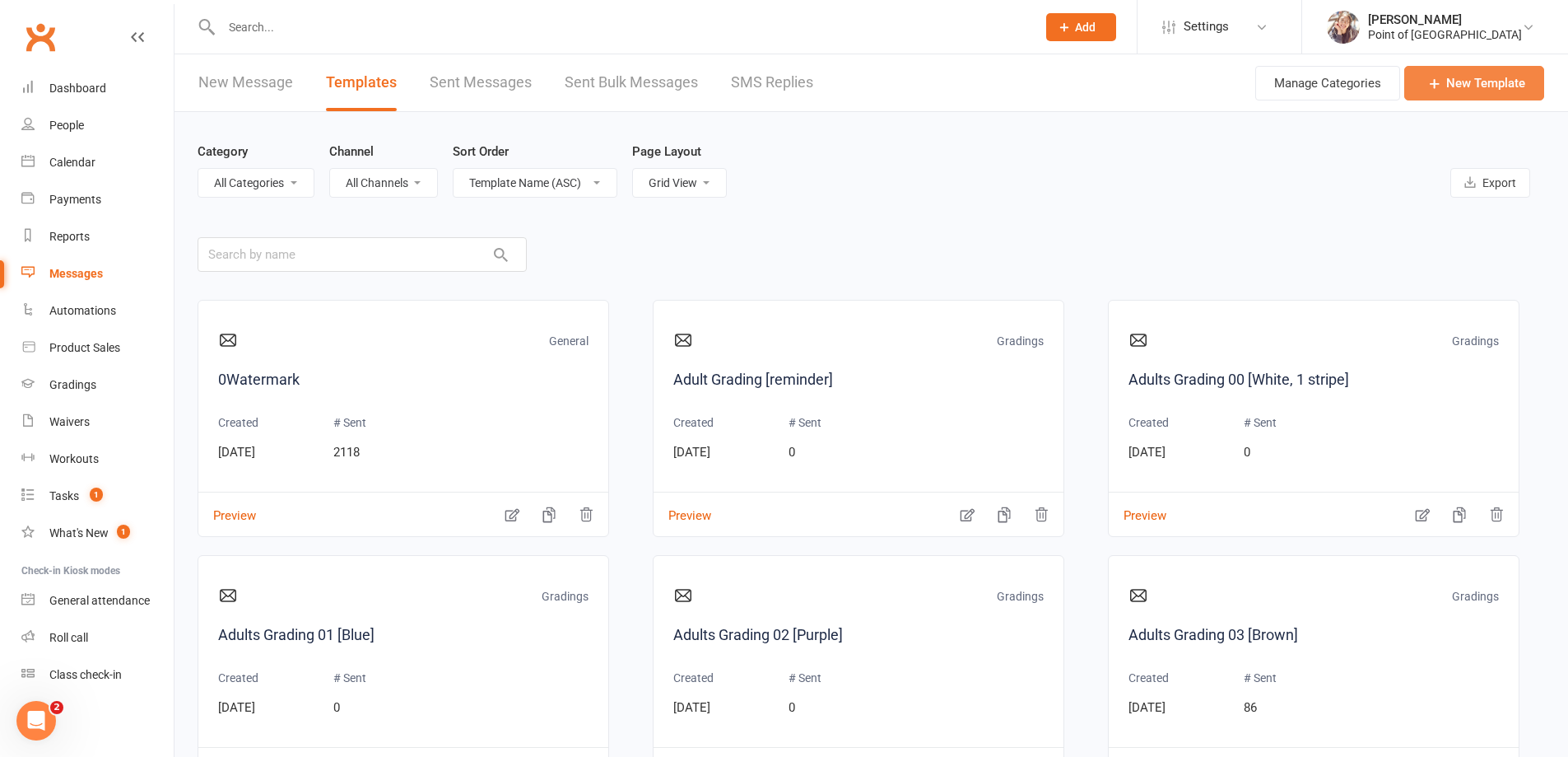
click at [1492, 76] on link "New Template" at bounding box center [1475, 83] width 140 height 35
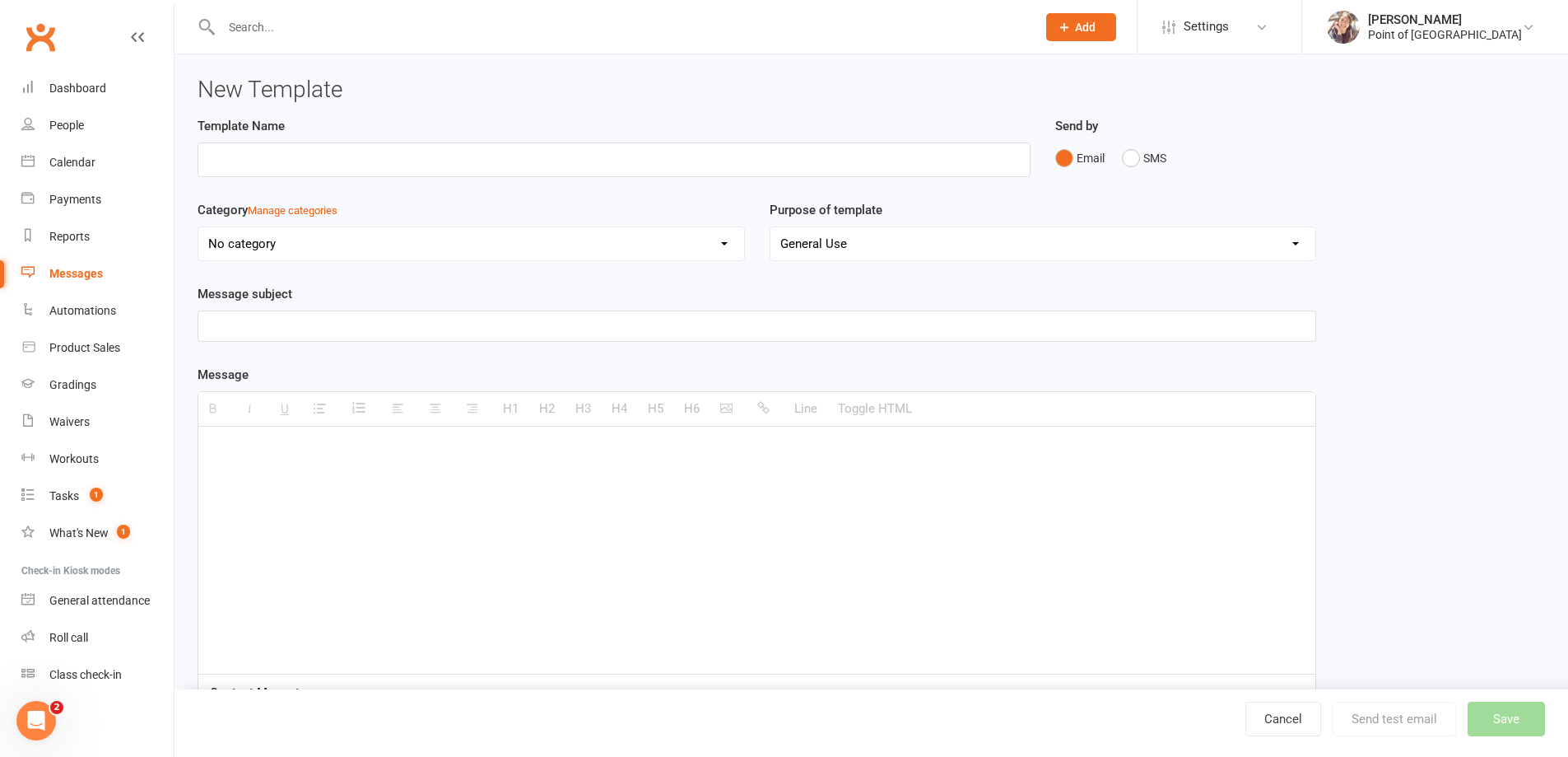
click at [325, 469] on div at bounding box center [757, 550] width 1118 height 247
paste div "To enrich screen reader interactions, please activate Accessibility in Grammarl…"
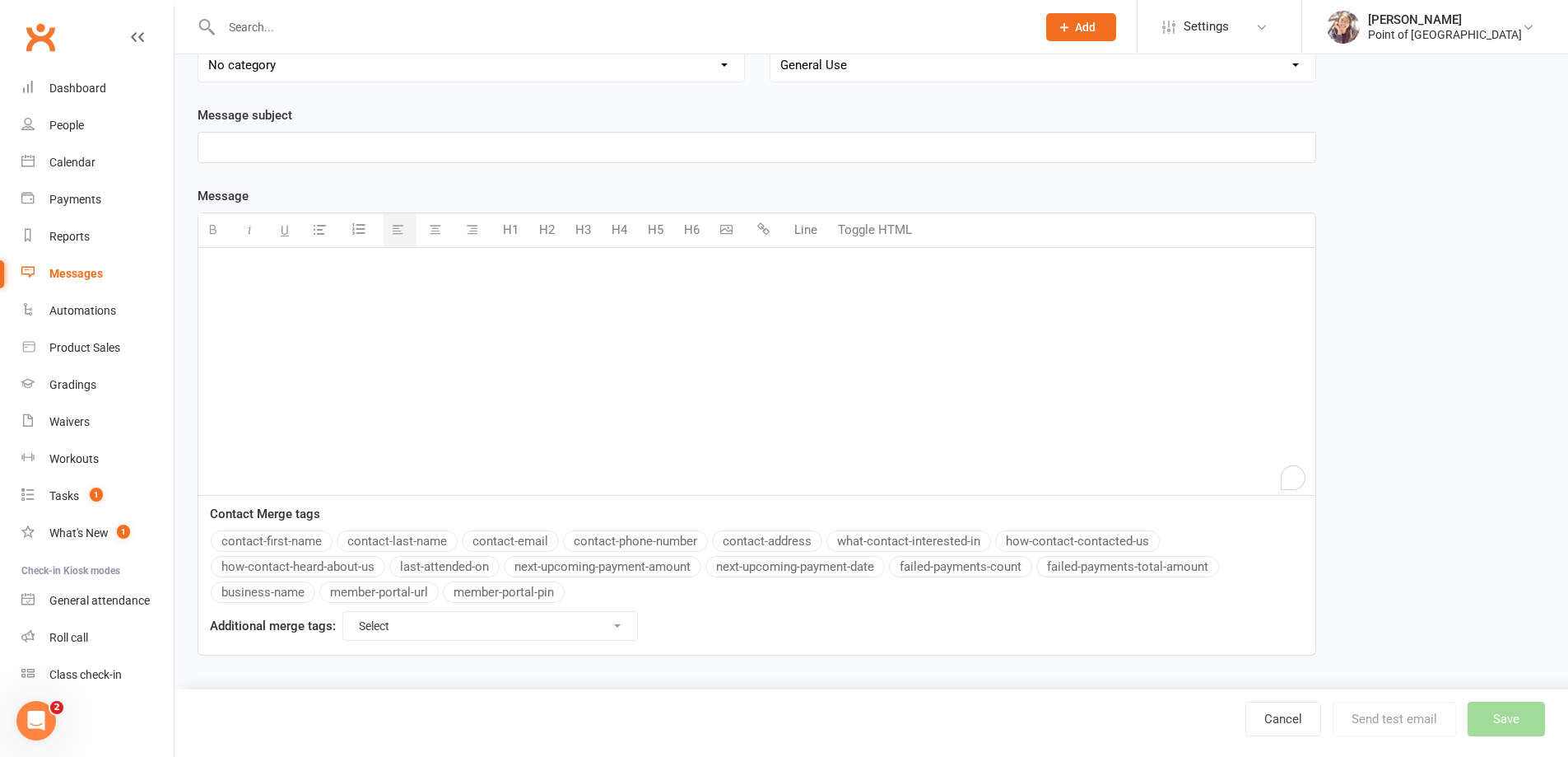
scroll to position [180, 0]
click at [291, 543] on button "contact-first-name" at bounding box center [271, 540] width 122 height 22
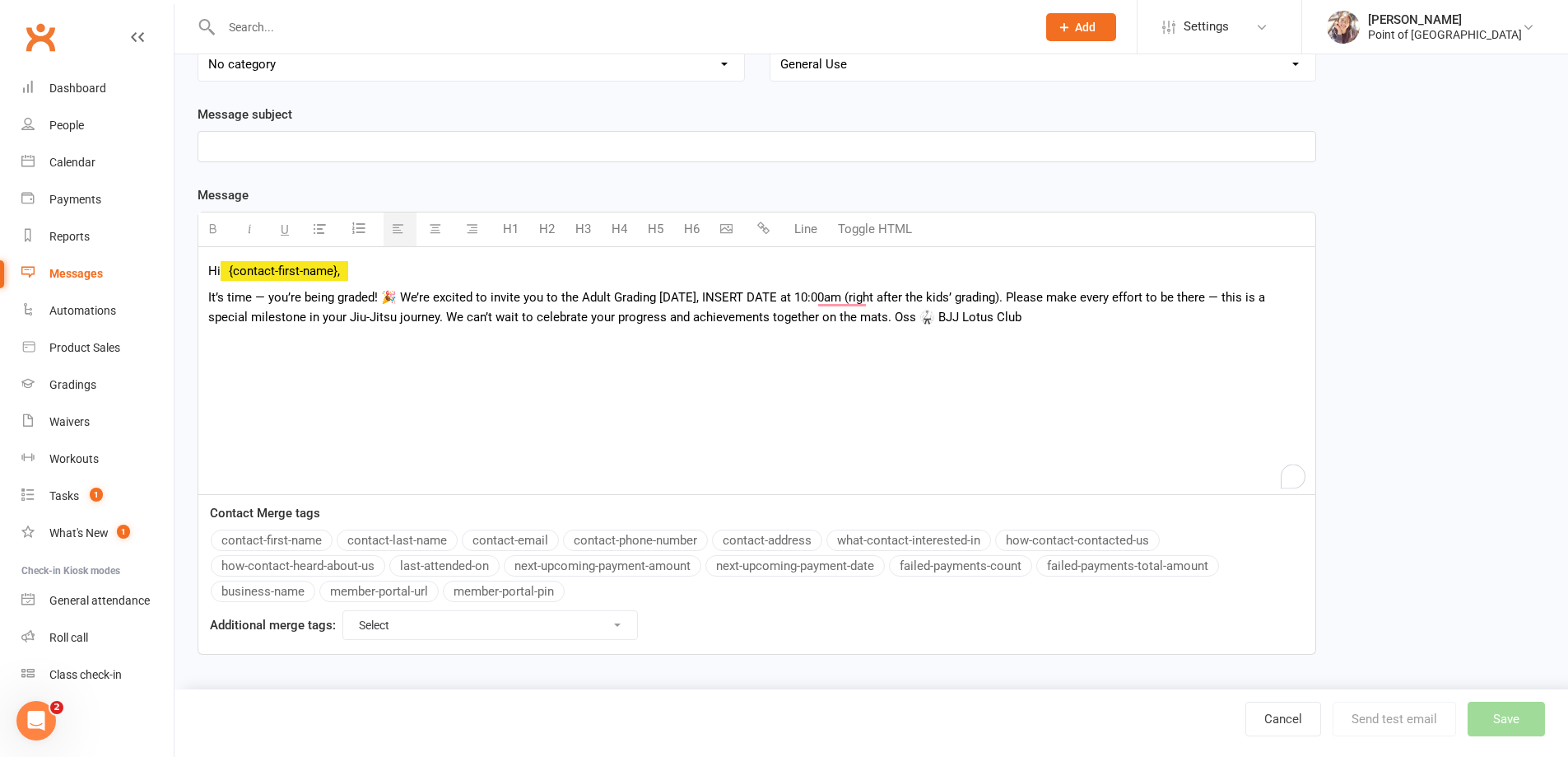
click at [400, 292] on p "It’s time — you’re being graded! 🎉 We’re excited to invite you to the Adult Gra…" at bounding box center [757, 306] width 1098 height 39
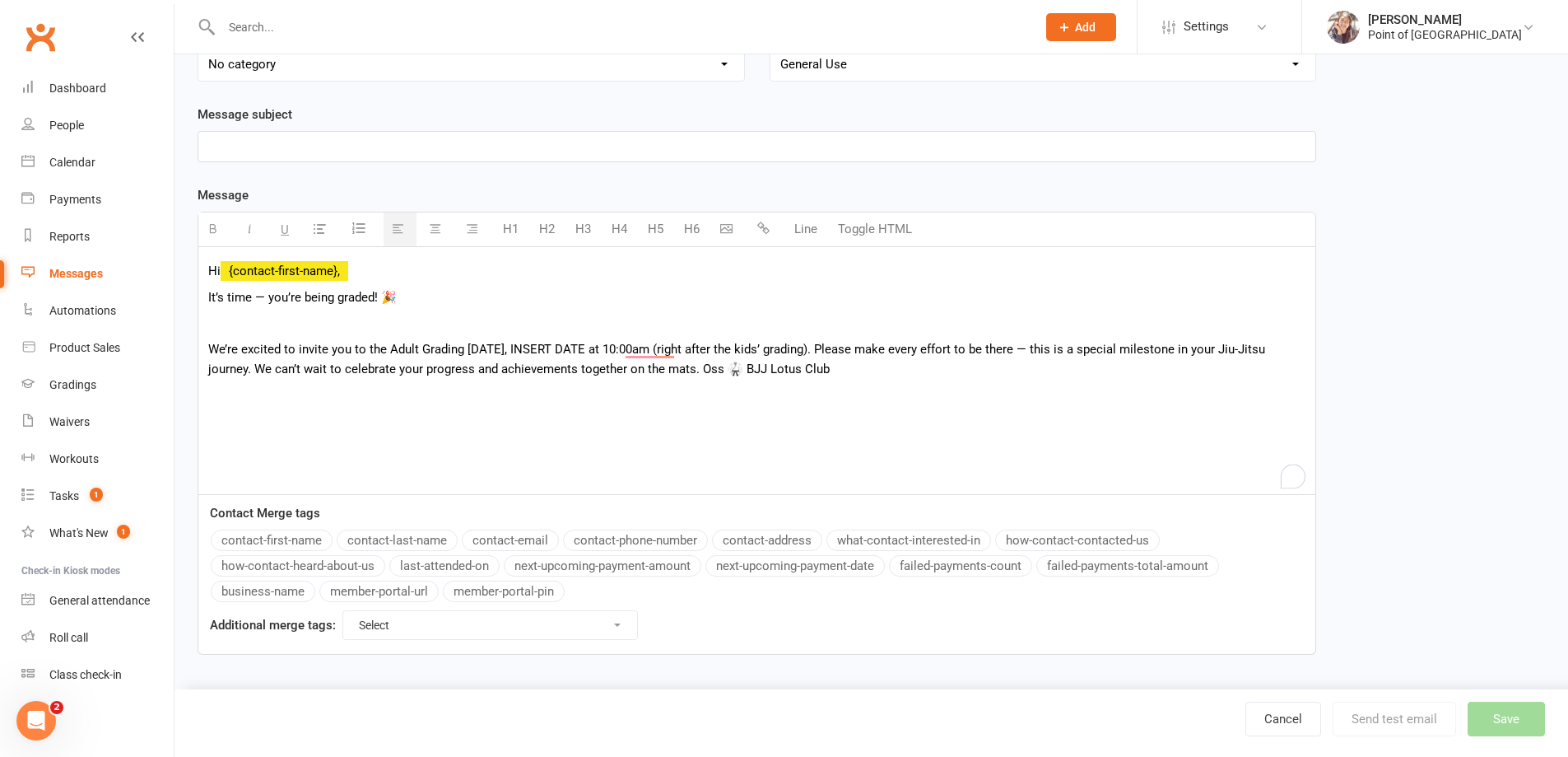
click at [375, 270] on p "Hi {contact-first-name}," at bounding box center [757, 271] width 1098 height 20
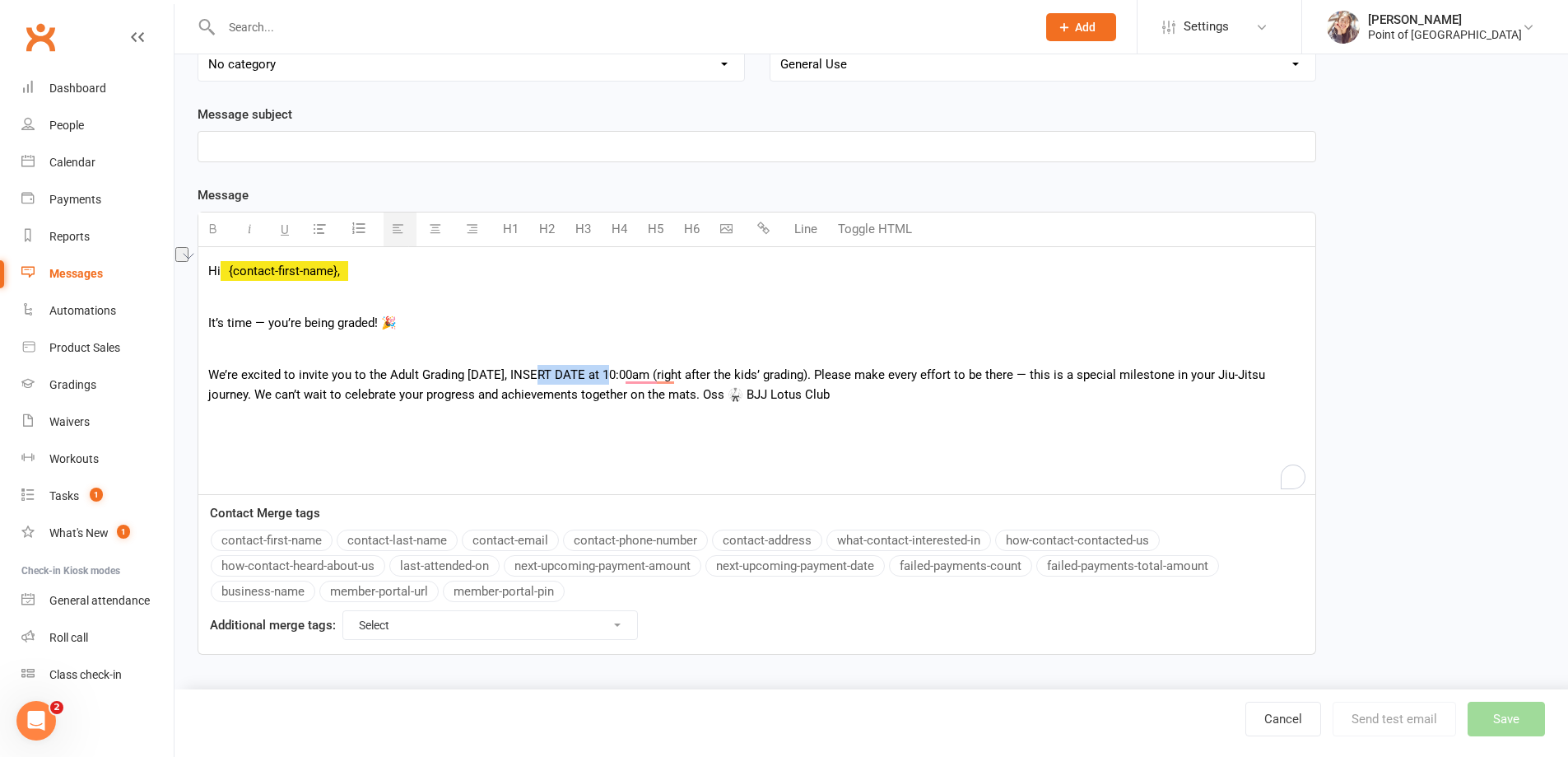
drag, startPoint x: 534, startPoint y: 376, endPoint x: 610, endPoint y: 372, distance: 76.1
click at [610, 372] on p "We’re excited to invite you to the Adult Grading on Saturday, INSERT DATE at 10…" at bounding box center [757, 384] width 1098 height 39
click at [213, 235] on button "button" at bounding box center [215, 229] width 33 height 34
click at [250, 227] on icon "button" at bounding box center [250, 228] width 12 height 12
click at [281, 225] on icon "button" at bounding box center [285, 228] width 8 height 12
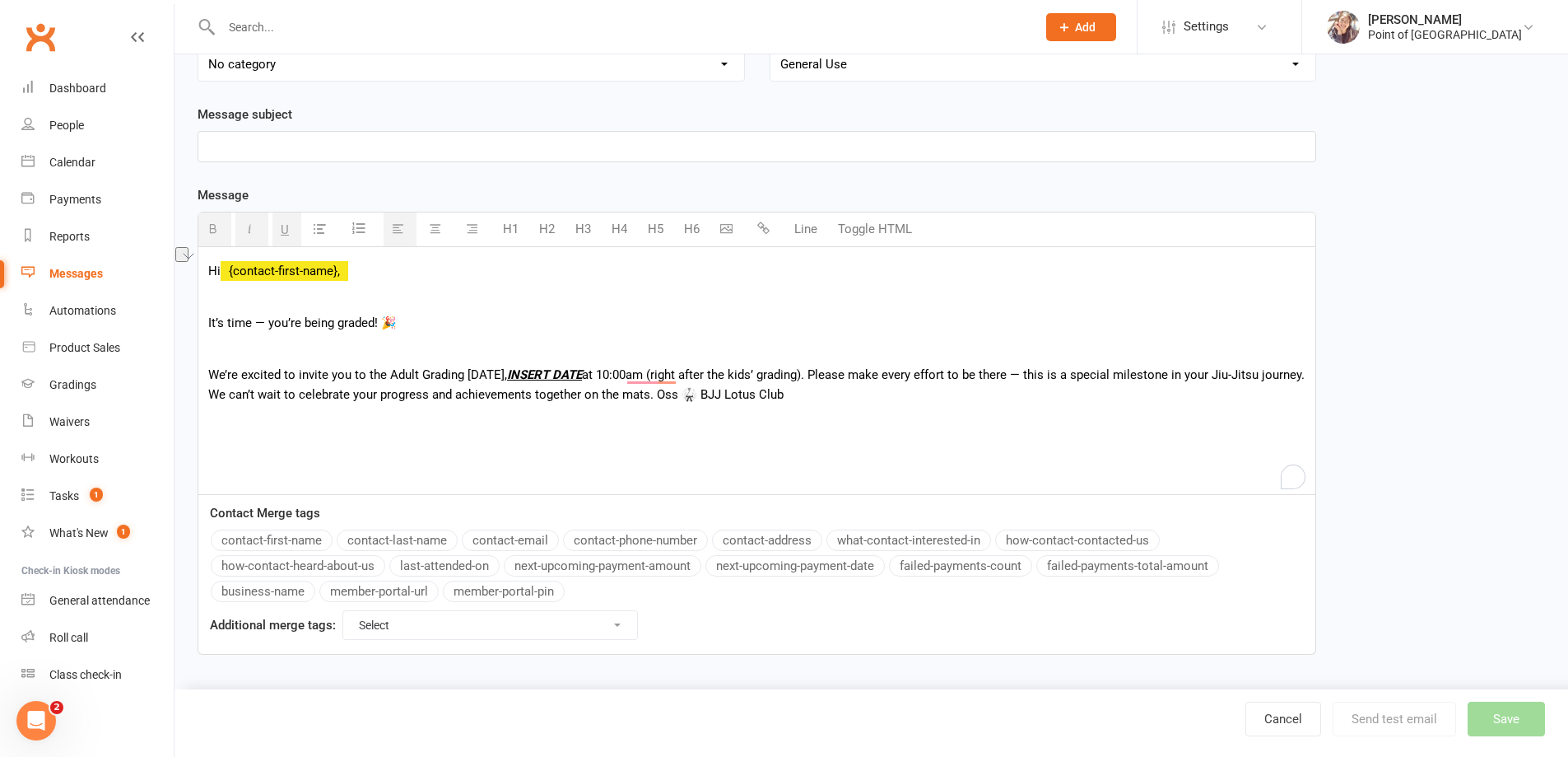
click at [842, 376] on p "We’re excited to invite you to the Adult Grading on Saturday, INSERT DATE at 10…" at bounding box center [757, 384] width 1098 height 39
click at [256, 391] on span "Please make every effort to be there — this is a special milestone in your Jiu-…" at bounding box center [754, 385] width 1093 height 35
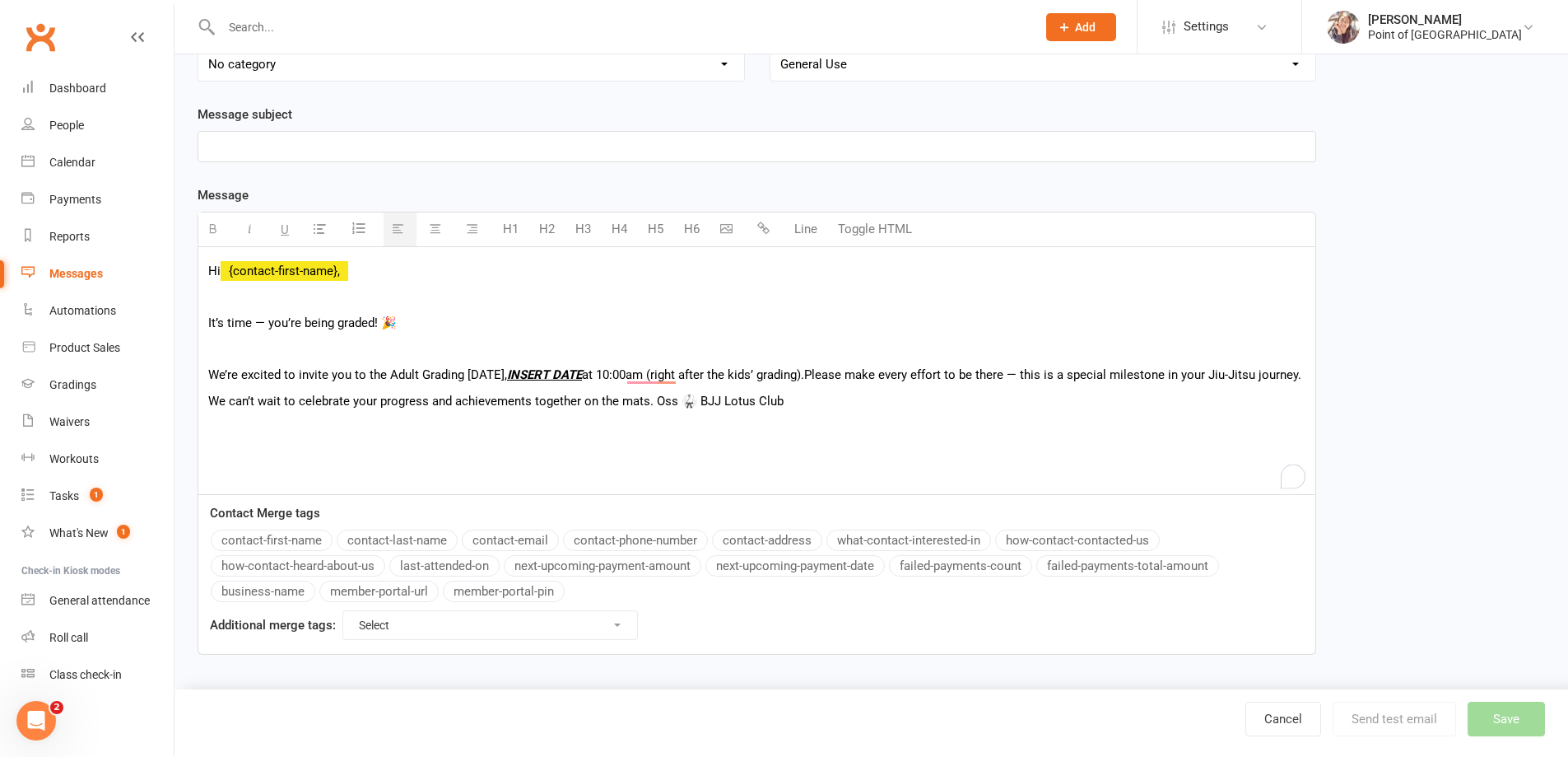
click at [655, 408] on span "We can’t wait to celebrate your progress and achievements together on the mats.…" at bounding box center [495, 401] width 575 height 15
click at [253, 461] on span "Oss 🥋 BJJ Lotus Club" at bounding box center [271, 453] width 127 height 15
click at [295, 385] on p "We’re excited to invite you to the Adult Grading on Saturday, INSERT DATE at 10…" at bounding box center [757, 375] width 1098 height 20
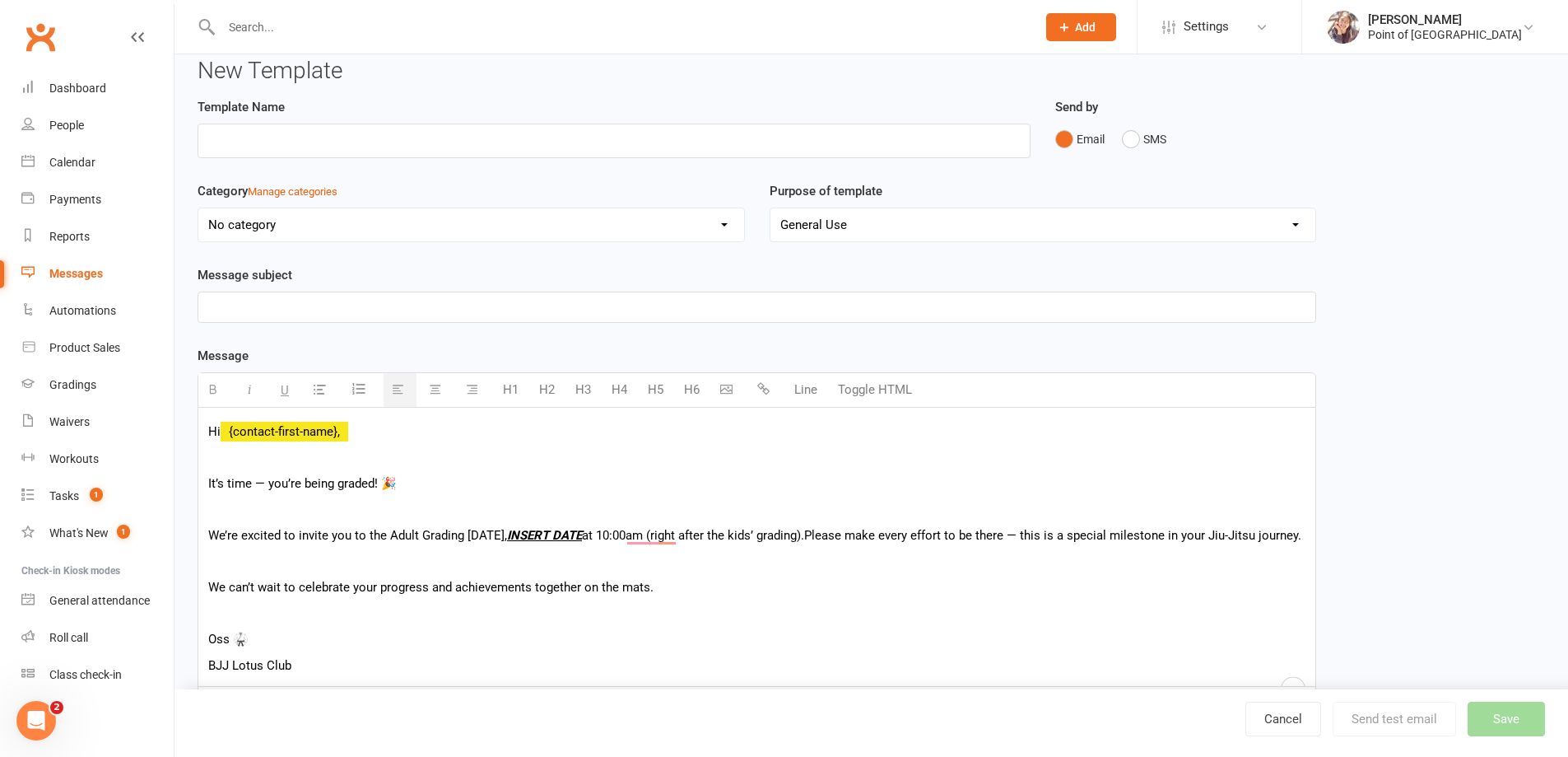
scroll to position [15, 0]
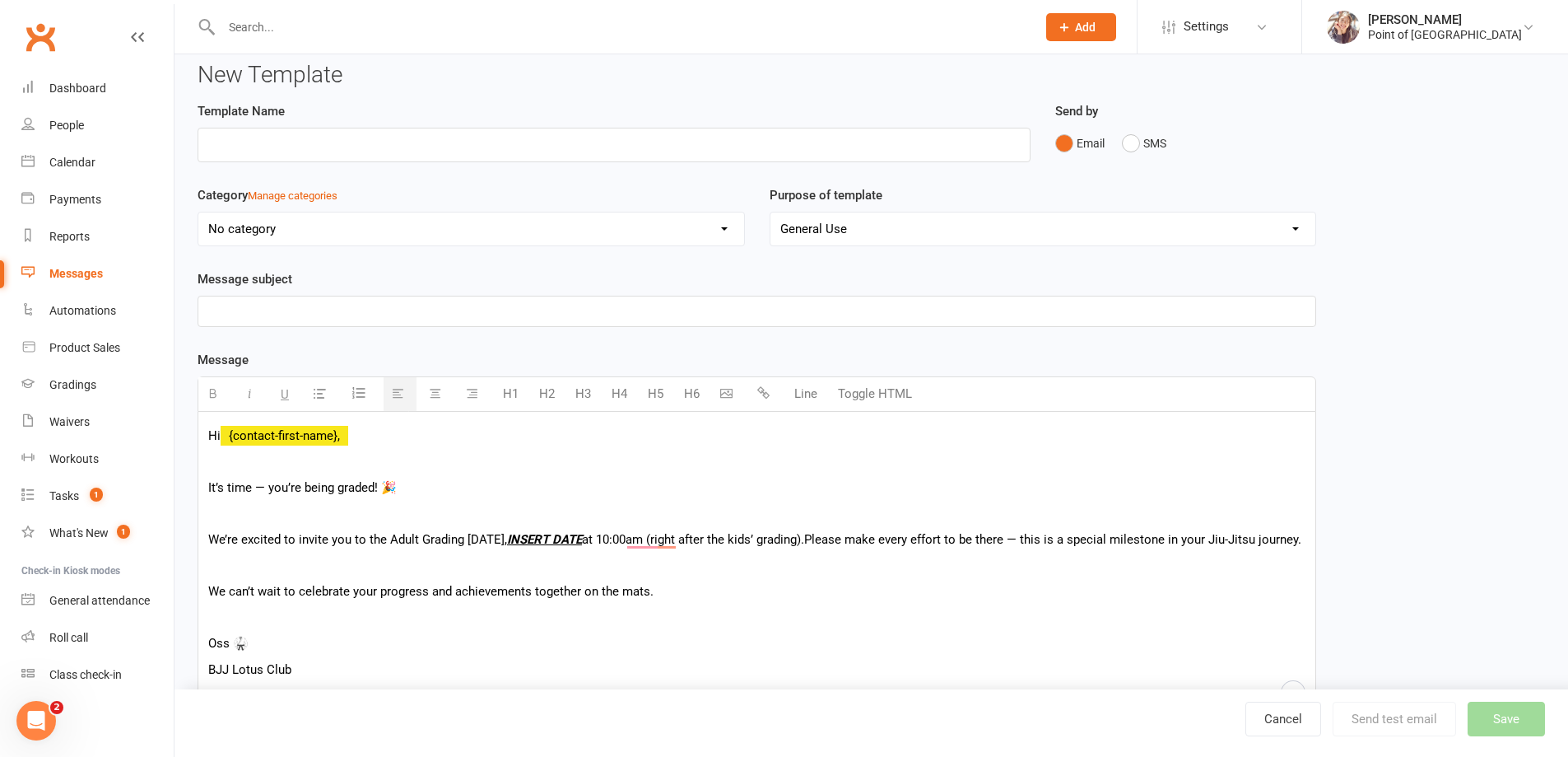
click at [397, 308] on p at bounding box center [757, 311] width 1098 height 20
paste div
drag, startPoint x: 376, startPoint y: 311, endPoint x: 443, endPoint y: 312, distance: 67.0
click at [443, 312] on p "Your Adult Grading – [DATE]" at bounding box center [757, 311] width 1098 height 20
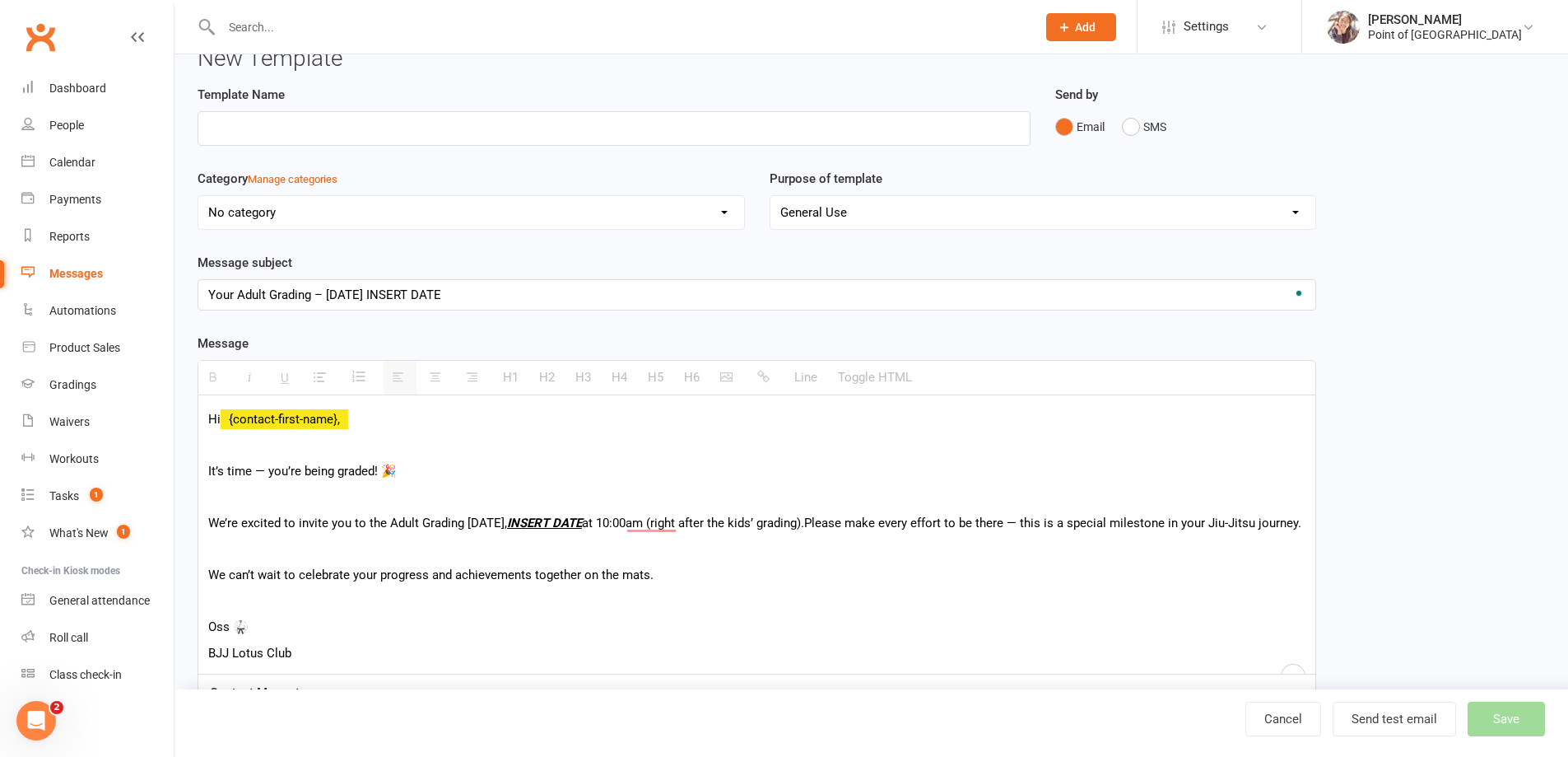
scroll to position [36, 0]
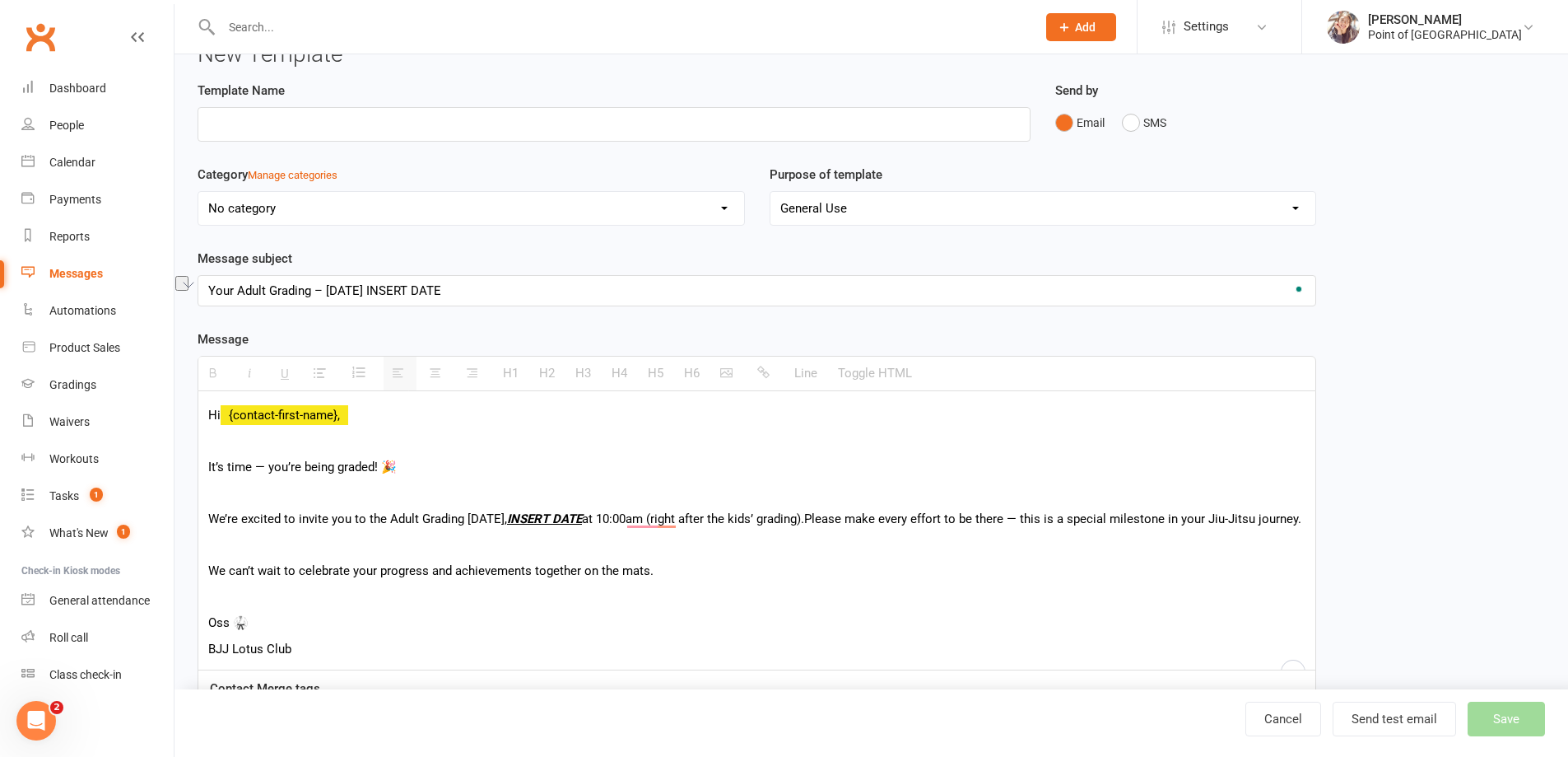
drag, startPoint x: 456, startPoint y: 295, endPoint x: 391, endPoint y: 284, distance: 65.9
click at [376, 290] on p "Your Adult Grading – Saturday INSERT DATE" at bounding box center [757, 291] width 1098 height 20
drag, startPoint x: 400, startPoint y: 284, endPoint x: 378, endPoint y: 296, distance: 25.1
click at [380, 296] on p "Your Adult Grading – Saturday INSERT DATE" at bounding box center [757, 291] width 1098 height 20
click at [380, 286] on p "Your Adult Grading – Saturday INSERT DATE" at bounding box center [757, 291] width 1098 height 20
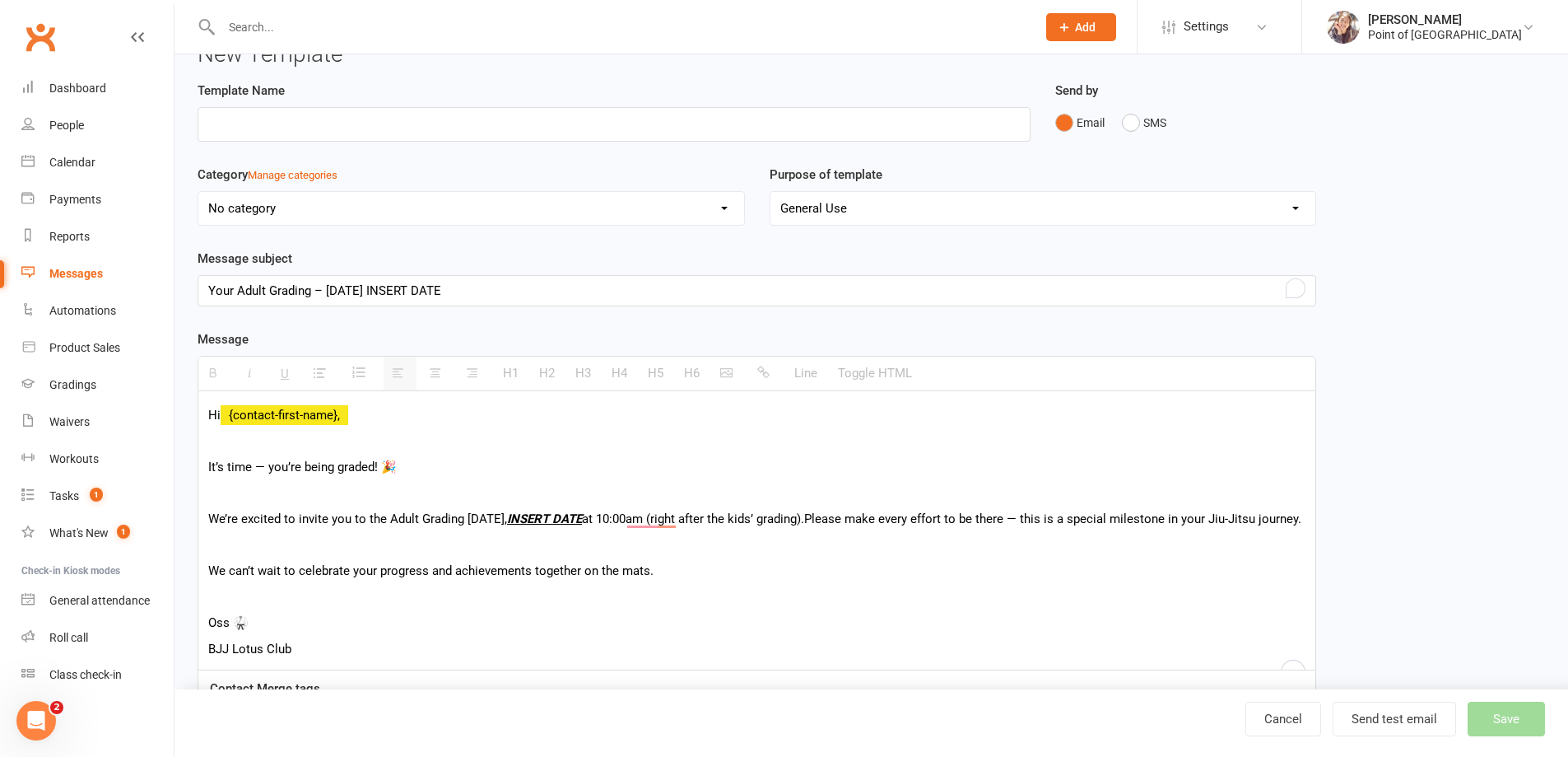
click at [376, 287] on p "Your Adult Grading – Saturday INSERT DATE" at bounding box center [757, 291] width 1098 height 20
click at [463, 282] on p "Your Adult Grading – Saturday [INSERT DATE" at bounding box center [757, 291] width 1098 height 20
click at [645, 457] on p "It’s time — you’re being graded! 🎉" at bounding box center [757, 467] width 1098 height 20
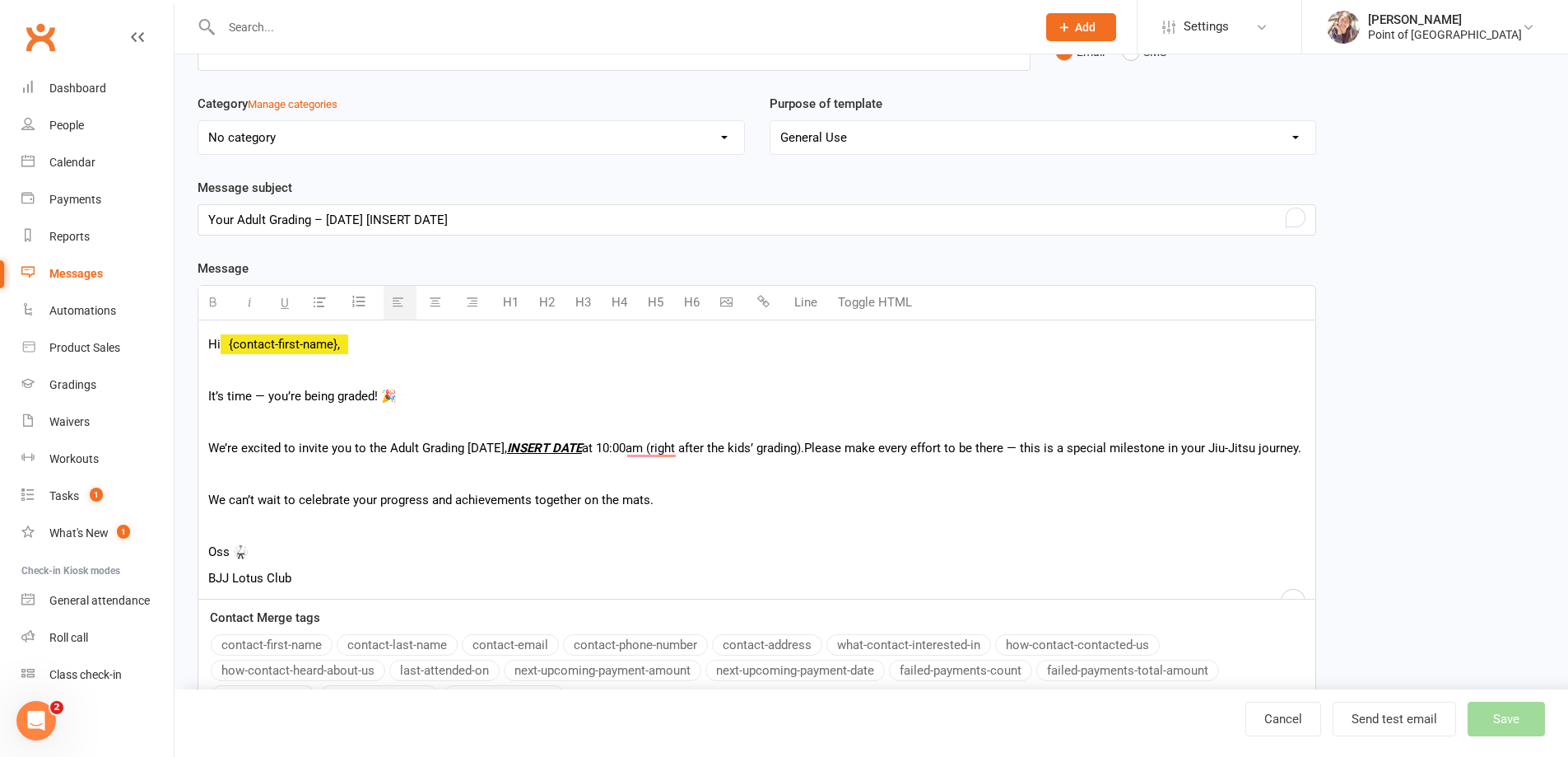
scroll to position [0, 0]
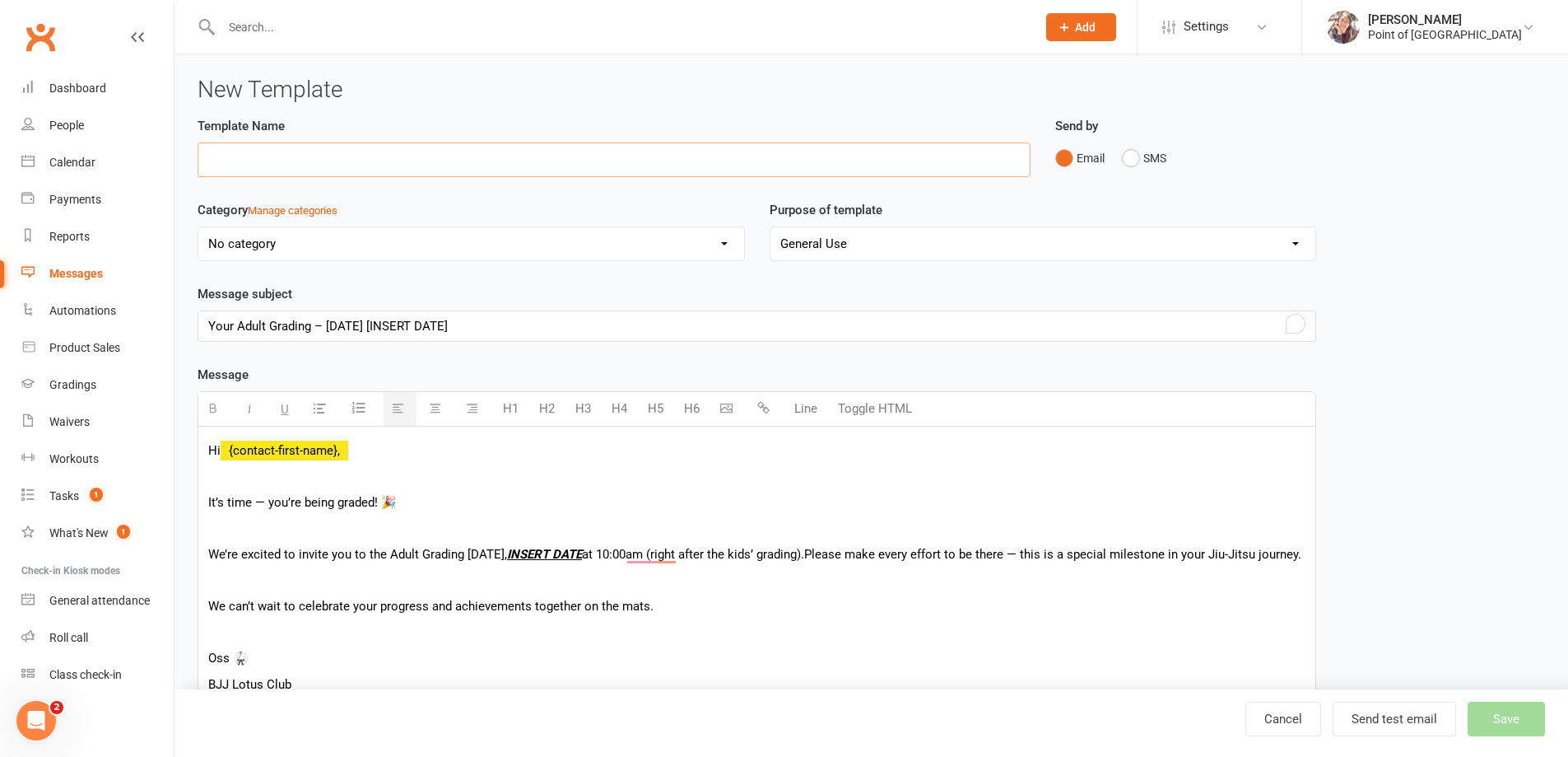
click at [406, 165] on input at bounding box center [614, 160] width 834 height 35
drag, startPoint x: 391, startPoint y: 156, endPoint x: 289, endPoint y: 162, distance: 102.2
click at [289, 162] on input "Adult Grading [those who is" at bounding box center [614, 160] width 834 height 35
paste input "will be grading"
type input "Adult Grading [those who will be grading]"
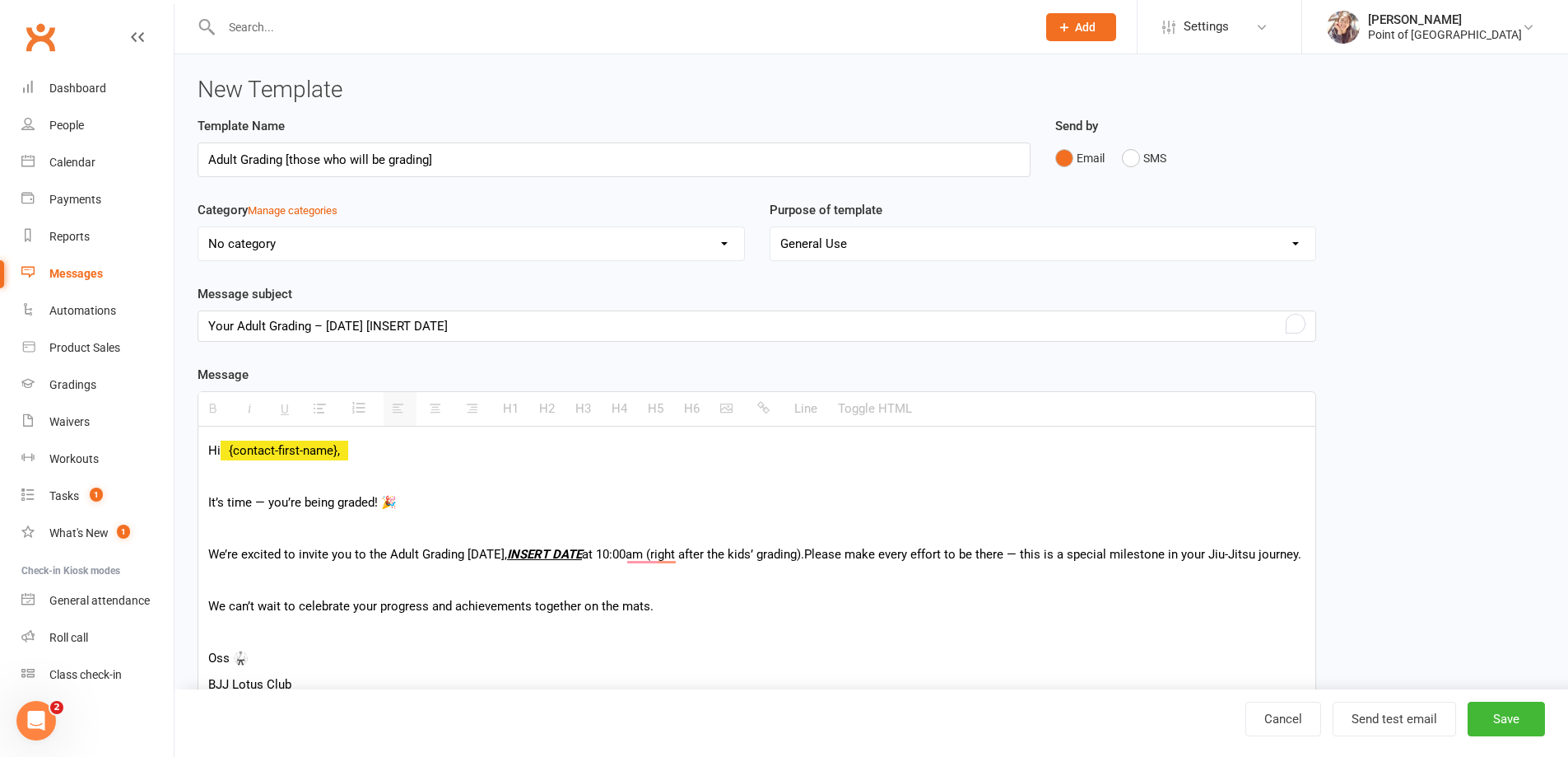
click at [319, 254] on select "No category Bookings Events Finances General Gradings Prospects Retention" at bounding box center [470, 244] width 545 height 33
select select "4"
click at [198, 227] on select "No category Bookings Events Finances General Gradings Prospects Retention" at bounding box center [470, 244] width 545 height 33
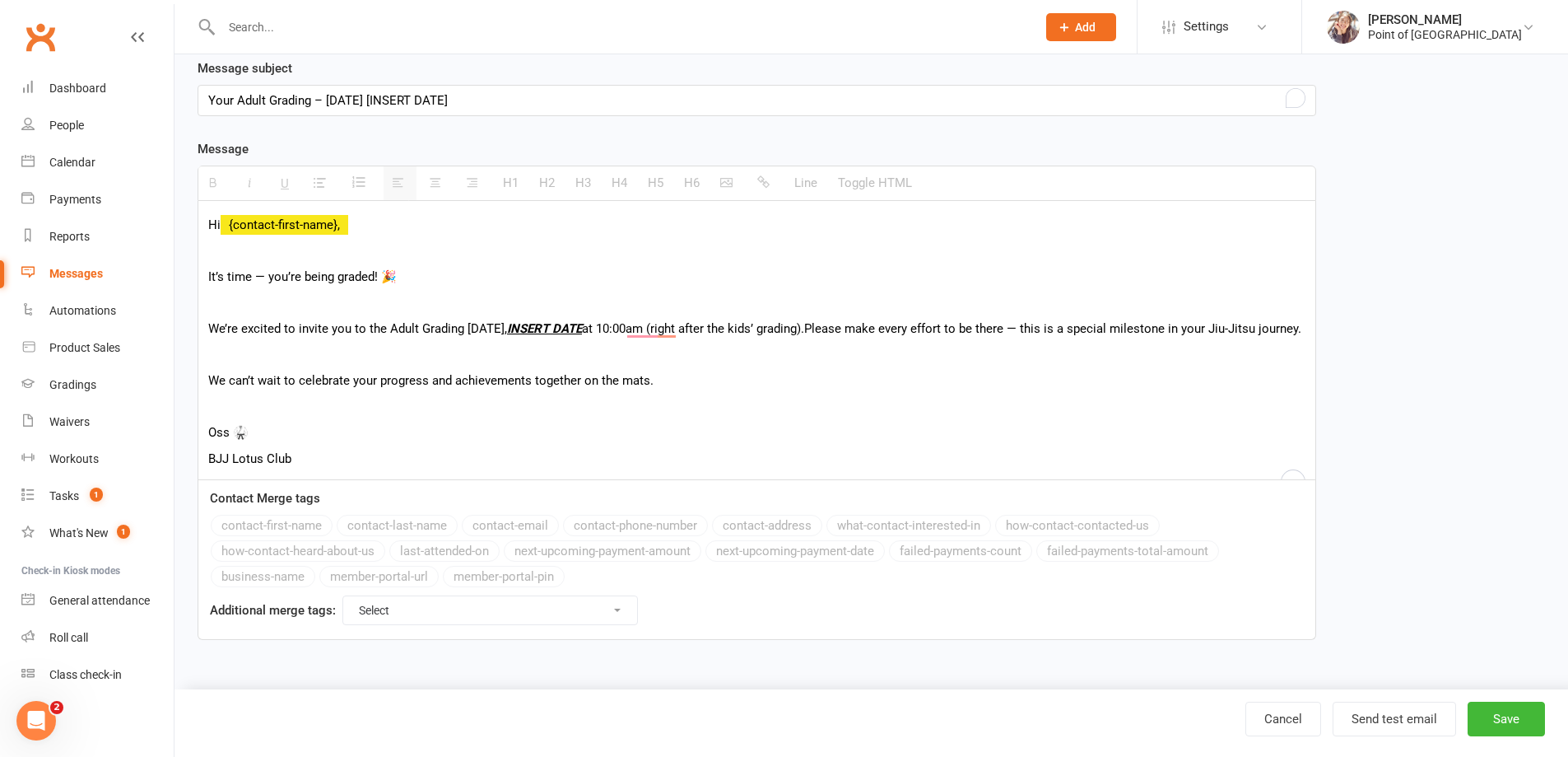
scroll to position [232, 0]
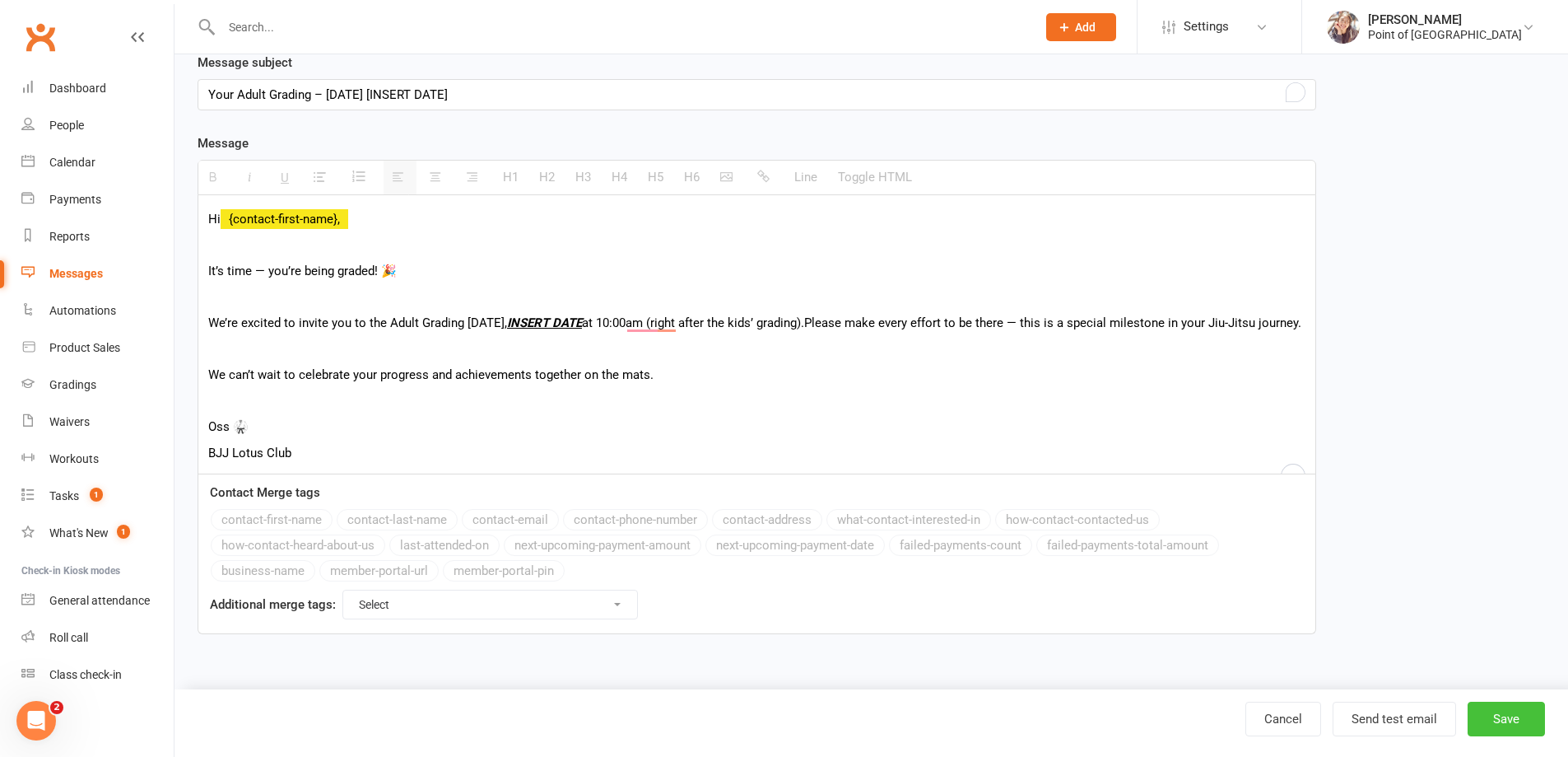
click at [1486, 720] on button "Save" at bounding box center [1506, 719] width 77 height 35
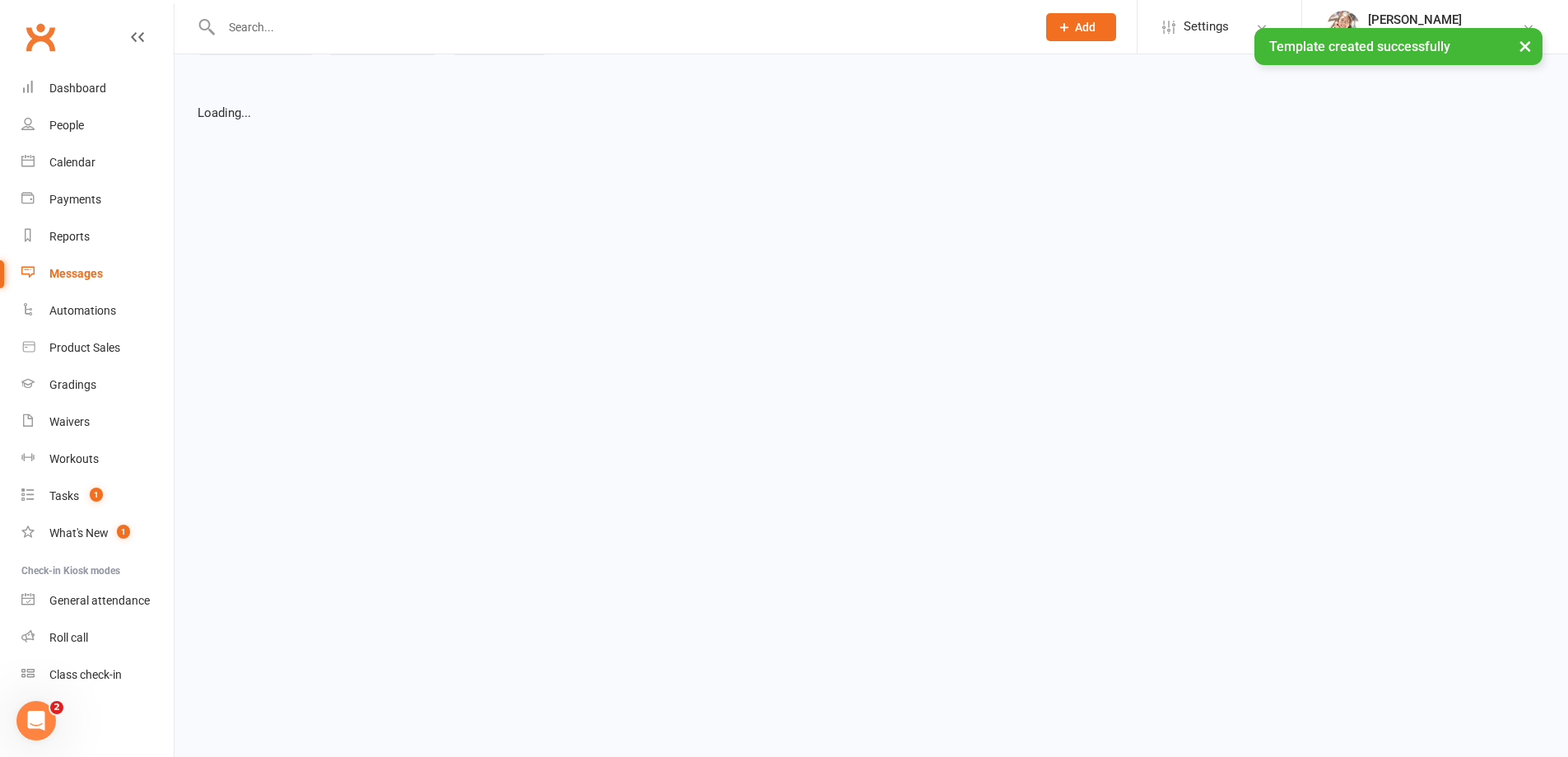
select select "grid"
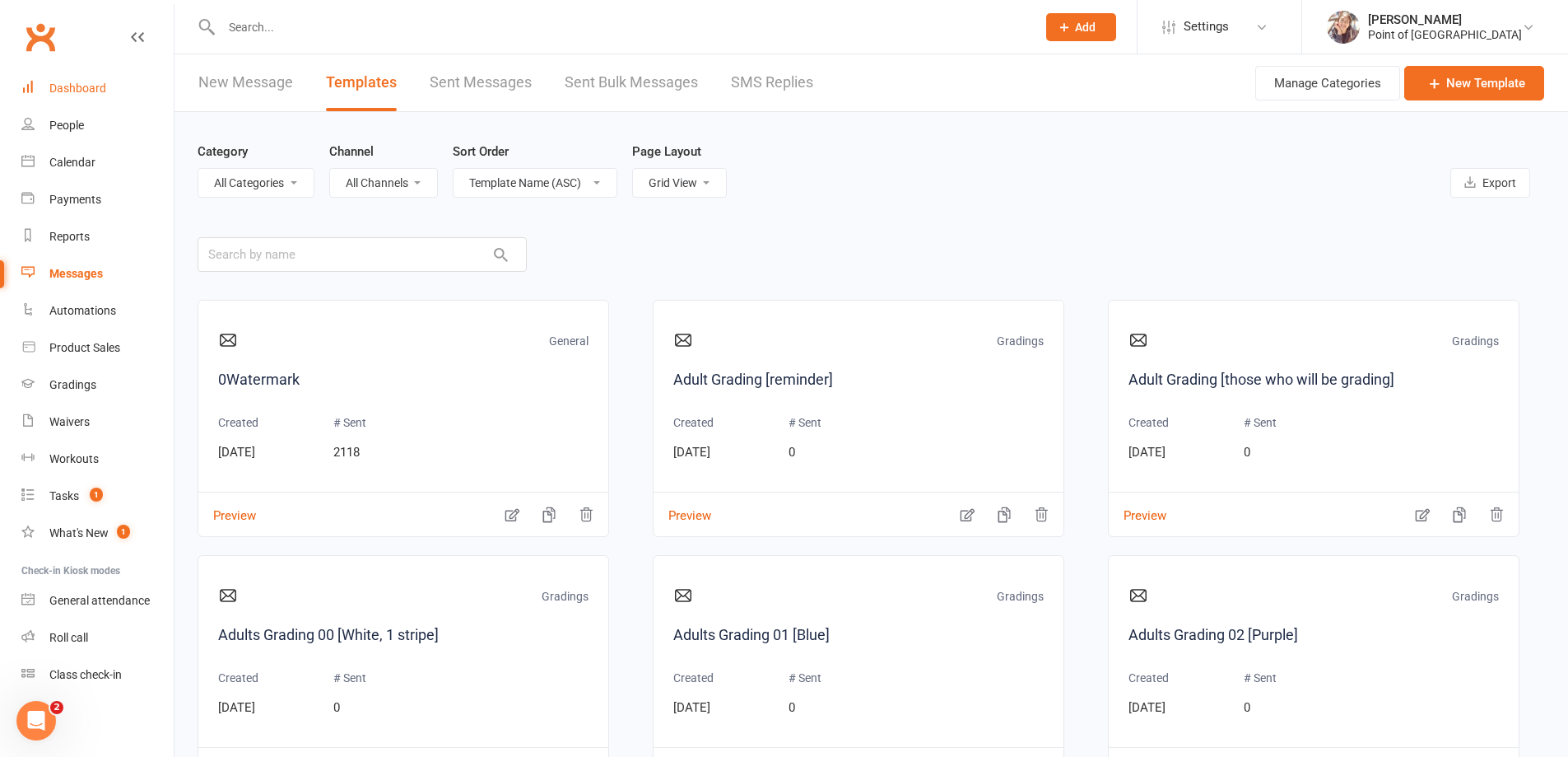
click at [109, 100] on link "Dashboard" at bounding box center [97, 88] width 152 height 37
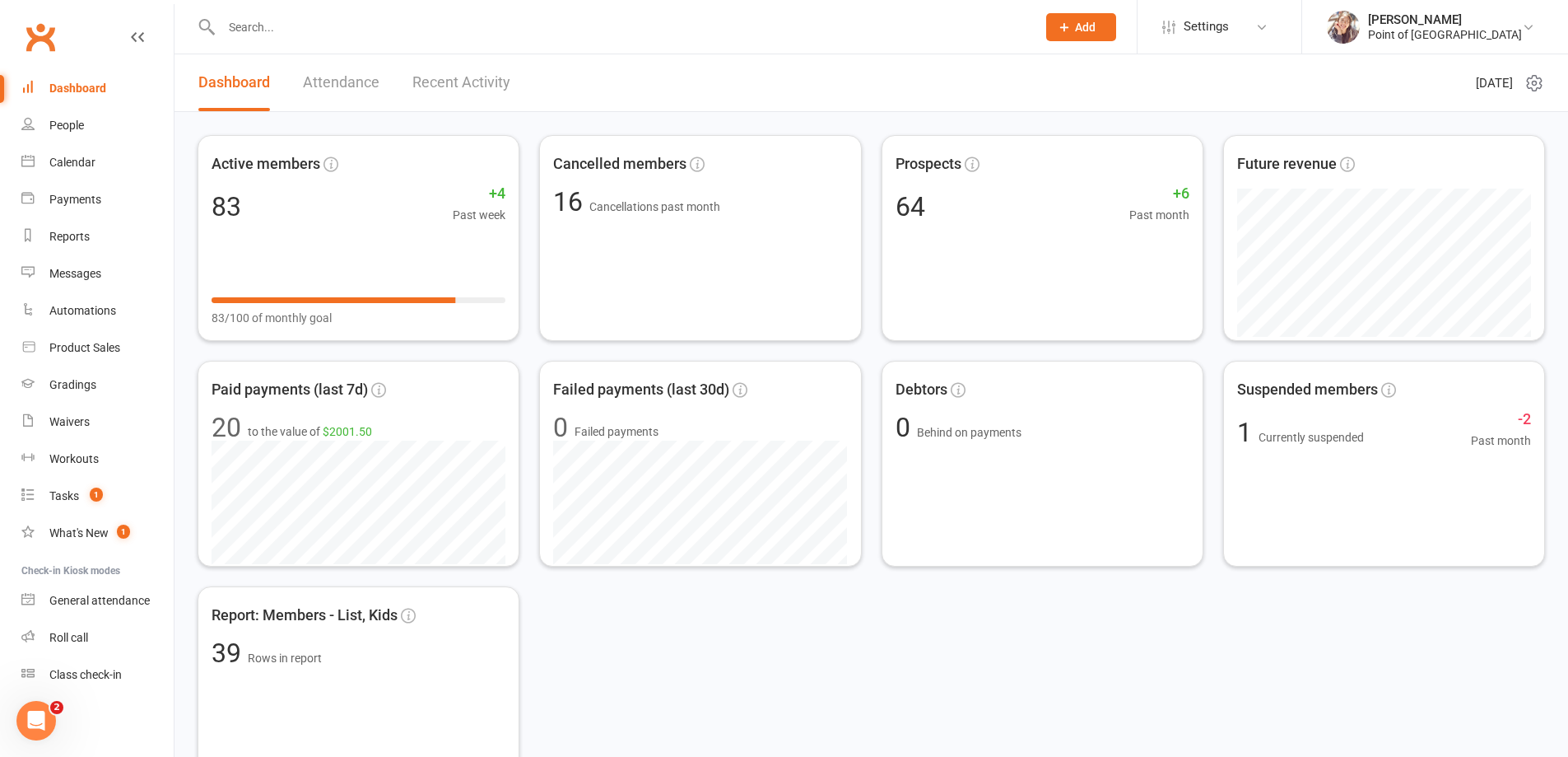
click at [326, 31] on input "text" at bounding box center [620, 27] width 809 height 23
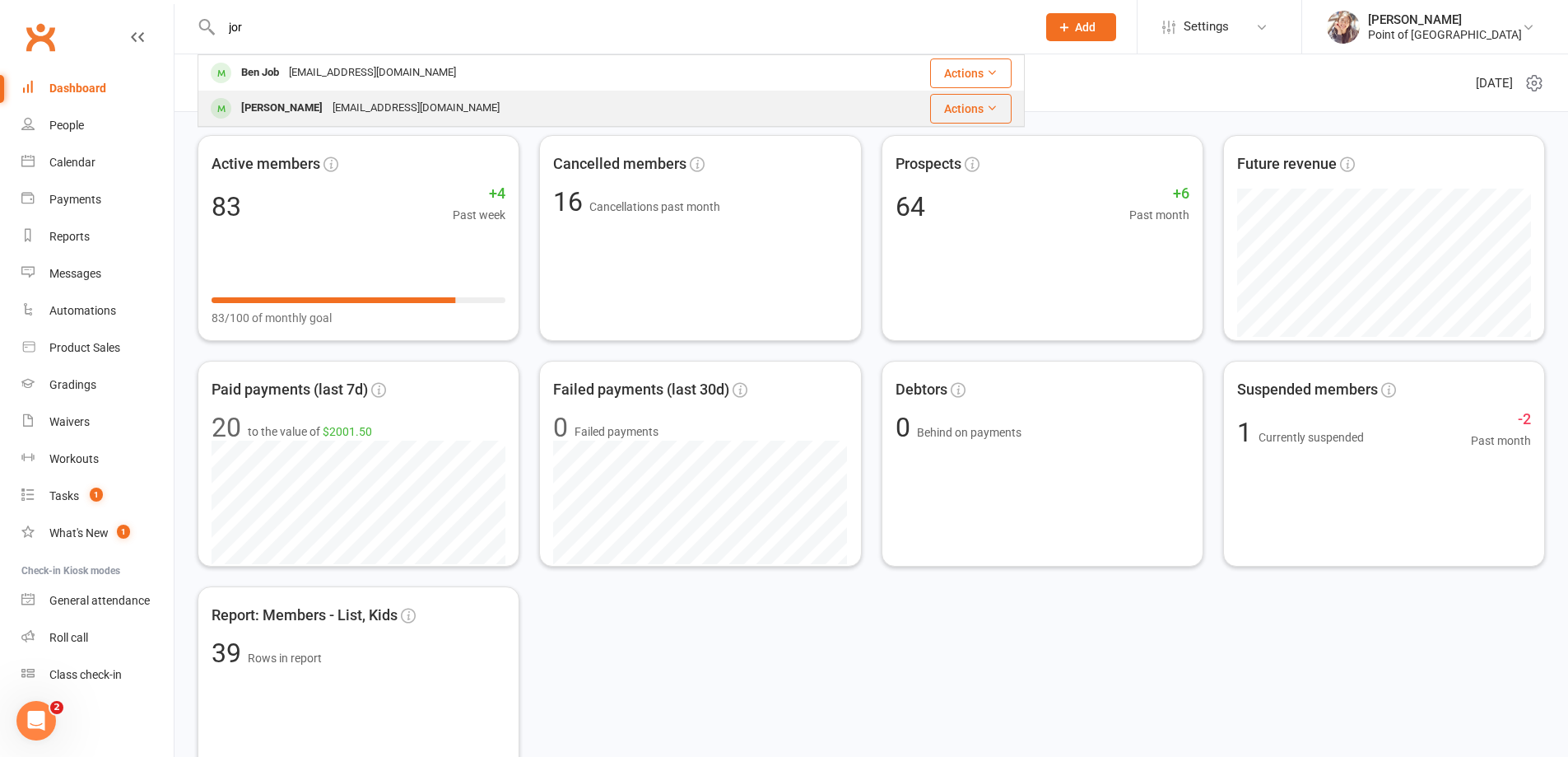
type input "jor"
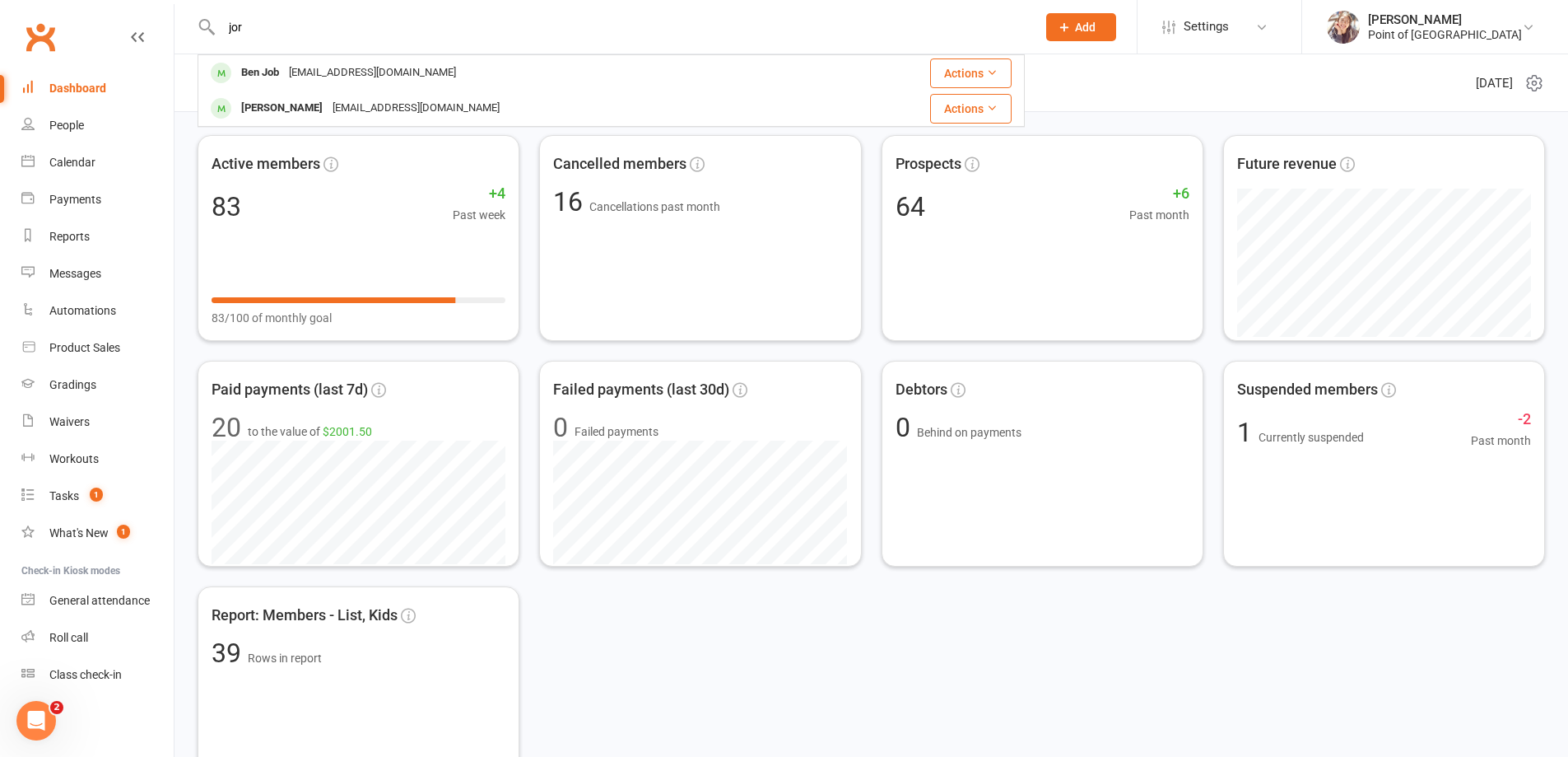
click at [345, 112] on div "shanewoodpt@hotmail.com" at bounding box center [416, 108] width 177 height 24
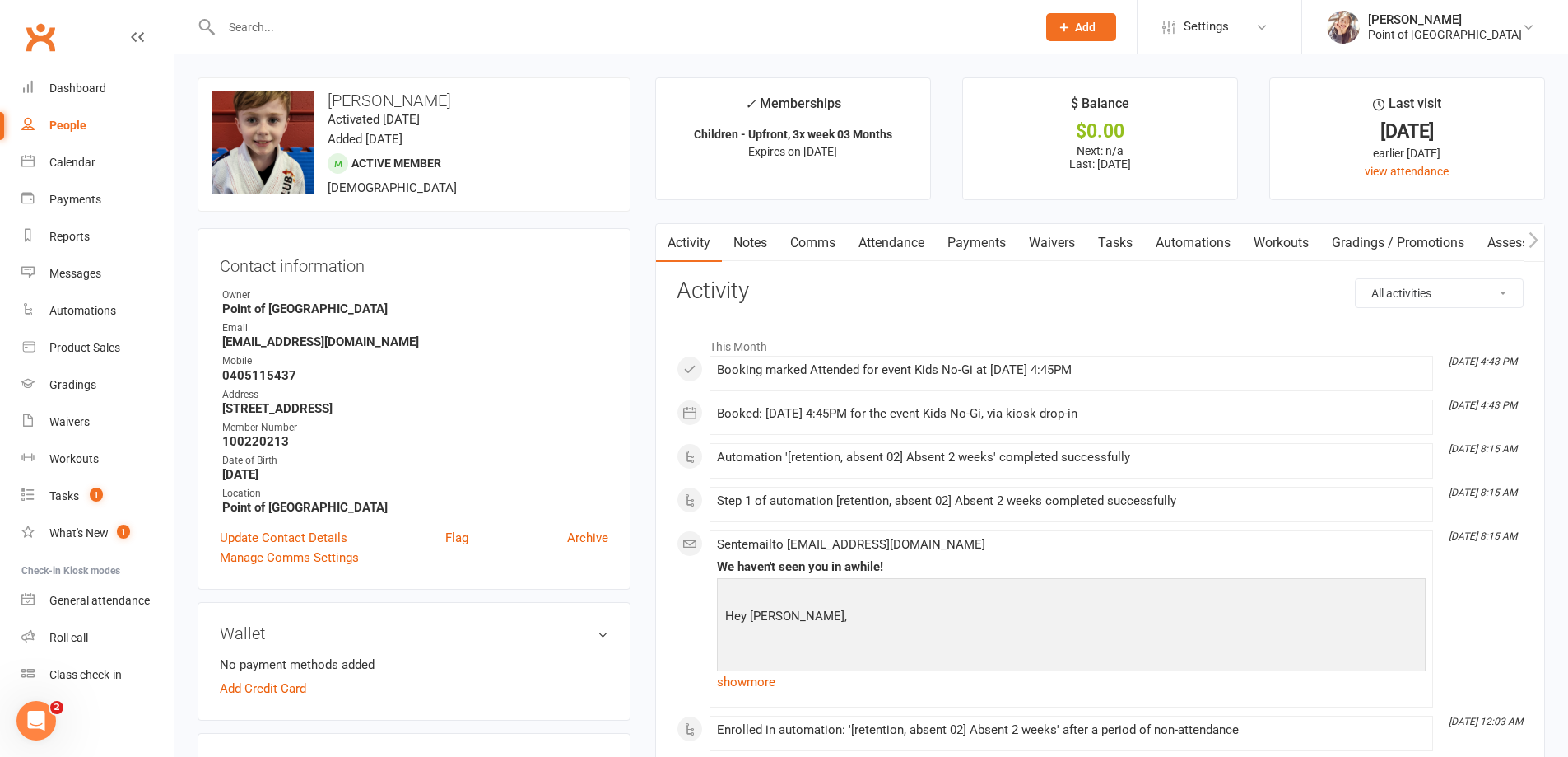
click at [326, 27] on input "text" at bounding box center [620, 27] width 809 height 23
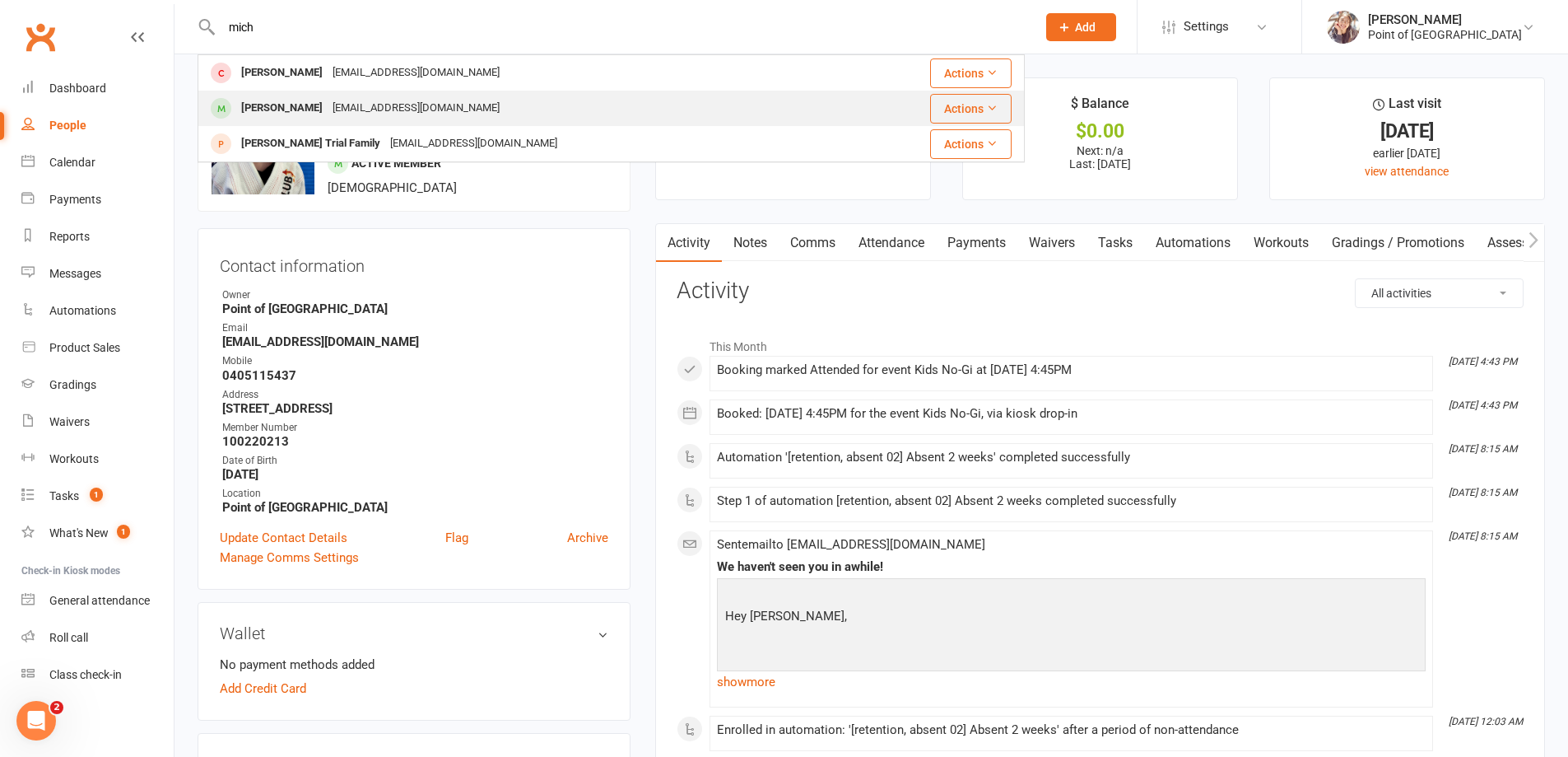
type input "mich"
click at [347, 105] on div "shanewoodpt@hotmail.com" at bounding box center [416, 108] width 177 height 24
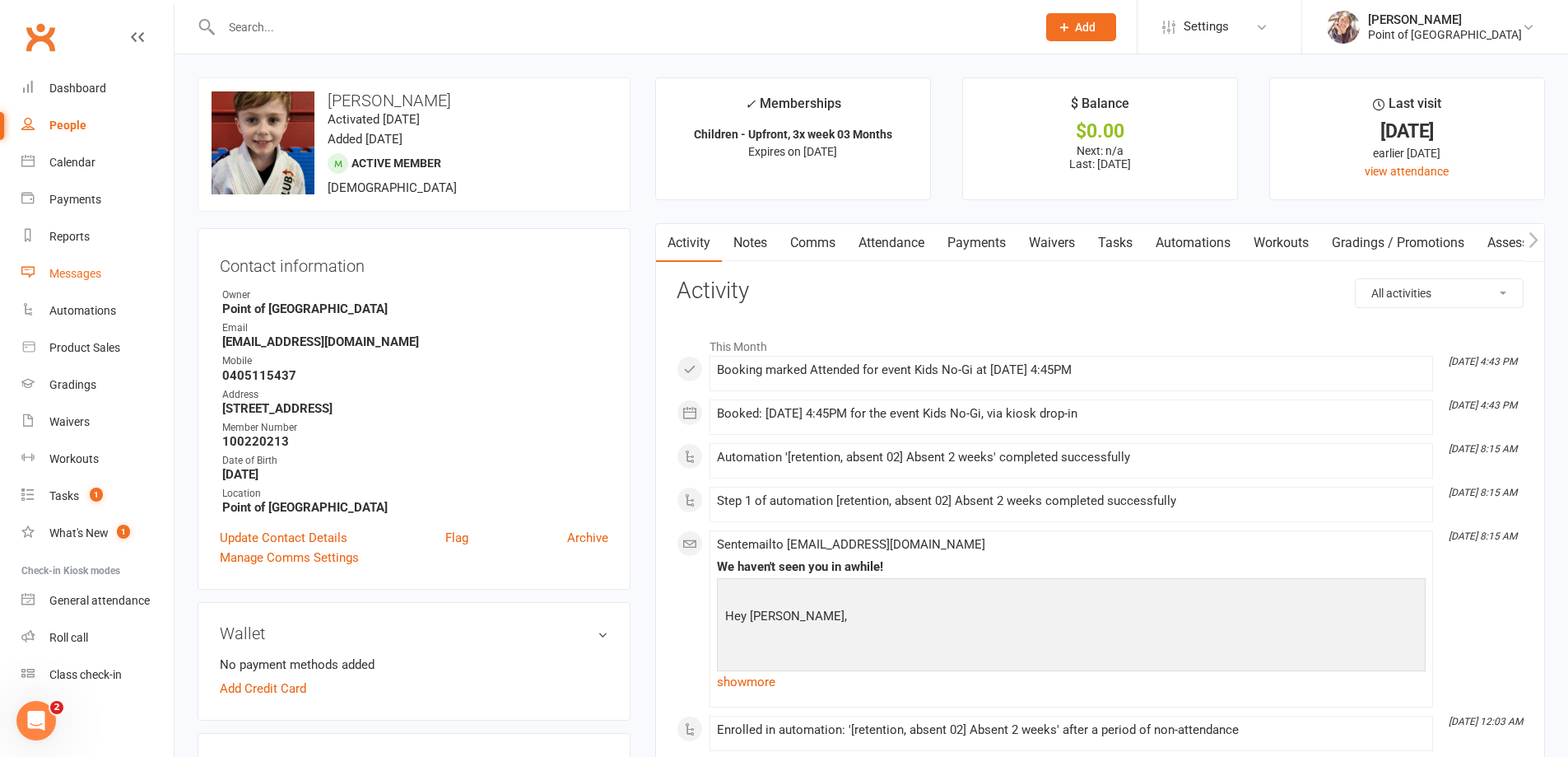
click at [105, 290] on link "Messages" at bounding box center [97, 273] width 152 height 37
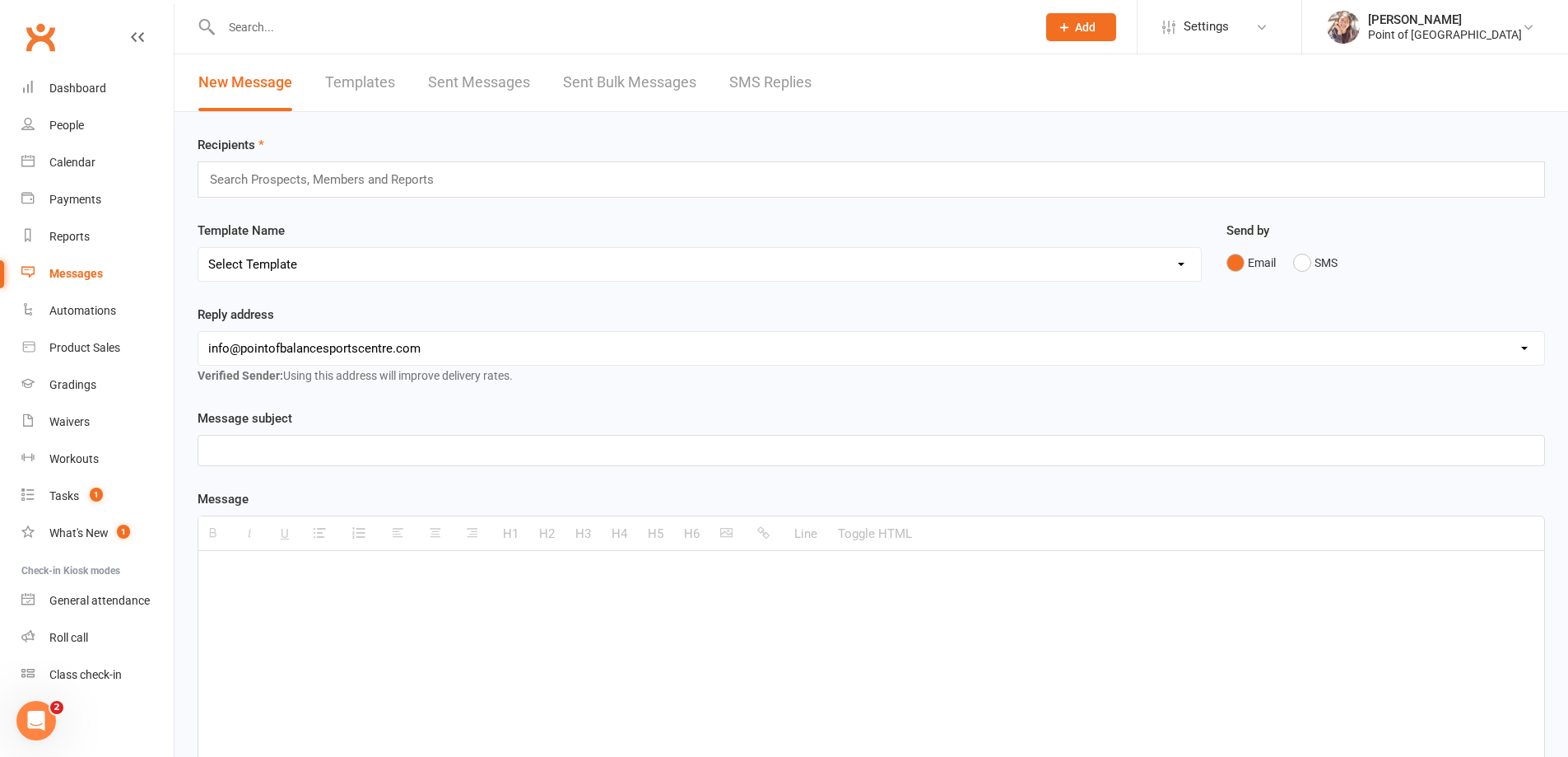
click at [379, 80] on link "Templates" at bounding box center [361, 82] width 70 height 57
select select "grid"
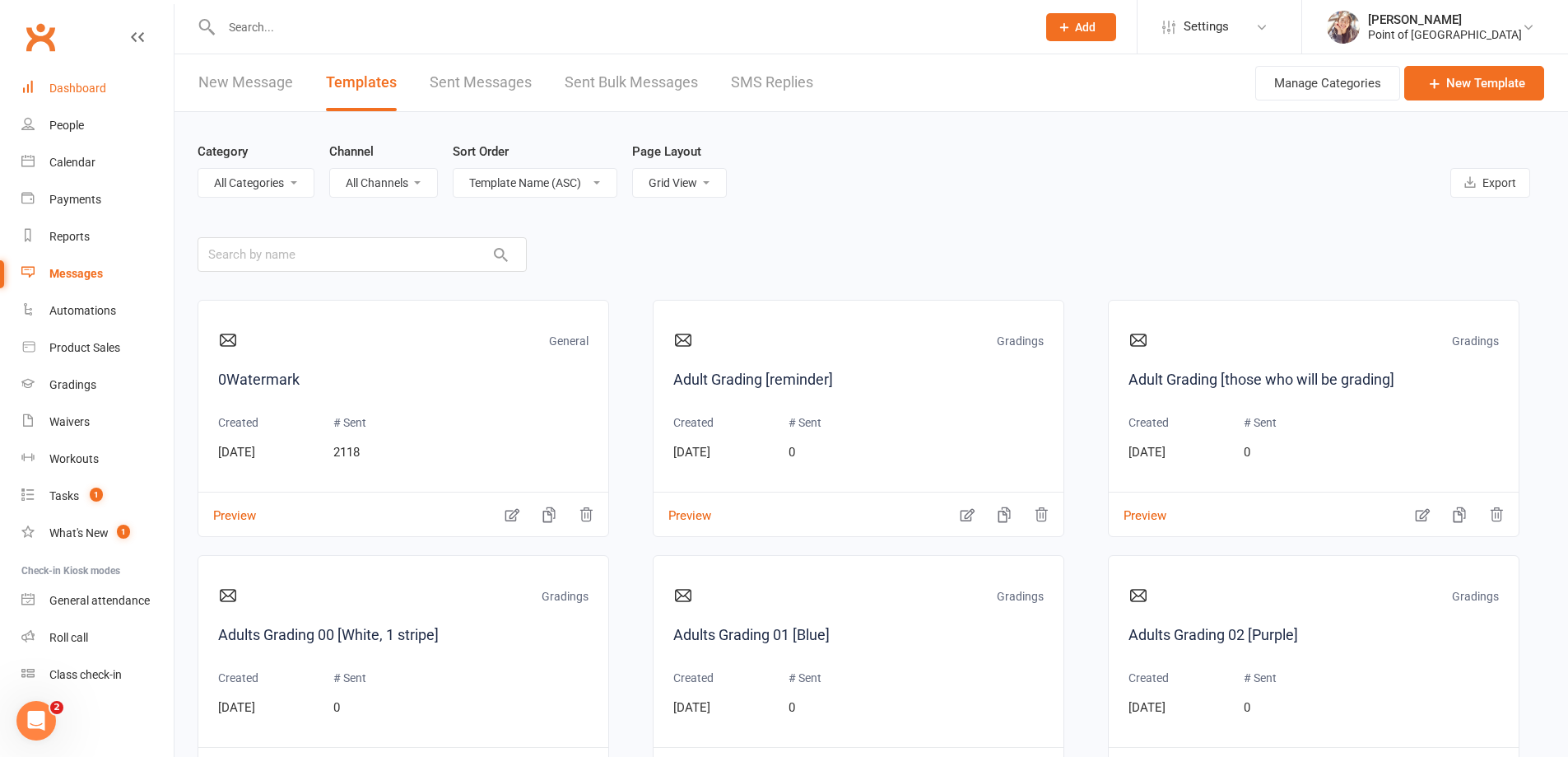
click at [107, 89] on link "Dashboard" at bounding box center [97, 88] width 152 height 37
